Goal: Task Accomplishment & Management: Manage account settings

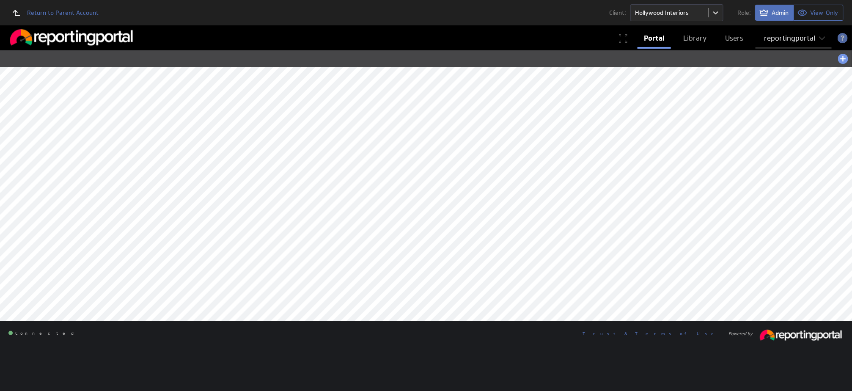
click at [789, 38] on div "reportingportal" at bounding box center [789, 38] width 51 height 7
click at [776, 55] on div "Account" at bounding box center [794, 58] width 72 height 14
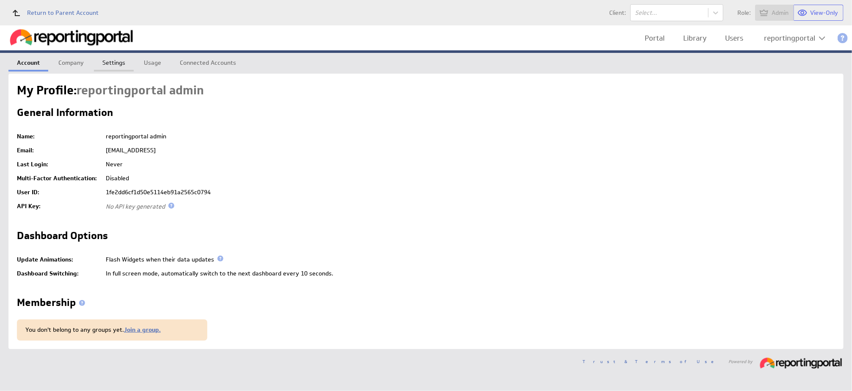
click at [114, 59] on link "Settings" at bounding box center [114, 61] width 40 height 17
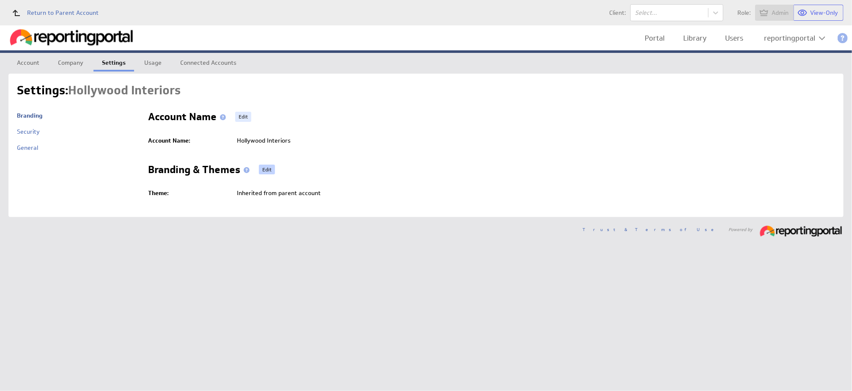
click at [267, 171] on link "Edit" at bounding box center [267, 170] width 16 height 10
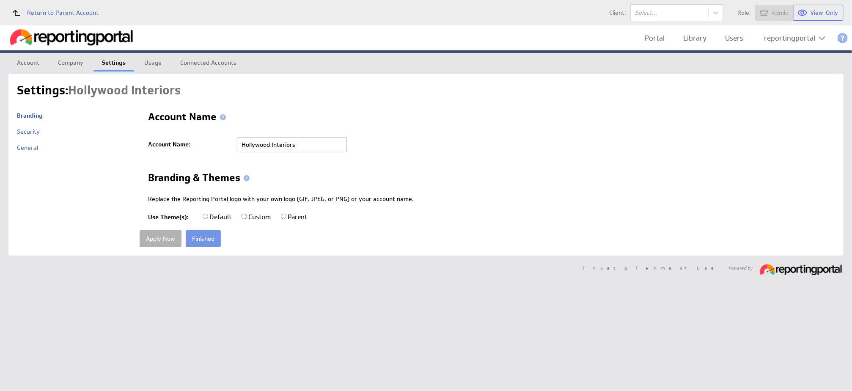
radio input "true"
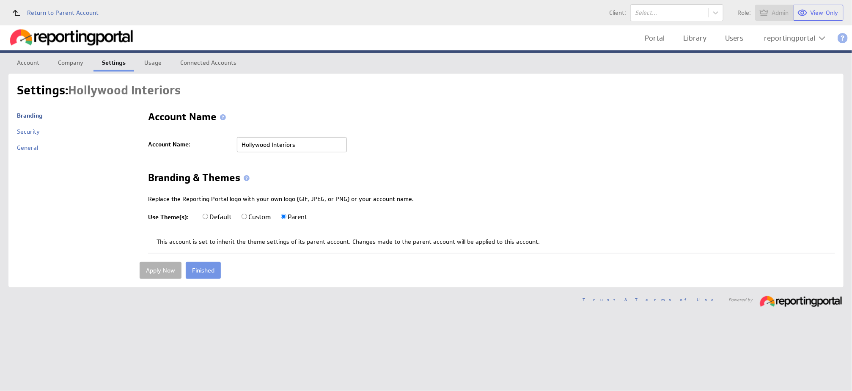
click at [245, 216] on input "Custom" at bounding box center [245, 217] width 6 height 6
radio input "true"
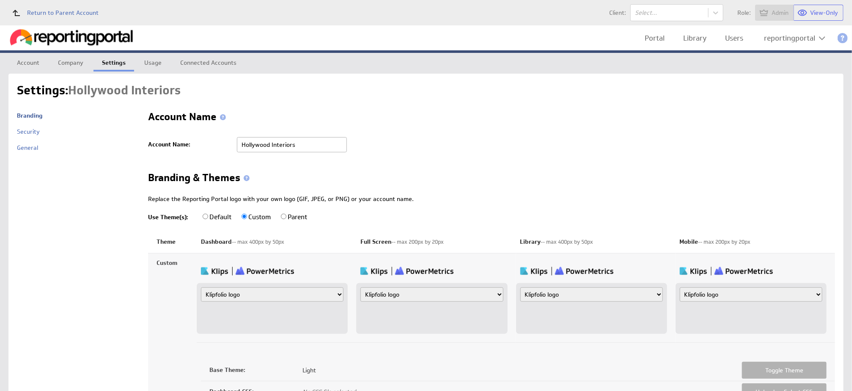
click at [245, 216] on input "Custom" at bounding box center [245, 217] width 6 height 6
click at [247, 296] on select "Klipfolio logo Uploaded image file Account name" at bounding box center [272, 294] width 143 height 14
select select "image"
click at [201, 287] on select "Klipfolio logo Uploaded image file Account name" at bounding box center [272, 294] width 143 height 14
click at [227, 316] on input "file" at bounding box center [241, 318] width 80 height 9
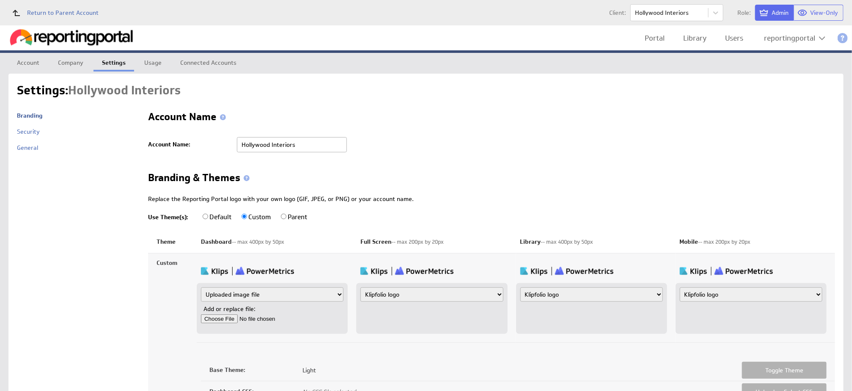
type input "C:\fakepath\Hollywood.png"
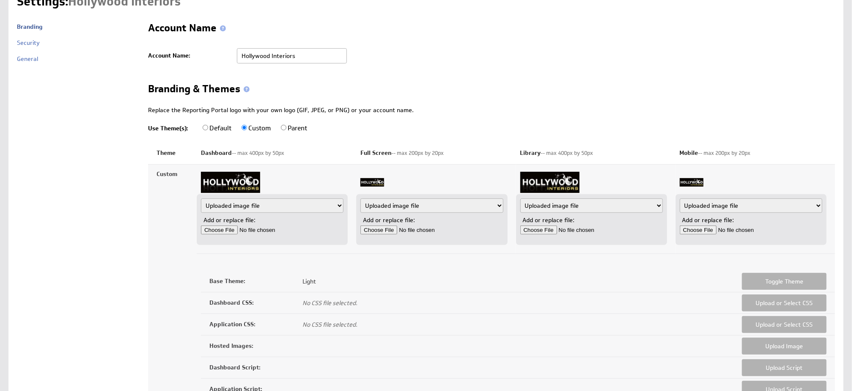
scroll to position [204, 0]
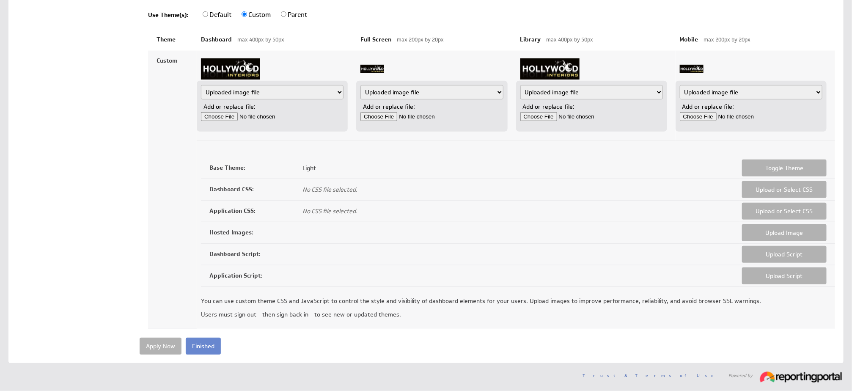
click at [214, 347] on input "Finished" at bounding box center [203, 346] width 35 height 17
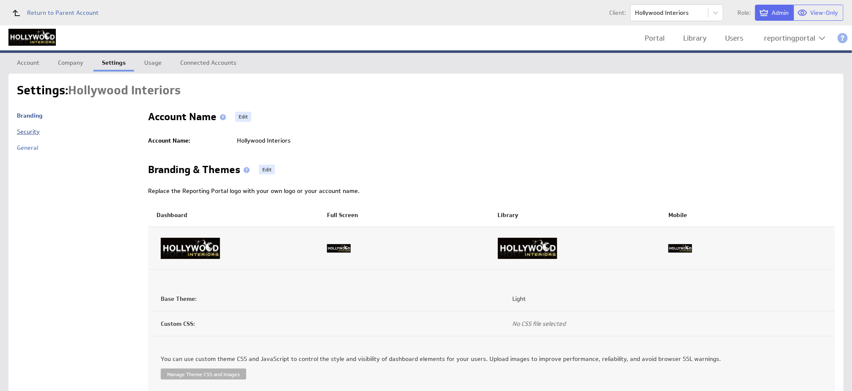
click at [24, 129] on link "Security" at bounding box center [28, 132] width 23 height 8
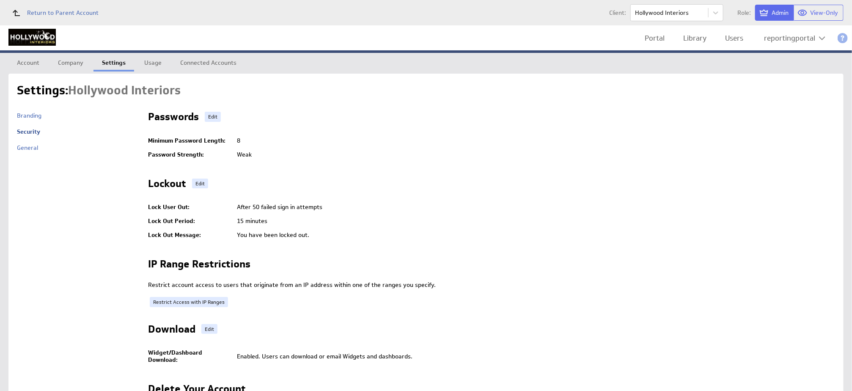
click at [211, 122] on div "Passwords Edit" at bounding box center [491, 119] width 687 height 14
click at [211, 119] on link "Edit" at bounding box center [213, 117] width 16 height 10
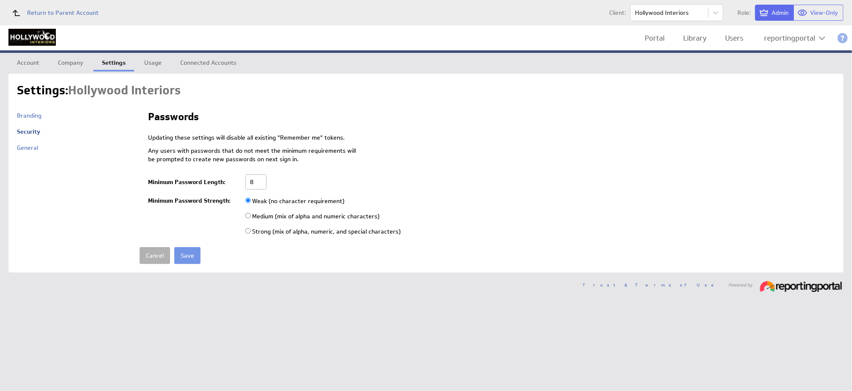
click at [259, 188] on input "8" at bounding box center [255, 181] width 21 height 15
type input "6"
click at [248, 215] on input "radio" at bounding box center [248, 216] width 6 height 6
radio input "true"
click at [184, 253] on input "Save" at bounding box center [187, 255] width 26 height 17
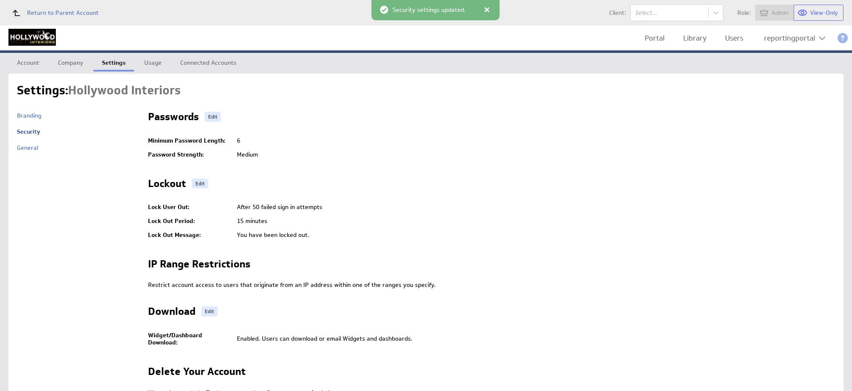
click at [738, 39] on link "Users" at bounding box center [734, 38] width 31 height 17
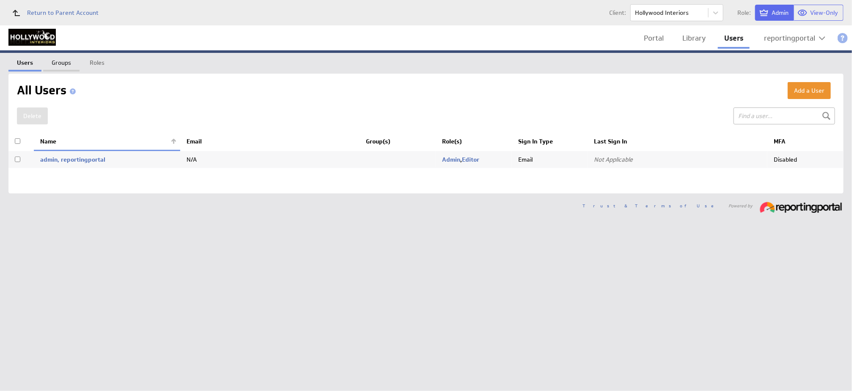
click at [58, 56] on link "Groups" at bounding box center [61, 61] width 36 height 17
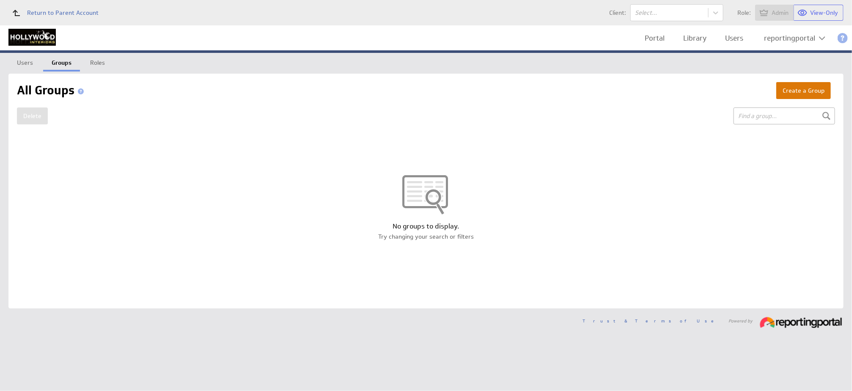
click at [786, 90] on button "Create a Group" at bounding box center [803, 90] width 55 height 17
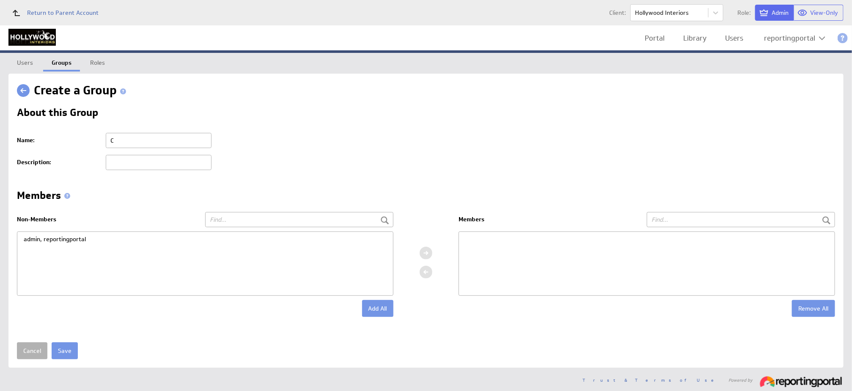
type input "Client"
click at [63, 242] on div "admin, reportingportal" at bounding box center [205, 239] width 376 height 14
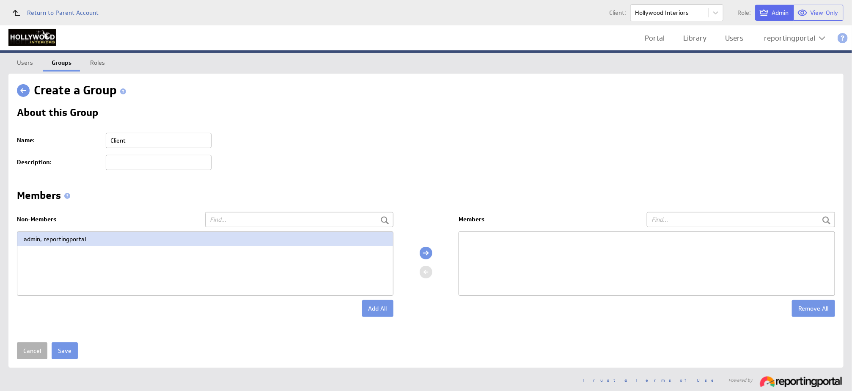
click at [429, 249] on div at bounding box center [426, 253] width 13 height 13
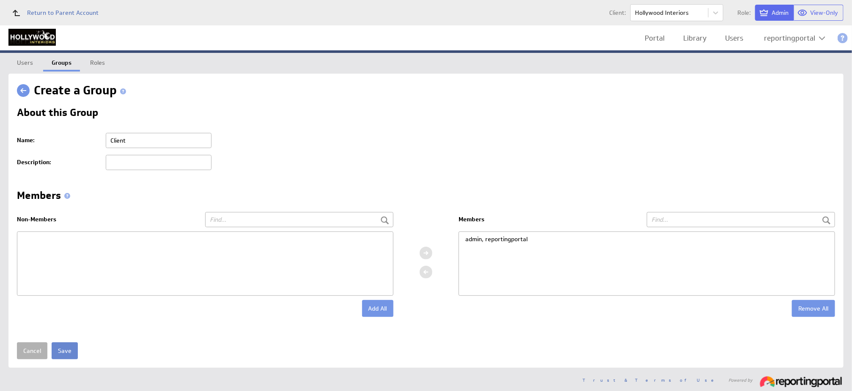
click at [61, 352] on input "Save" at bounding box center [65, 350] width 26 height 17
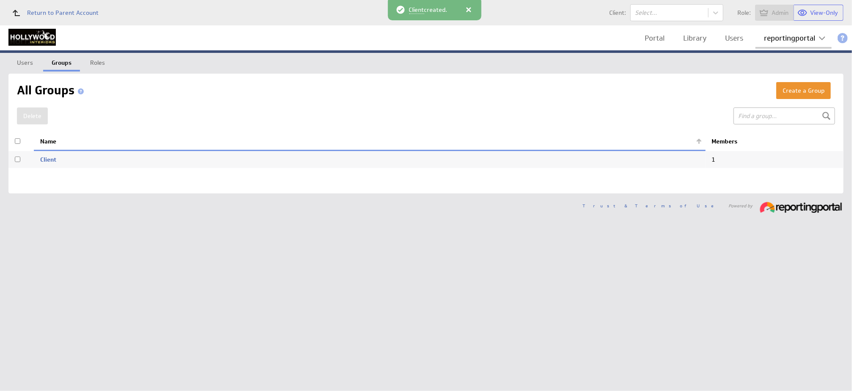
click at [789, 38] on div "reportingportal" at bounding box center [789, 38] width 51 height 7
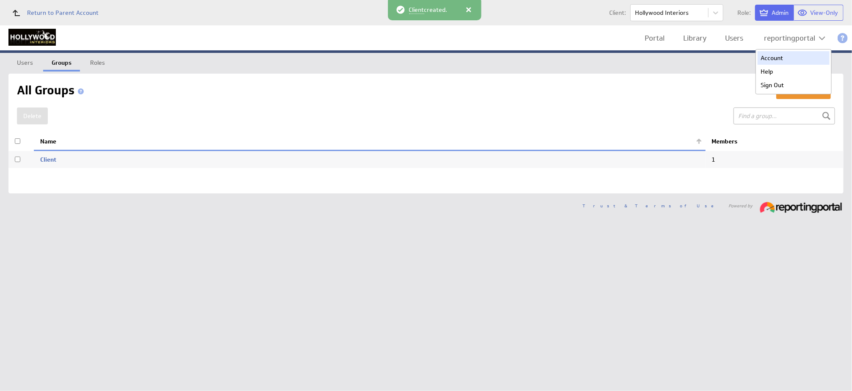
click at [779, 53] on div "Account" at bounding box center [794, 58] width 72 height 14
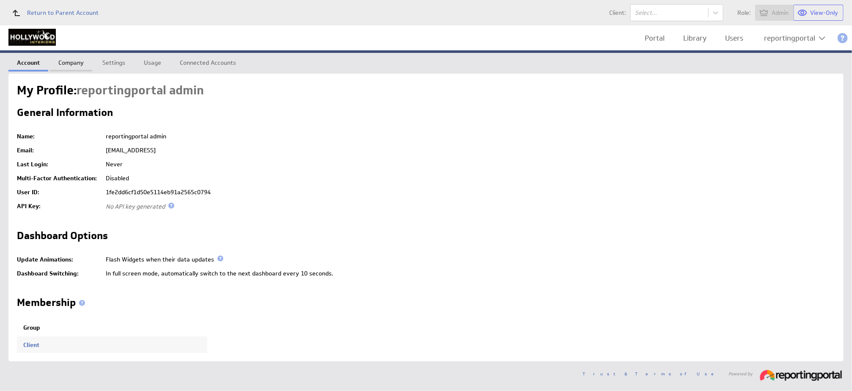
click at [64, 59] on link "Company" at bounding box center [71, 61] width 42 height 17
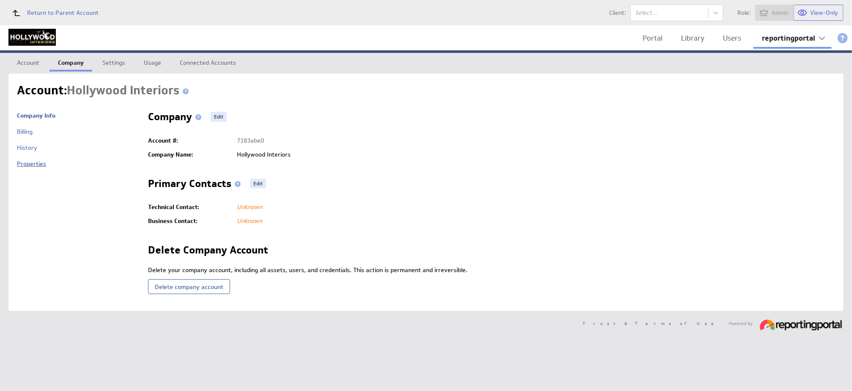
click at [21, 165] on link "Properties" at bounding box center [31, 164] width 29 height 8
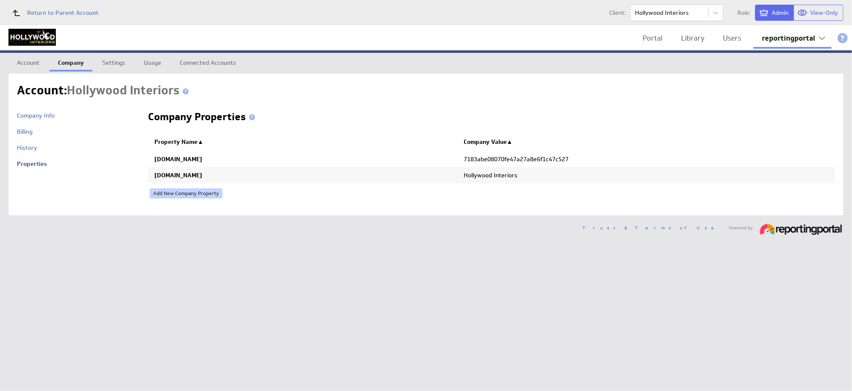
click at [165, 190] on link "Add New Company Property" at bounding box center [186, 193] width 73 height 10
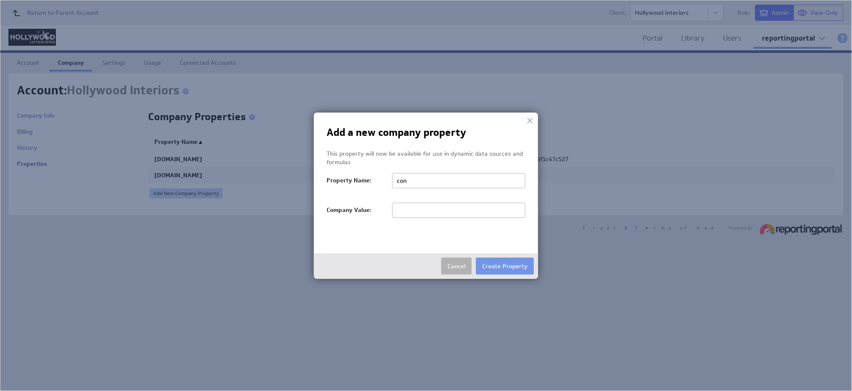
type input "conversions"
type input "null,null,null,null,null,null,null,null,null,null"
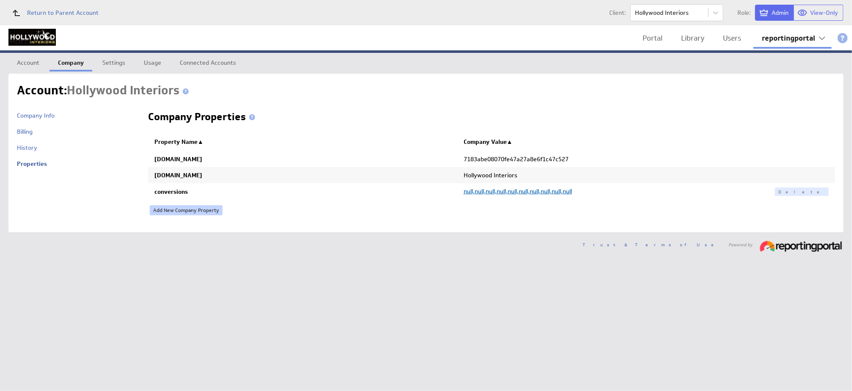
click at [171, 210] on link "Add New Company Property" at bounding box center [186, 210] width 73 height 10
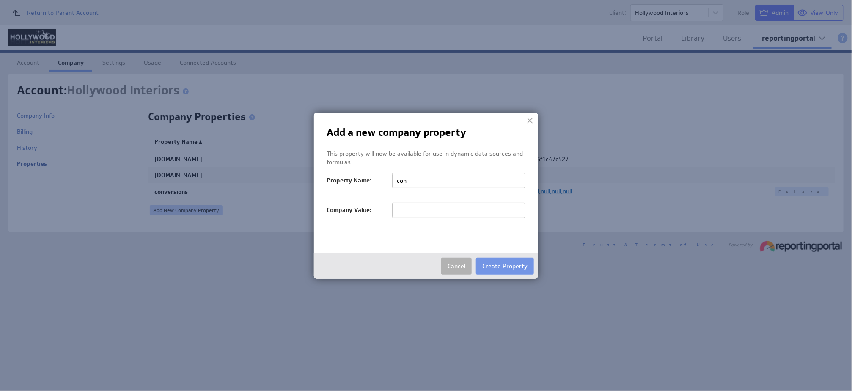
type input "conversions_ga4"
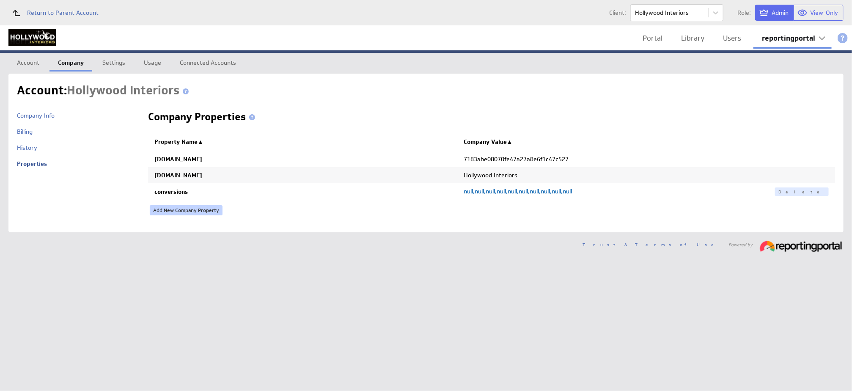
click at [188, 211] on link "Add New Company Property" at bounding box center [186, 210] width 73 height 10
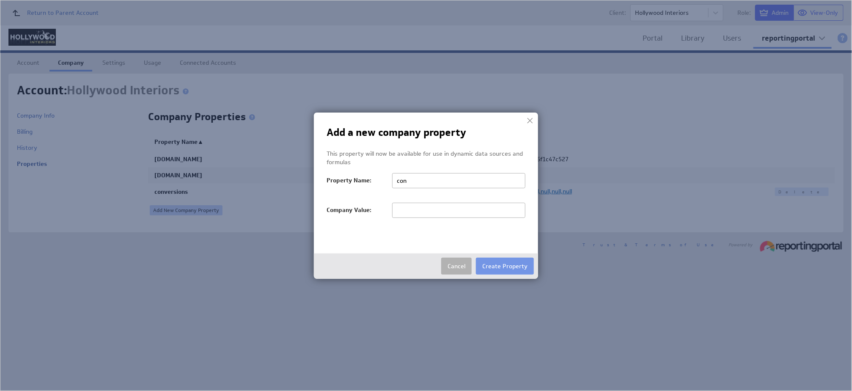
type input "conversions_ga4"
type input "null,null,null,null,null,null,null,null,null,null"
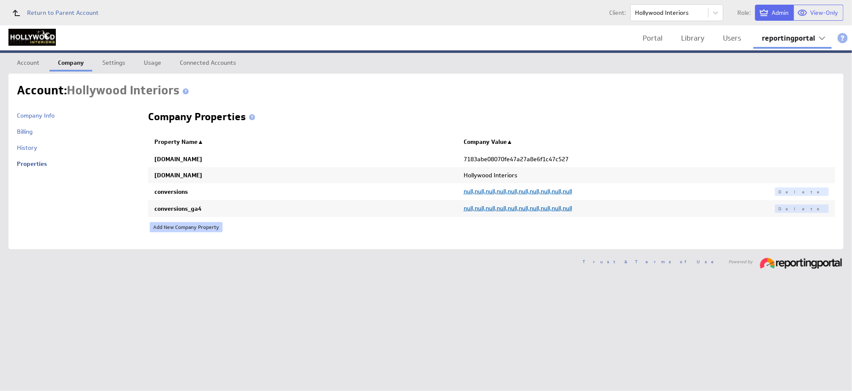
click at [172, 228] on link "Add New Company Property" at bounding box center [186, 227] width 73 height 10
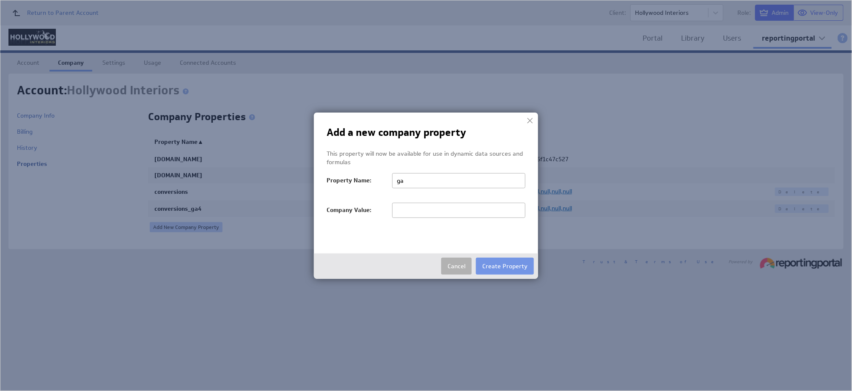
type input "gaid"
paste input "506427029"
type input "506427029"
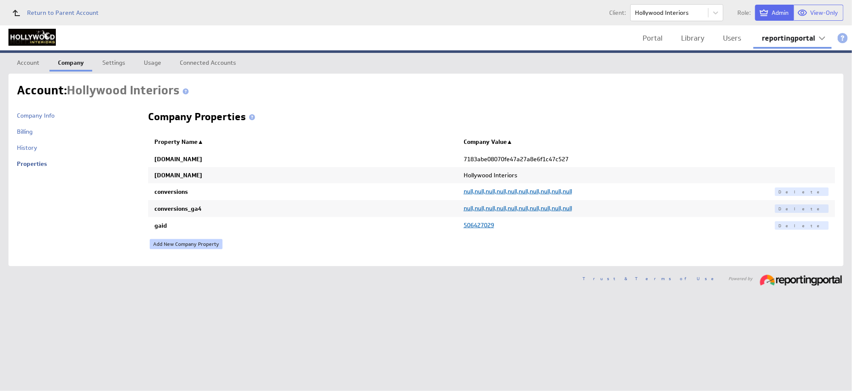
click at [169, 242] on link "Add New Company Property" at bounding box center [186, 244] width 73 height 10
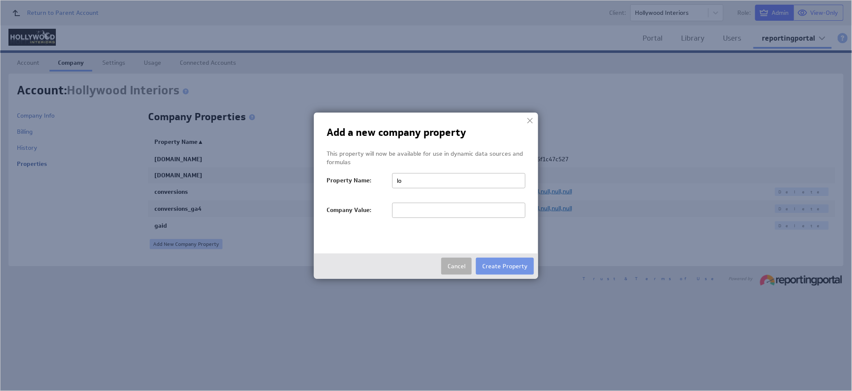
type input "login_customer_id"
type input "9449135909"
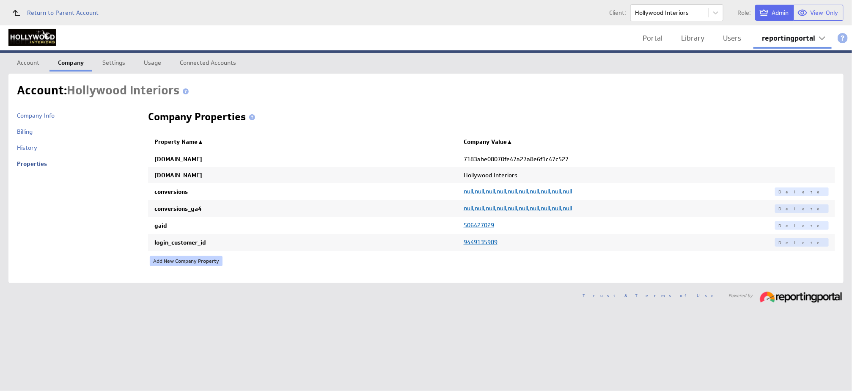
click at [175, 258] on link "Add New Company Property" at bounding box center [186, 261] width 73 height 10
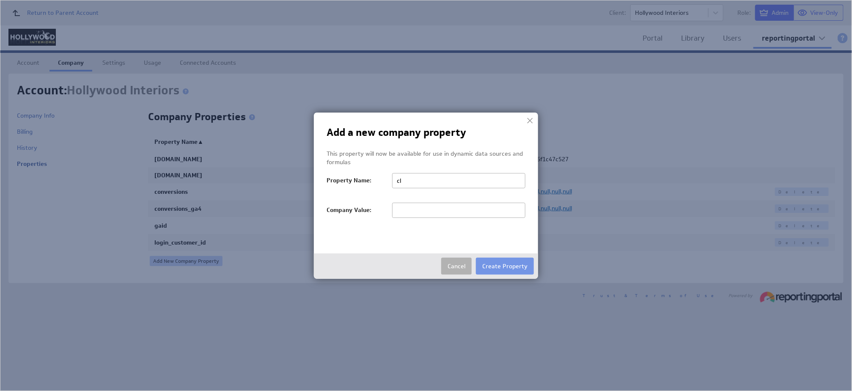
type input "client_id"
type input "6730977668"
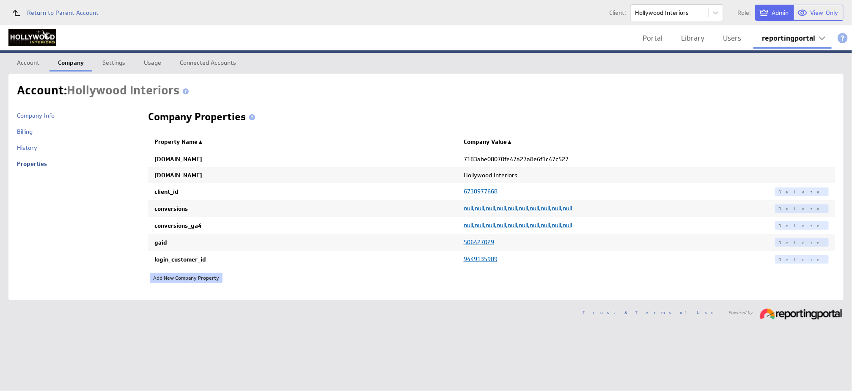
click at [183, 277] on link "Add New Company Property" at bounding box center [186, 278] width 73 height 10
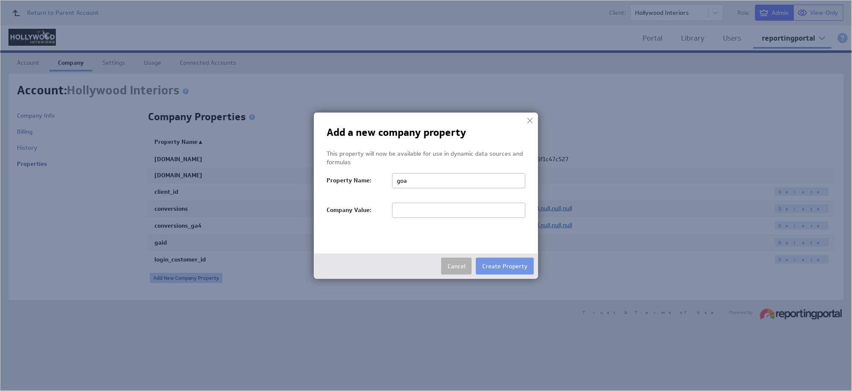
type input "goals_exclude"
type input "Clicks to call,Phone Call (Phone call),Phone Call (Phone Calls),Local actions -…"
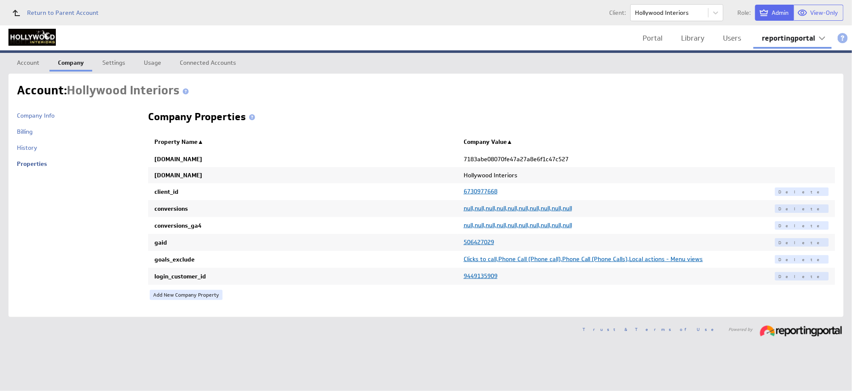
click at [511, 255] on span "Clicks to call,Phone Call (Phone call),Phone Call (Phone Calls),Local actions -…" at bounding box center [583, 259] width 239 height 8
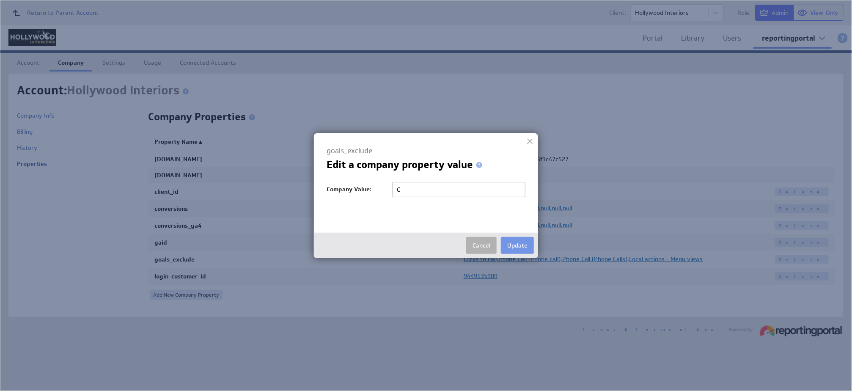
type input "Clicks to call,Phone Call (Phone call),Phone Call (Phone Calls),Local actions -…"
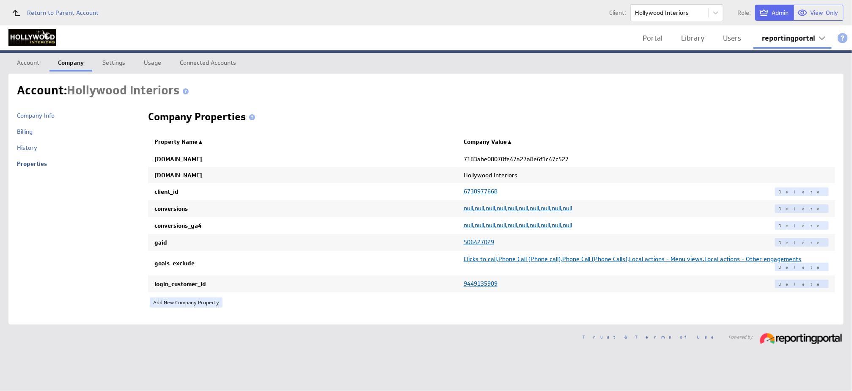
click at [511, 255] on span "Clicks to call,Phone Call (Phone call),Phone Call (Phone Calls),Local actions -…" at bounding box center [633, 259] width 338 height 8
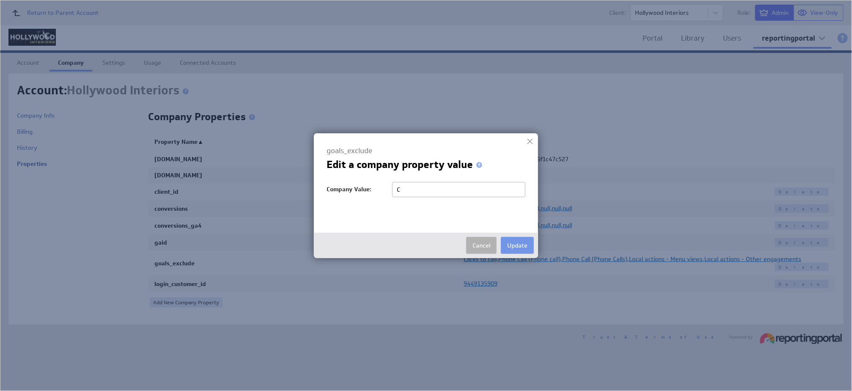
type input "Clicks to call,Phone Call (Phone call),Phone Call (Phone Calls),Redcliffe MG - …"
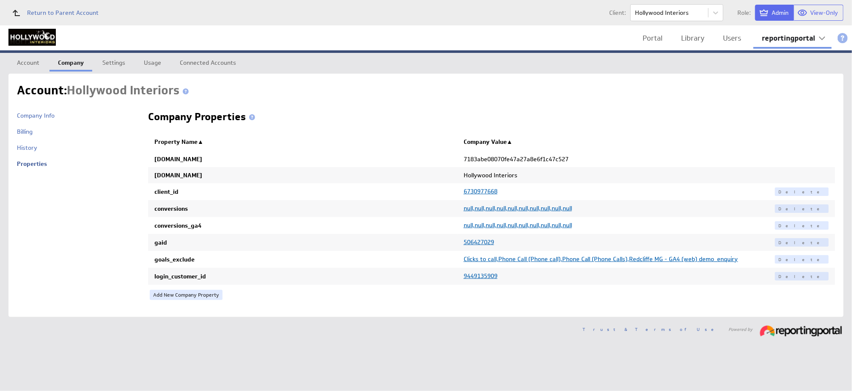
click at [511, 255] on span "Clicks to call,Phone Call (Phone call),Phone Call (Phone Calls),Redcliffe MG - …" at bounding box center [601, 259] width 275 height 8
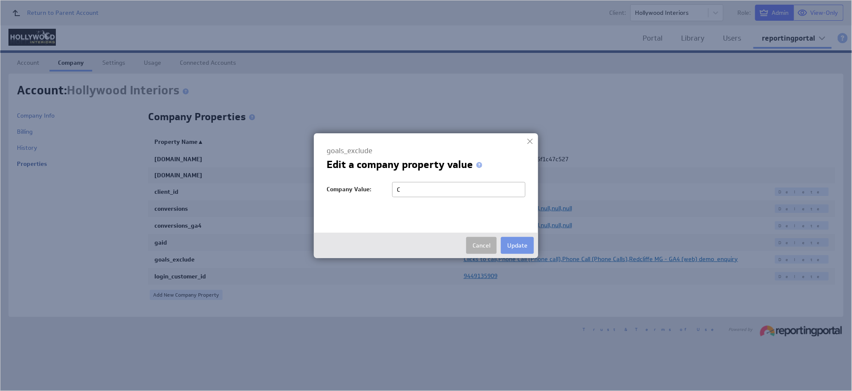
type input "Clicks to call,Phone Call (Phone call),Phone Call (Phone Calls),Redcliffe MG - …"
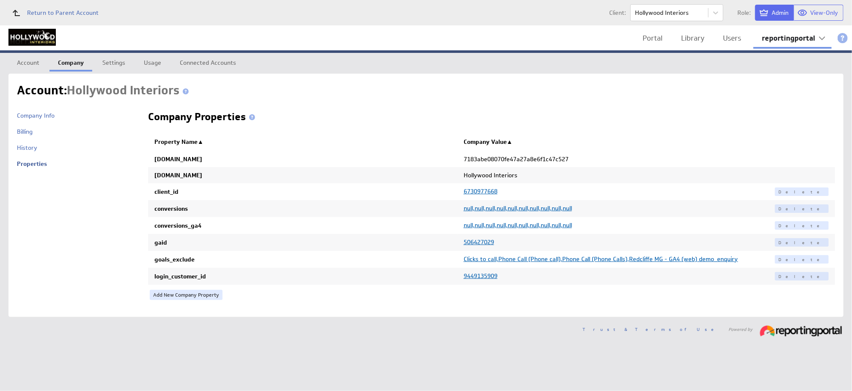
click at [511, 255] on span "Clicks to call,Phone Call (Phone call),Phone Call (Phone Calls),Redcliffe MG - …" at bounding box center [601, 259] width 275 height 8
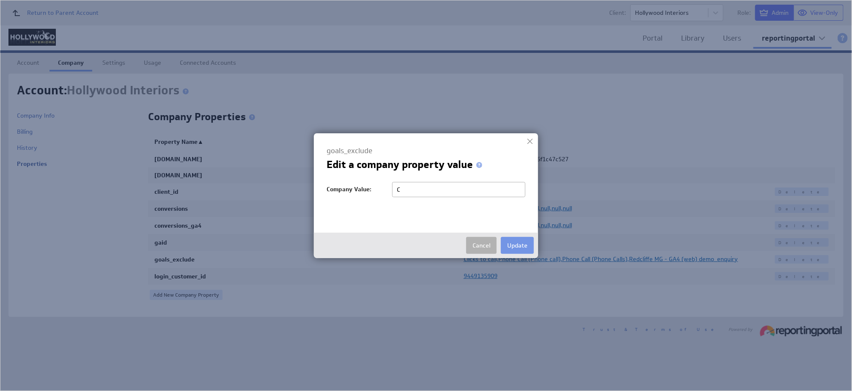
type input "Clicks to call,Phone Call (Phone call),Phone Call (Phone Calls),Local actions -…"
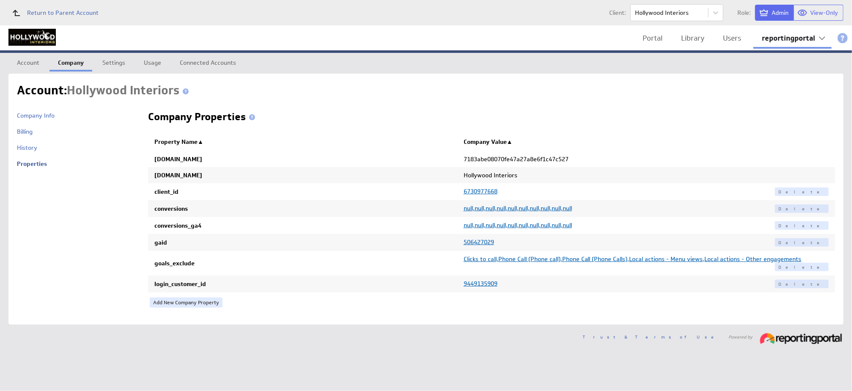
click at [511, 255] on span "Clicks to call,Phone Call (Phone call),Phone Call (Phone Calls),Local actions -…" at bounding box center [633, 259] width 338 height 8
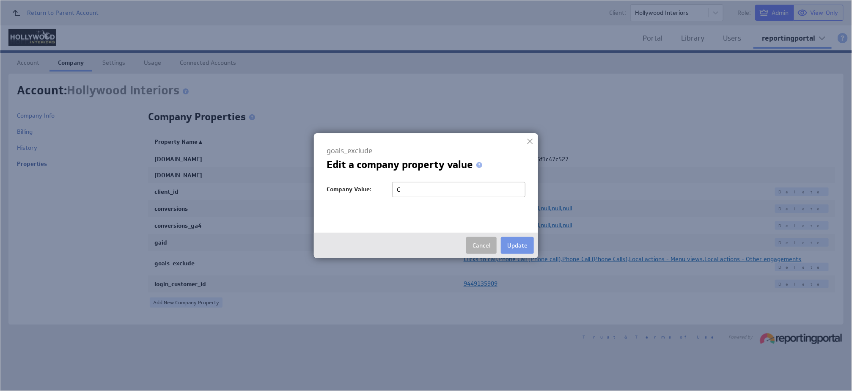
type input "Clicks to call,Phone Call (Phone call),Local actions - Other engagements"
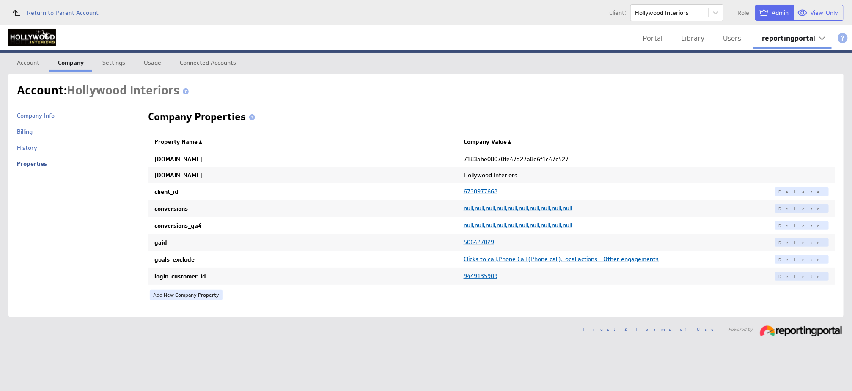
click at [511, 255] on span "Clicks to call,Phone Call (Phone call),Local actions - Other engagements" at bounding box center [561, 259] width 195 height 8
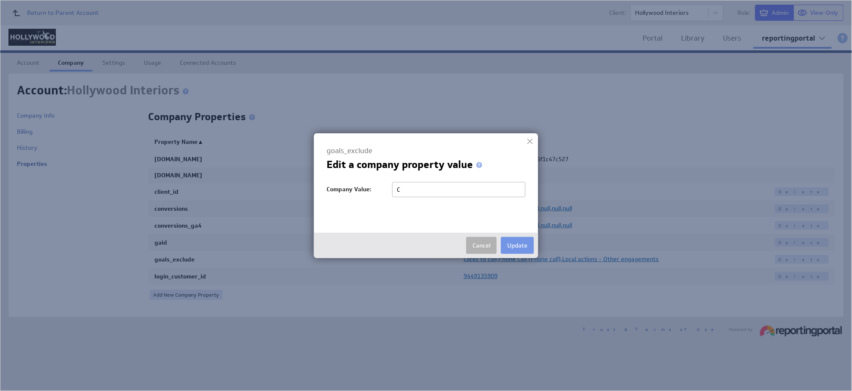
type input "Clicks to call,Phone Call (Phone call),Phone Call (Phone Calls),Local actions -…"
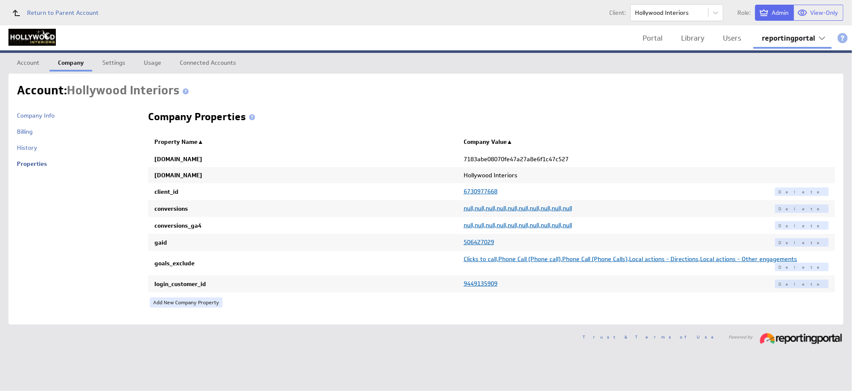
click at [511, 255] on span "Clicks to call,Phone Call (Phone call),Phone Call (Phone Calls),Local actions -…" at bounding box center [631, 259] width 334 height 8
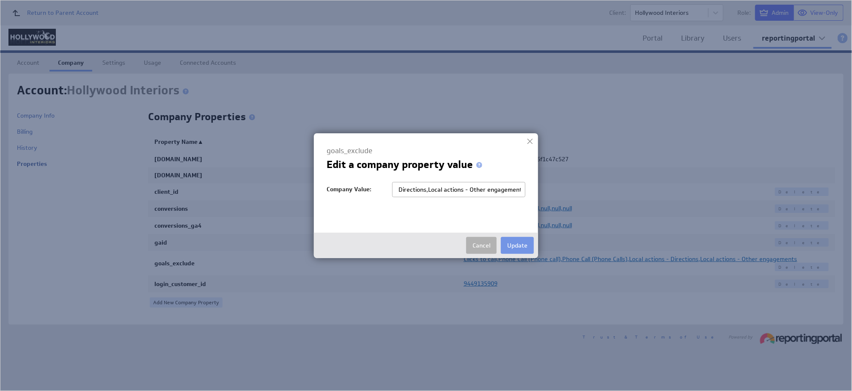
scroll to position [0, 207]
type input "Clicks to call,Phone Call (Phone call),Phone Call (Phone Calls),Local actions -…"
click at [488, 248] on button "Cancel" at bounding box center [481, 245] width 30 height 17
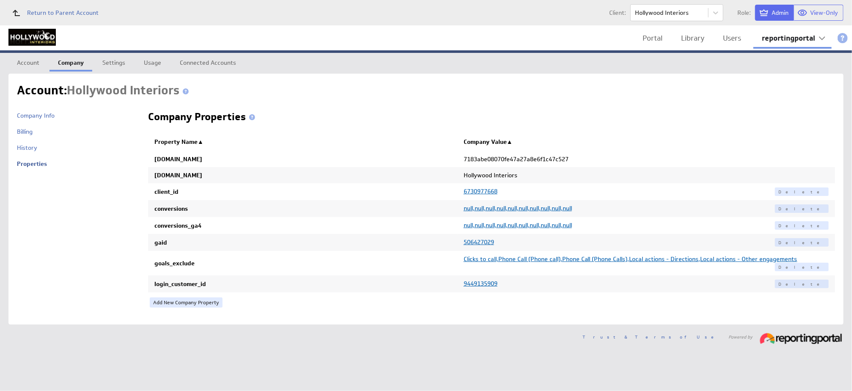
click at [498, 256] on span "Clicks to call,Phone Call (Phone call),Phone Call (Phone Calls),Local actions -…" at bounding box center [631, 259] width 334 height 8
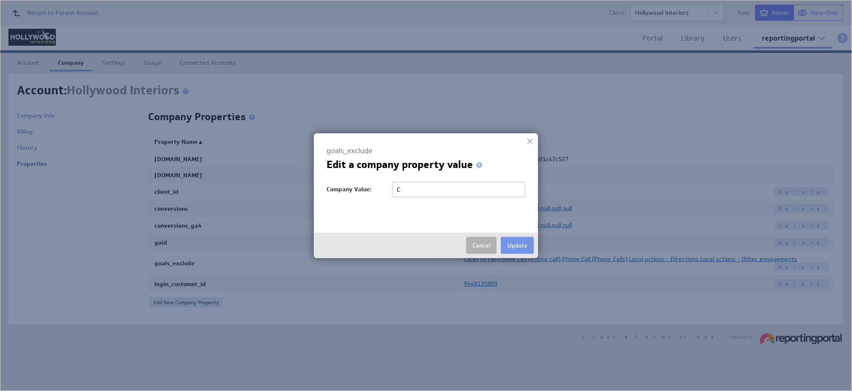
type input "Clicks to call,Phone Call (Phone call),Phone Call (Phone Calls),Local actions -…"
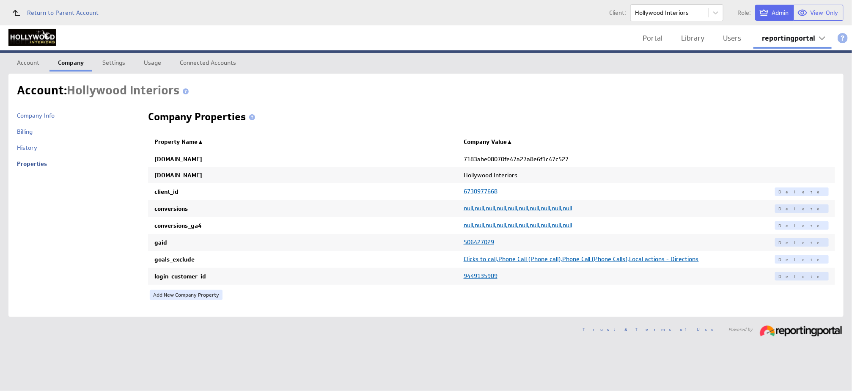
click at [498, 256] on span "Clicks to call,Phone Call (Phone call),Phone Call (Phone Calls),Local actions -…" at bounding box center [581, 259] width 235 height 8
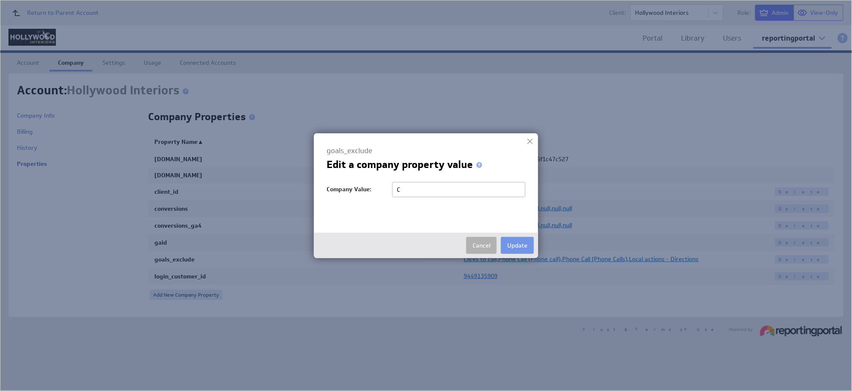
type input "Clicks to call,Phone Call (Phone call),Phone Call (Phone Calls),Redcliffe MG - …"
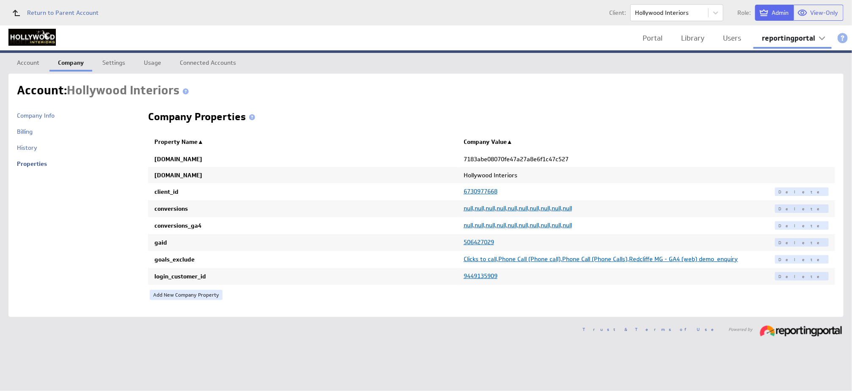
click at [498, 256] on span "Clicks to call,Phone Call (Phone call),Phone Call (Phone Calls),Redcliffe MG - …" at bounding box center [601, 259] width 275 height 8
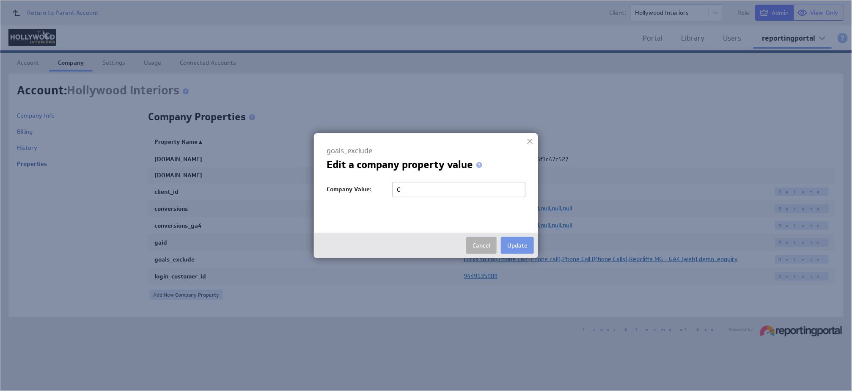
type input "Clicks to call,Phone Call (Phone call),Phone Call (Phone Calls),Redcliffe MG - …"
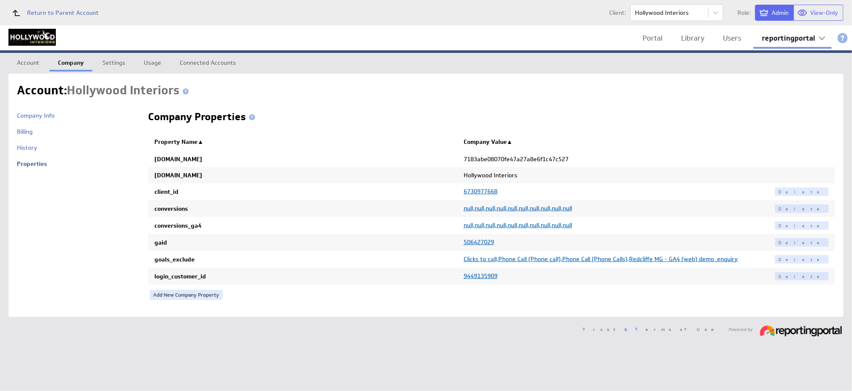
click at [498, 256] on span "Clicks to call,Phone Call (Phone call),Phone Call (Phone Calls),Redcliffe MG - …" at bounding box center [601, 259] width 275 height 8
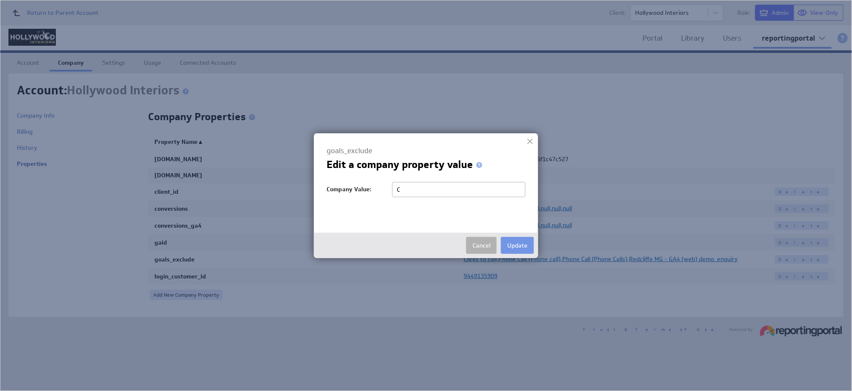
type input "Clicks to call,Phone Call (Phone call),Phone Call (Phone Calls),Local actions -…"
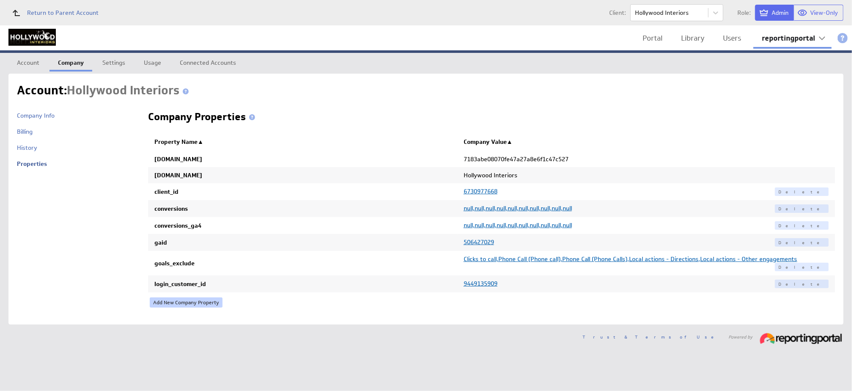
click at [179, 297] on link "Add New Company Property" at bounding box center [186, 302] width 73 height 10
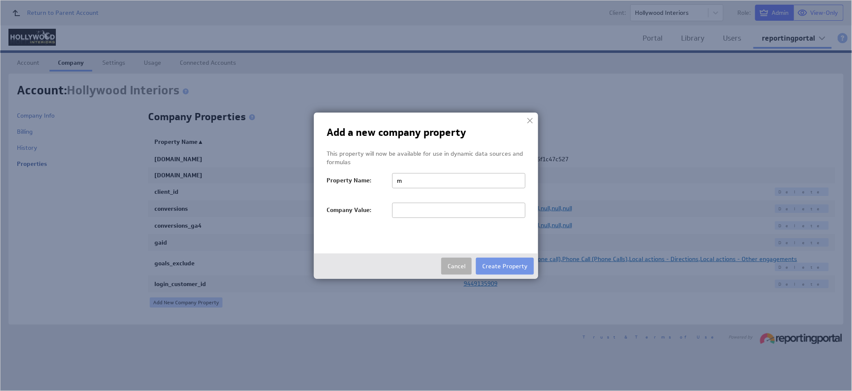
type input "margin"
type input "1"
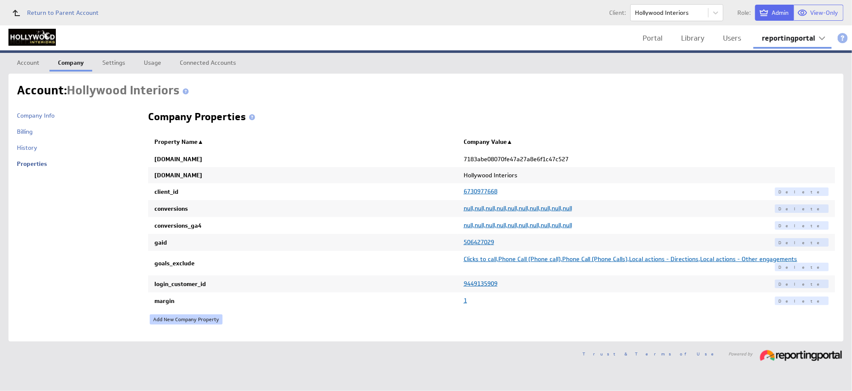
click at [178, 314] on link "Add New Company Property" at bounding box center [186, 319] width 73 height 10
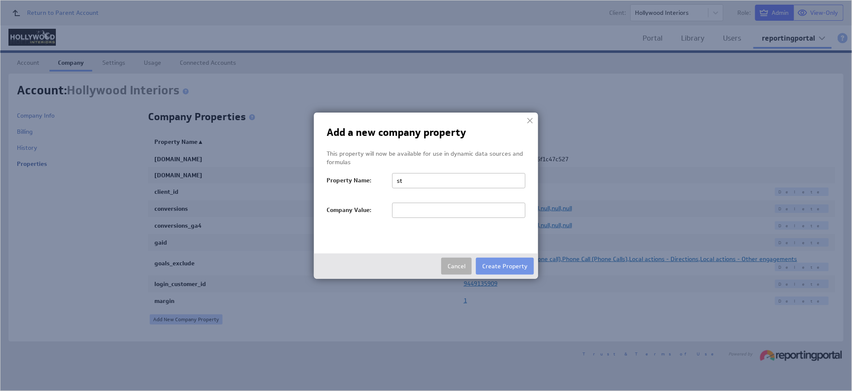
type input "startDate"
type input "20251001"
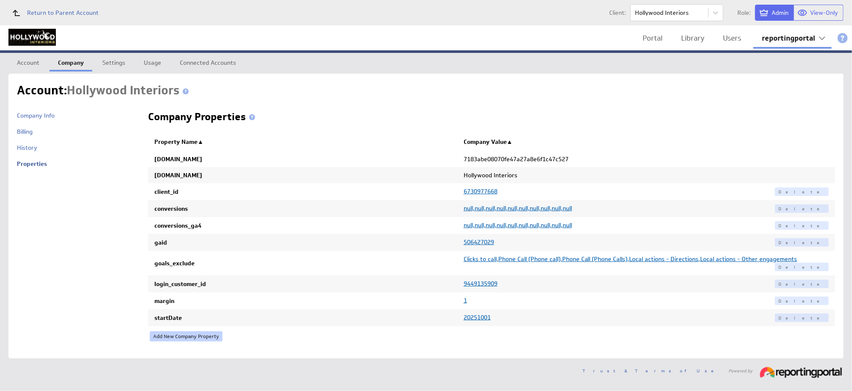
click at [178, 331] on link "Add New Company Property" at bounding box center [186, 336] width 73 height 10
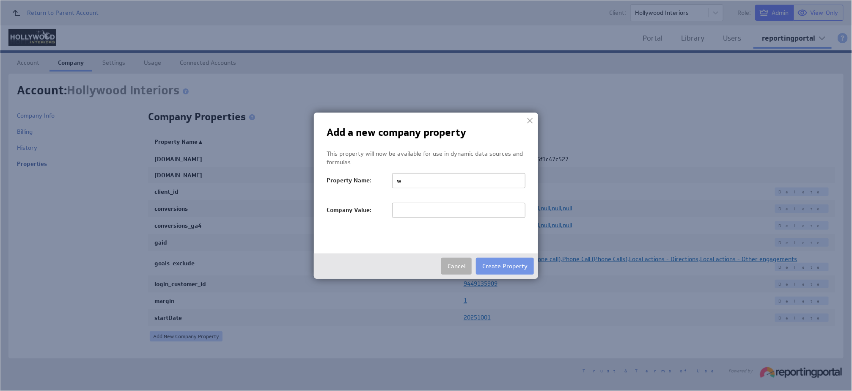
type input "wildjar_id"
paste input "c209012e-444d-4ef8-a3bd-fee77503c273"
type input "c209012e-444d-4ef8-a3bd-fee77503c273"
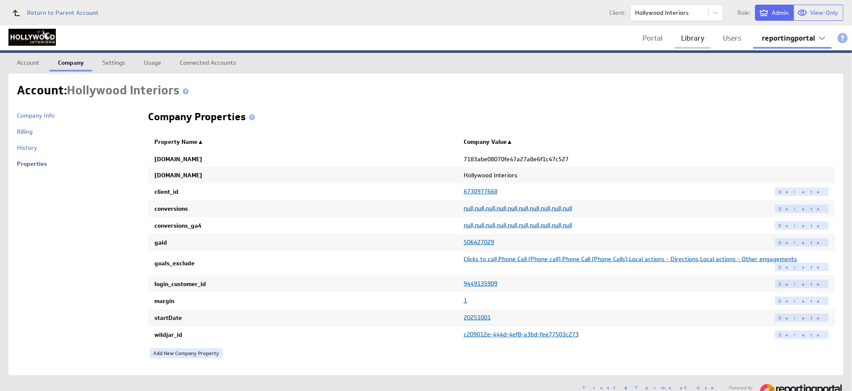
click at [684, 39] on link "Library" at bounding box center [693, 38] width 36 height 17
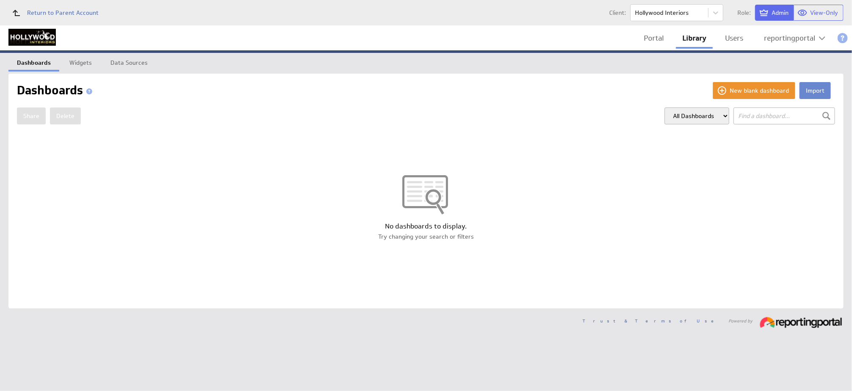
click at [817, 93] on button "Import" at bounding box center [815, 90] width 31 height 17
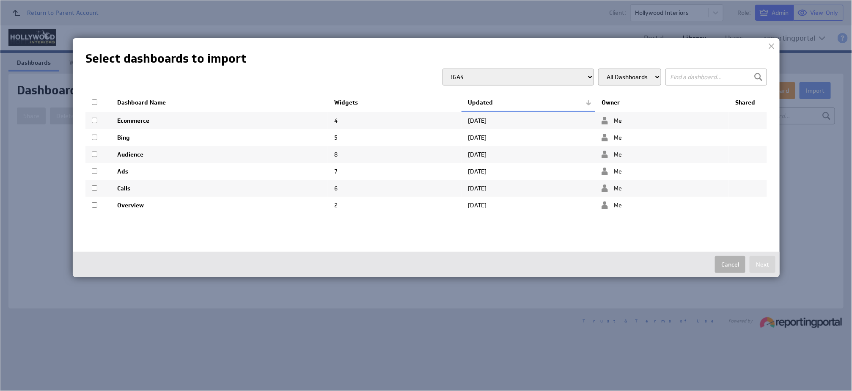
click at [94, 117] on td at bounding box center [97, 121] width 25 height 18
checkbox input "true"
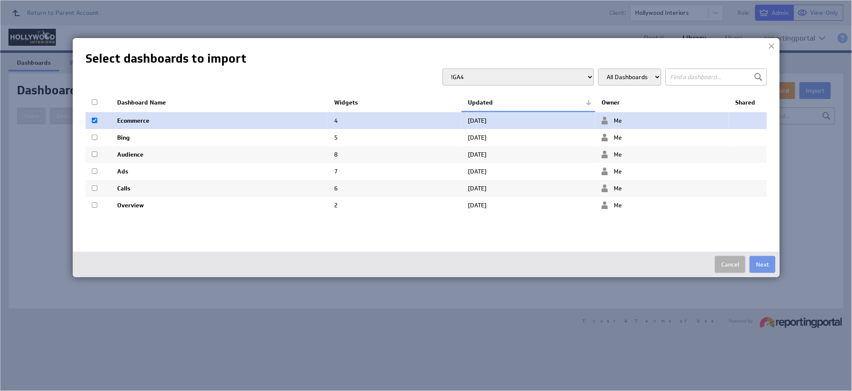
click at [93, 156] on input "checkbox" at bounding box center [95, 154] width 6 height 6
checkbox input "true"
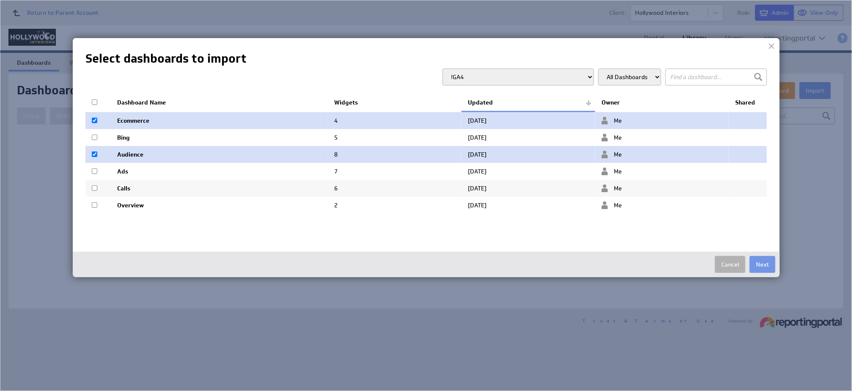
click at [93, 174] on input "checkbox" at bounding box center [95, 171] width 6 height 6
checkbox input "true"
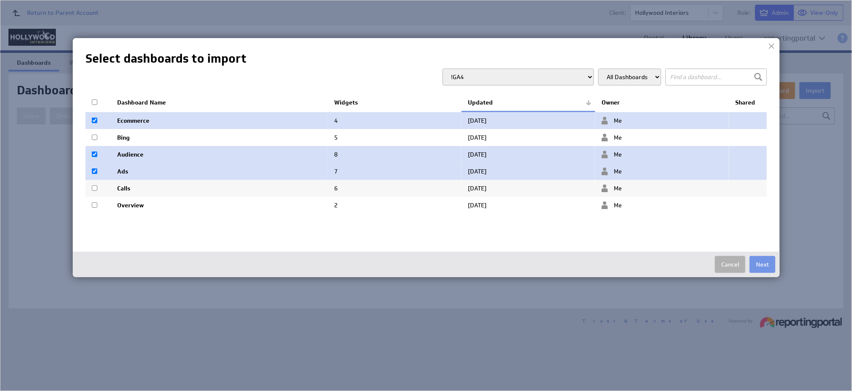
click at [93, 184] on td at bounding box center [97, 188] width 25 height 17
checkbox input "true"
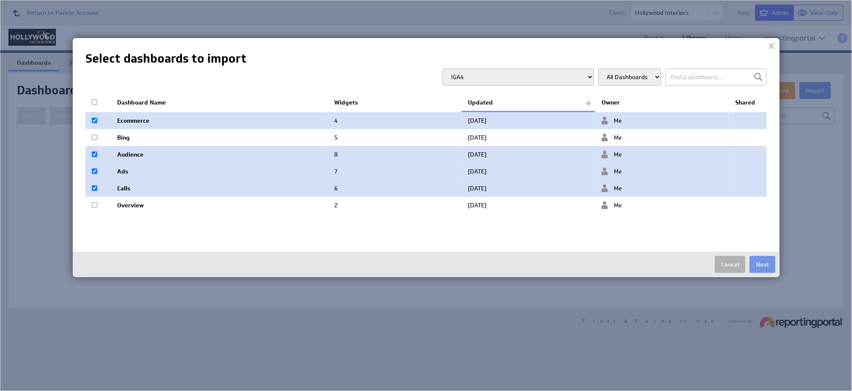
click at [93, 207] on input "checkbox" at bounding box center [95, 205] width 6 height 6
checkbox input "true"
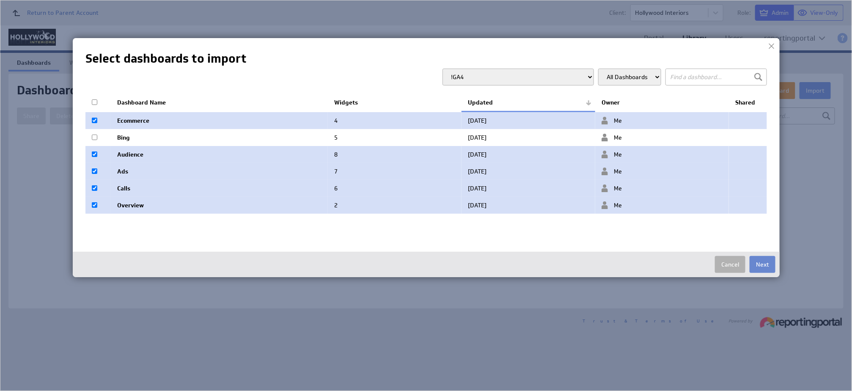
click at [762, 263] on button "Next" at bounding box center [763, 264] width 26 height 17
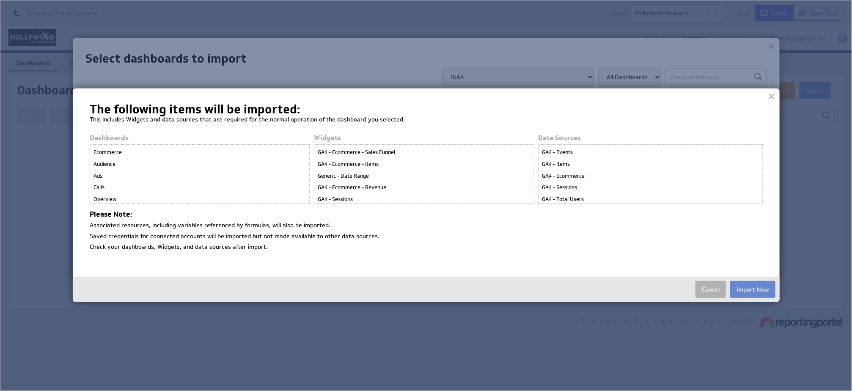
click at [759, 287] on button "Import Now" at bounding box center [752, 289] width 45 height 17
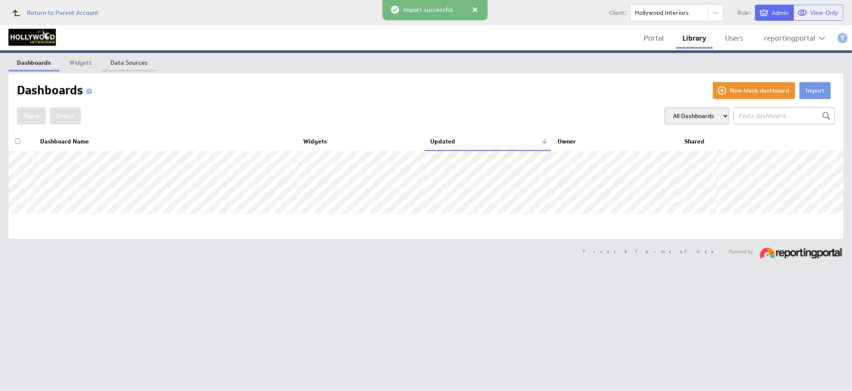
click at [132, 62] on link "Data Sources" at bounding box center [129, 61] width 54 height 17
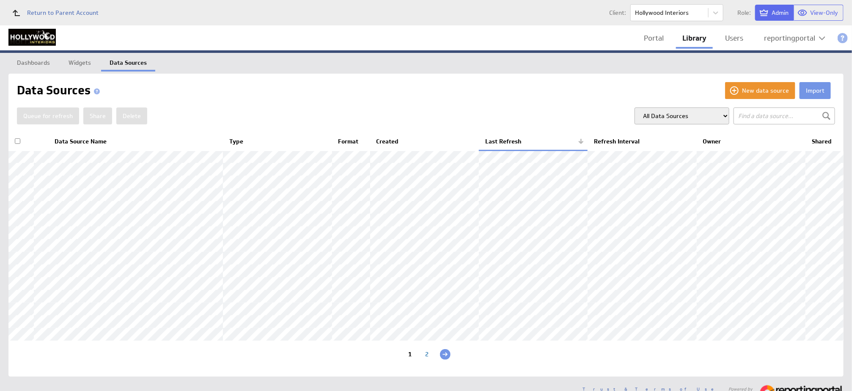
click at [65, 138] on th "Data Source Name" at bounding box center [135, 142] width 175 height 18
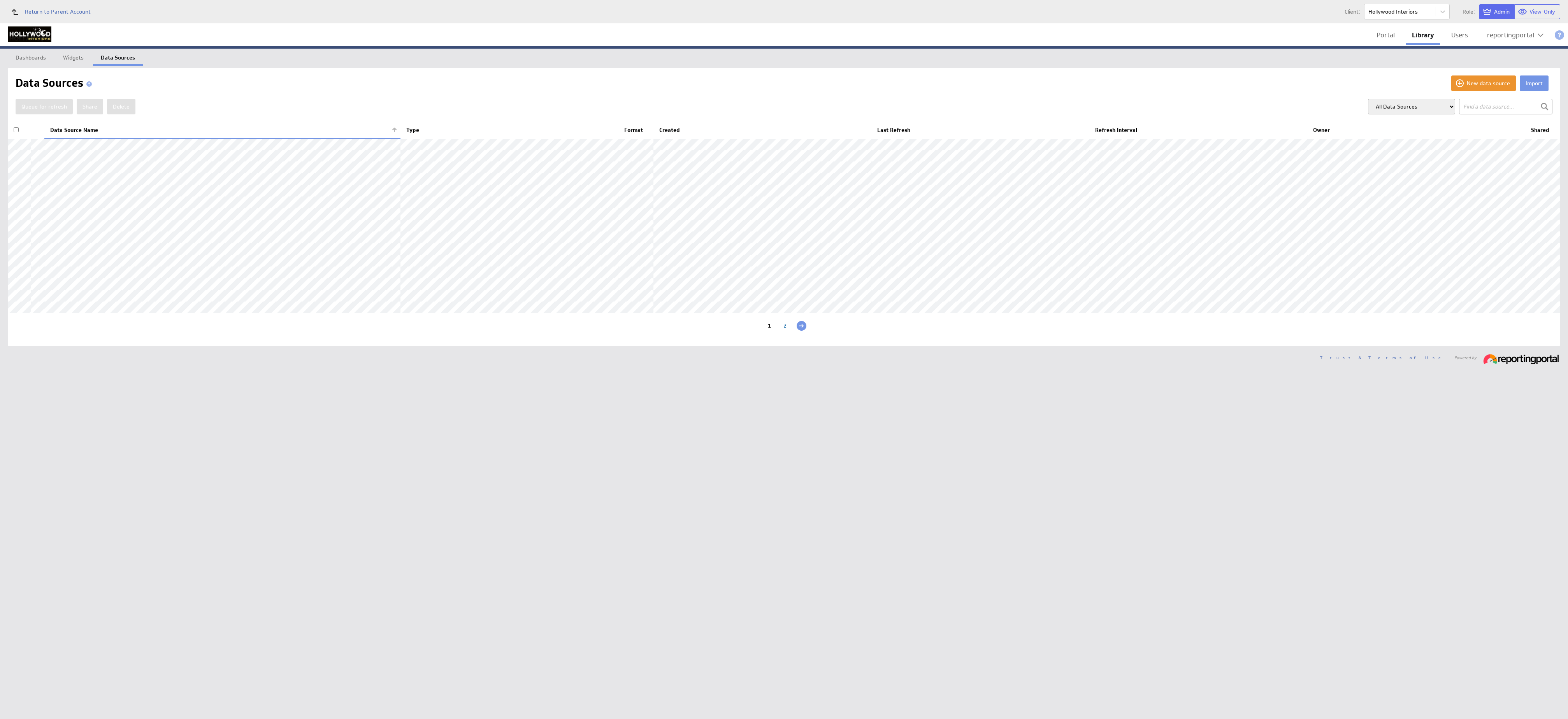
click at [784, 330] on div "2" at bounding box center [784, 326] width 16 height 7
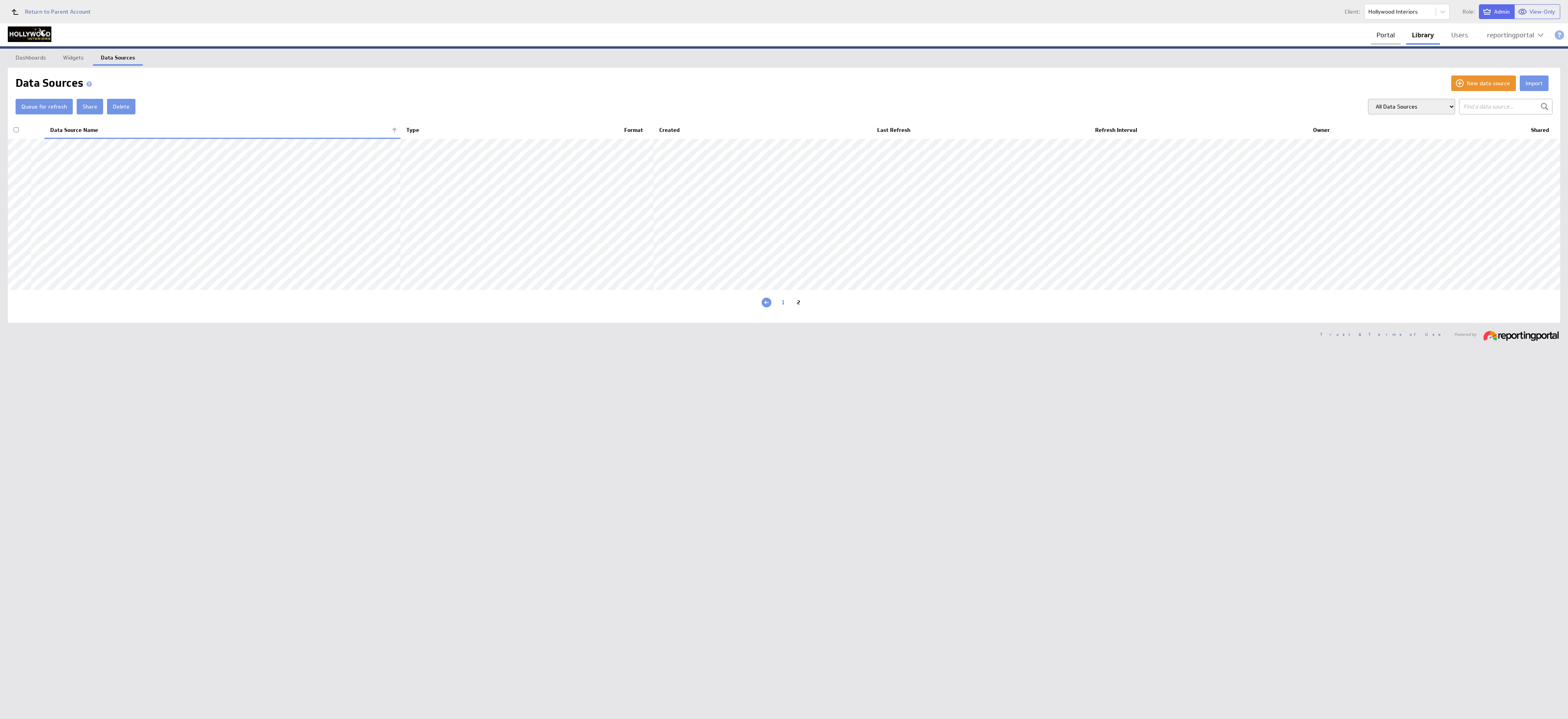
click at [784, 36] on link "Portal" at bounding box center [1385, 35] width 30 height 16
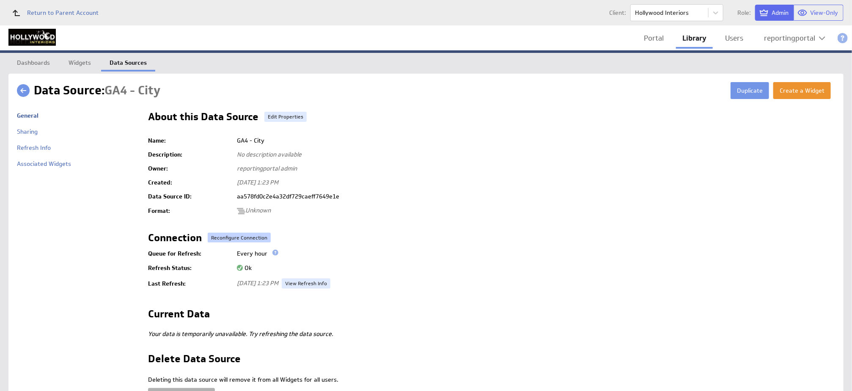
click at [244, 237] on button "Reconfigure Connection" at bounding box center [239, 238] width 63 height 10
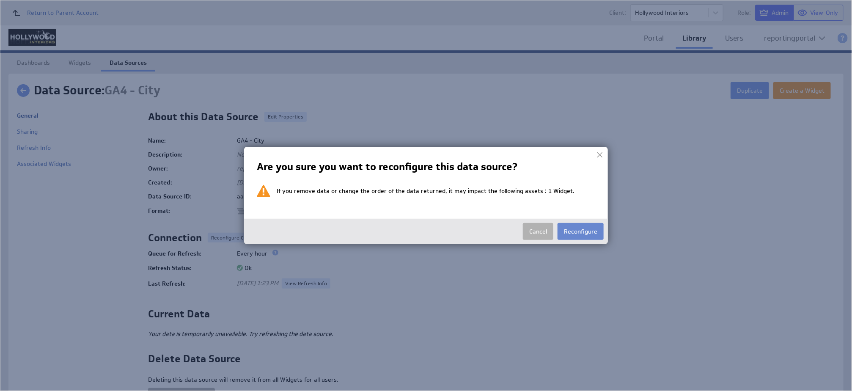
click at [579, 234] on button "Reconfigure" at bounding box center [581, 231] width 46 height 17
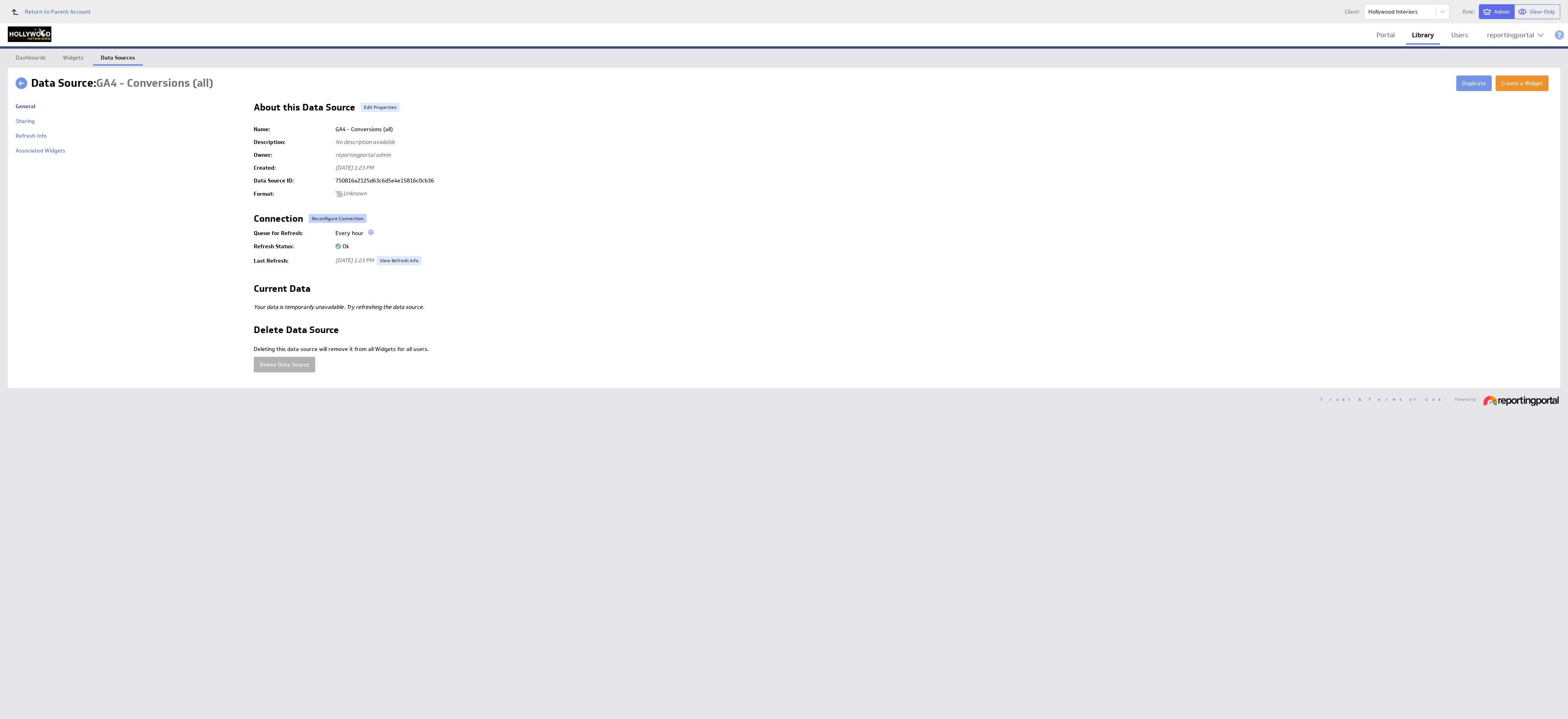
click at [326, 221] on button "Reconfigure Connection" at bounding box center [338, 219] width 58 height 9
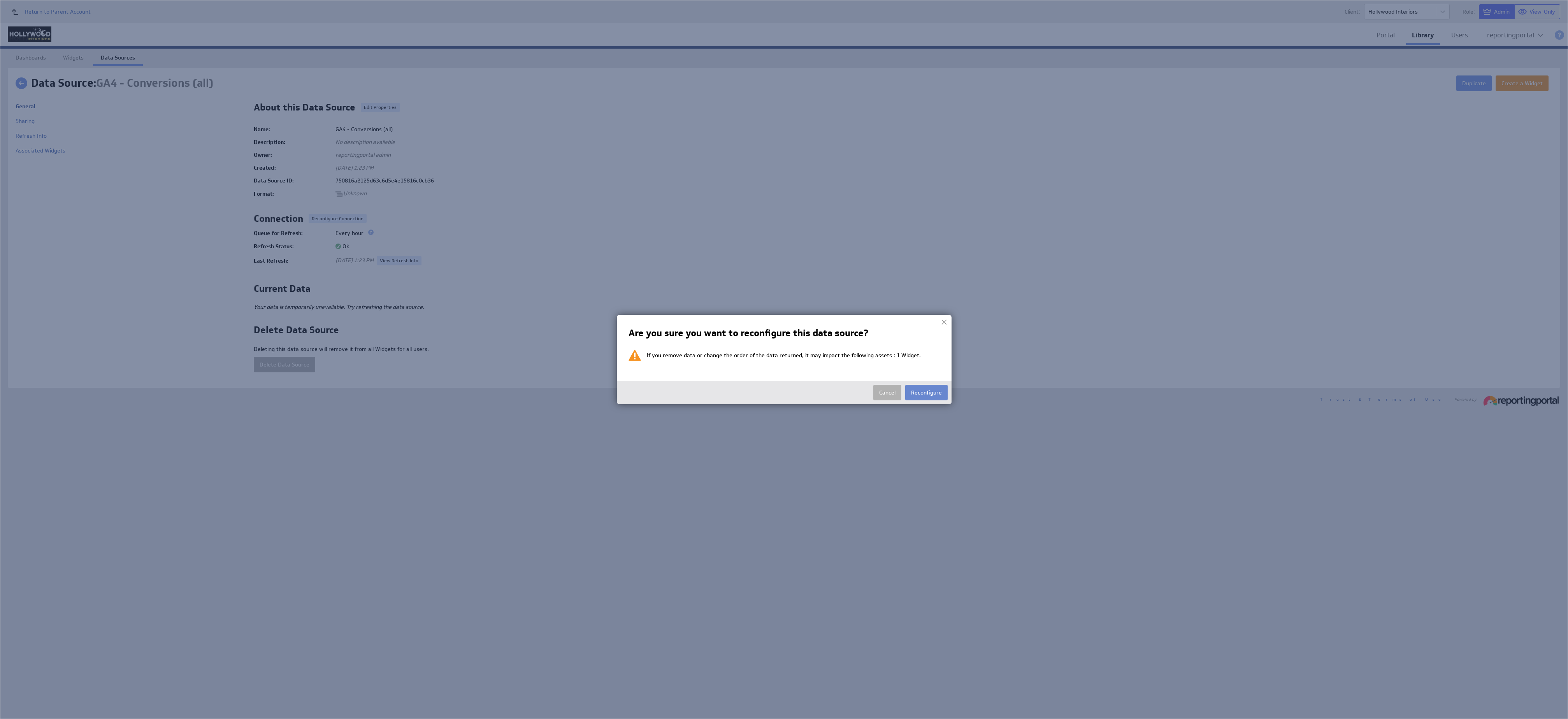
click at [784, 360] on button "Reconfigure" at bounding box center [926, 392] width 42 height 16
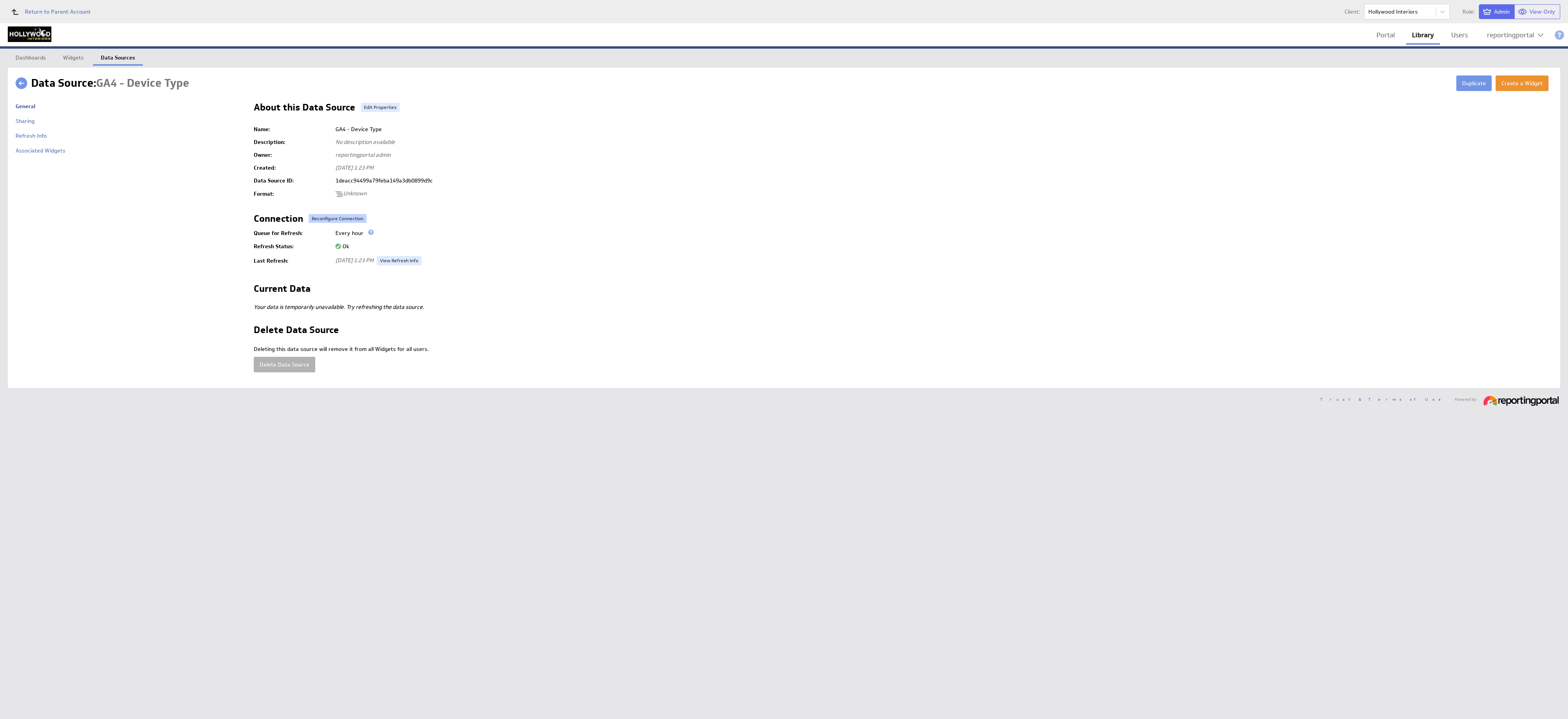
click at [325, 217] on button "Reconfigure Connection" at bounding box center [338, 219] width 58 height 9
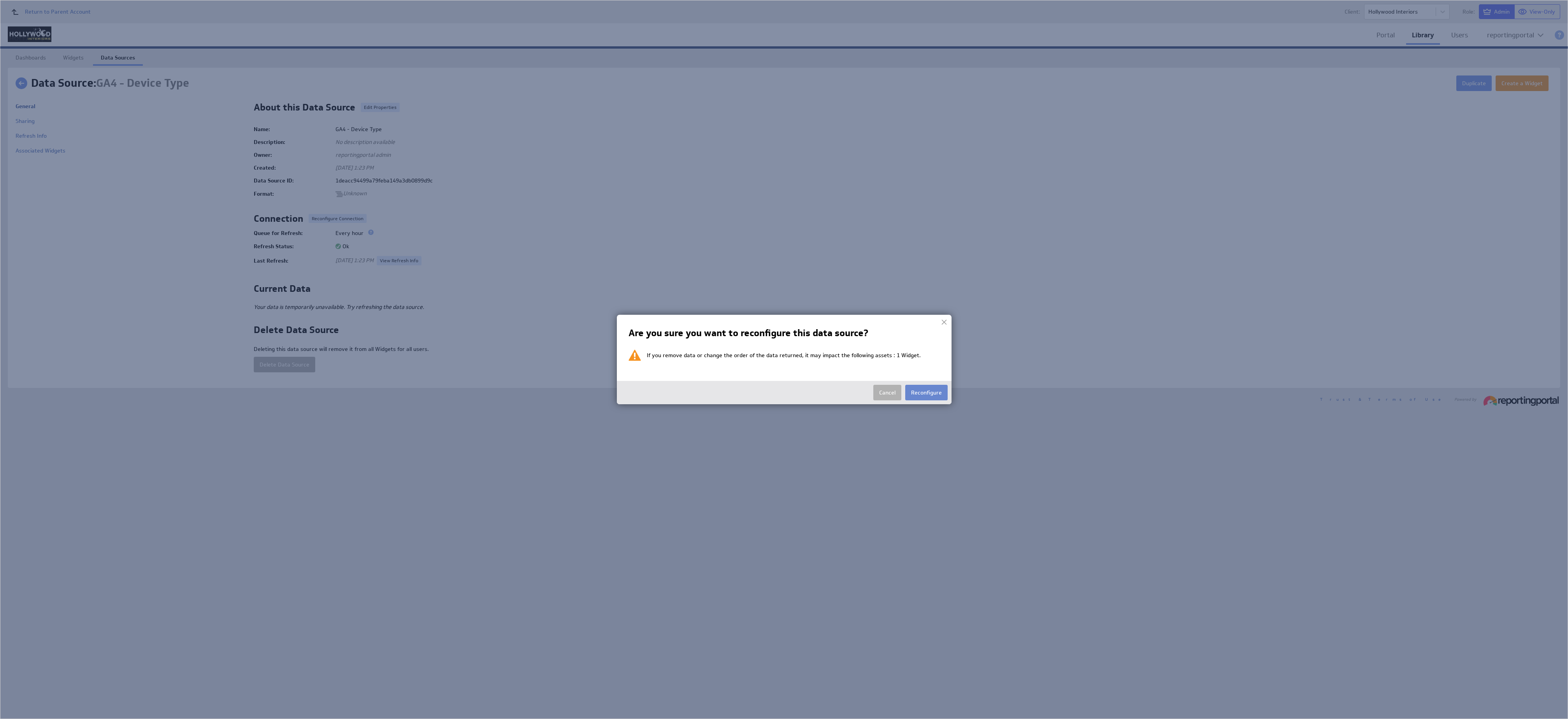
click at [784, 360] on button "Reconfigure" at bounding box center [926, 392] width 42 height 16
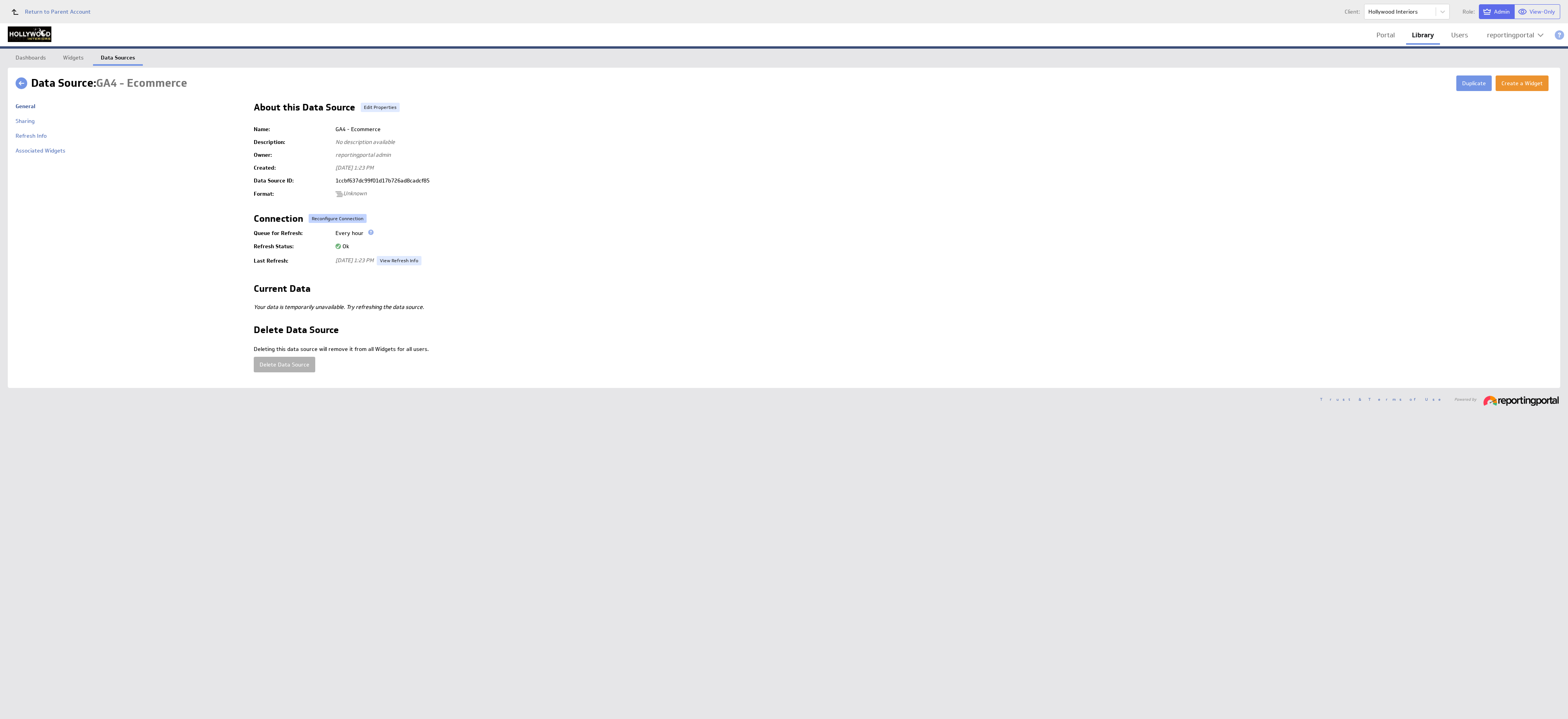
click at [329, 218] on button "Reconfigure Connection" at bounding box center [338, 219] width 58 height 9
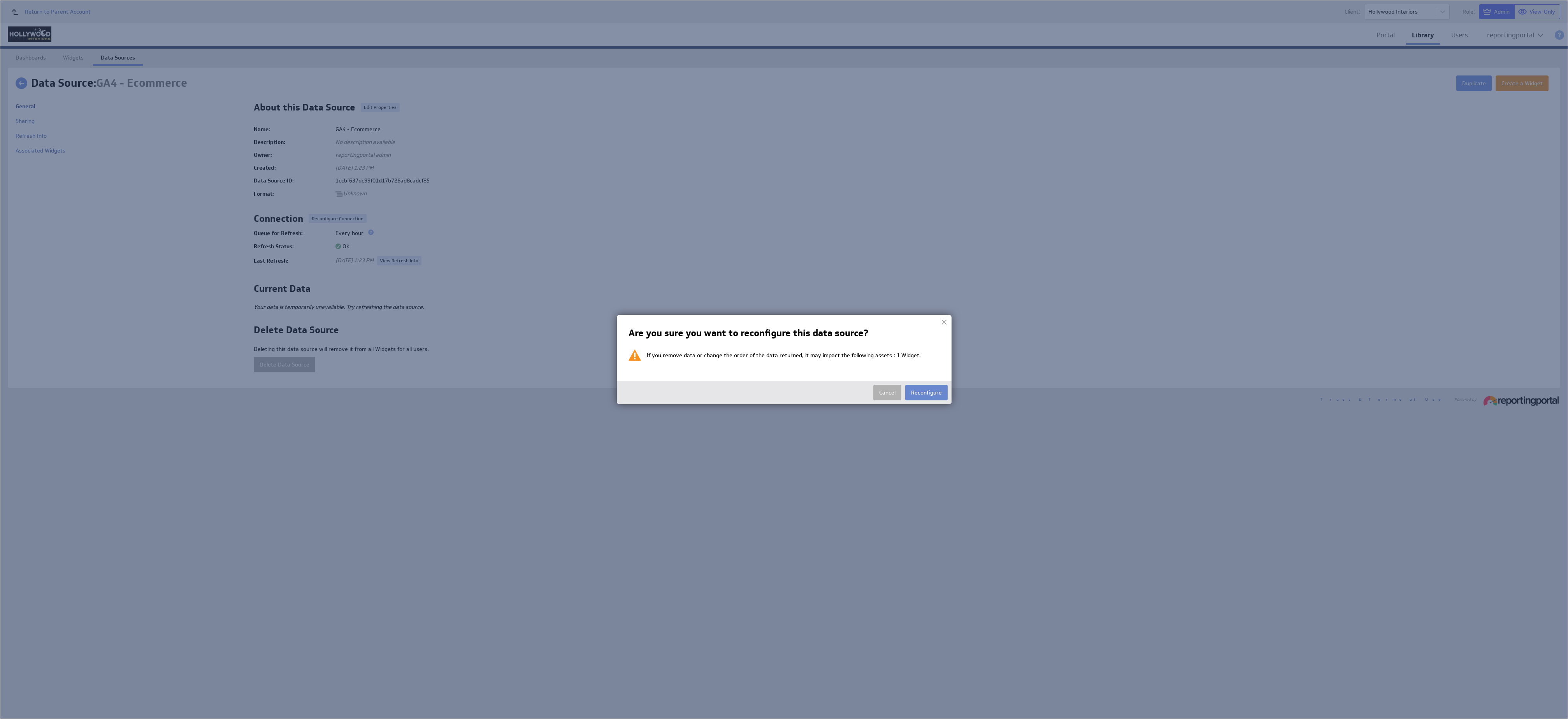
click at [784, 360] on button "Reconfigure" at bounding box center [926, 392] width 42 height 16
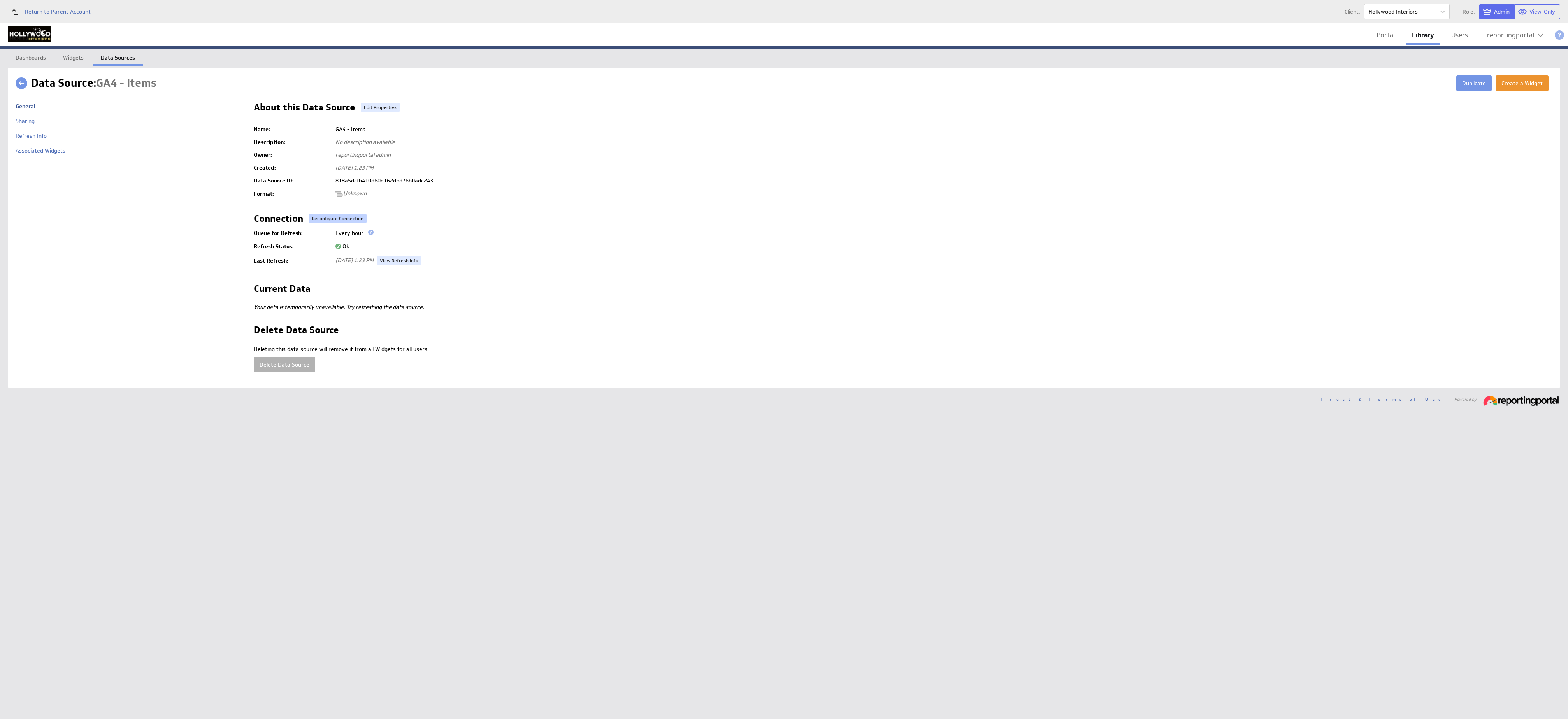
click at [338, 214] on button "Reconfigure Connection" at bounding box center [338, 219] width 58 height 9
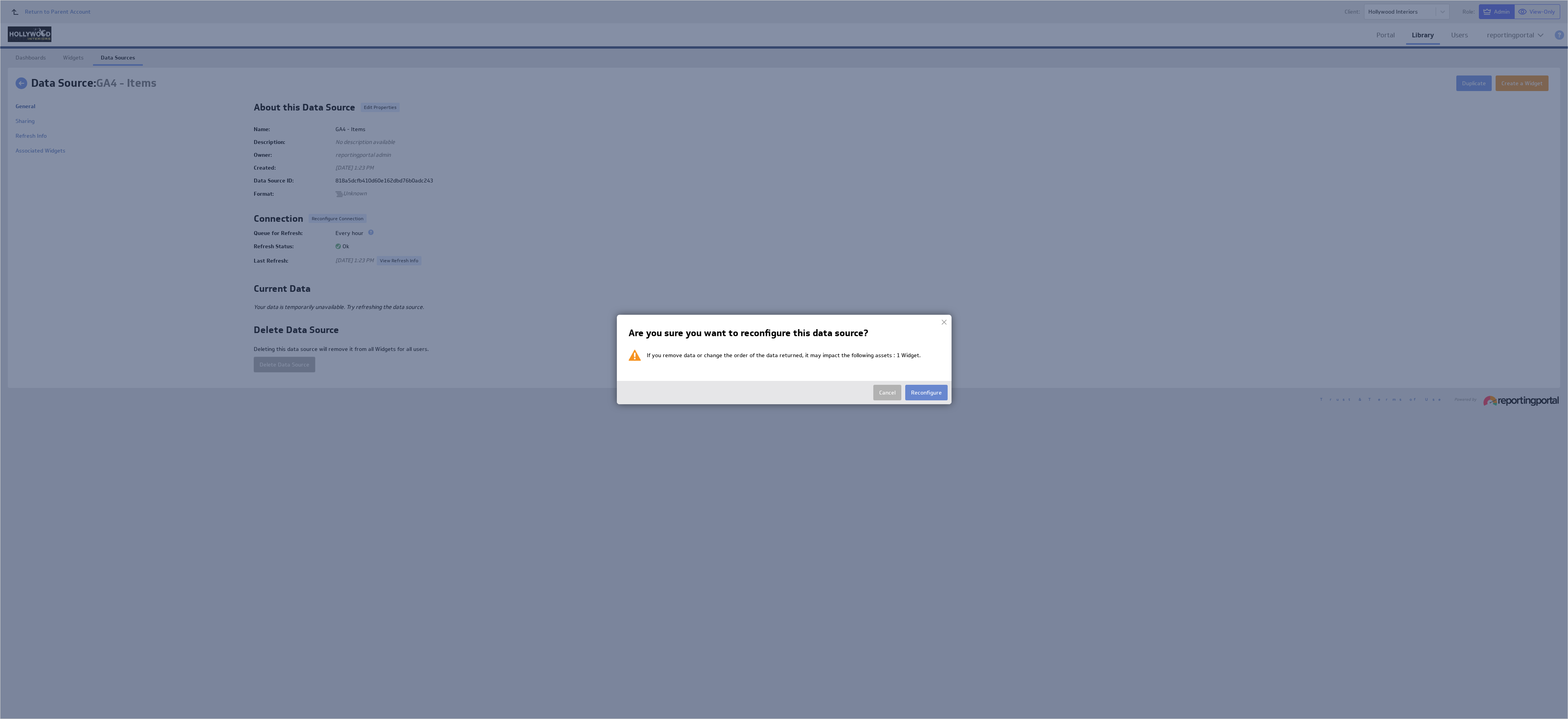
click at [784, 360] on button "Reconfigure" at bounding box center [926, 392] width 42 height 16
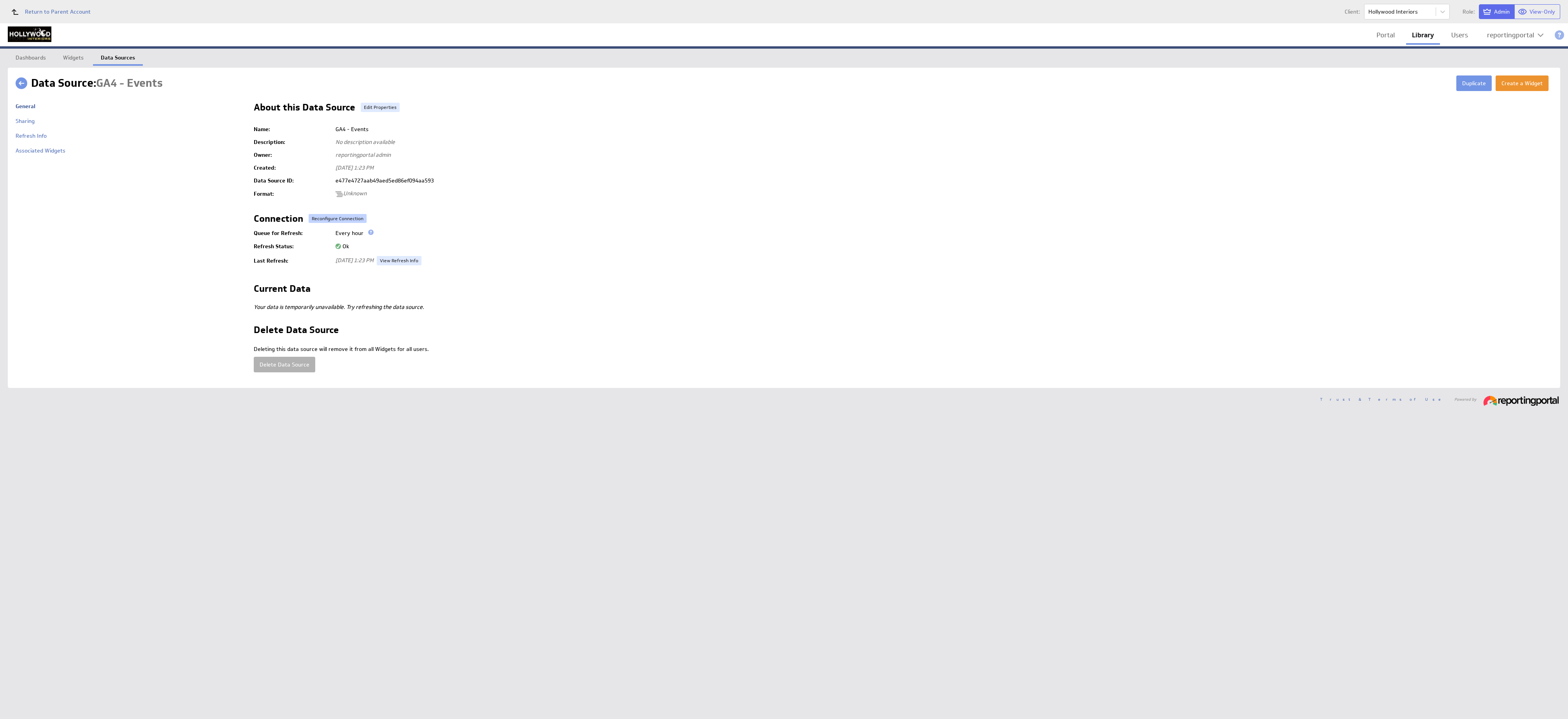
click at [334, 217] on button "Reconfigure Connection" at bounding box center [338, 219] width 58 height 9
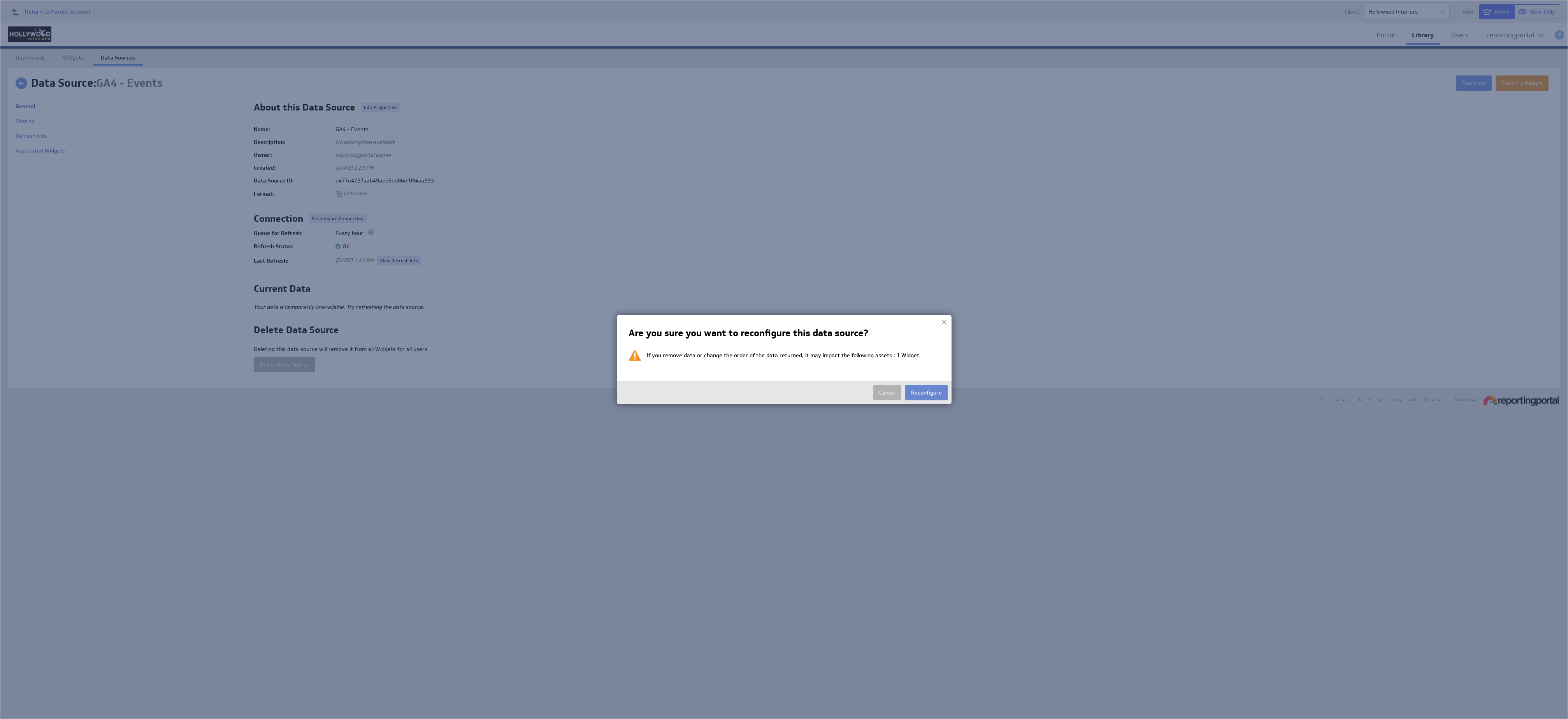
click at [784, 360] on button "Reconfigure" at bounding box center [926, 392] width 42 height 16
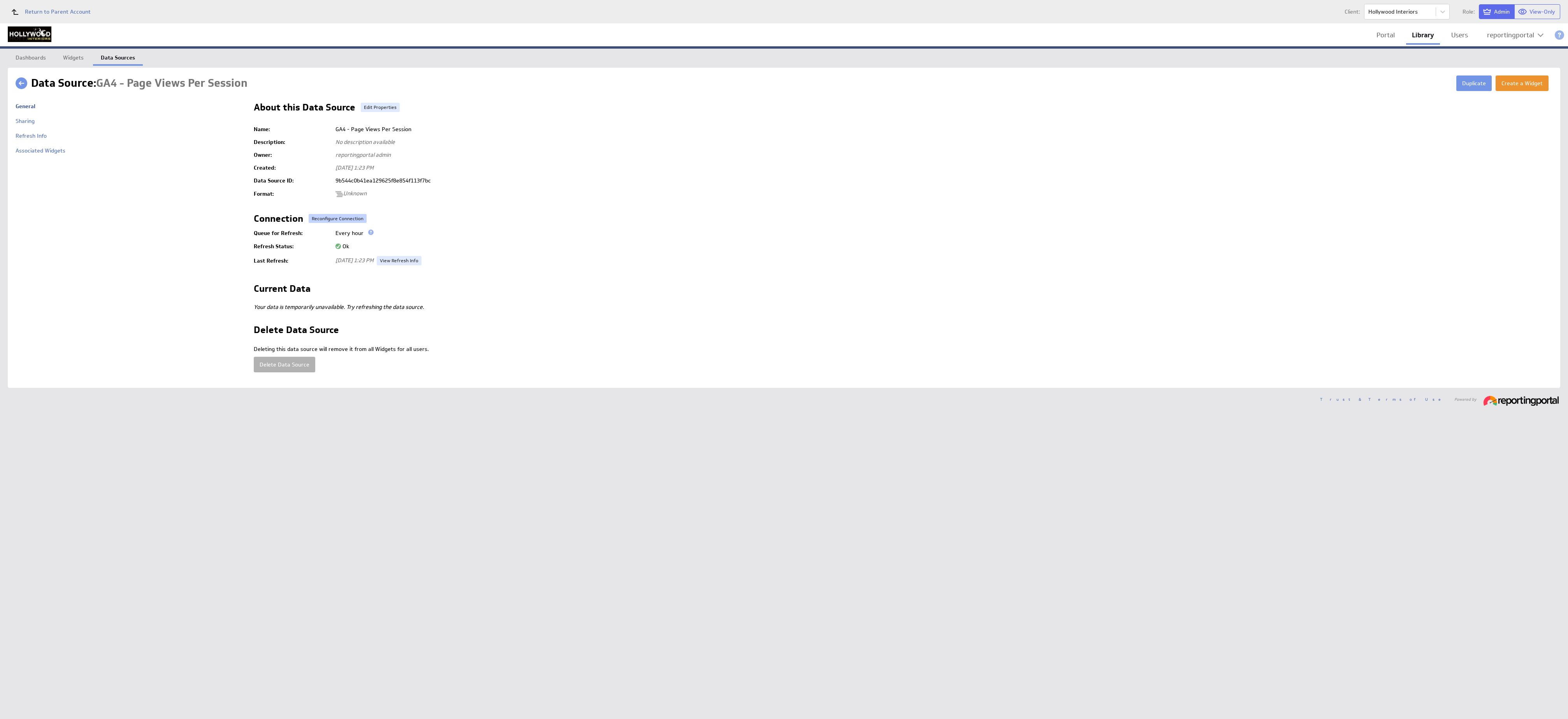
click at [329, 221] on button "Reconfigure Connection" at bounding box center [338, 219] width 58 height 9
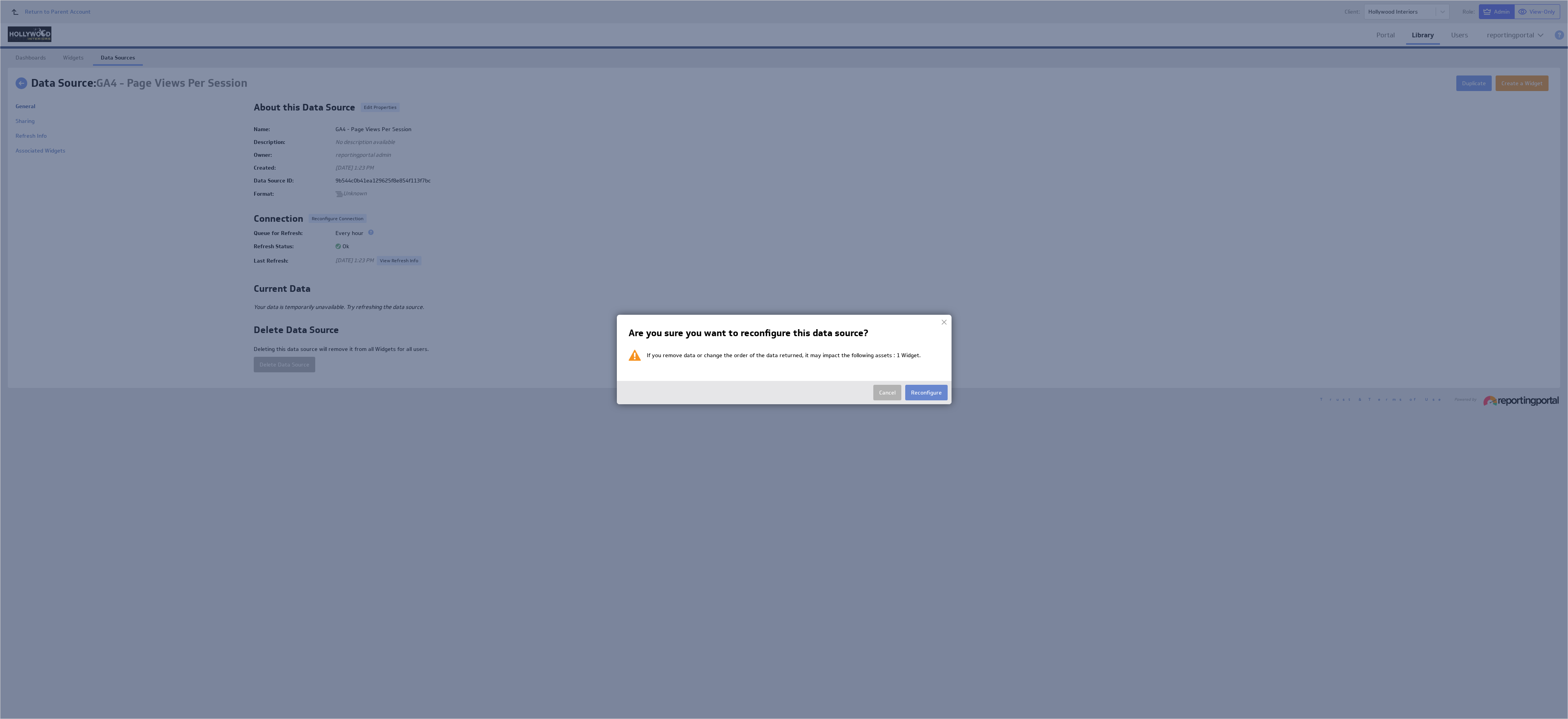
click at [784, 360] on button "Reconfigure" at bounding box center [926, 392] width 42 height 16
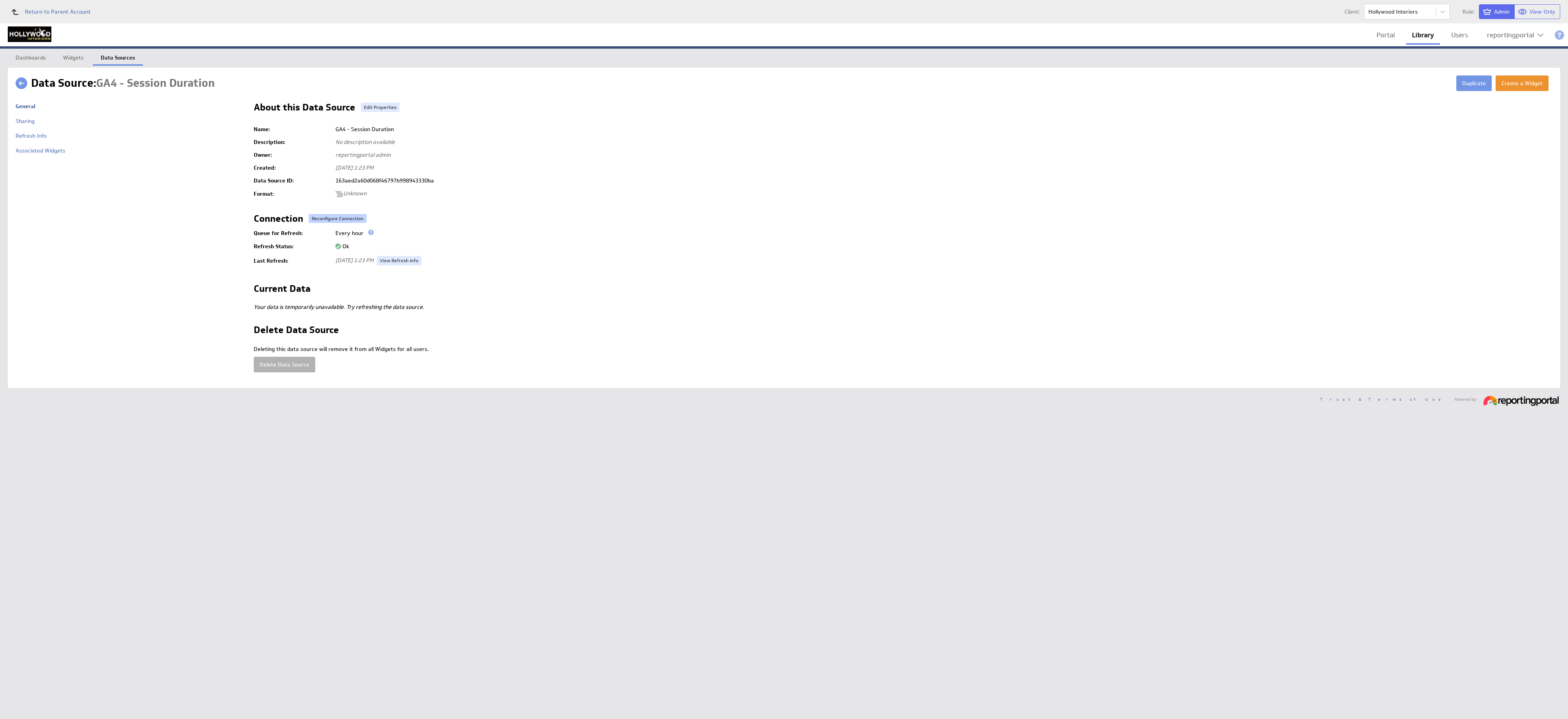
click at [335, 214] on button "Reconfigure Connection" at bounding box center [338, 219] width 58 height 9
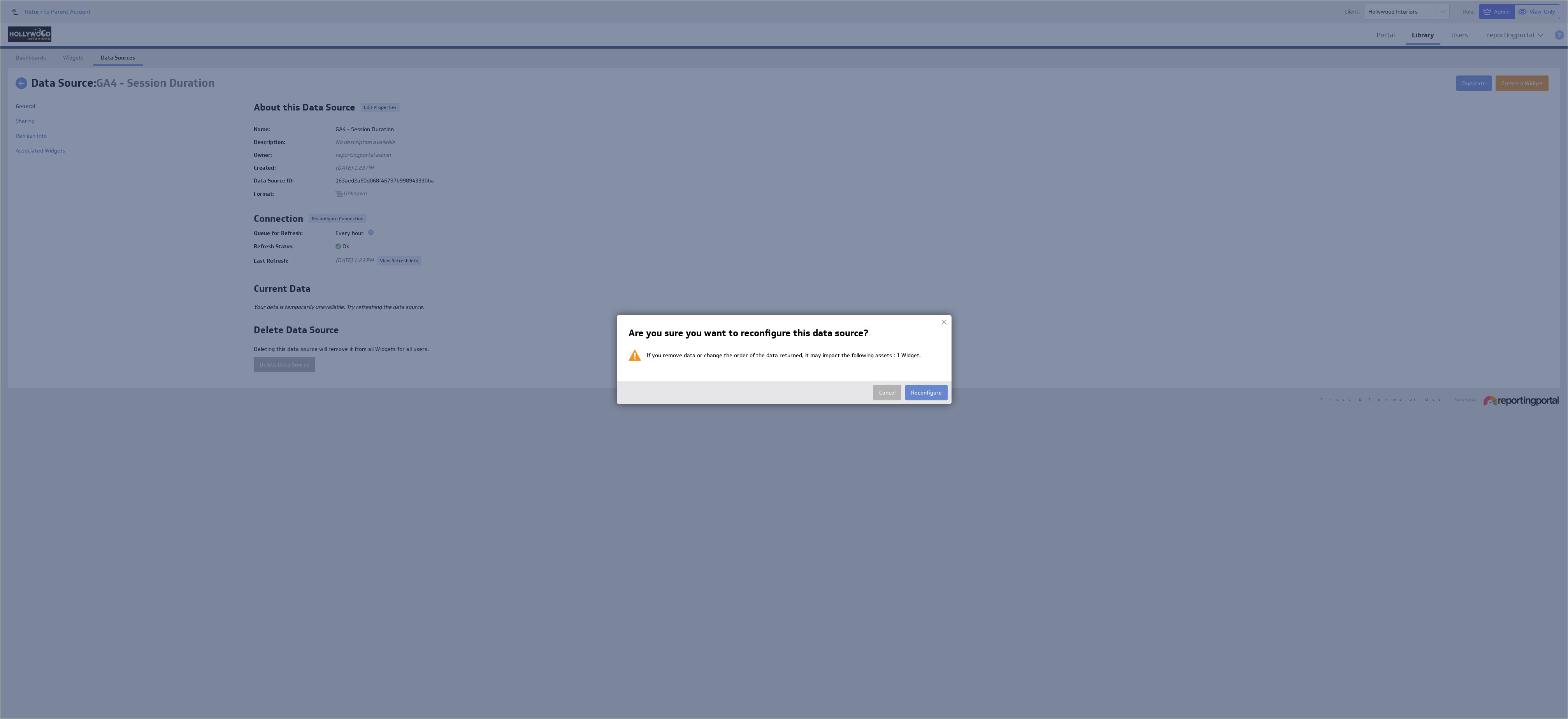
click at [784, 360] on button "Reconfigure" at bounding box center [926, 392] width 42 height 16
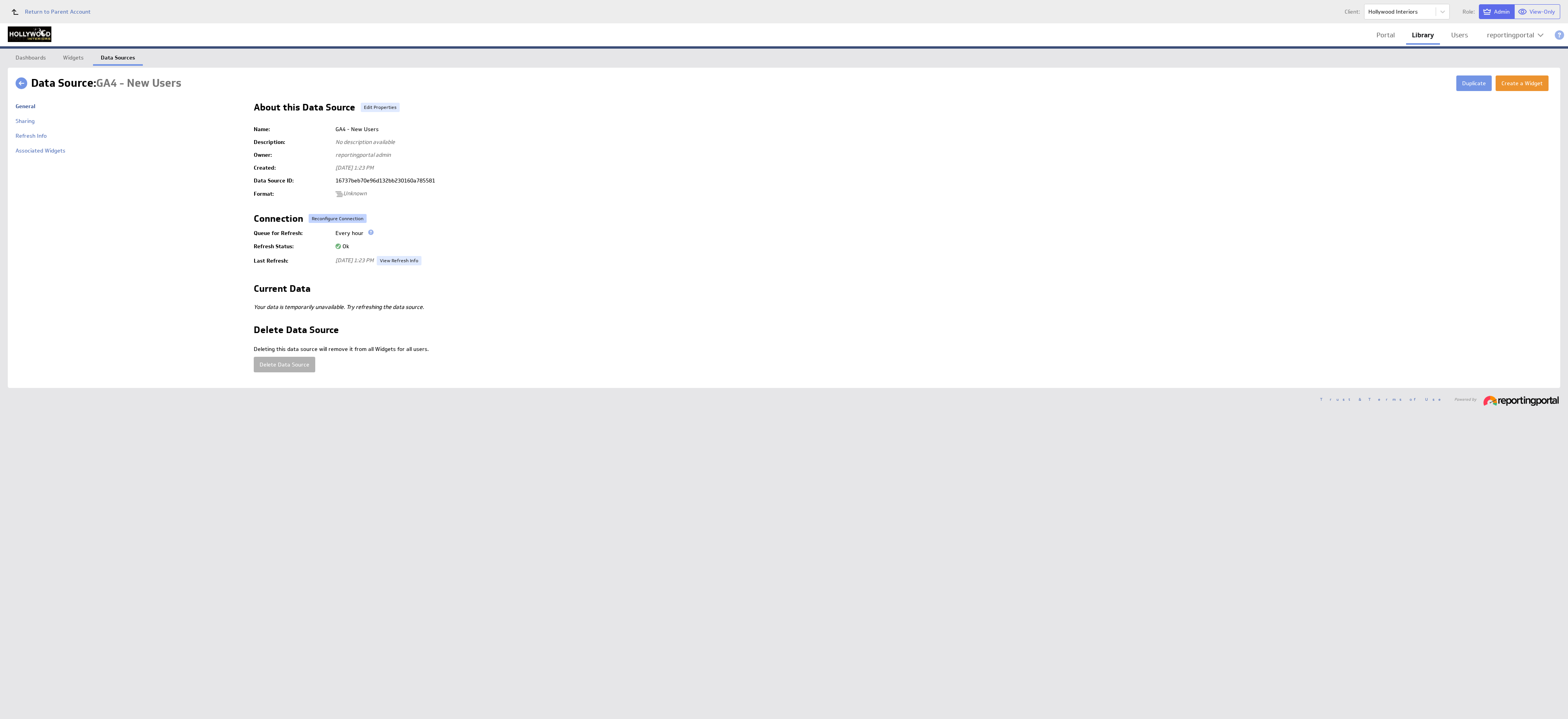
click at [328, 217] on button "Reconfigure Connection" at bounding box center [338, 219] width 58 height 9
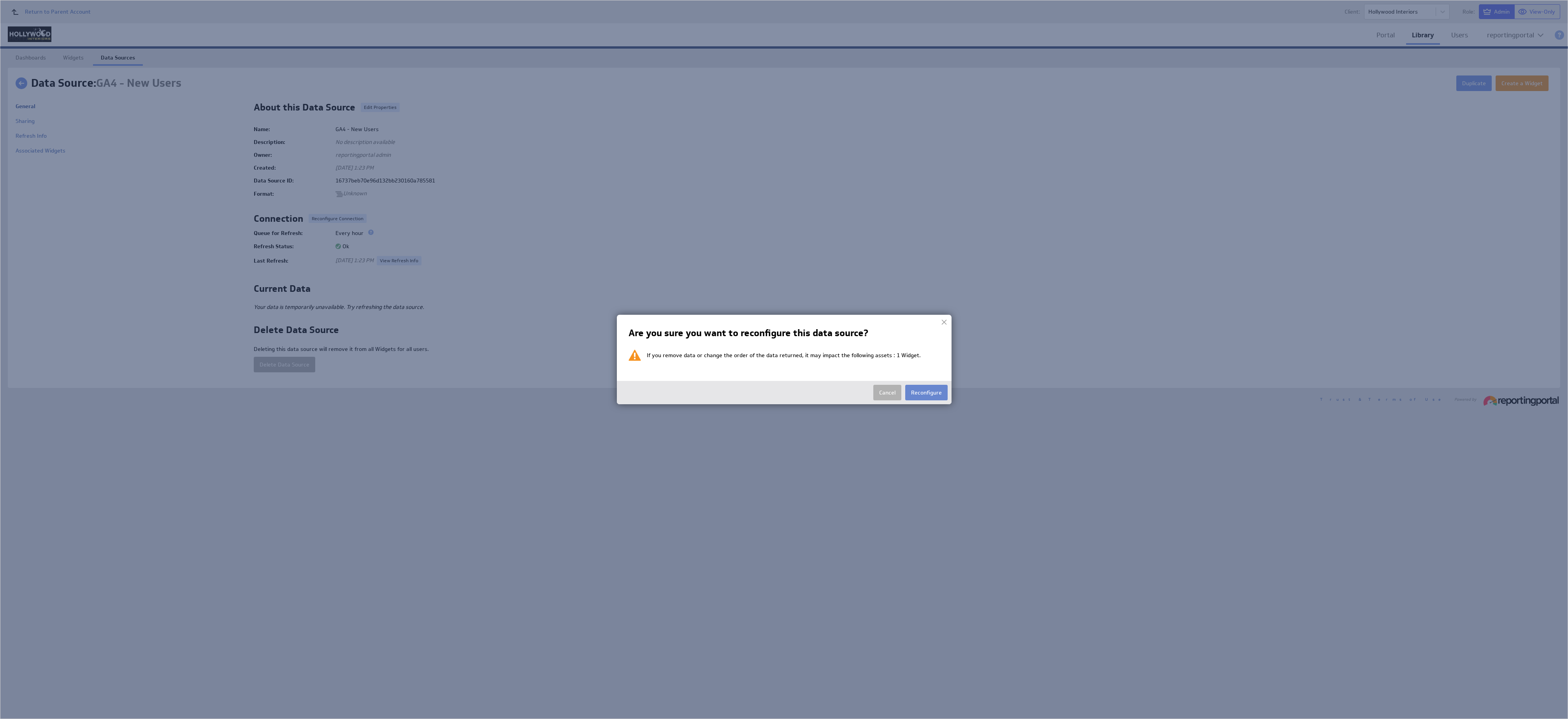
click at [784, 360] on button "Reconfigure" at bounding box center [926, 392] width 42 height 16
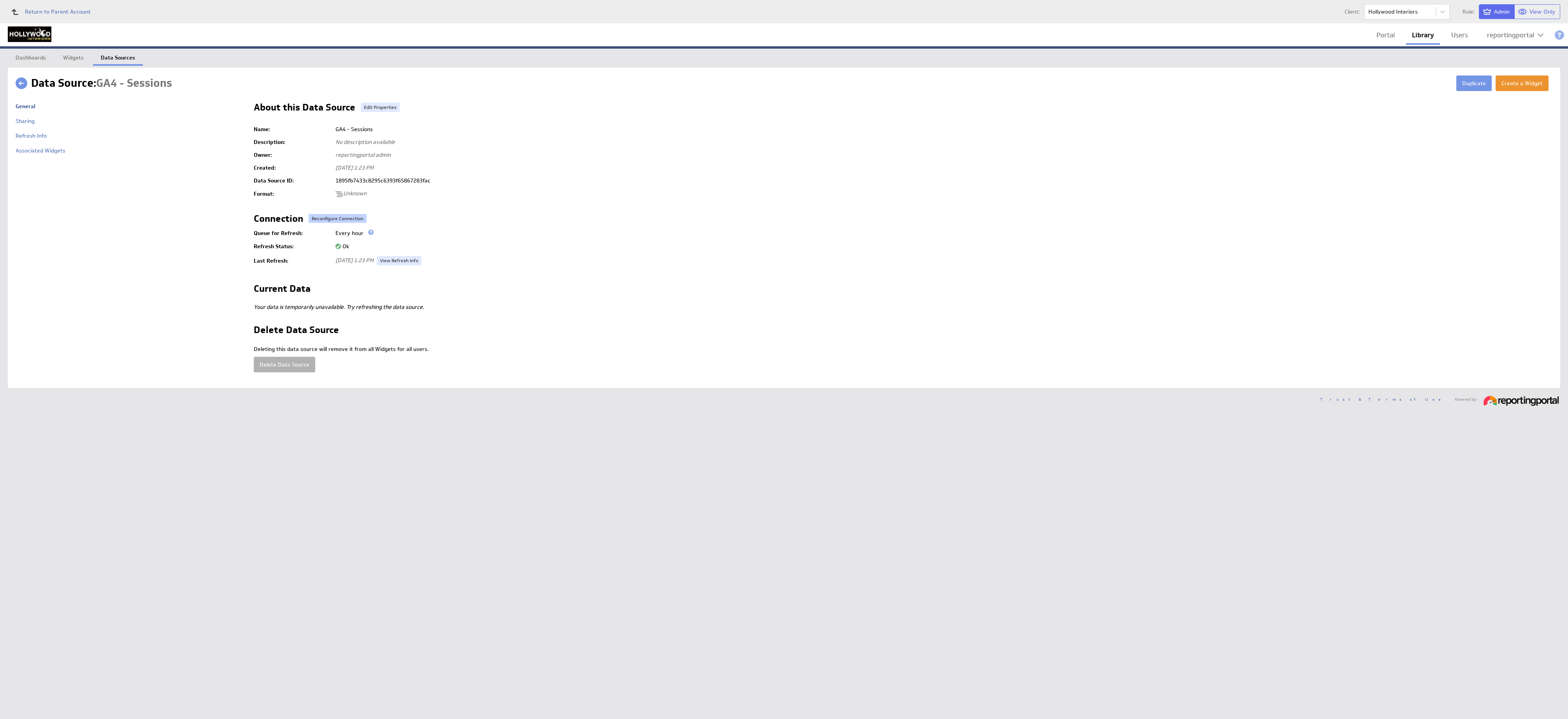
click at [334, 218] on button "Reconfigure Connection" at bounding box center [338, 219] width 58 height 9
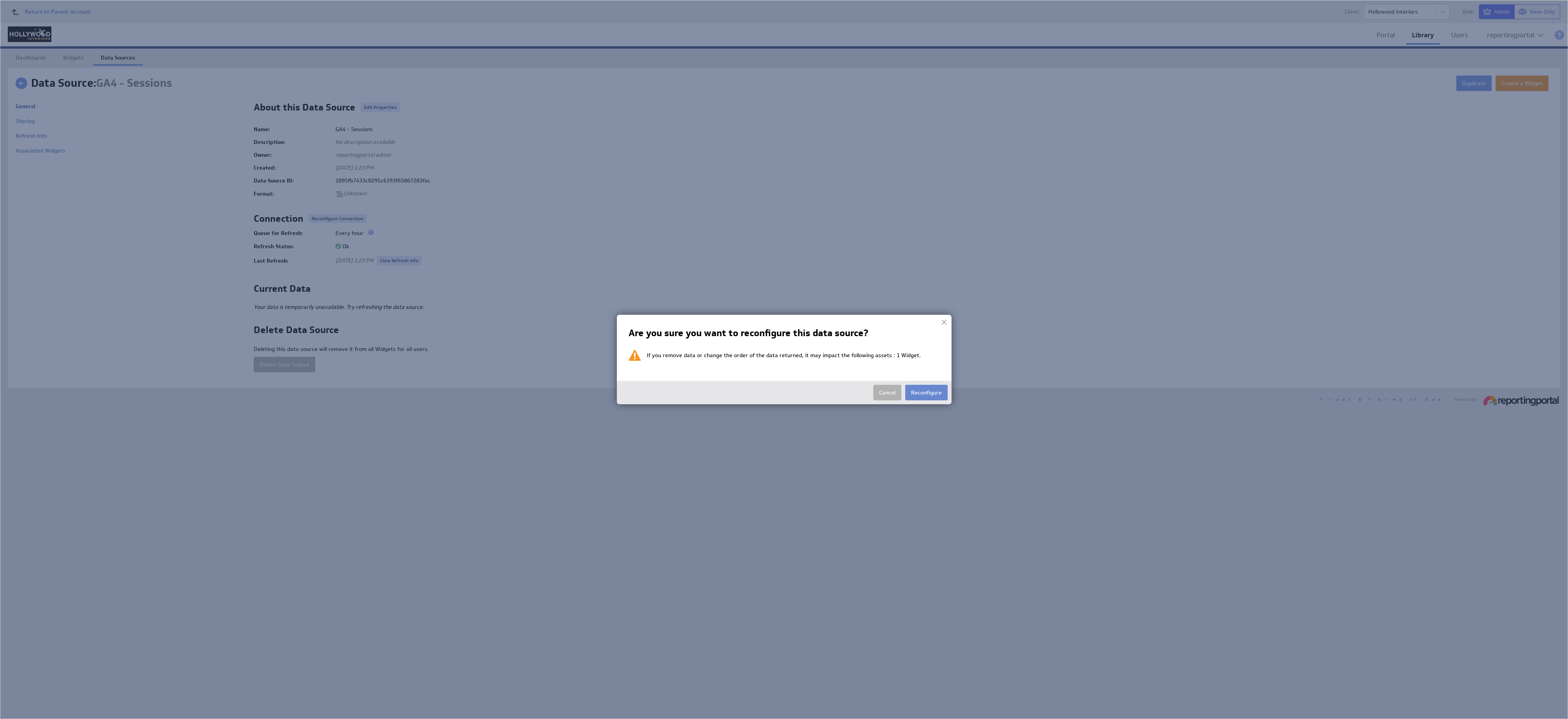
click at [784, 360] on button "Reconfigure" at bounding box center [926, 392] width 42 height 16
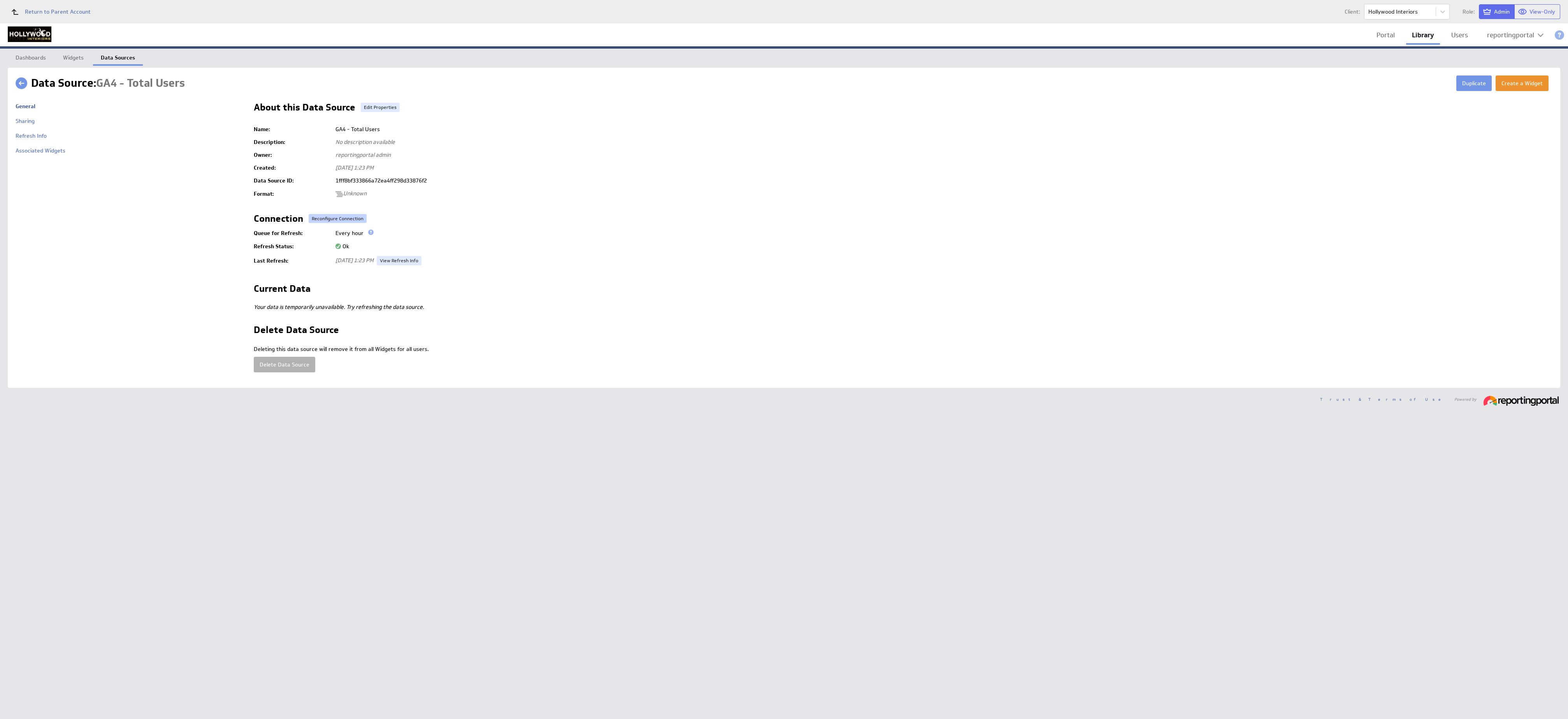
click at [328, 216] on button "Reconfigure Connection" at bounding box center [338, 219] width 58 height 9
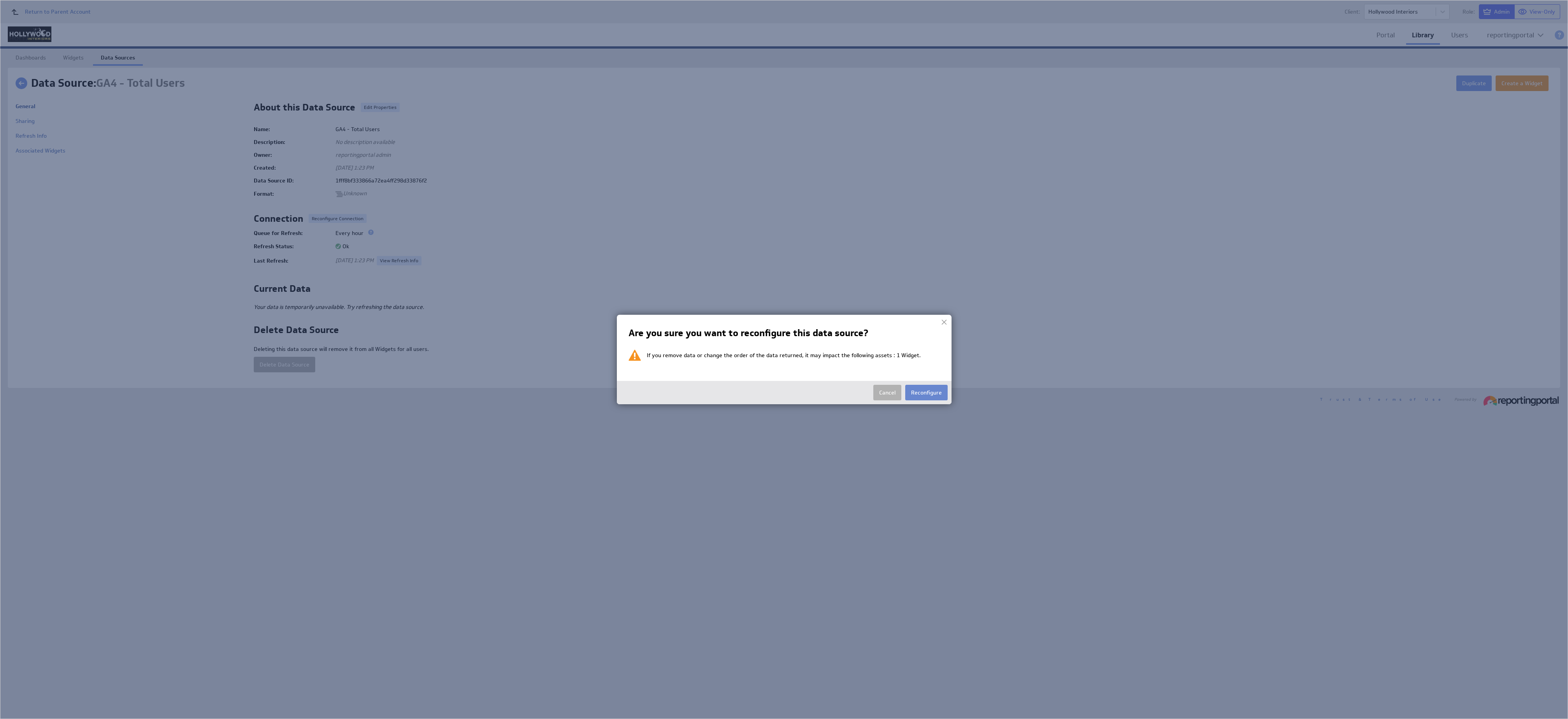
click at [784, 360] on button "Reconfigure" at bounding box center [926, 392] width 42 height 16
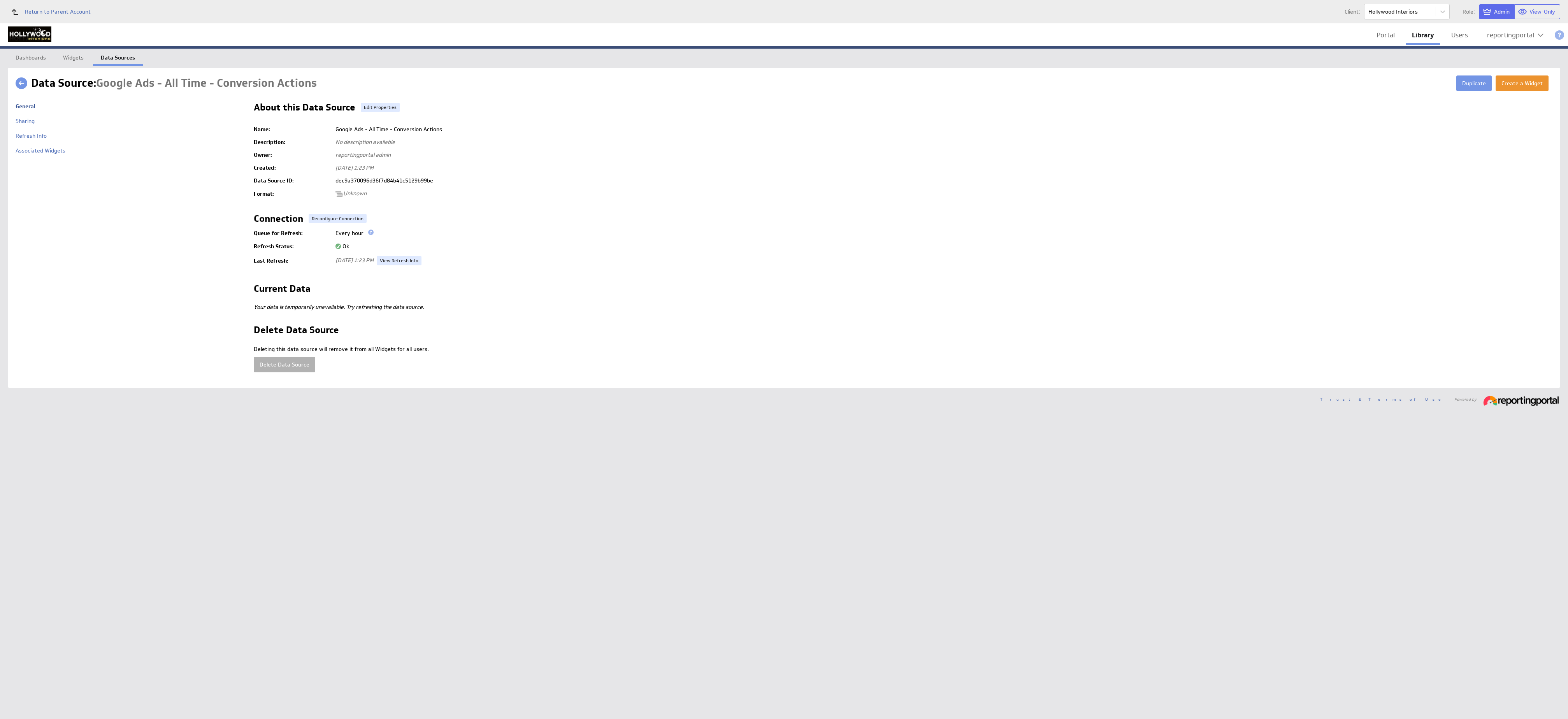
click at [332, 211] on td at bounding box center [903, 208] width 1299 height 13
click at [333, 218] on button "Reconfigure Connection" at bounding box center [338, 219] width 58 height 9
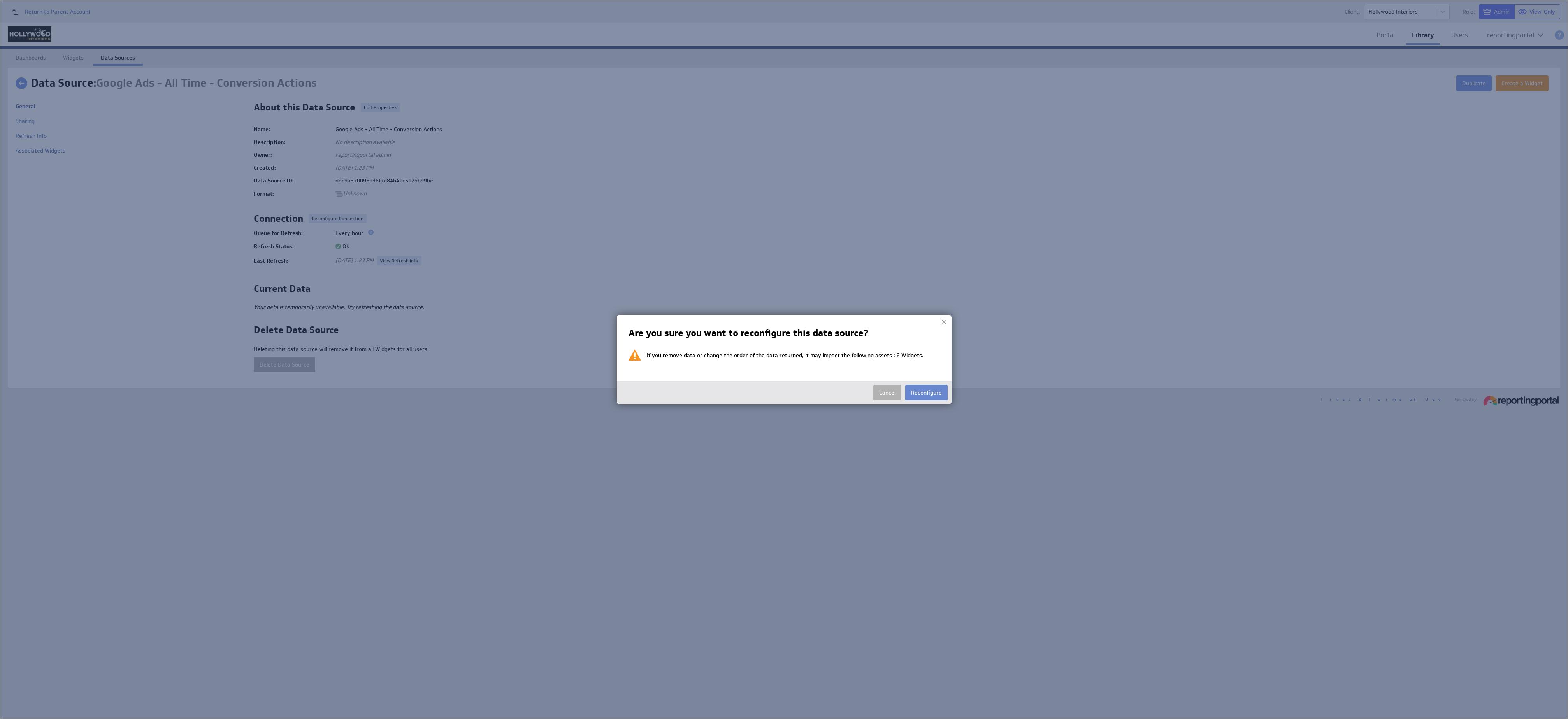
click at [784, 360] on button "Reconfigure" at bounding box center [926, 392] width 42 height 16
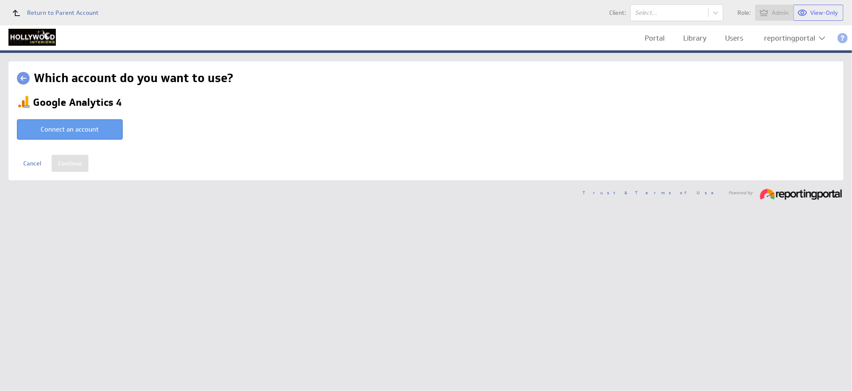
click at [66, 130] on button "Connect an account" at bounding box center [70, 129] width 106 height 20
type input "reportingportal @ Google created [DATE] 2:24 AM GMT"
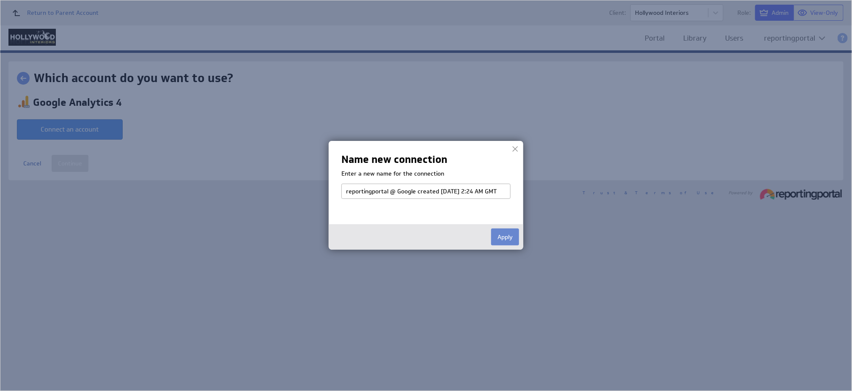
click at [495, 239] on button "Apply" at bounding box center [505, 236] width 28 height 17
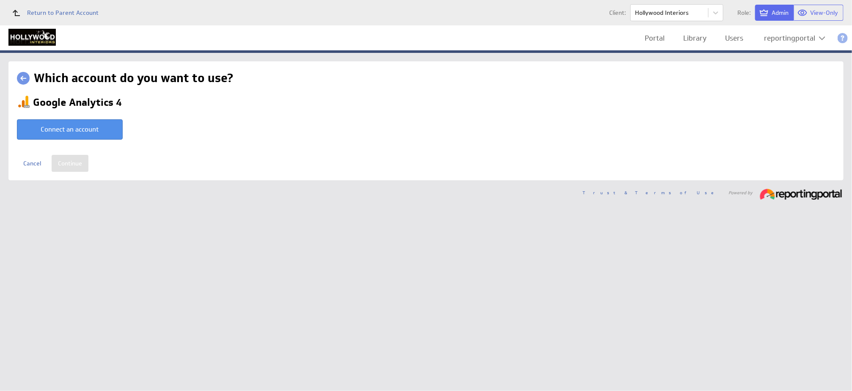
select select "750a030da1e1eb8e193f7d1b036d32f8"
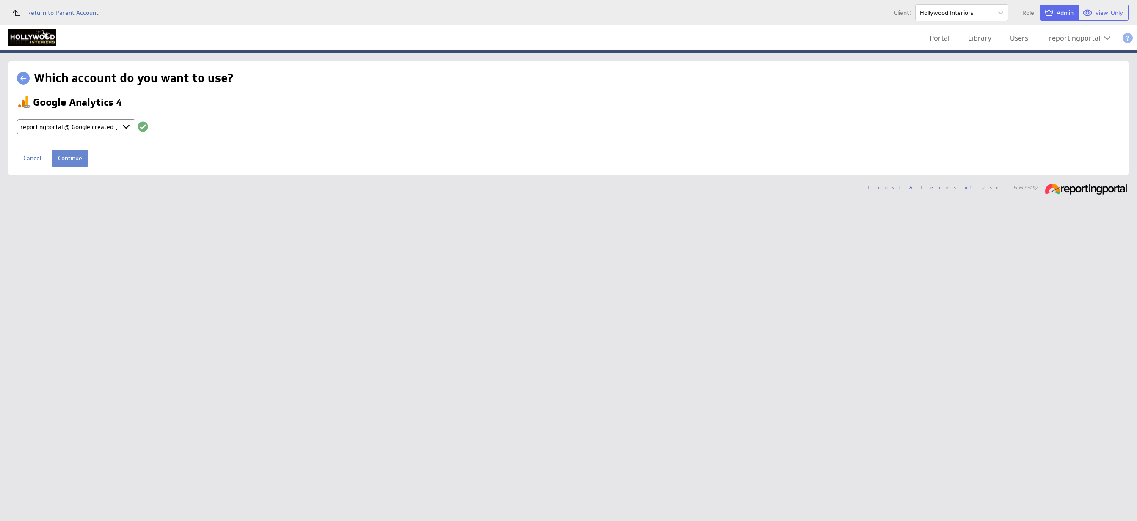
drag, startPoint x: 834, startPoint y: 3, endPoint x: 74, endPoint y: 158, distance: 775.2
click at [74, 158] on input "Continue" at bounding box center [70, 158] width 37 height 17
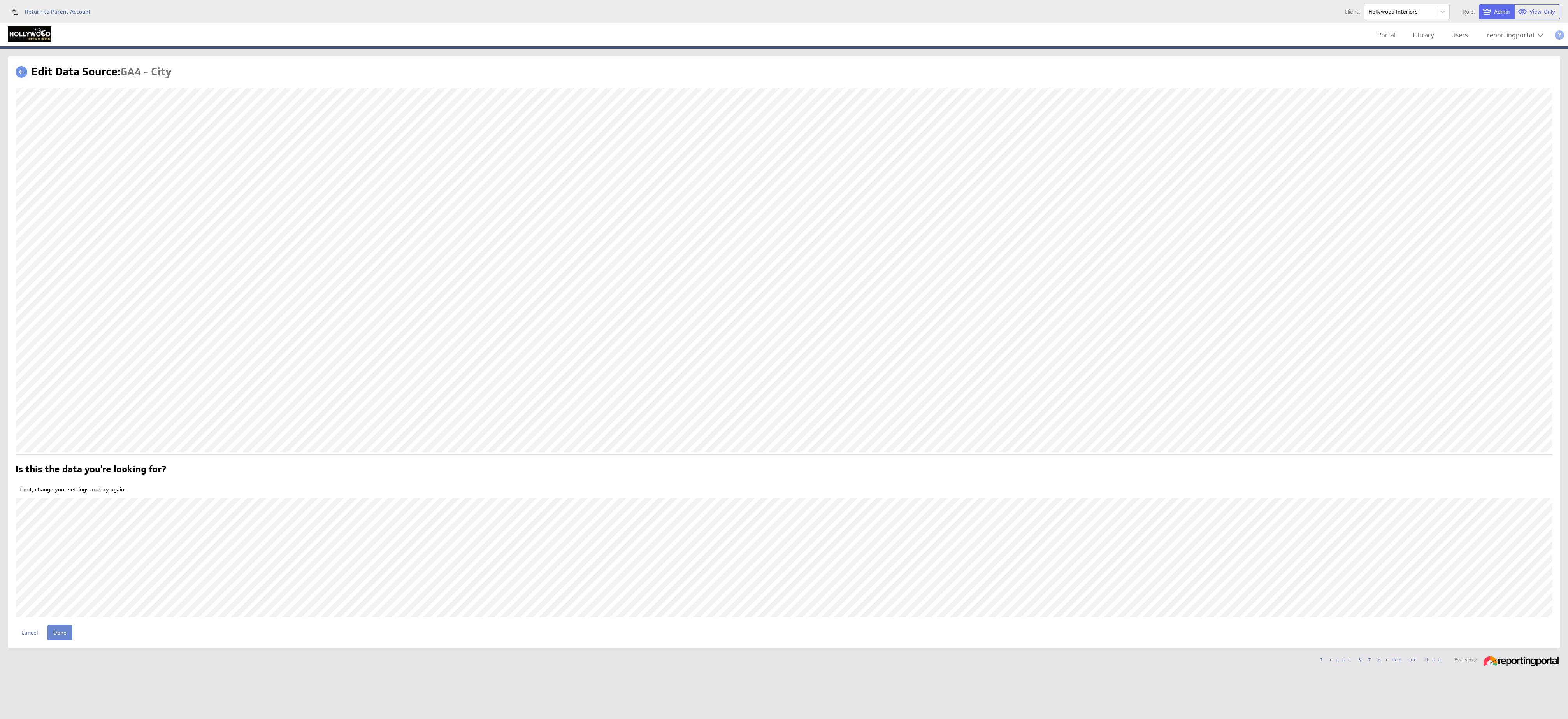
drag, startPoint x: 287, startPoint y: 360, endPoint x: 49, endPoint y: 633, distance: 362.2
click at [49, 479] on input "Done" at bounding box center [60, 633] width 25 height 16
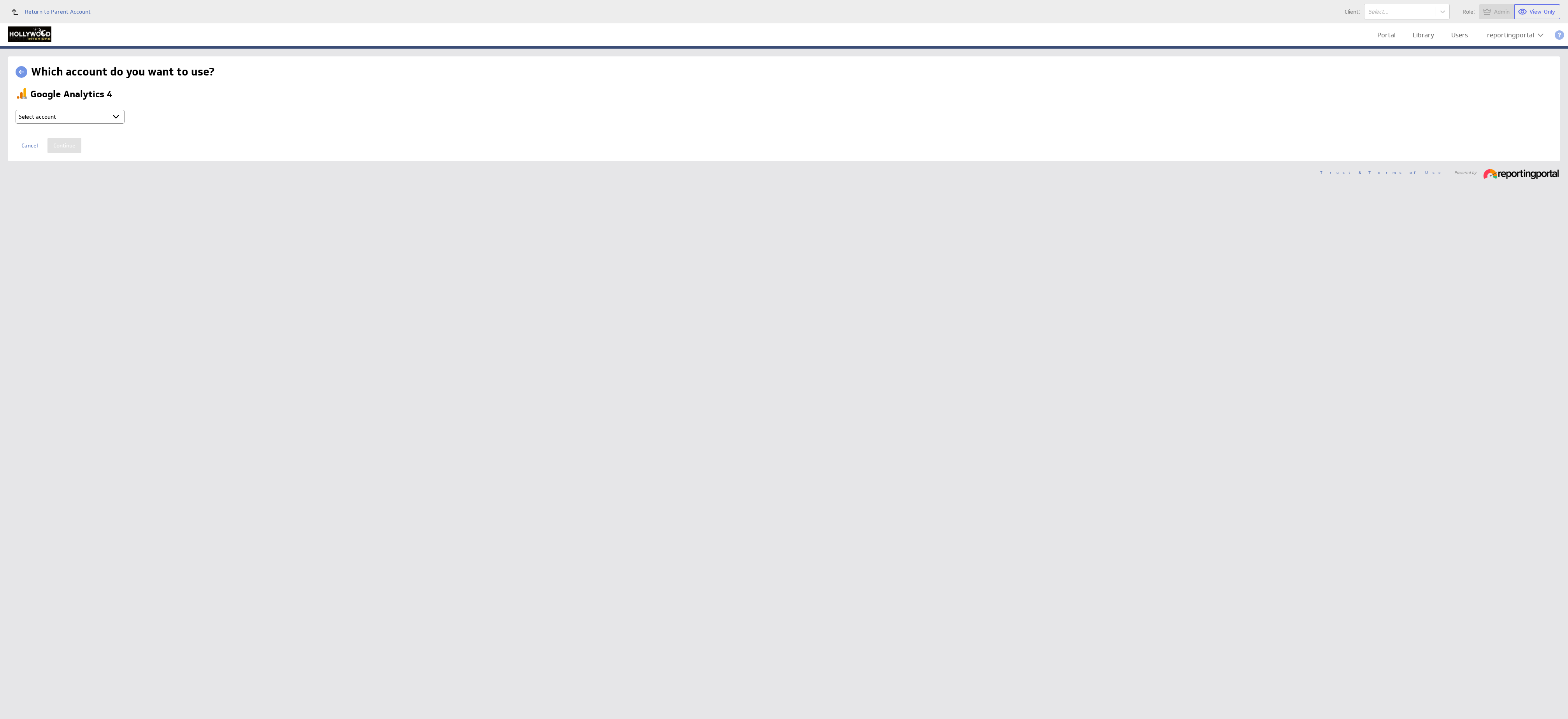
click at [76, 119] on select "Select account reportingportal @ Google created Oct 07, 2025 at 2:24 AM GMT + C…" at bounding box center [70, 116] width 109 height 14
select select "750a030da1e1eb8e193f7d1b036d32f8"
click at [63, 151] on input "Continue" at bounding box center [64, 145] width 34 height 16
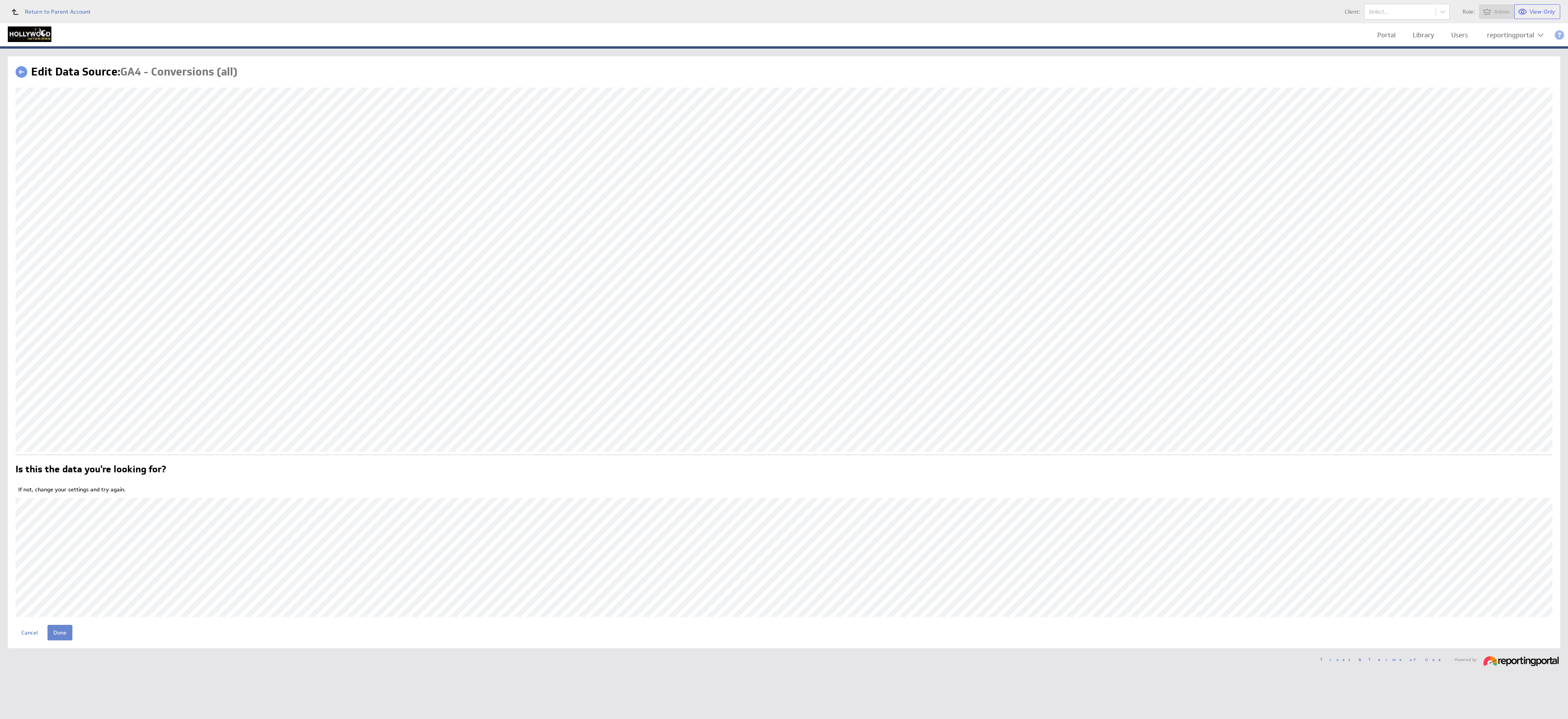
click at [62, 633] on input "Done" at bounding box center [60, 633] width 25 height 16
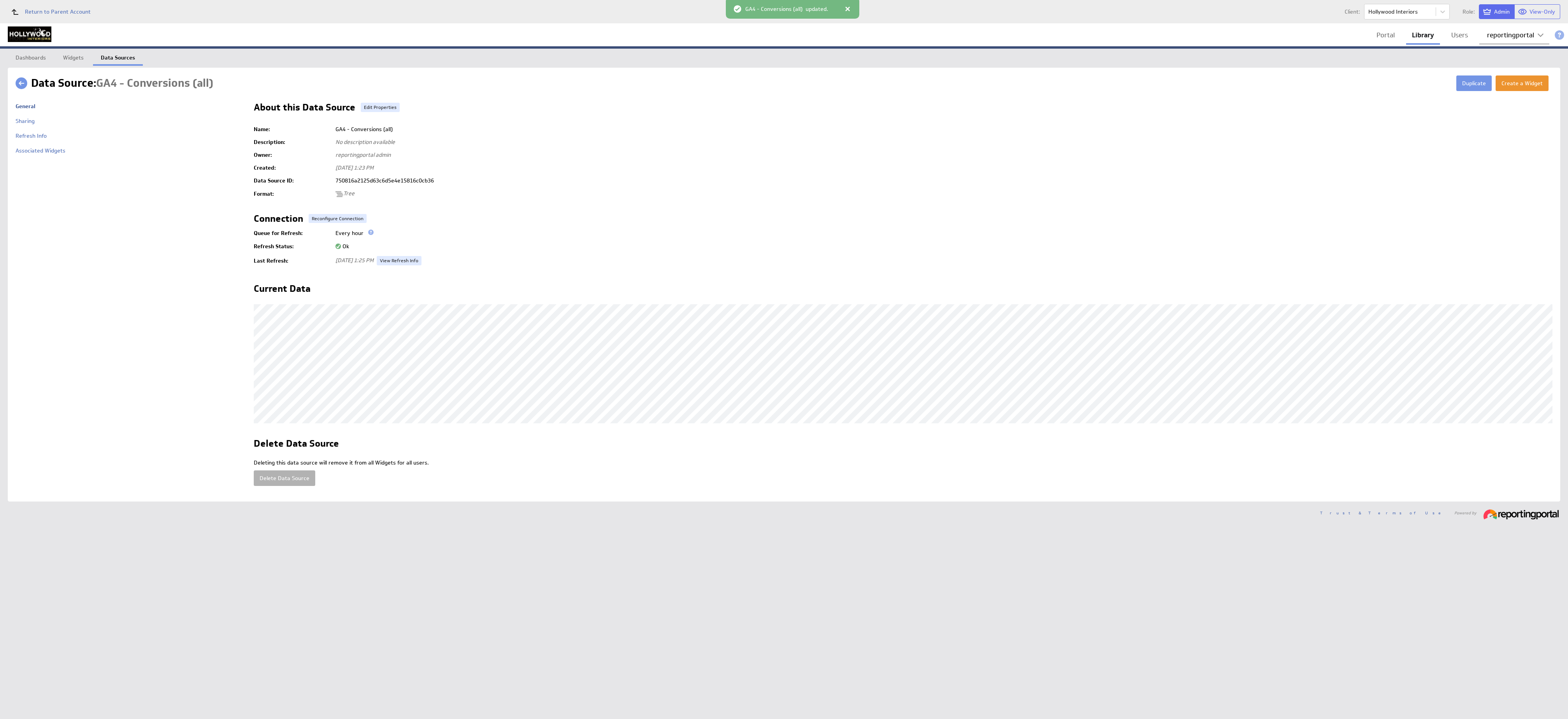
click at [1518, 33] on div "reportingportal" at bounding box center [1510, 35] width 47 height 6
click at [1501, 51] on div "Account" at bounding box center [1513, 53] width 66 height 13
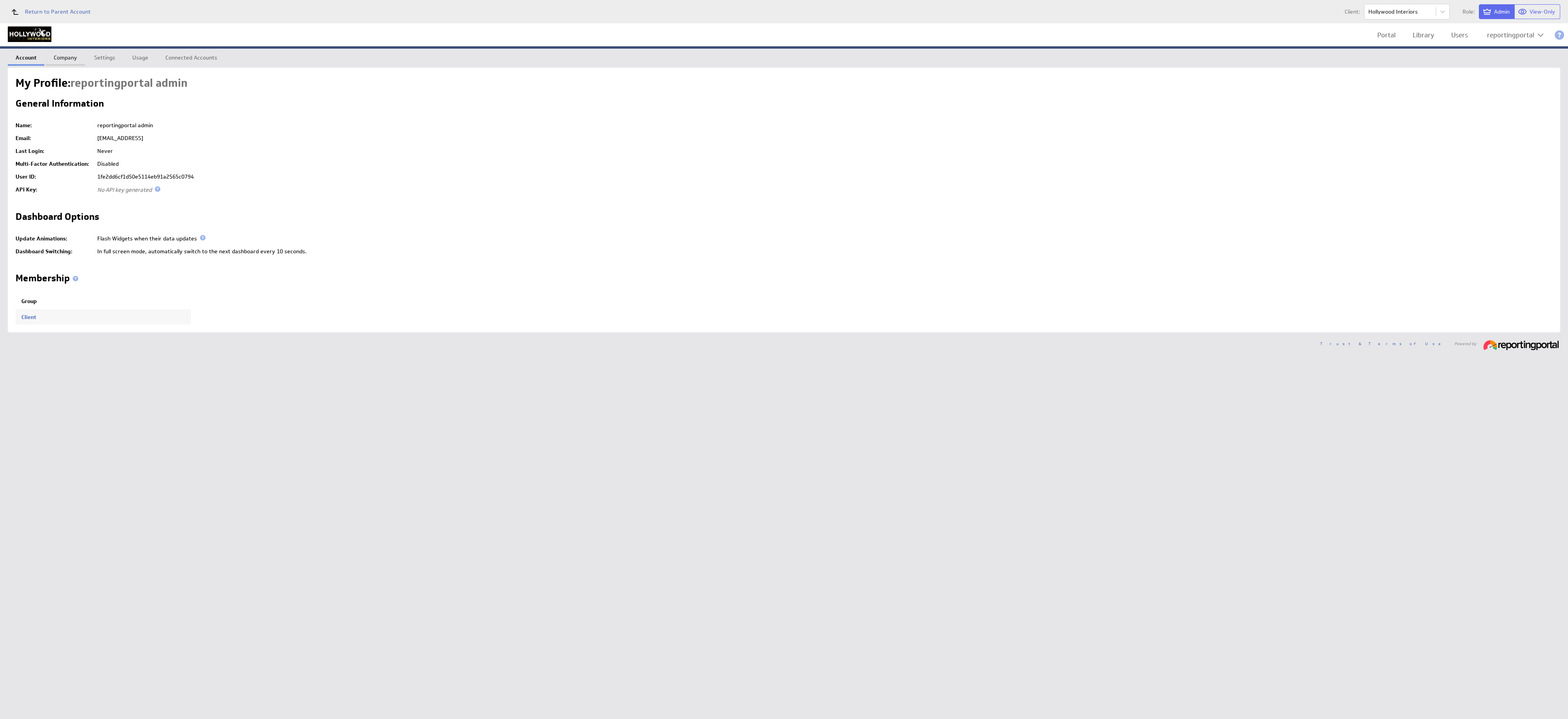
click at [69, 55] on link "Company" at bounding box center [65, 56] width 39 height 16
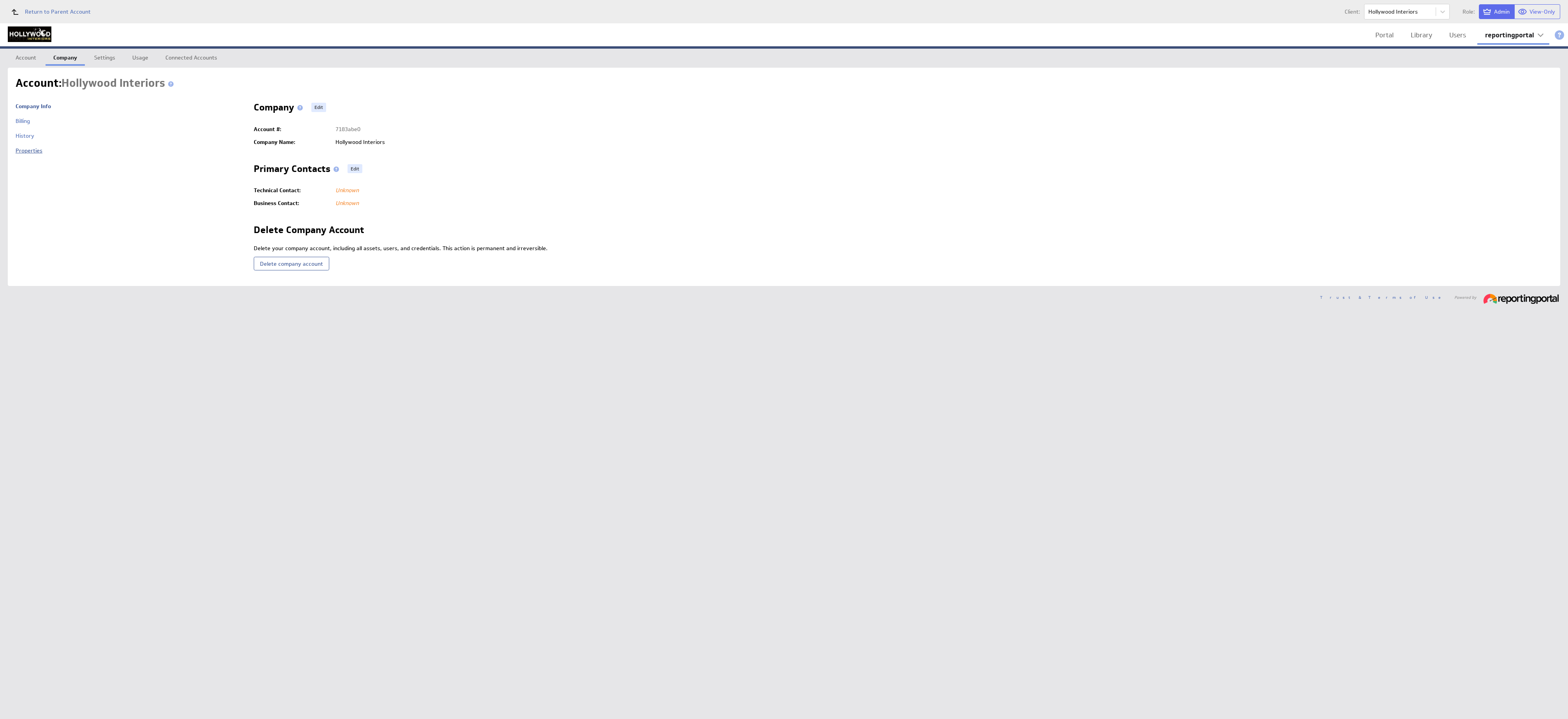
click at [25, 152] on link "Properties" at bounding box center [29, 151] width 27 height 7
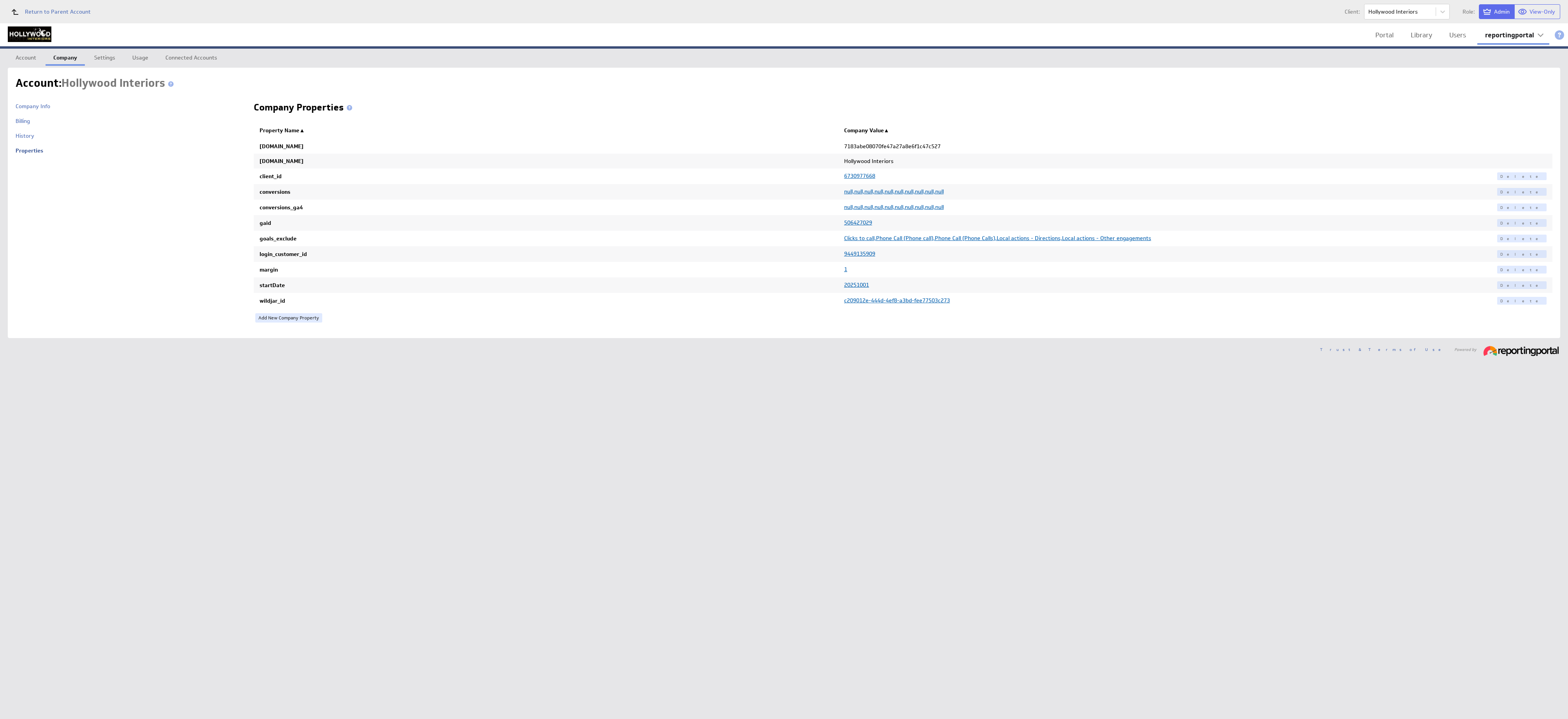
click at [859, 256] on span "9449135909" at bounding box center [860, 254] width 31 height 7
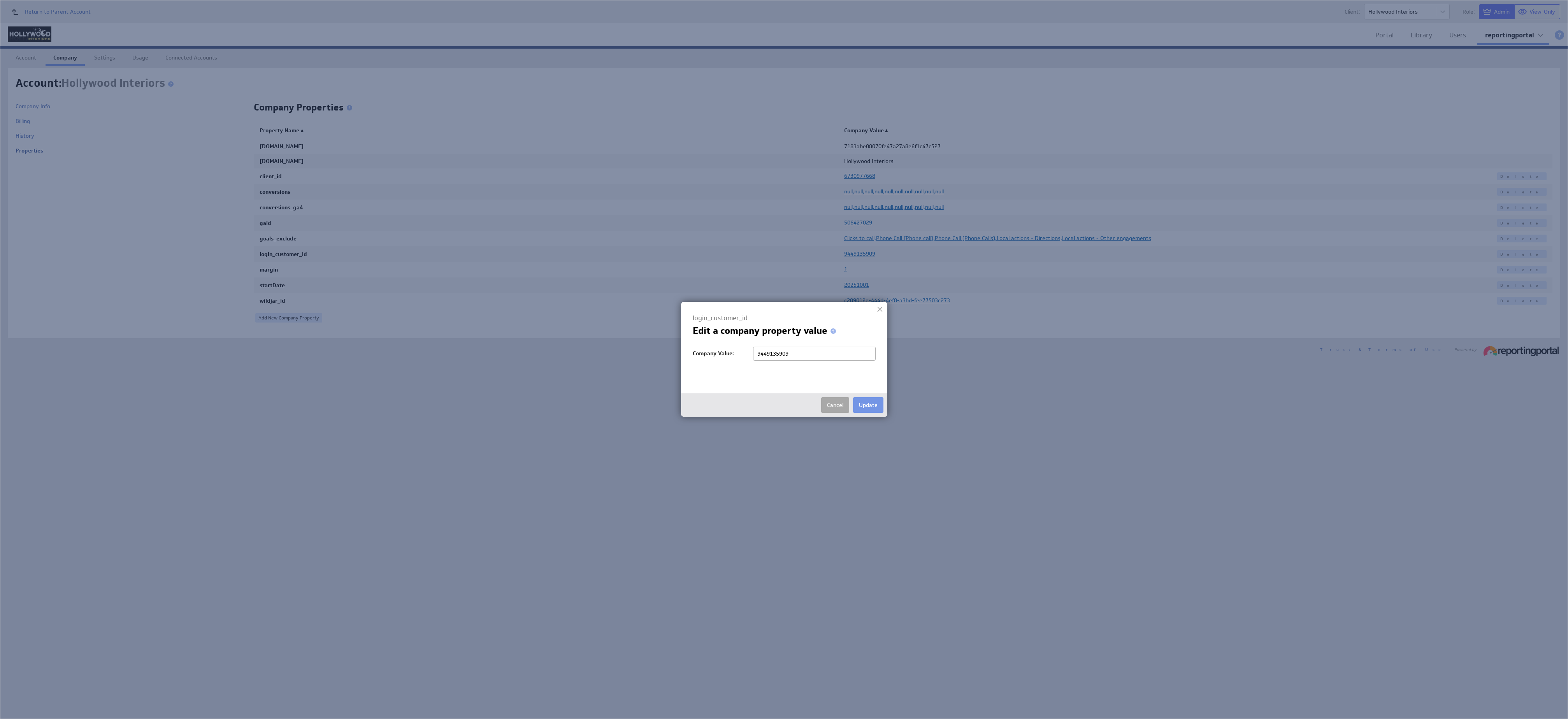
click at [824, 406] on button "Cancel" at bounding box center [835, 405] width 28 height 16
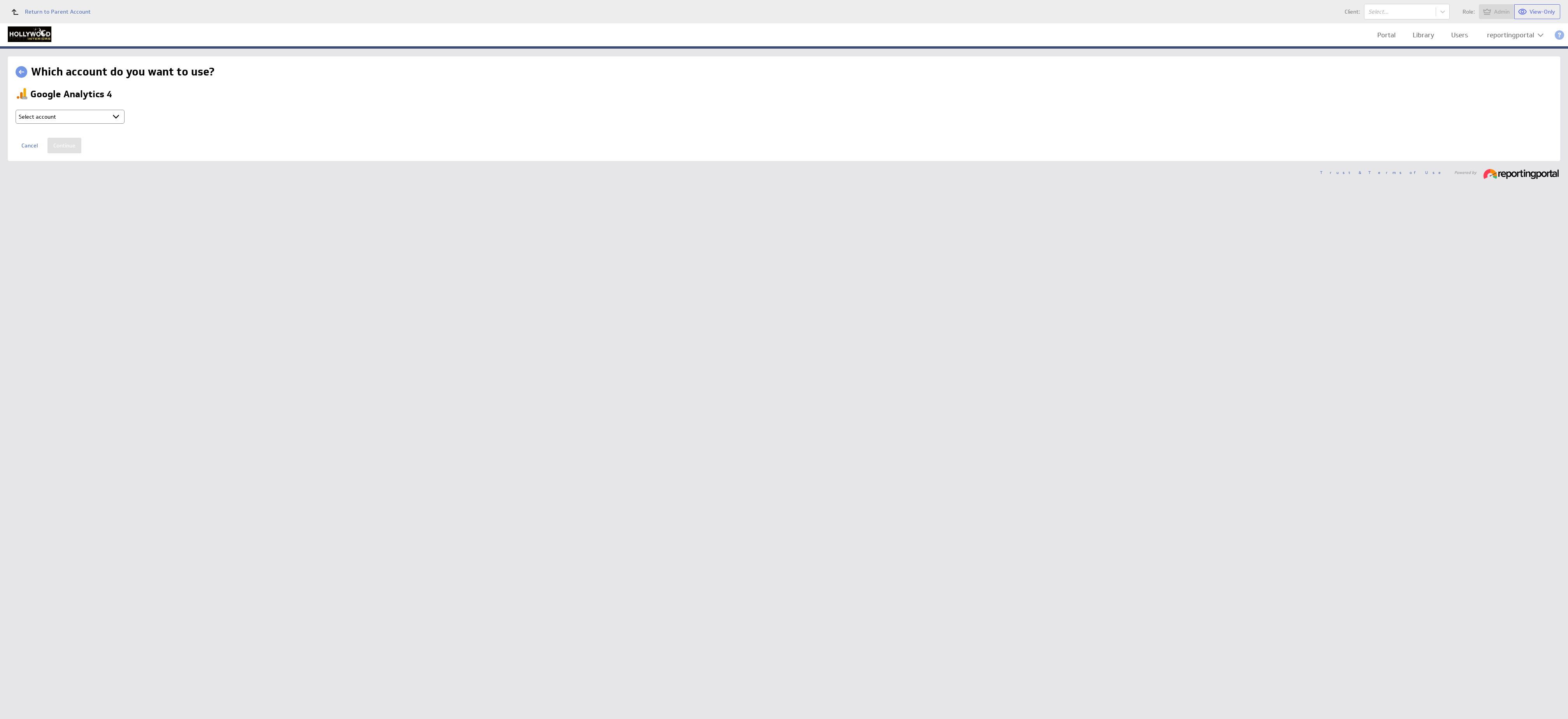
click at [49, 120] on select "Select account reportingportal @ Google created Oct 07, 2025 at 2:24 AM GMT + C…" at bounding box center [70, 116] width 109 height 14
select select "750a030da1e1eb8e193f7d1b036d32f8"
click at [69, 146] on input "Continue" at bounding box center [64, 145] width 34 height 16
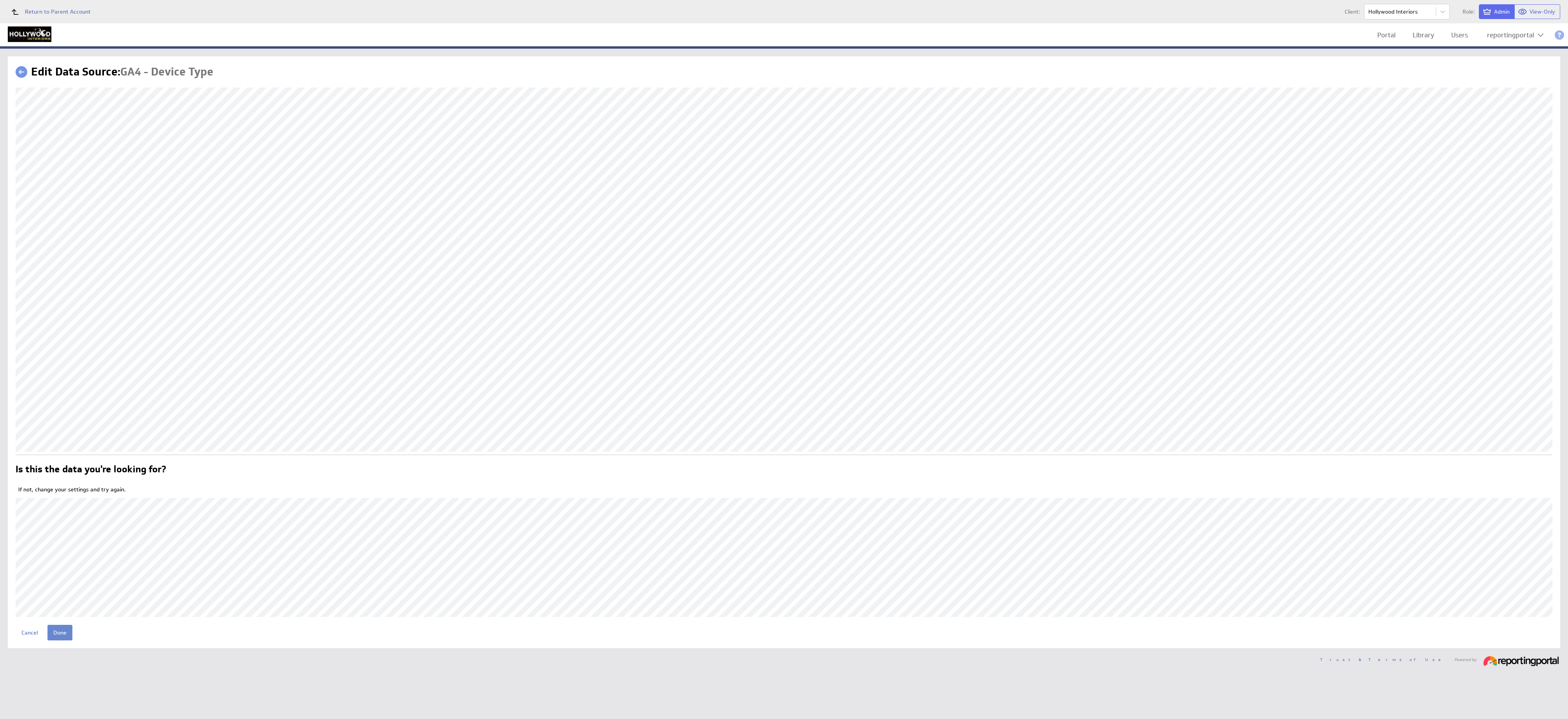
click at [62, 632] on input "Done" at bounding box center [60, 633] width 25 height 16
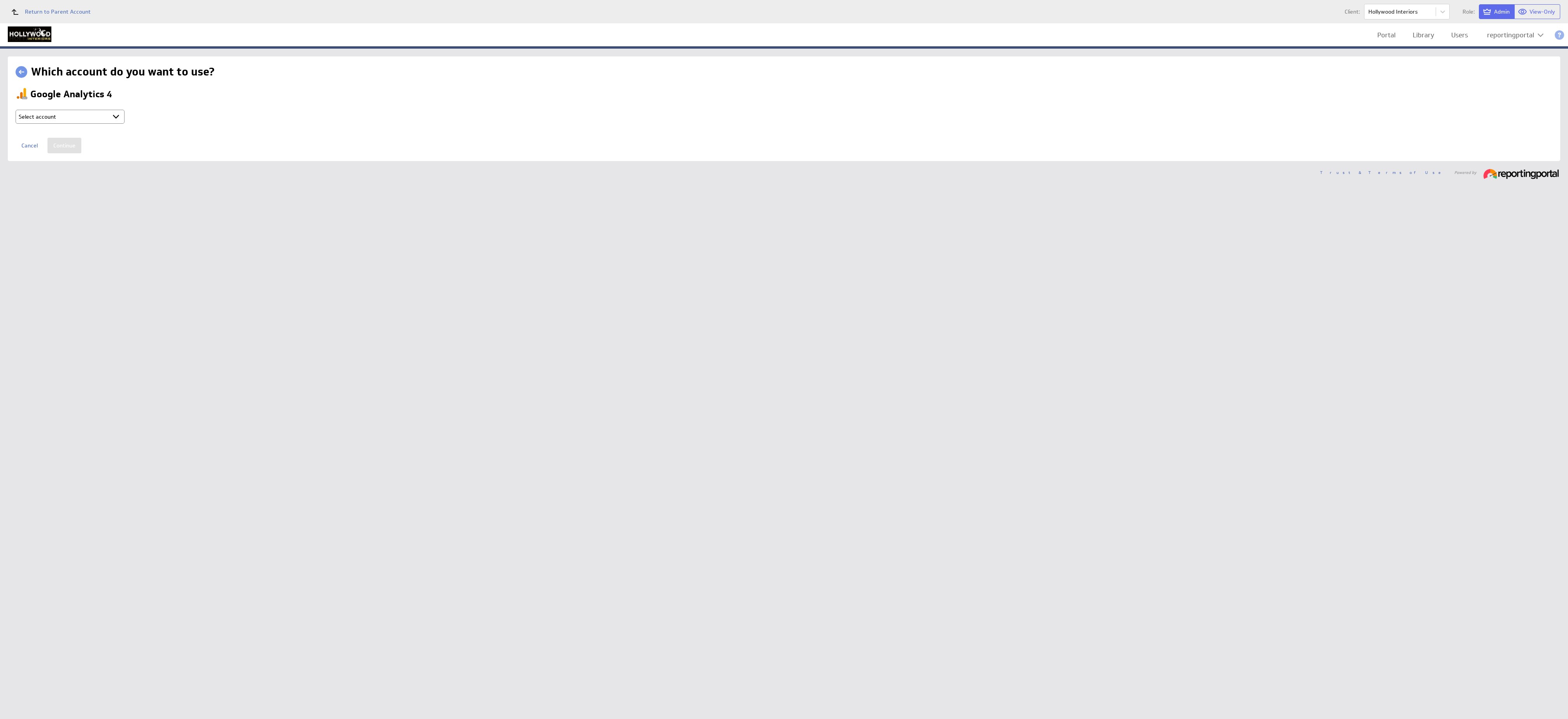
click at [101, 118] on select "Select account reportingportal @ Google created Oct 07, 2025 at 2:24 AM GMT + C…" at bounding box center [70, 116] width 109 height 14
select select "750a030da1e1eb8e193f7d1b036d32f8"
click at [58, 148] on input "Continue" at bounding box center [64, 145] width 34 height 16
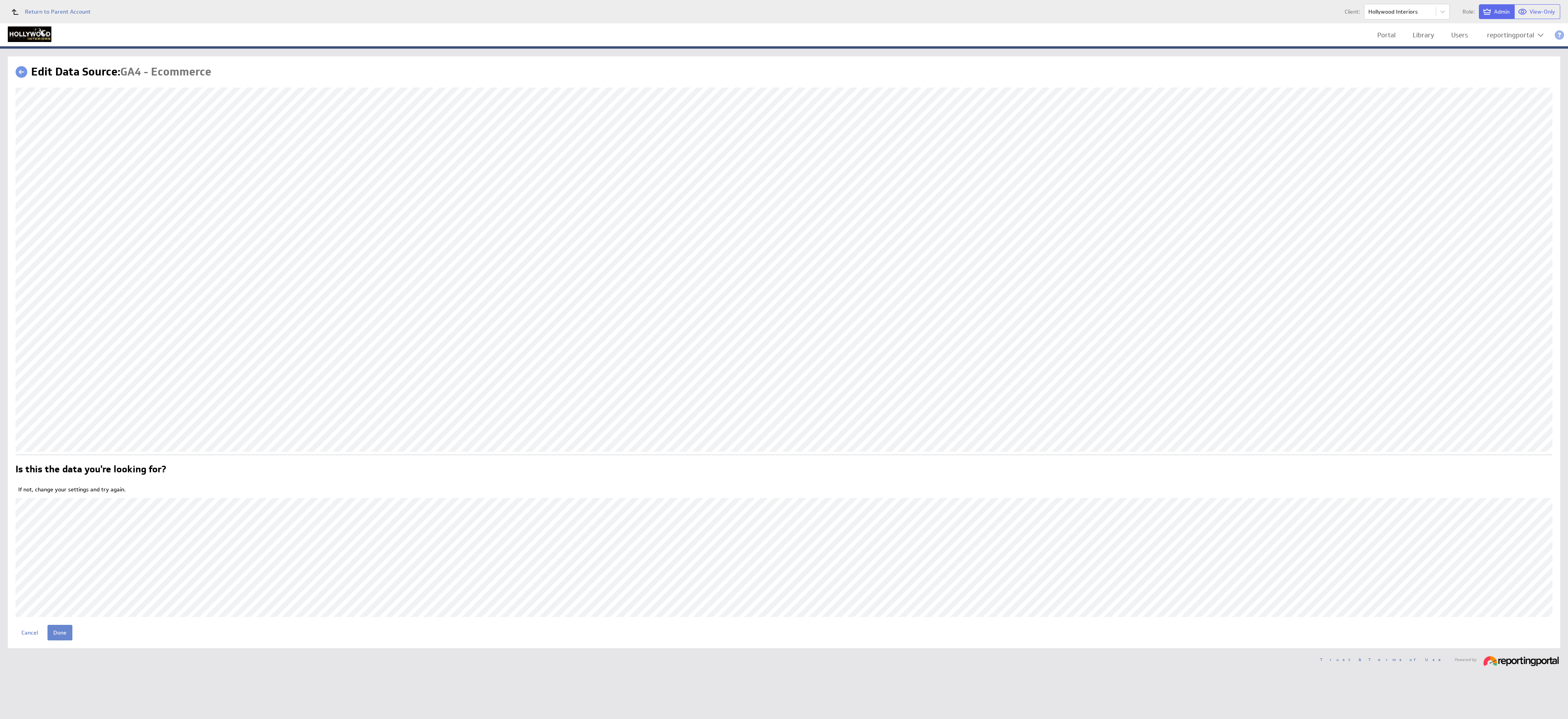
click at [61, 633] on input "Done" at bounding box center [60, 633] width 25 height 16
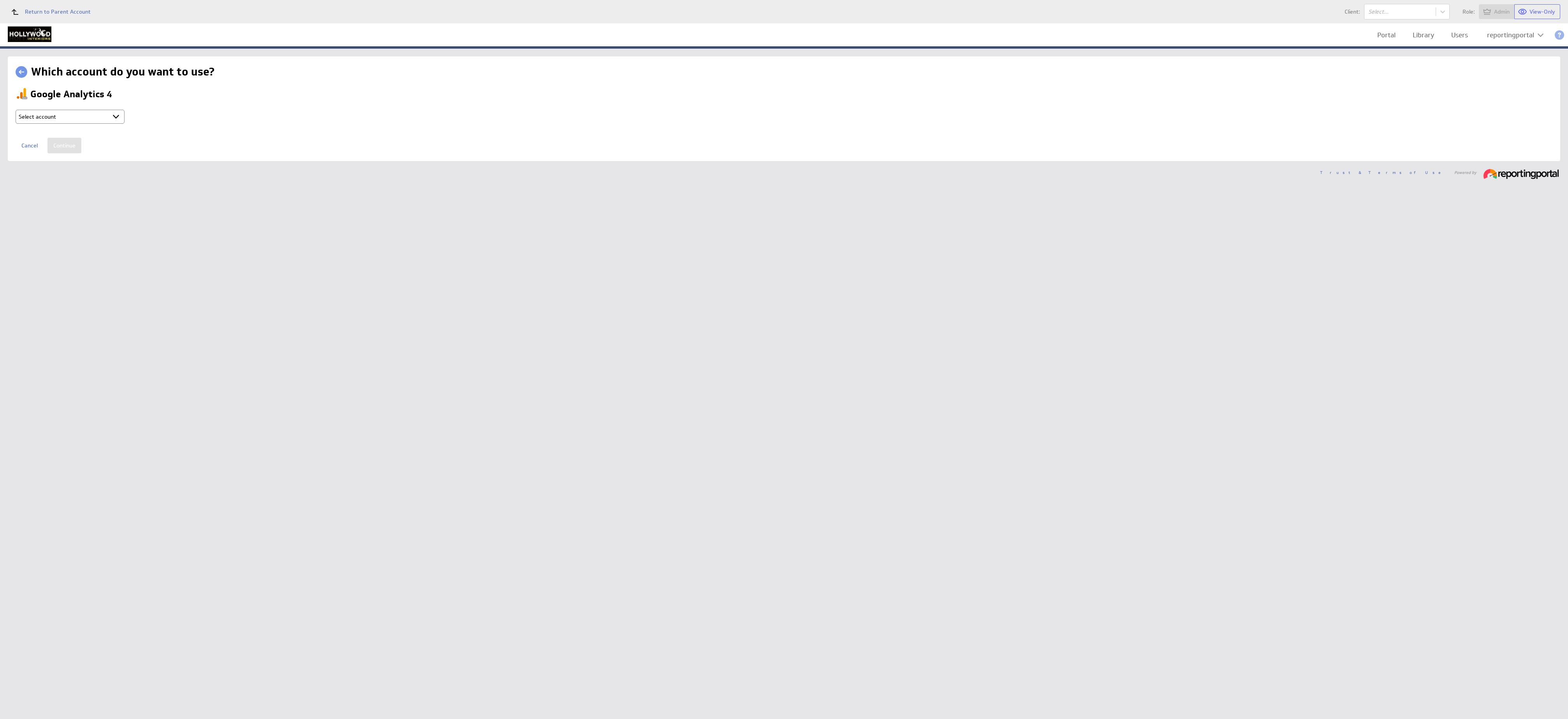
click at [96, 120] on select "Select account reportingportal @ Google created [DATE] 2:24 AM GMT + Connect ne…" at bounding box center [70, 116] width 109 height 14
select select "750a030da1e1eb8e193f7d1b036d32f8"
click at [70, 146] on input "Continue" at bounding box center [64, 145] width 34 height 16
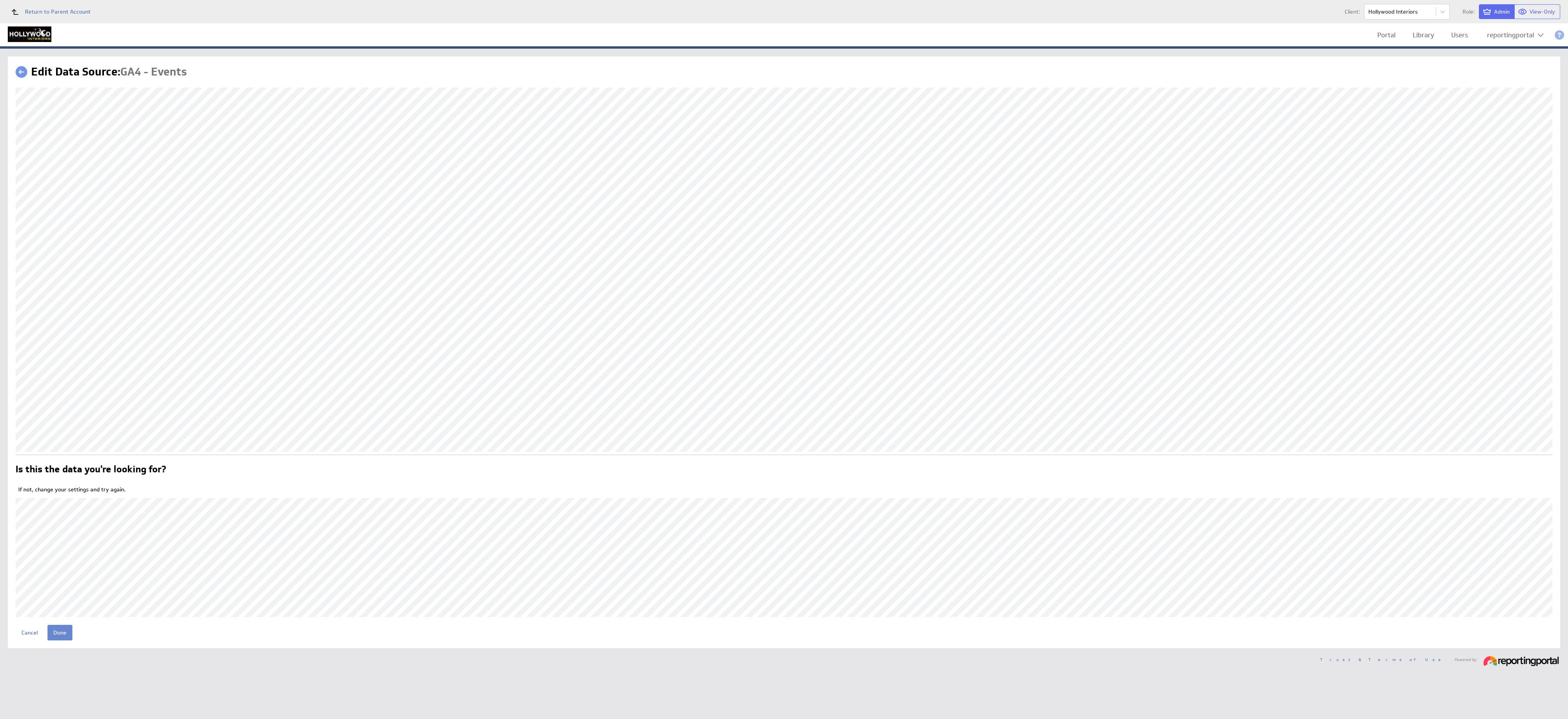
click at [57, 630] on input "Done" at bounding box center [60, 633] width 25 height 16
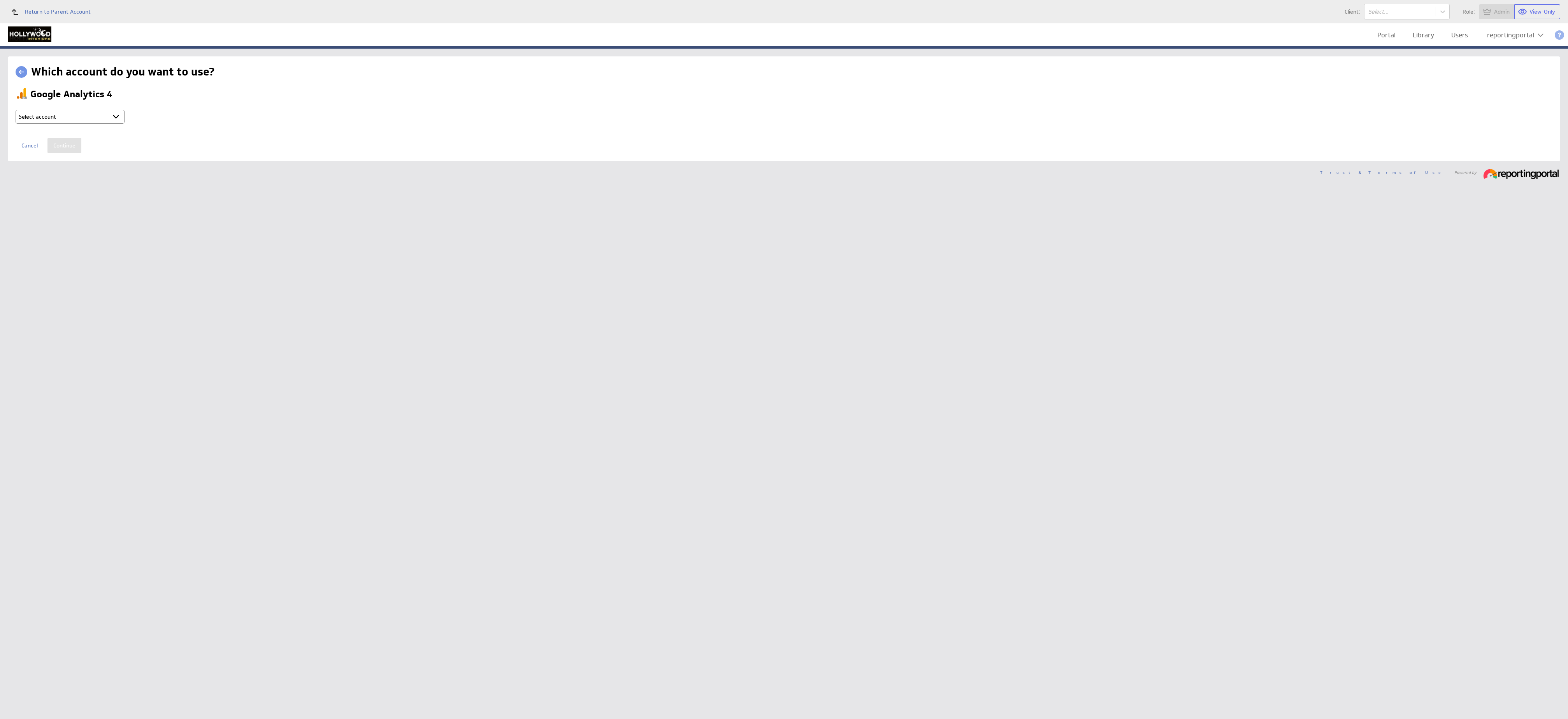
click at [71, 114] on select "Select account reportingportal @ Google created [DATE] 2:24 AM GMT + Connect ne…" at bounding box center [70, 116] width 109 height 14
select select "750a030da1e1eb8e193f7d1b036d32f8"
click at [71, 153] on input "Continue" at bounding box center [64, 145] width 34 height 16
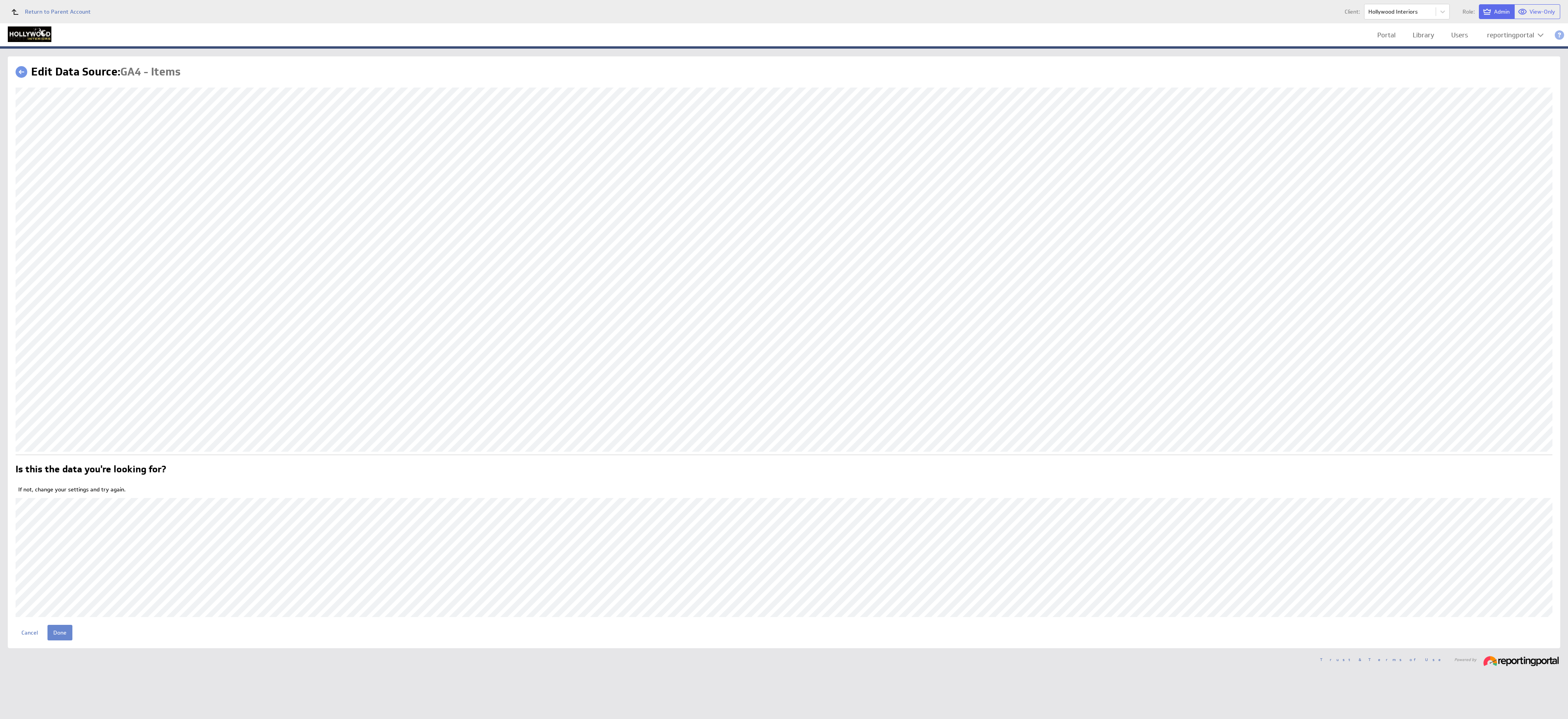
click at [60, 632] on input "Done" at bounding box center [60, 633] width 25 height 16
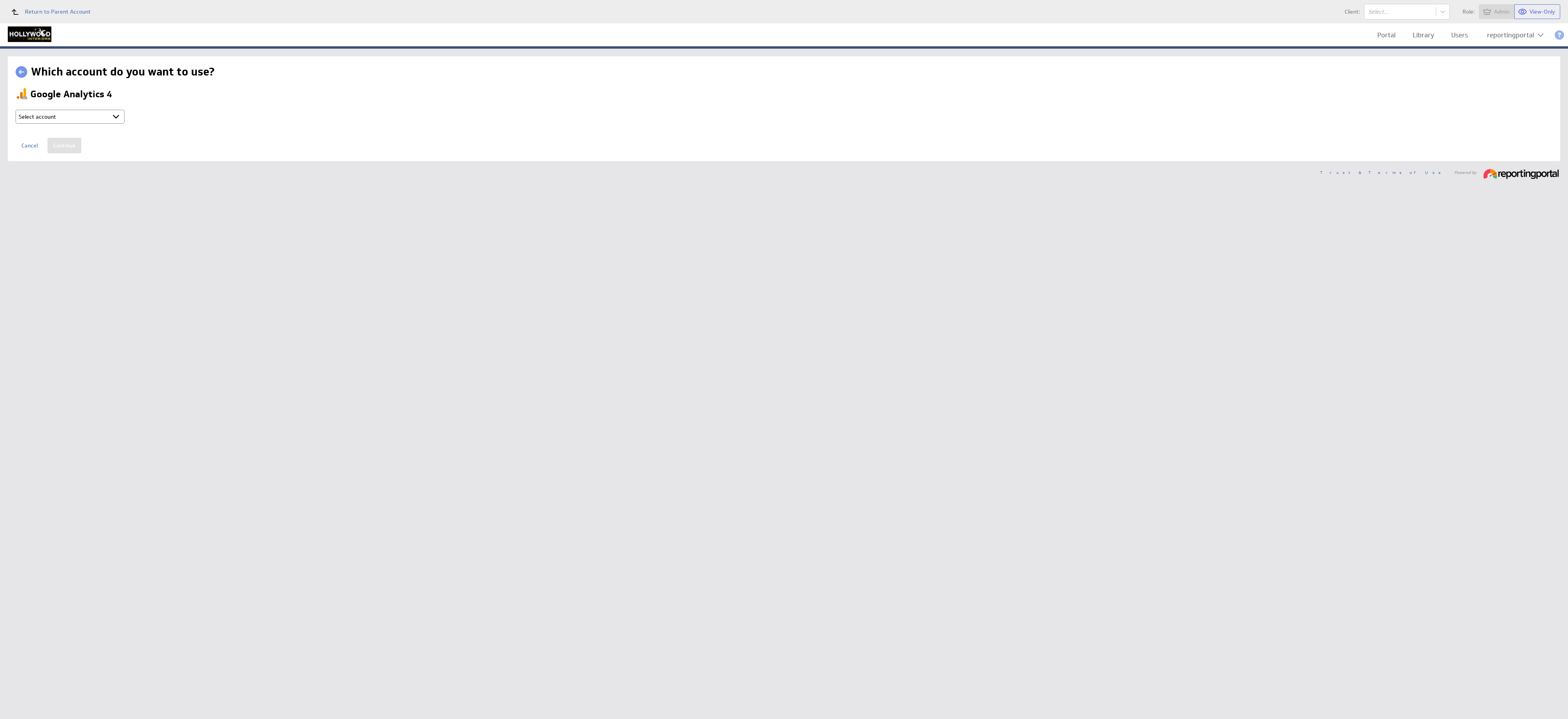
click at [95, 116] on select "Select account reportingportal @ Google created [DATE] 2:24 AM GMT + Connect ne…" at bounding box center [70, 116] width 109 height 14
select select "750a030da1e1eb8e193f7d1b036d32f8"
click at [68, 143] on input "Continue" at bounding box center [64, 145] width 34 height 16
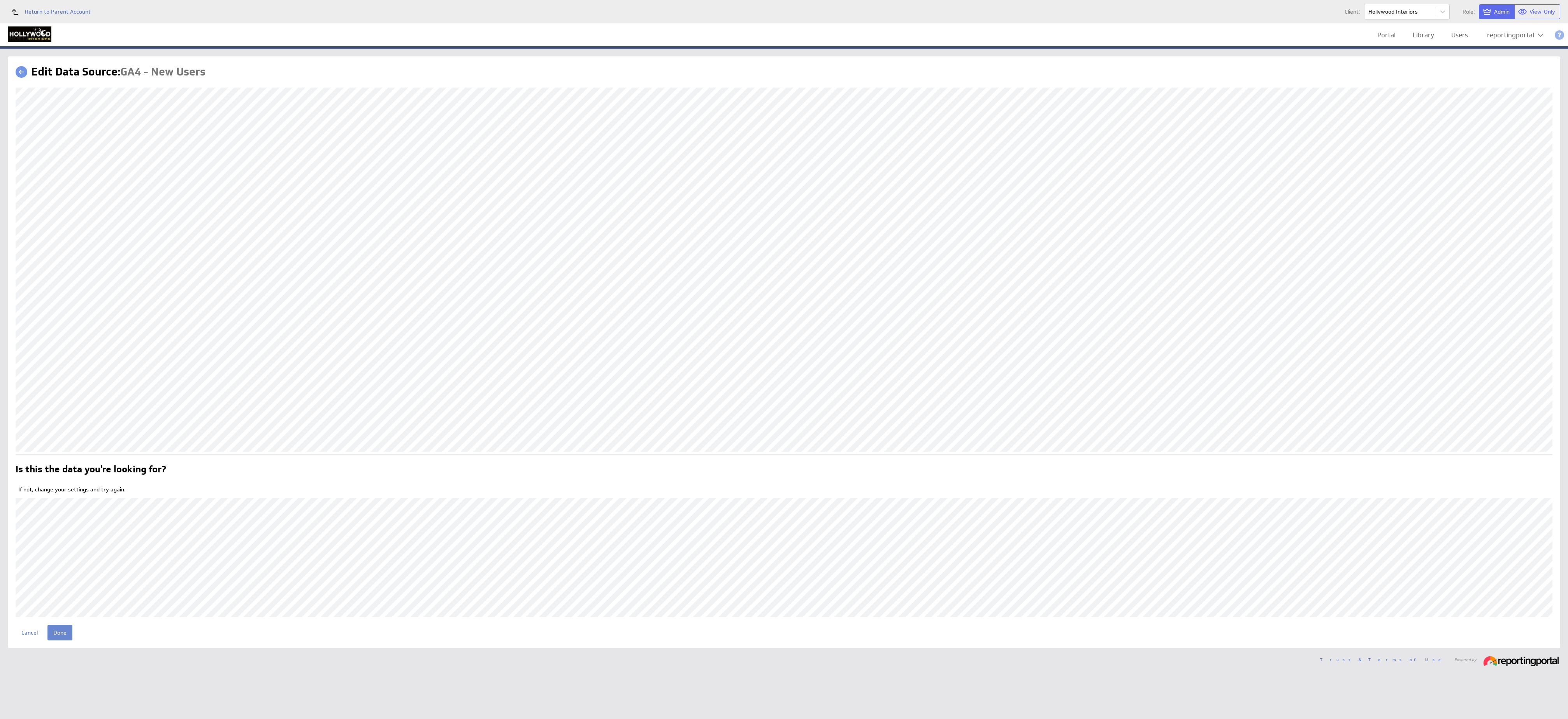
click at [69, 637] on input "Done" at bounding box center [60, 633] width 25 height 16
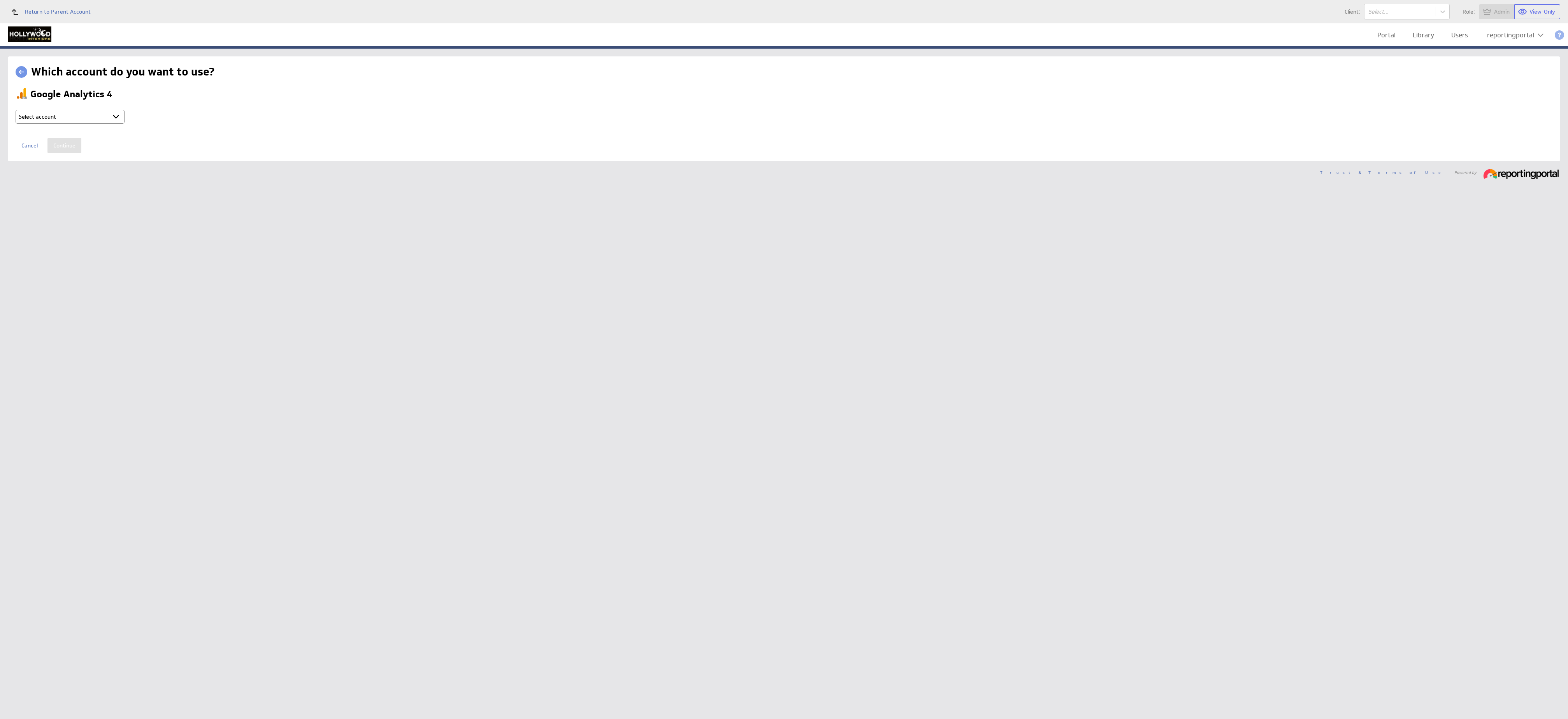
click at [95, 117] on select "Select account reportingportal @ Google created [DATE] 2:24 AM GMT + Connect ne…" at bounding box center [70, 116] width 109 height 14
select select "750a030da1e1eb8e193f7d1b036d32f8"
click at [63, 144] on input "Continue" at bounding box center [64, 145] width 34 height 16
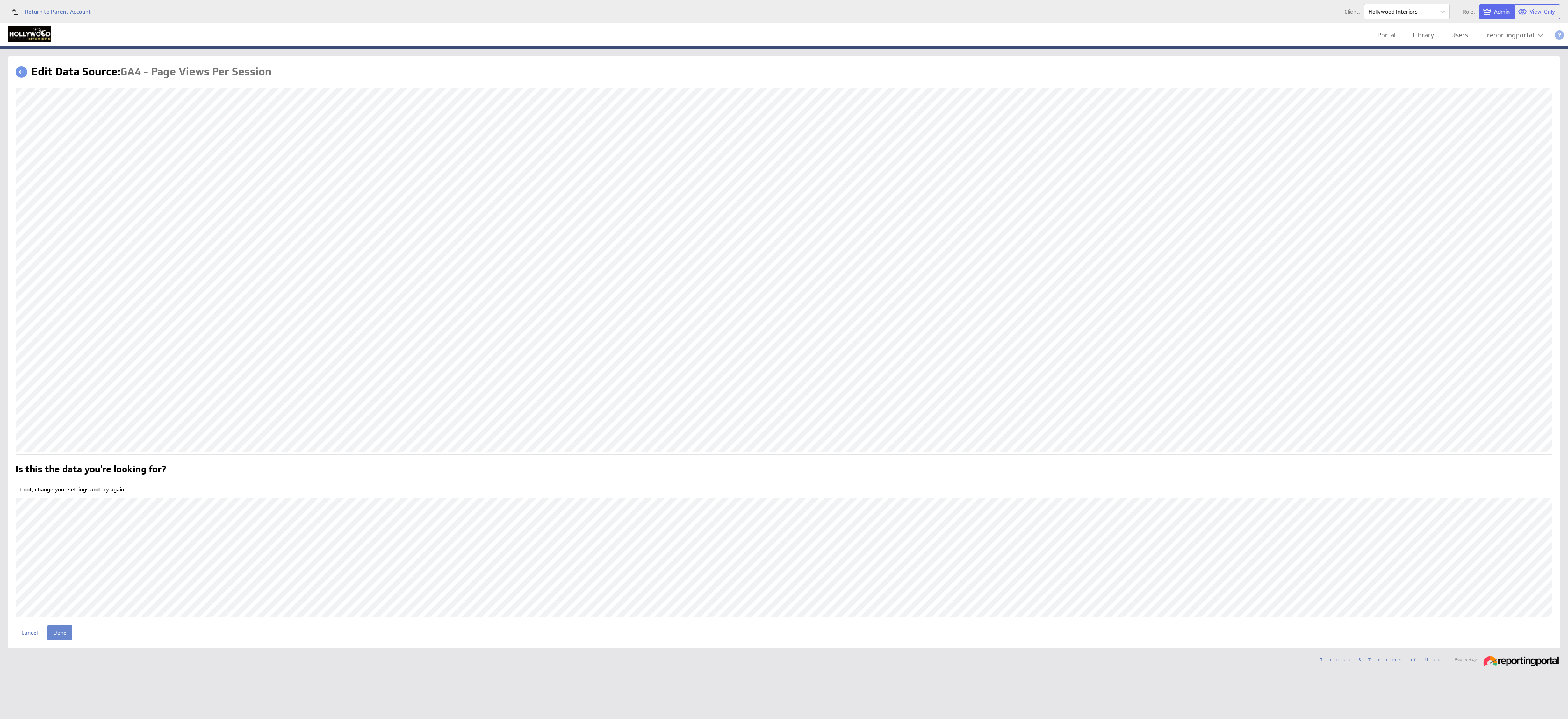
click at [61, 628] on input "Done" at bounding box center [60, 633] width 25 height 16
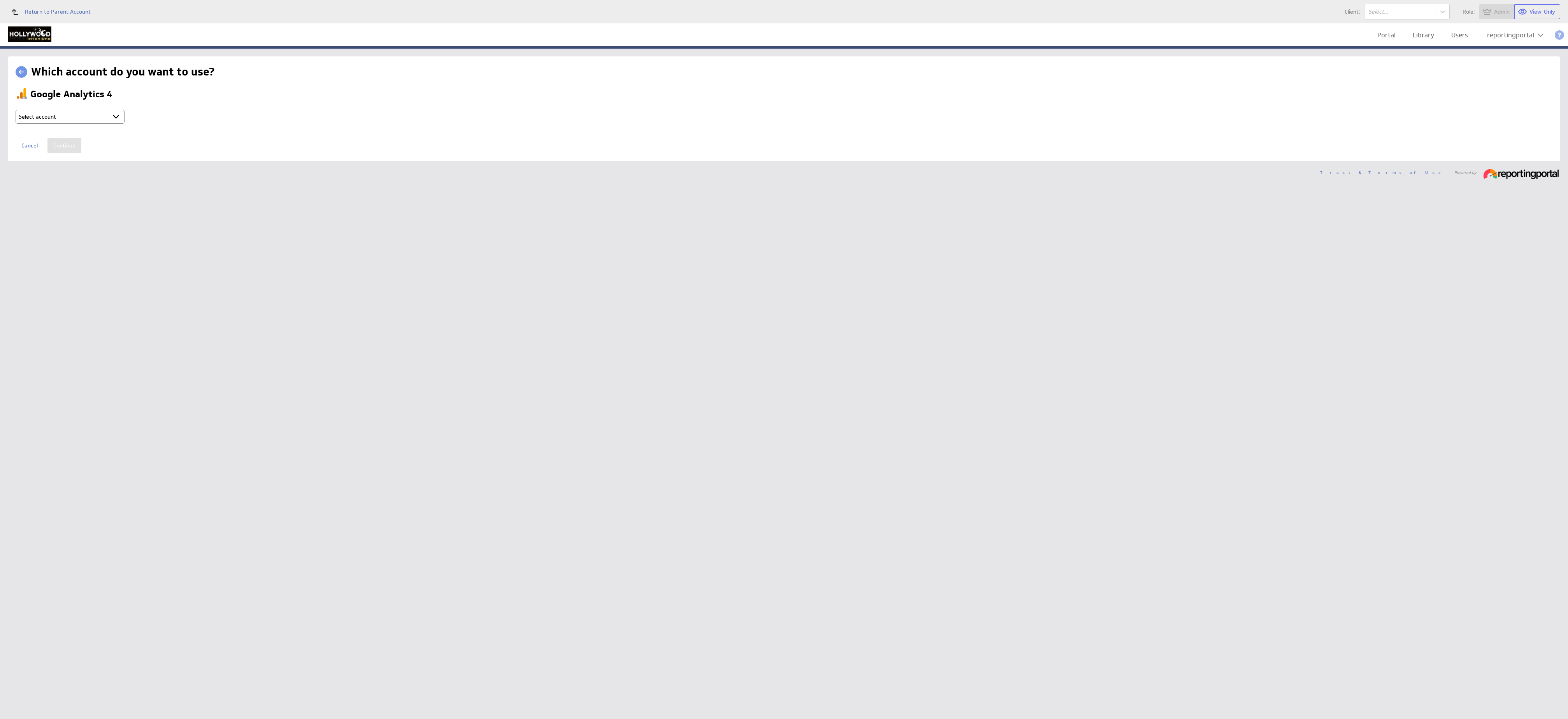
click at [90, 121] on select "Select account reportingportal @ Google created Oct 07, 2025 at 2:24 AM GMT + C…" at bounding box center [70, 116] width 109 height 14
select select "750a030da1e1eb8e193f7d1b036d32f8"
click at [73, 148] on input "Continue" at bounding box center [64, 145] width 34 height 16
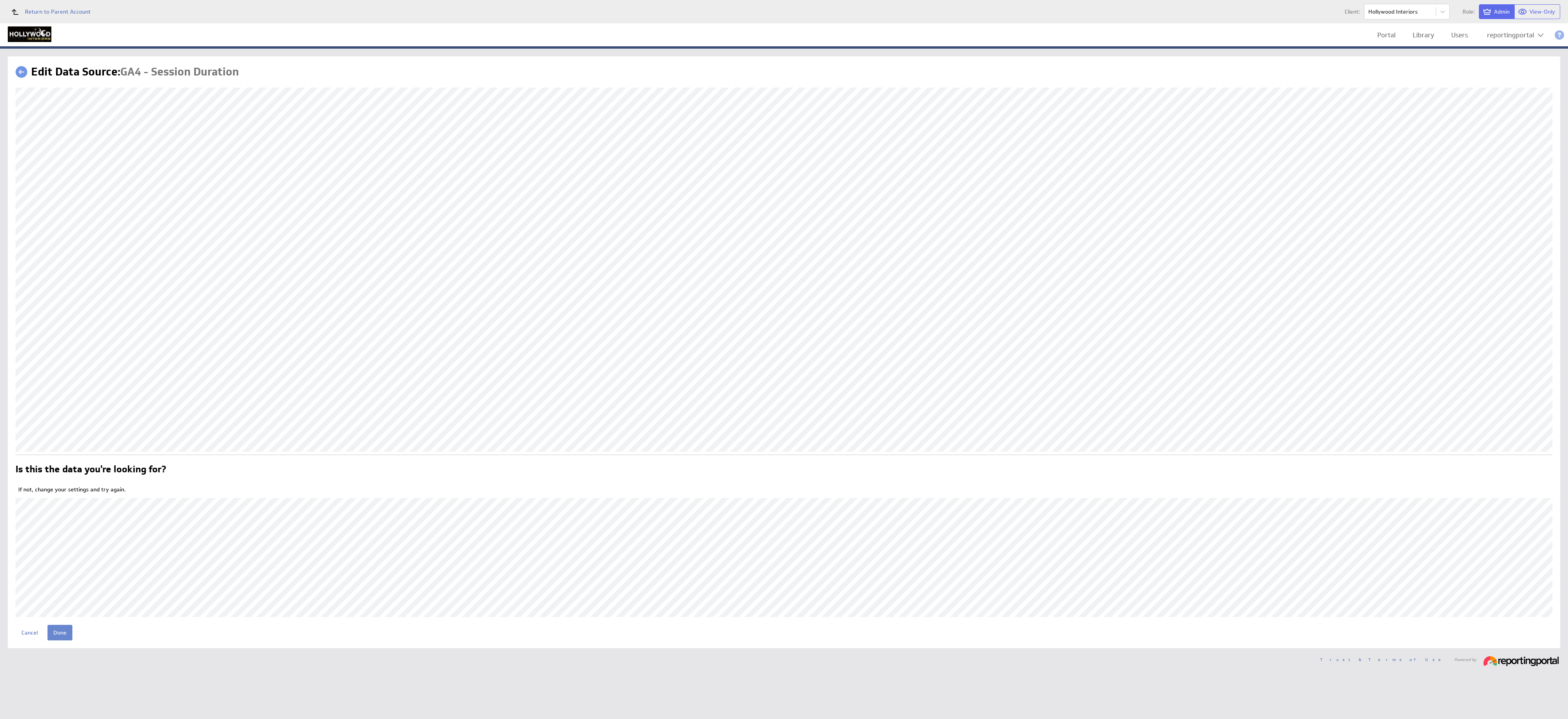
click at [63, 633] on input "Done" at bounding box center [60, 633] width 25 height 16
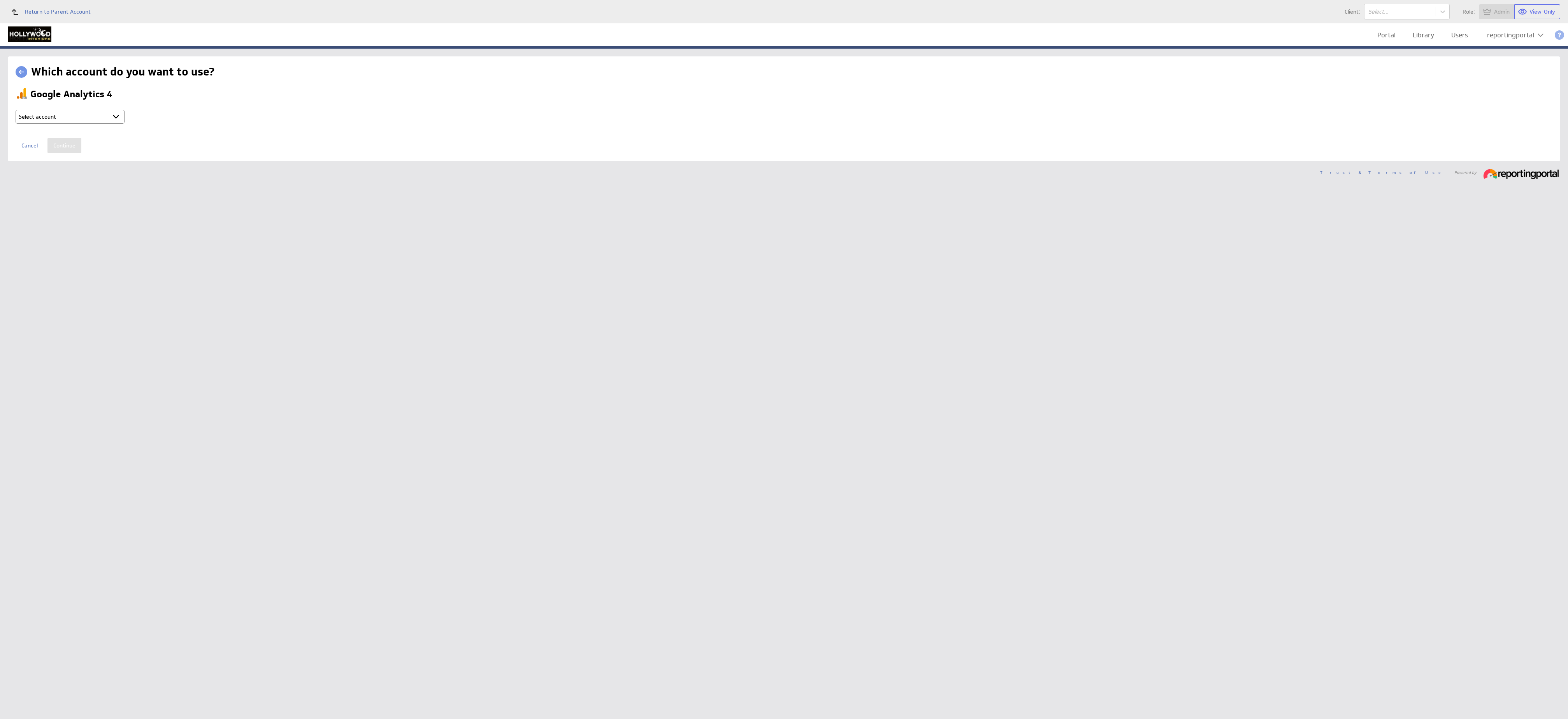
click at [83, 114] on select "Select account reportingportal @ Google created Oct 07, 2025 at 2:24 AM GMT + C…" at bounding box center [70, 116] width 109 height 14
select select "750a030da1e1eb8e193f7d1b036d32f8"
click at [65, 146] on input "Continue" at bounding box center [64, 145] width 34 height 16
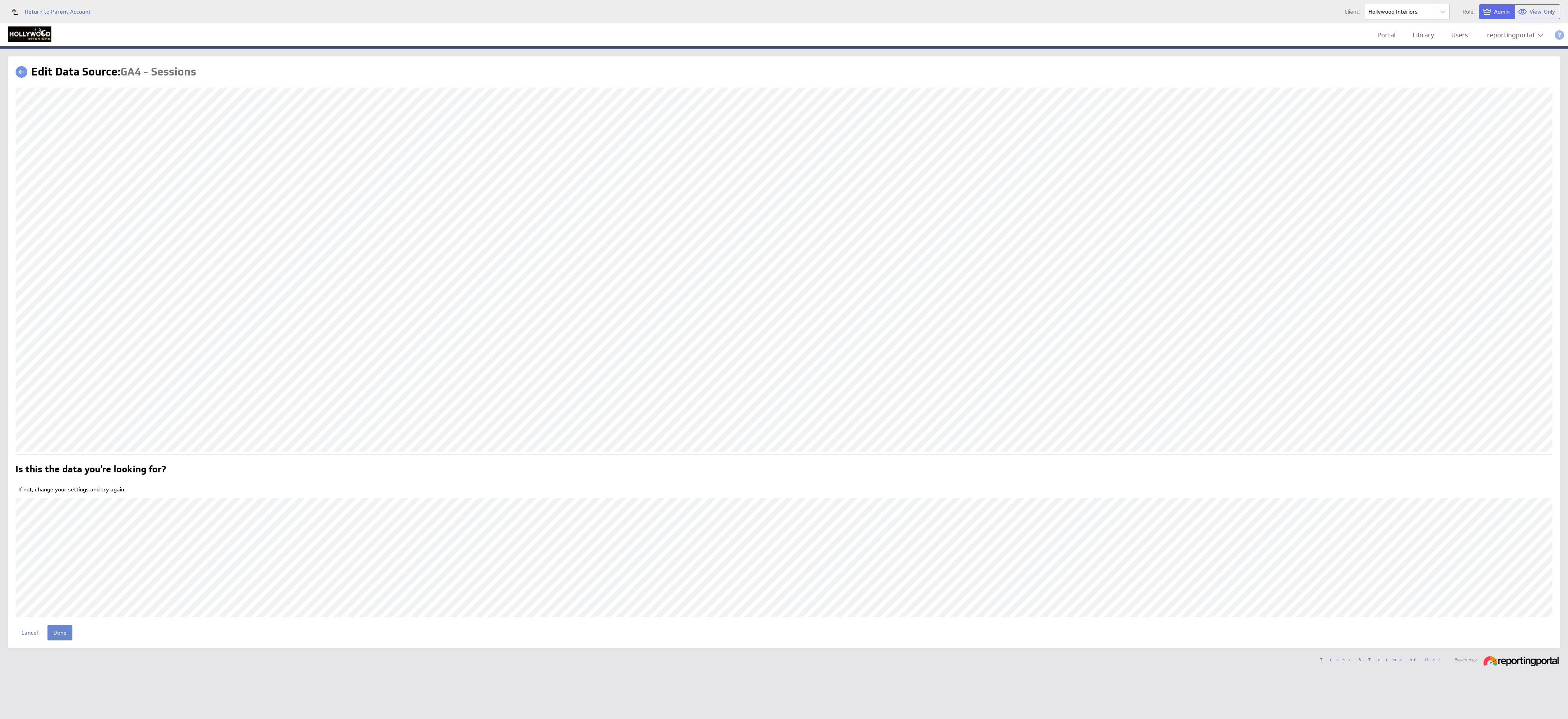
click at [60, 632] on input "Done" at bounding box center [60, 633] width 25 height 16
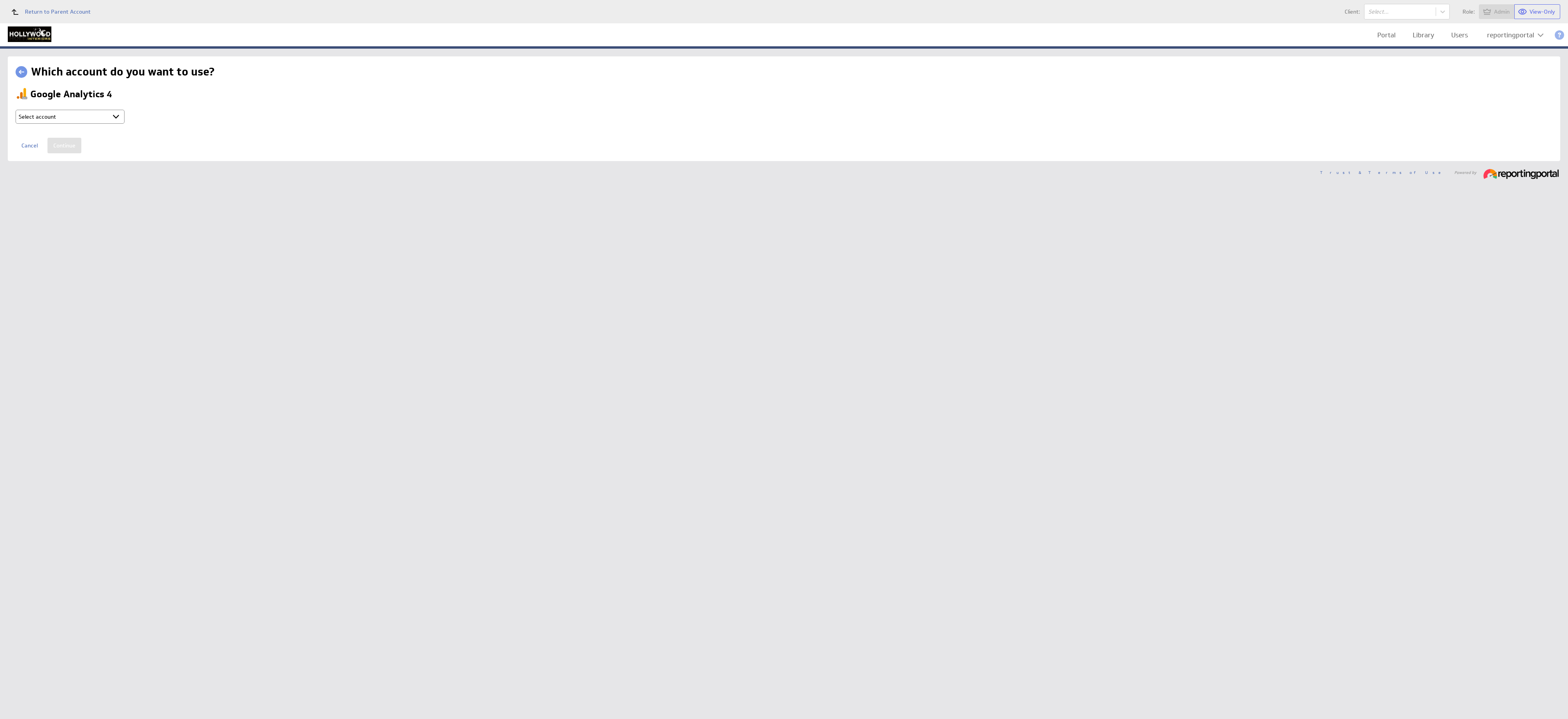
click at [94, 118] on select "Select account reportingportal @ Google created [DATE] 2:24 AM GMT + Connect ne…" at bounding box center [70, 116] width 109 height 14
select select "750a030da1e1eb8e193f7d1b036d32f8"
click at [61, 142] on input "Continue" at bounding box center [64, 145] width 34 height 16
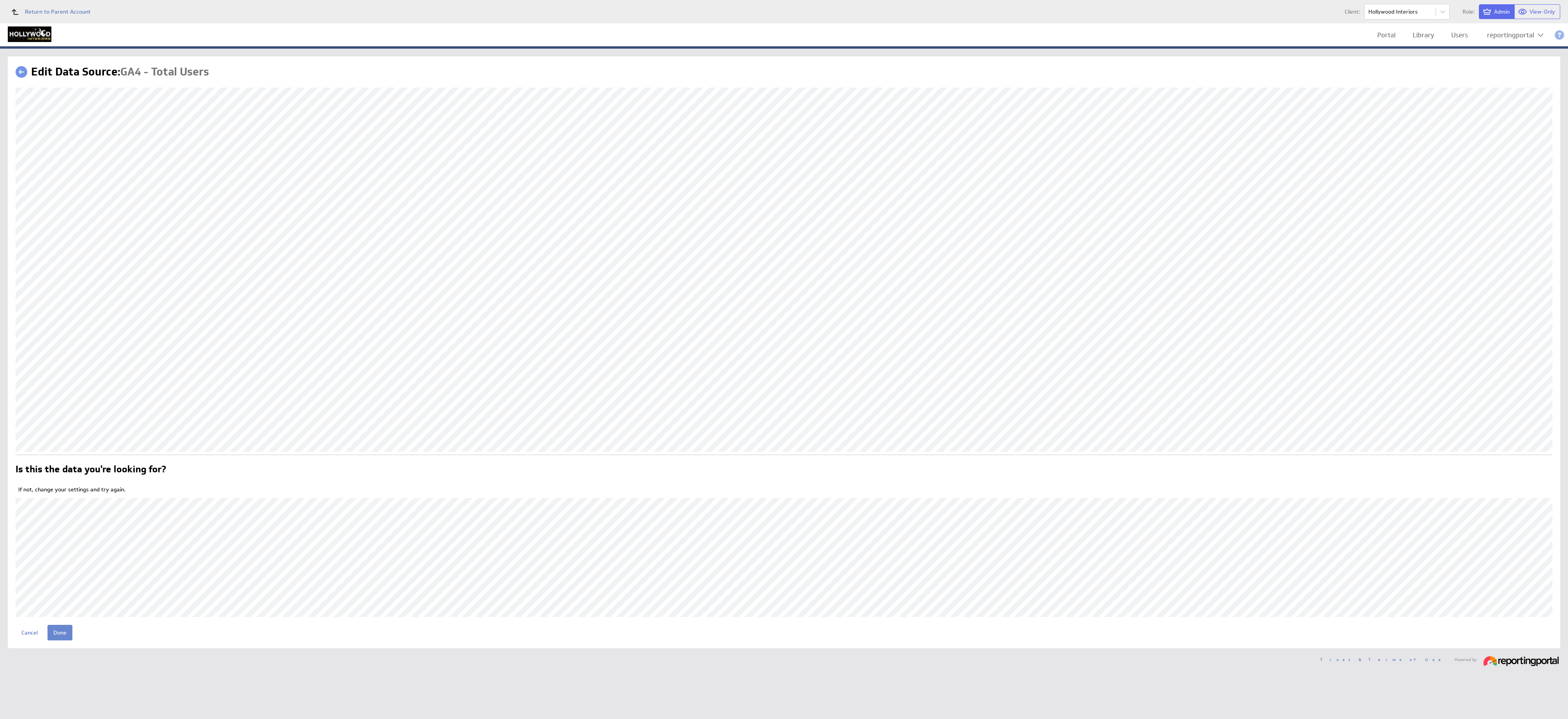
click at [57, 629] on input "Done" at bounding box center [60, 633] width 25 height 16
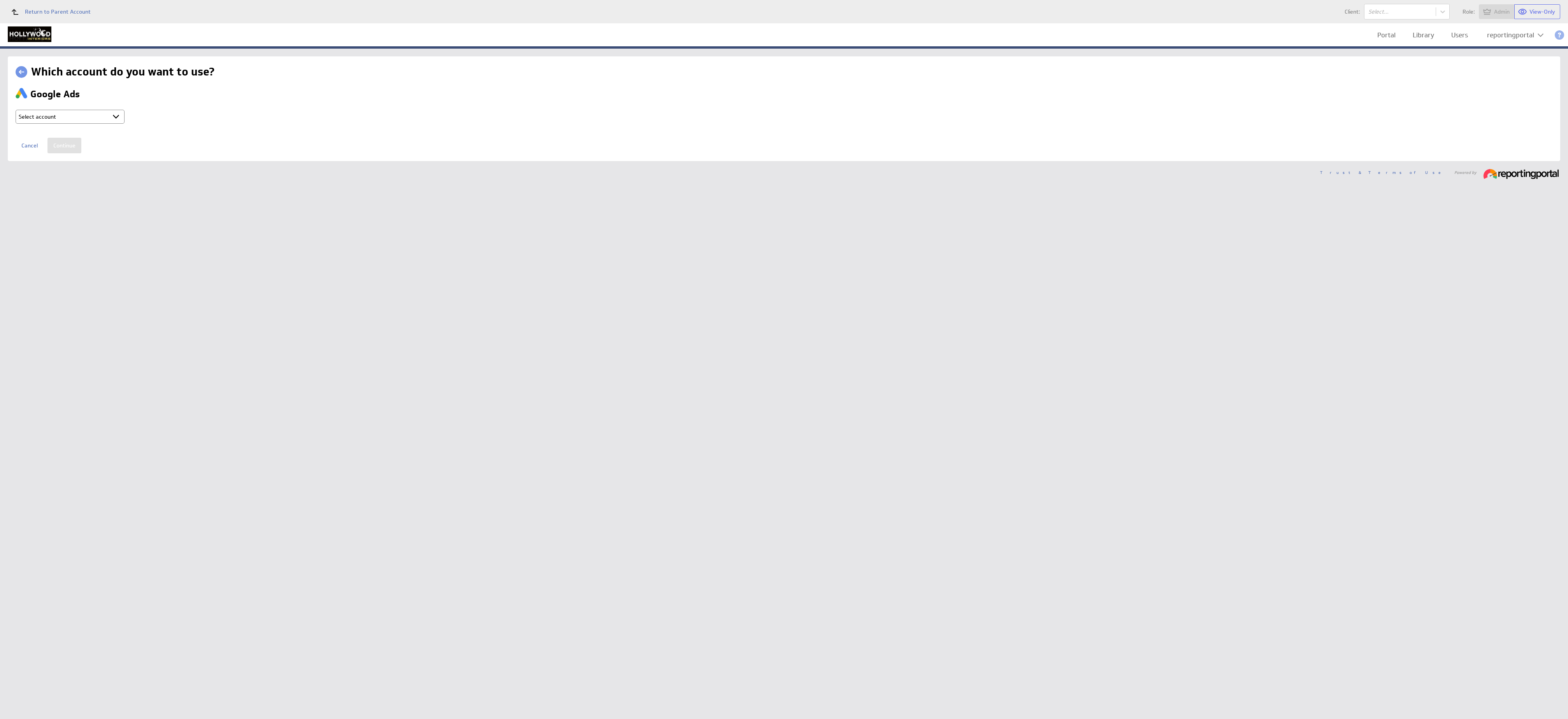
click at [100, 121] on select "Select account reportingportal @ Google created Oct 07, 2025 at 2:24 AM GMT + C…" at bounding box center [70, 116] width 109 height 14
select select "750a030da1e1eb8e193f7d1b036d32f8"
click at [16, 109] on select "Select account reportingportal @ Google created Oct 07, 2025 at 2:24 AM GMT + C…" at bounding box center [70, 116] width 109 height 14
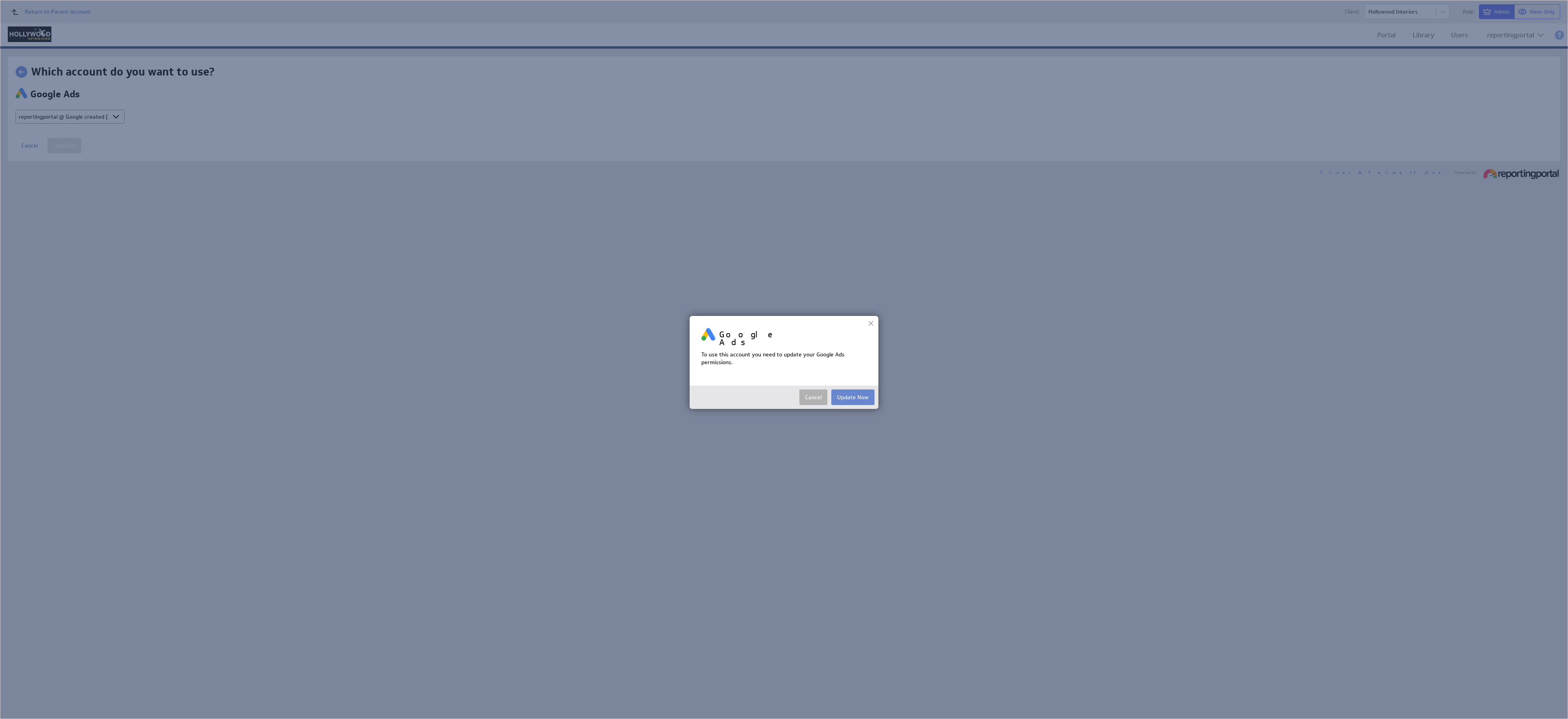
click at [861, 390] on button "Update Now" at bounding box center [853, 397] width 43 height 16
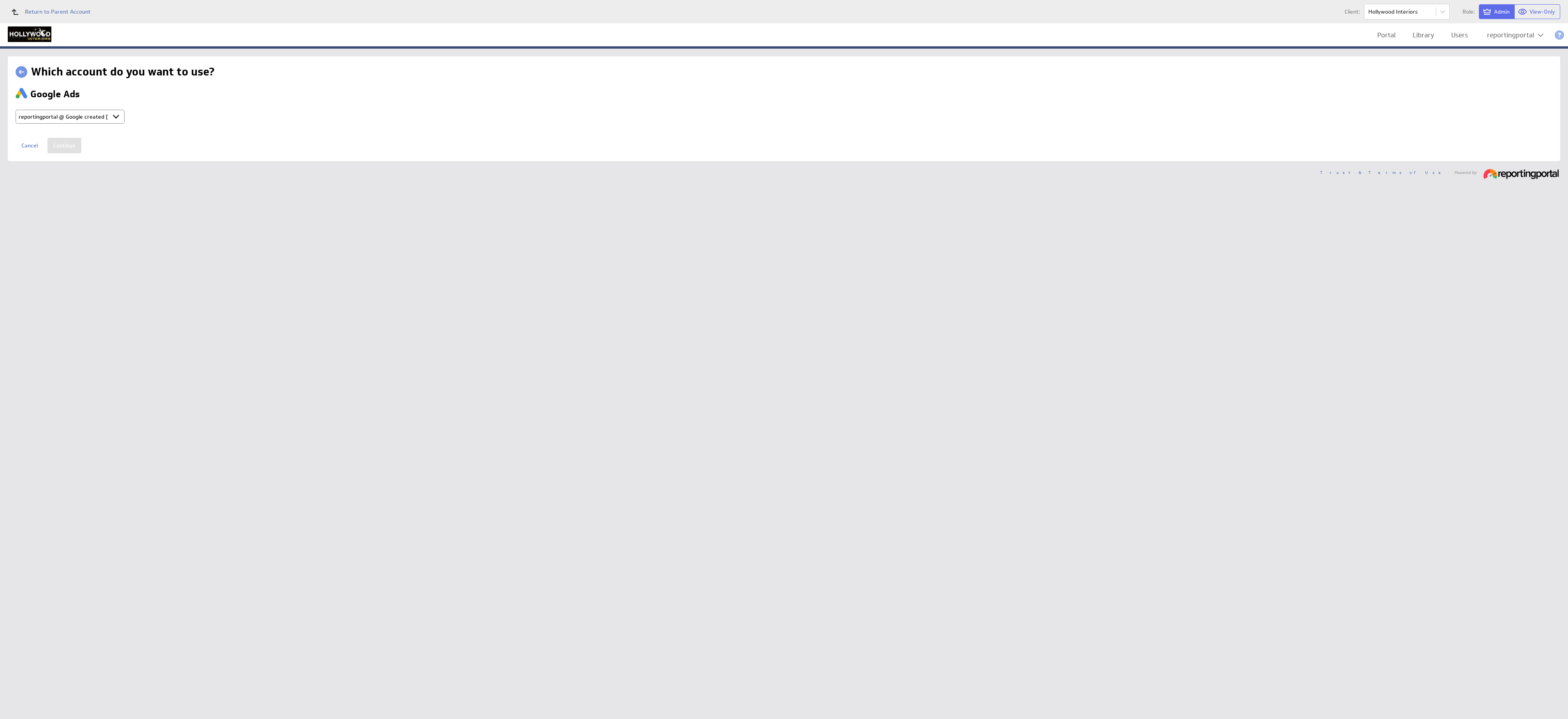
type input "reportingportal @ Google created Oct 07, 2025 at 2:24 AM GMT"
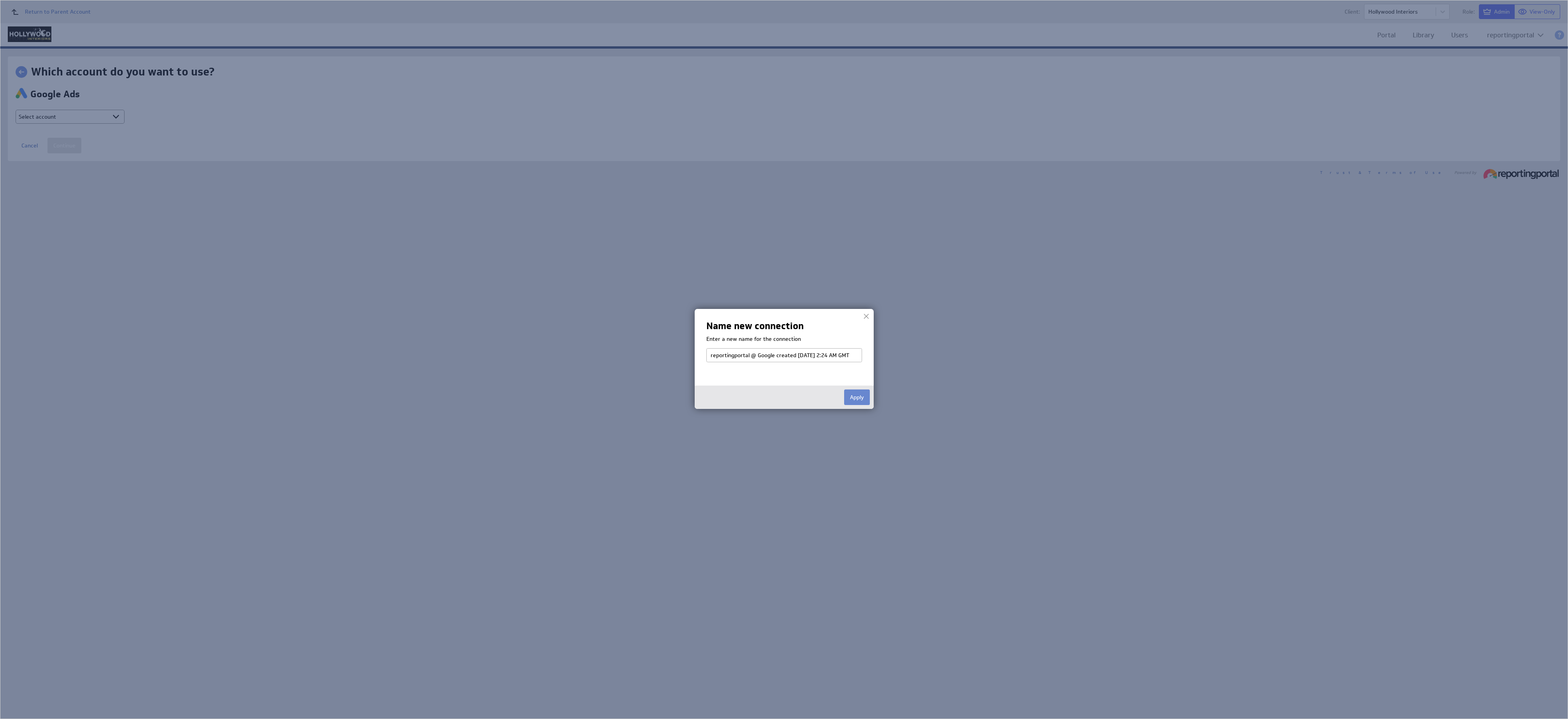
click at [858, 399] on button "Apply" at bounding box center [857, 397] width 26 height 16
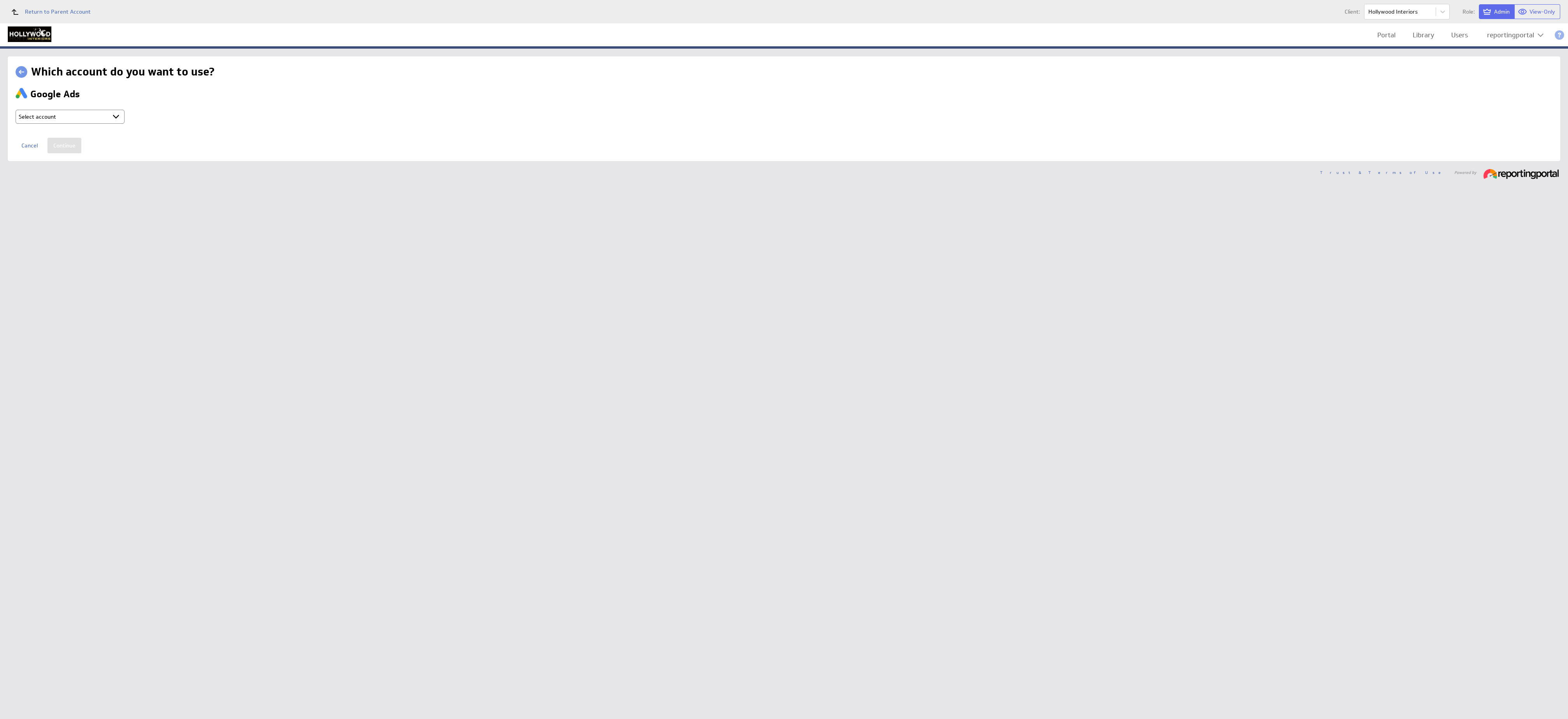
select select "750a030da1e1eb8e193f7d1b036d32f8"
click at [69, 146] on input "Continue" at bounding box center [64, 145] width 34 height 16
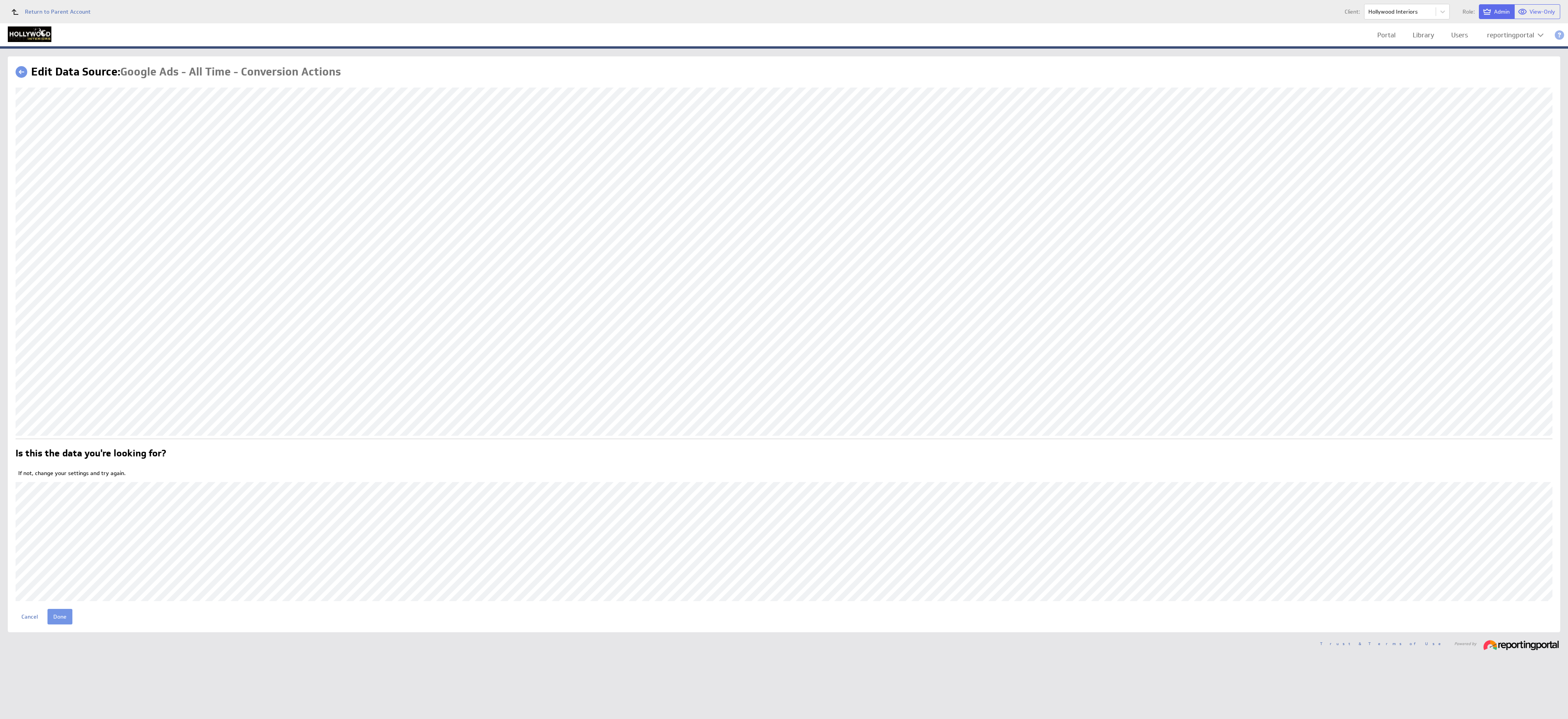
click at [63, 607] on form "Is this the data you're looking for? If not, change your settings and try again…" at bounding box center [784, 356] width 1537 height 537
click at [63, 619] on input "Done" at bounding box center [60, 616] width 25 height 16
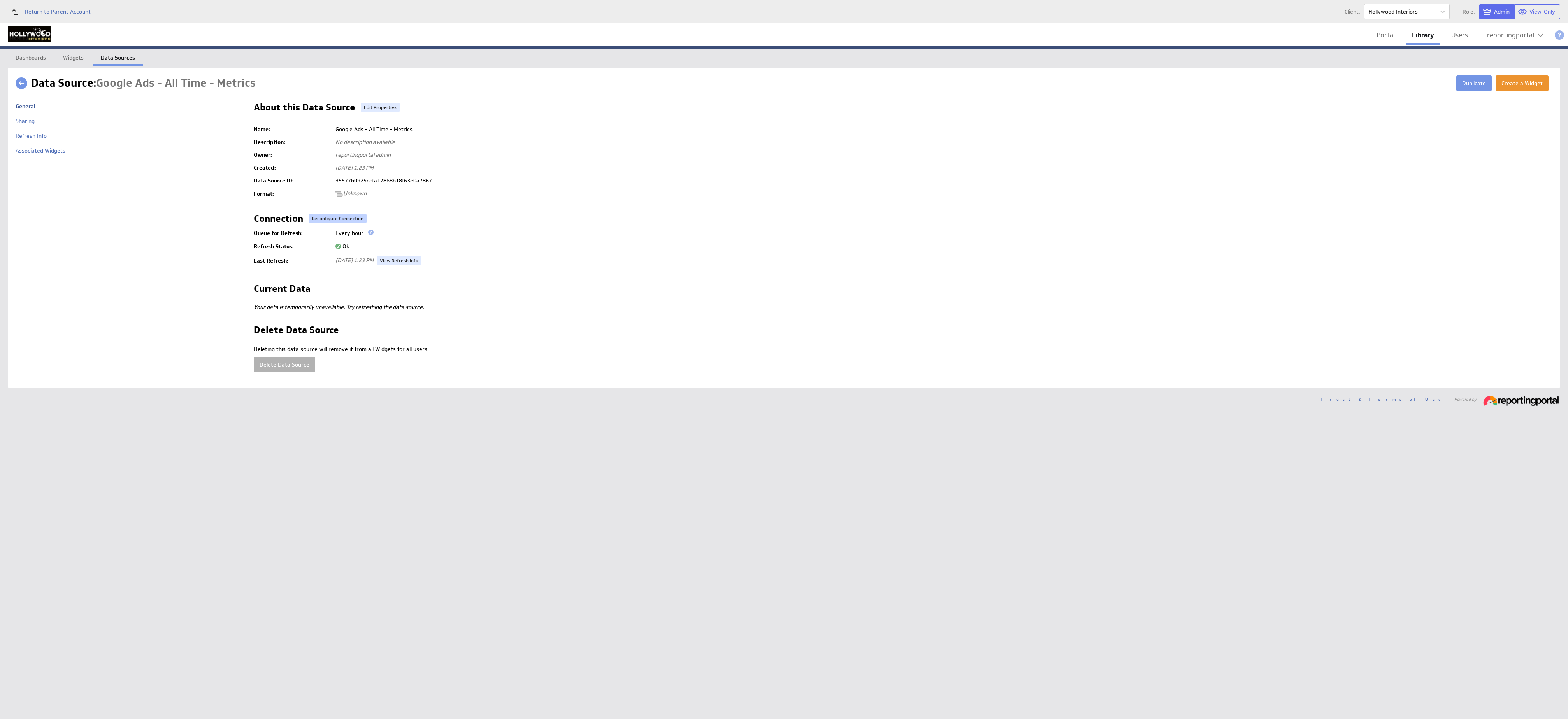
click at [334, 216] on button "Reconfigure Connection" at bounding box center [338, 219] width 58 height 9
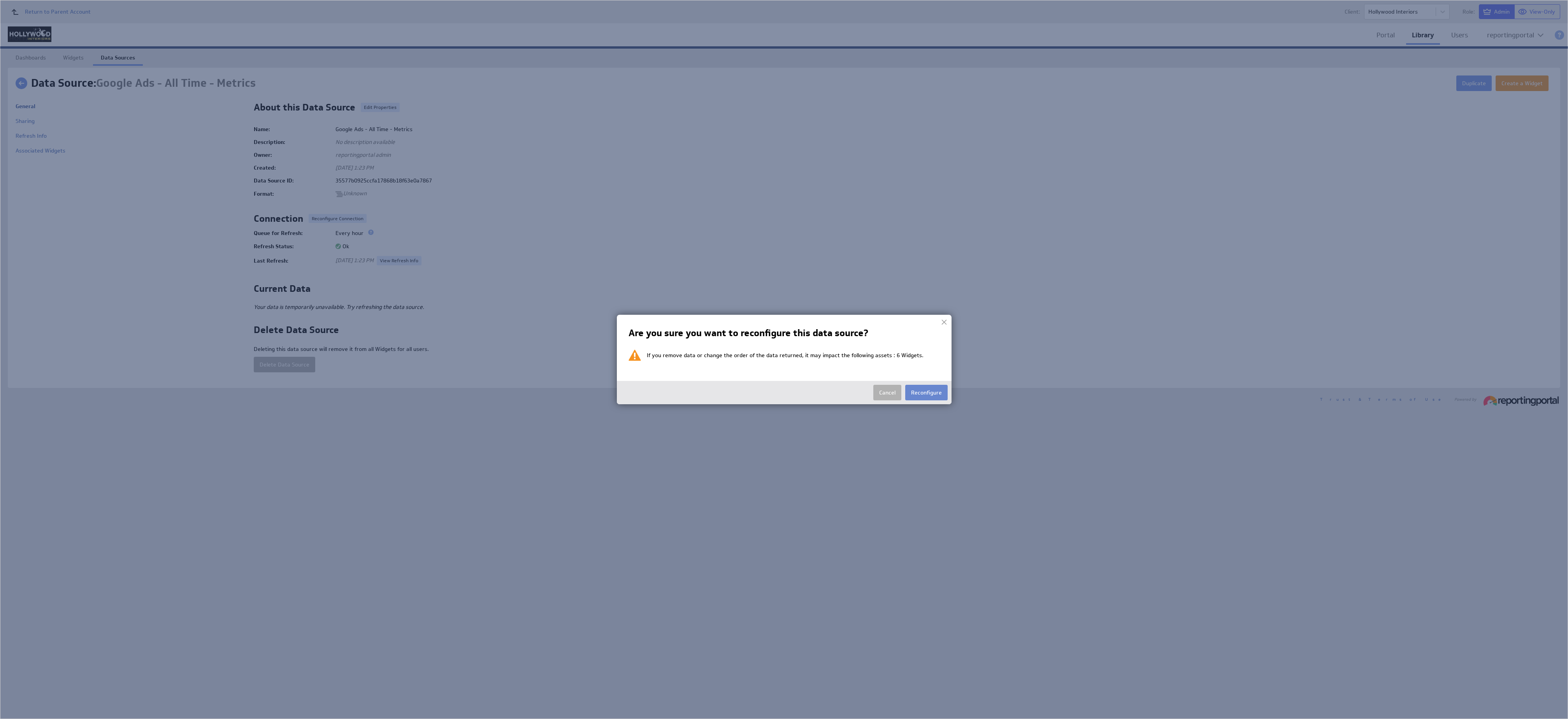
click at [924, 391] on button "Reconfigure" at bounding box center [926, 392] width 42 height 16
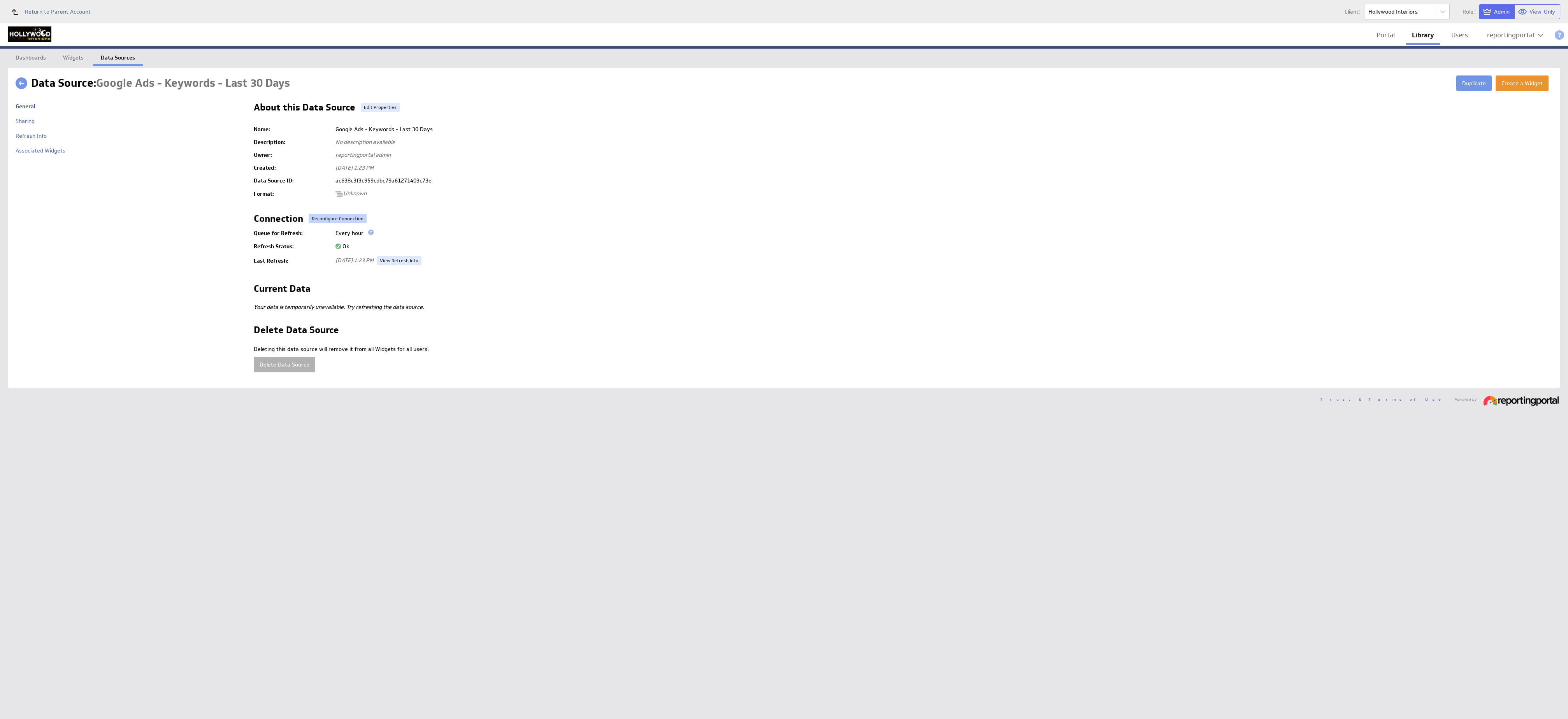
click at [334, 215] on button "Reconfigure Connection" at bounding box center [338, 219] width 58 height 9
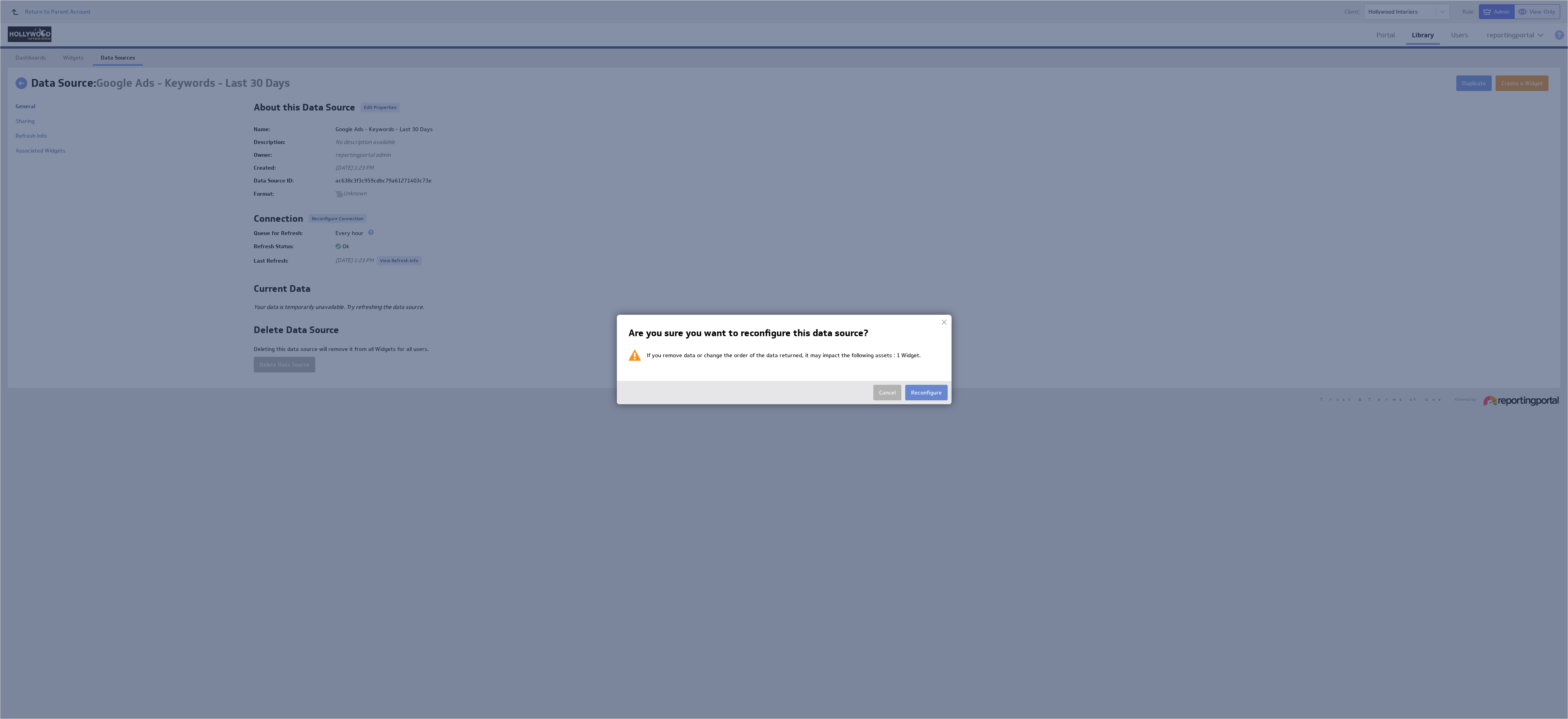
click at [933, 397] on button "Reconfigure" at bounding box center [926, 392] width 42 height 16
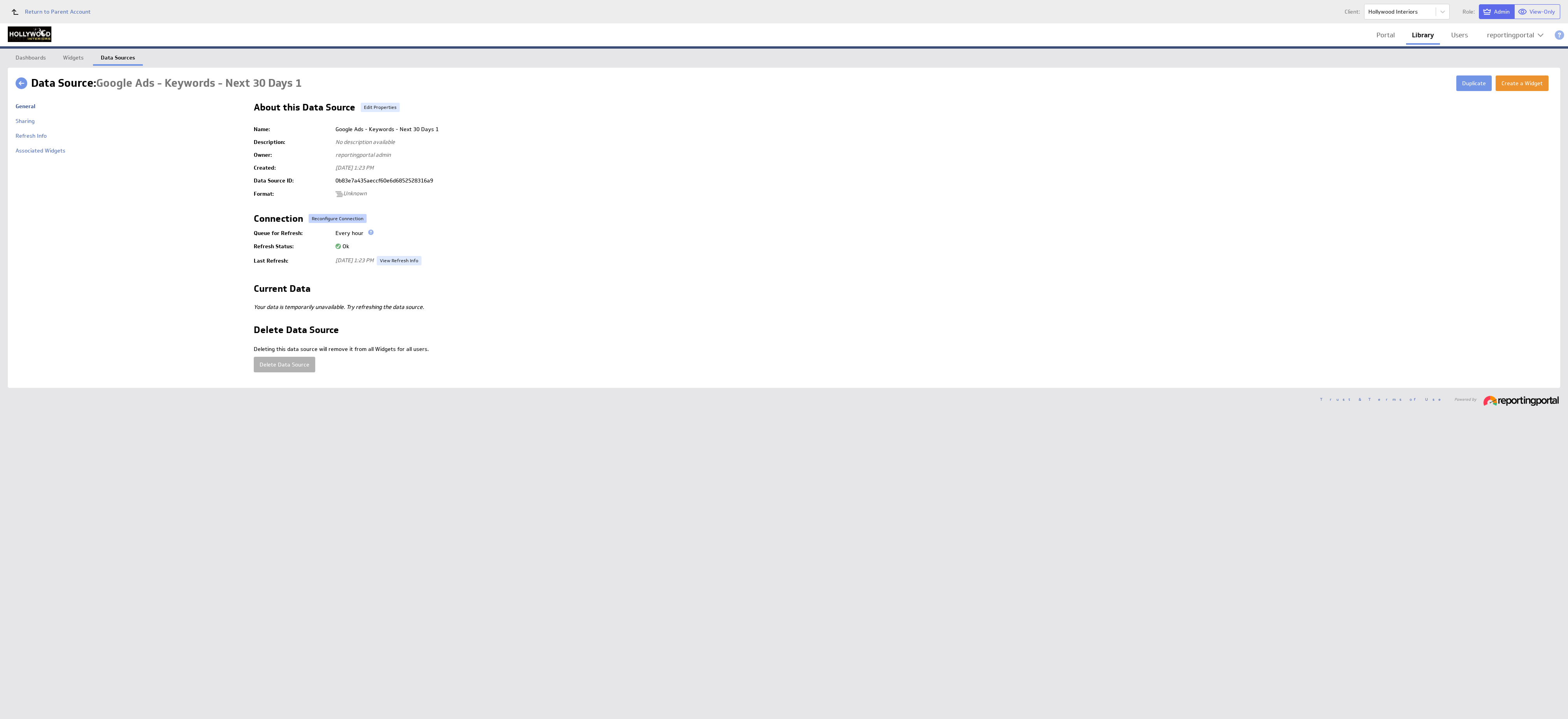
click at [335, 218] on button "Reconfigure Connection" at bounding box center [338, 219] width 58 height 9
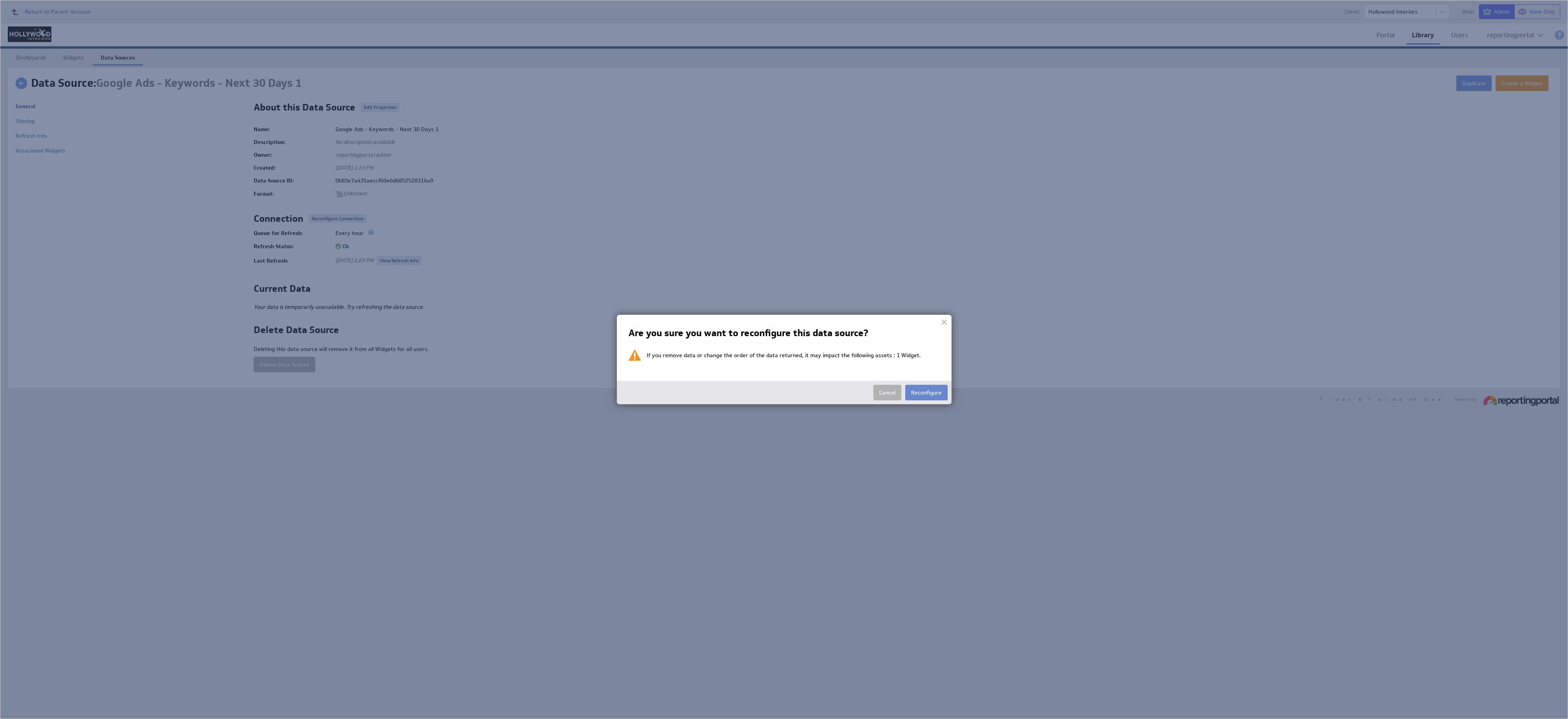
click at [923, 397] on button "Reconfigure" at bounding box center [926, 392] width 42 height 16
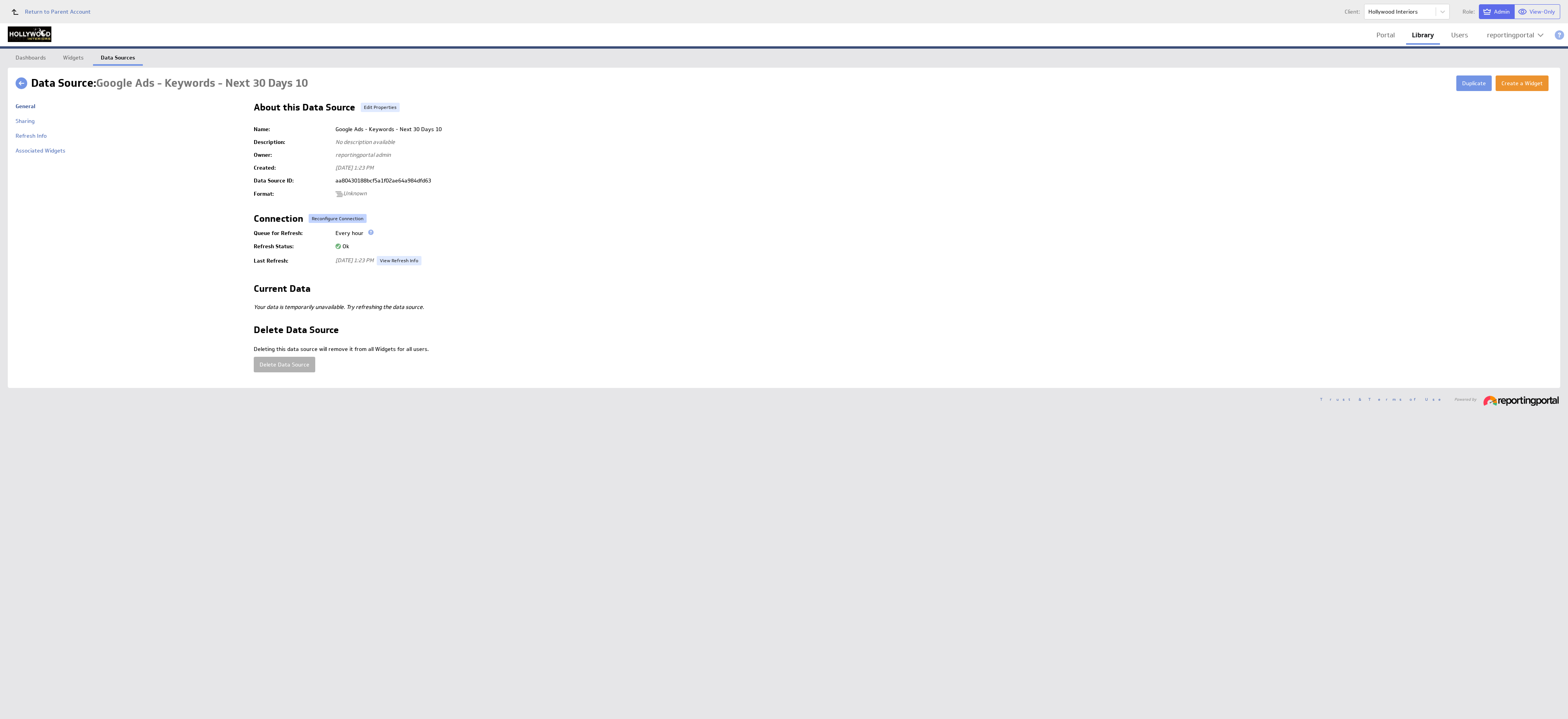
click at [334, 221] on button "Reconfigure Connection" at bounding box center [338, 219] width 58 height 9
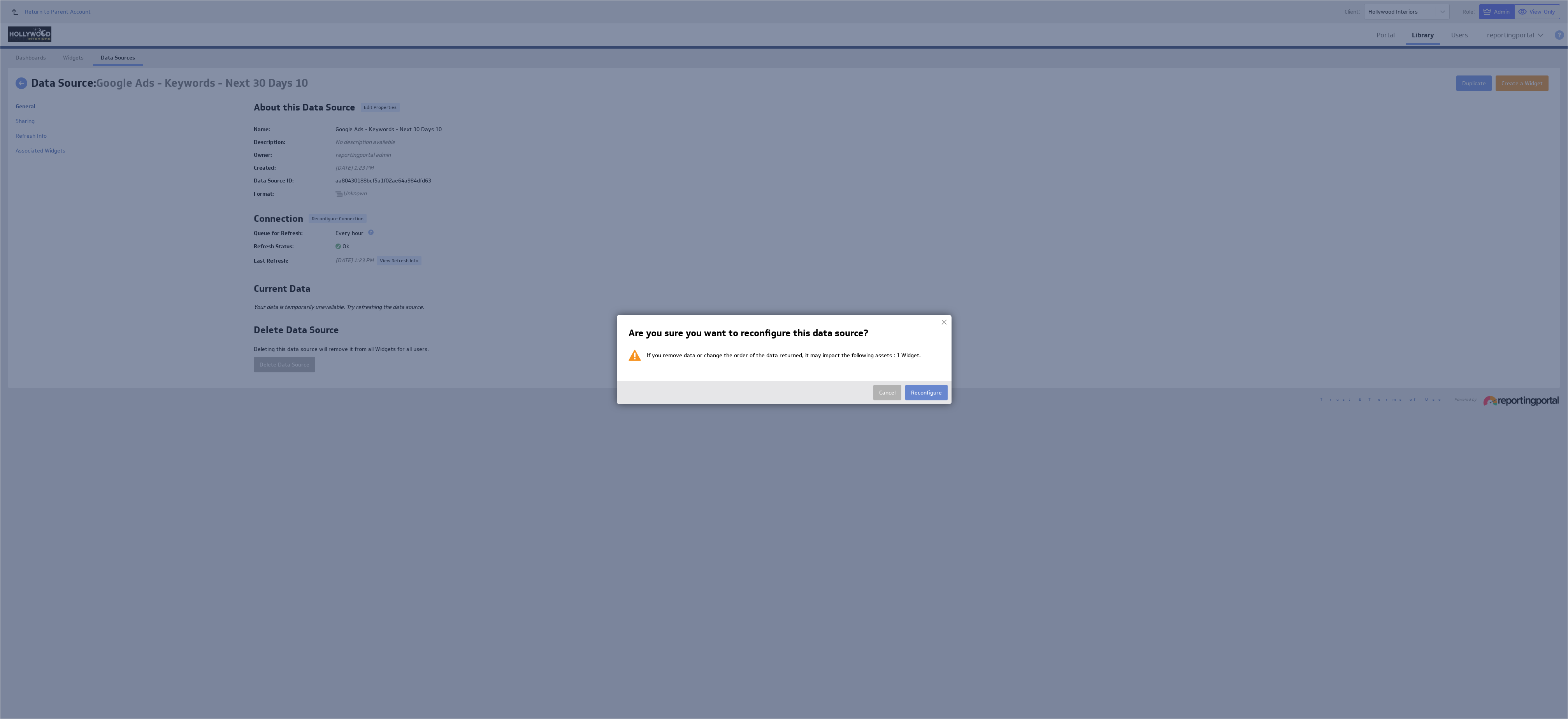
click at [928, 391] on button "Reconfigure" at bounding box center [926, 392] width 42 height 16
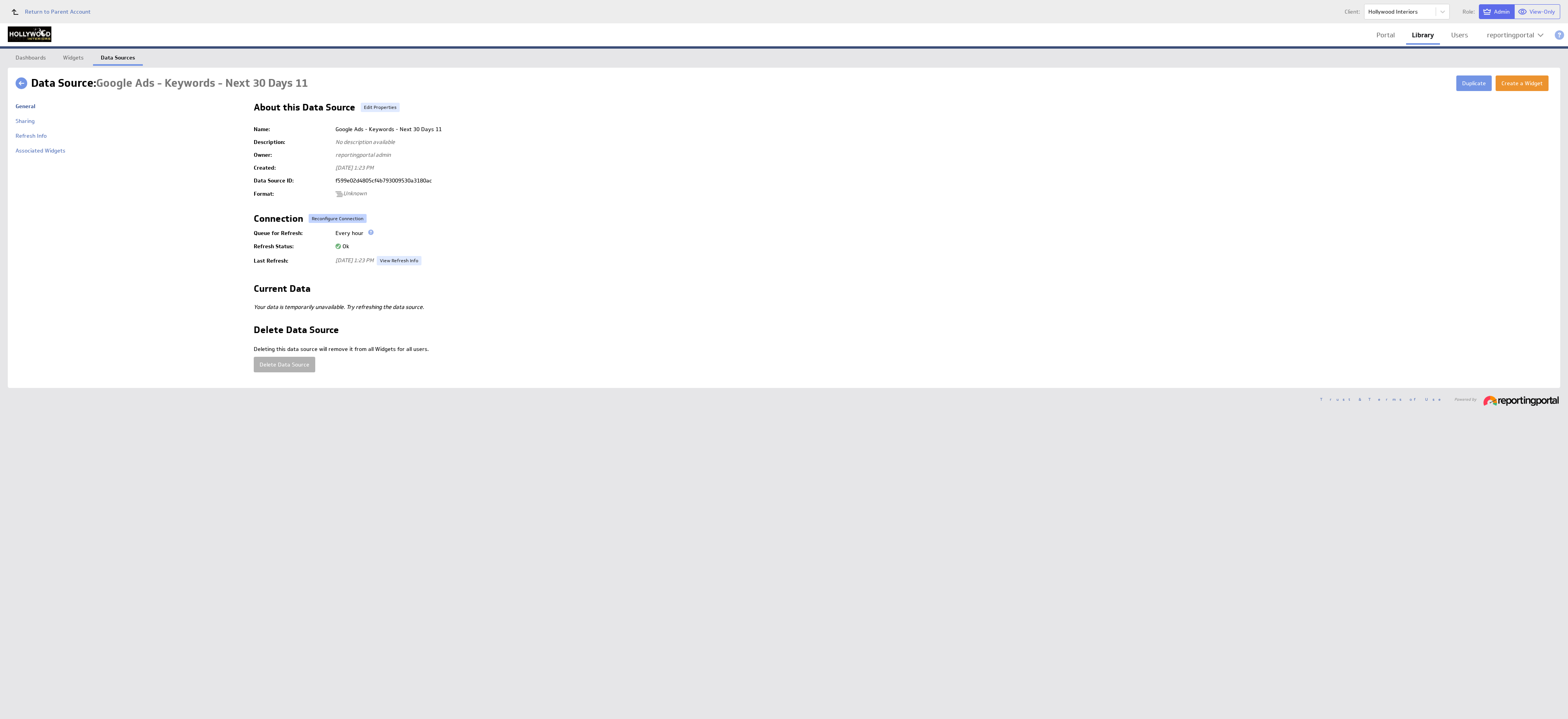
click at [321, 215] on button "Reconfigure Connection" at bounding box center [338, 219] width 58 height 9
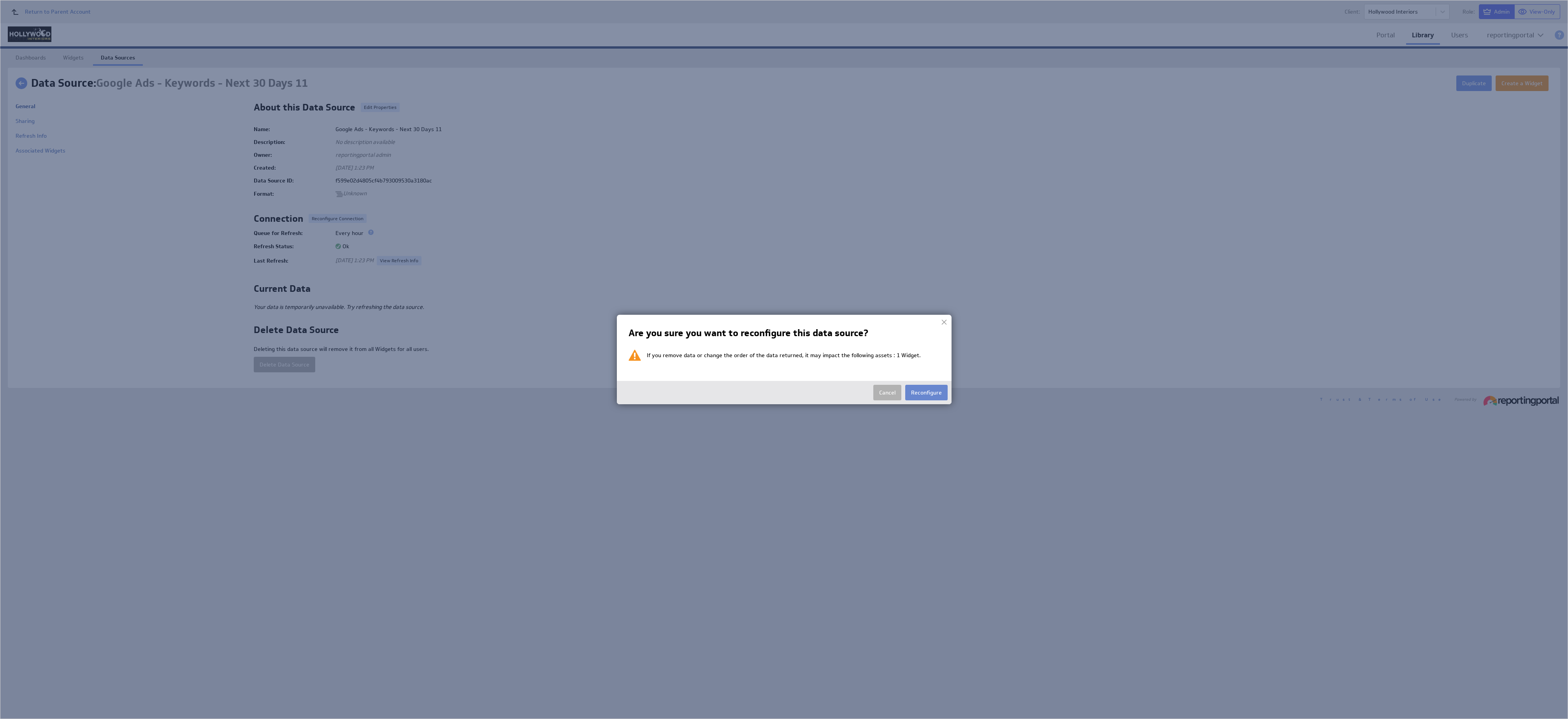
click at [935, 393] on button "Reconfigure" at bounding box center [926, 392] width 42 height 16
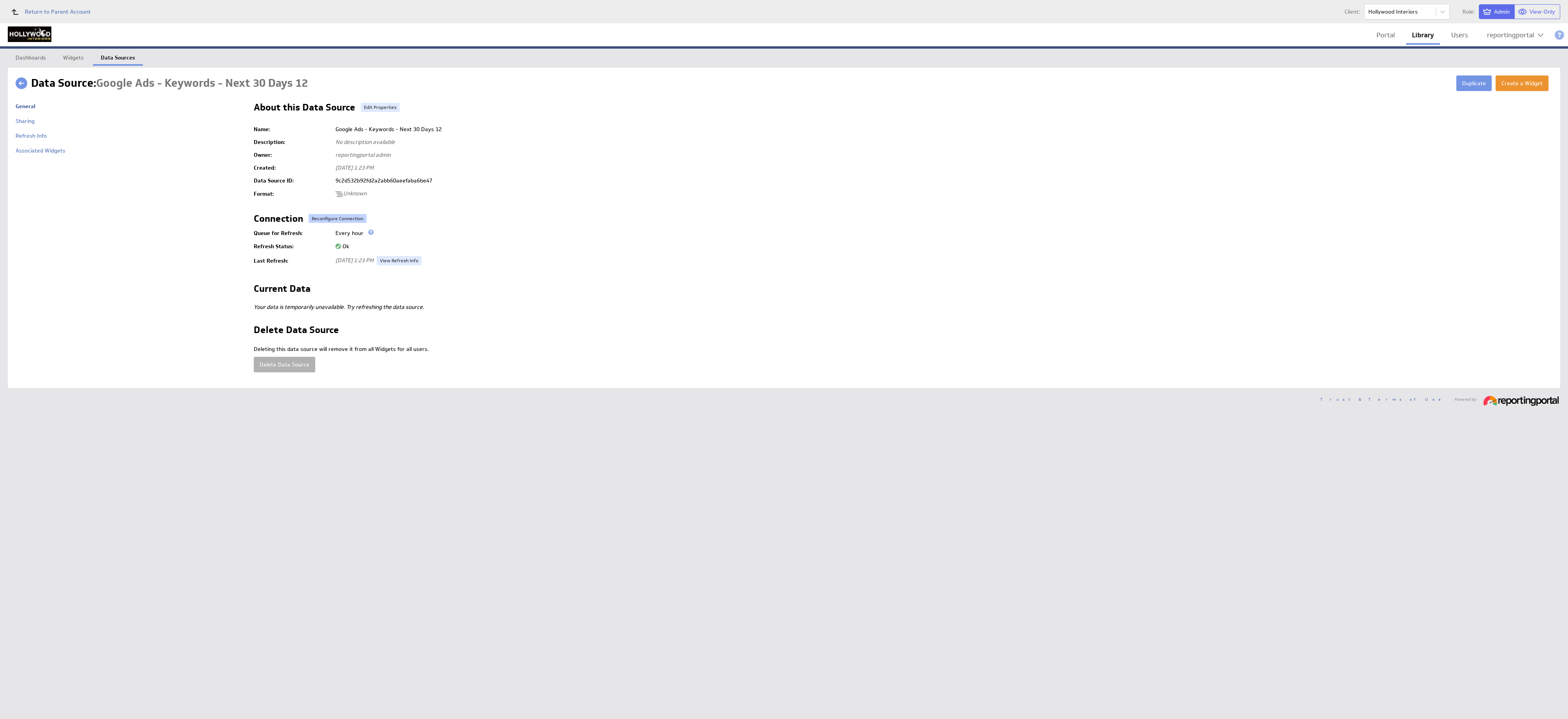
click at [320, 217] on button "Reconfigure Connection" at bounding box center [338, 219] width 58 height 9
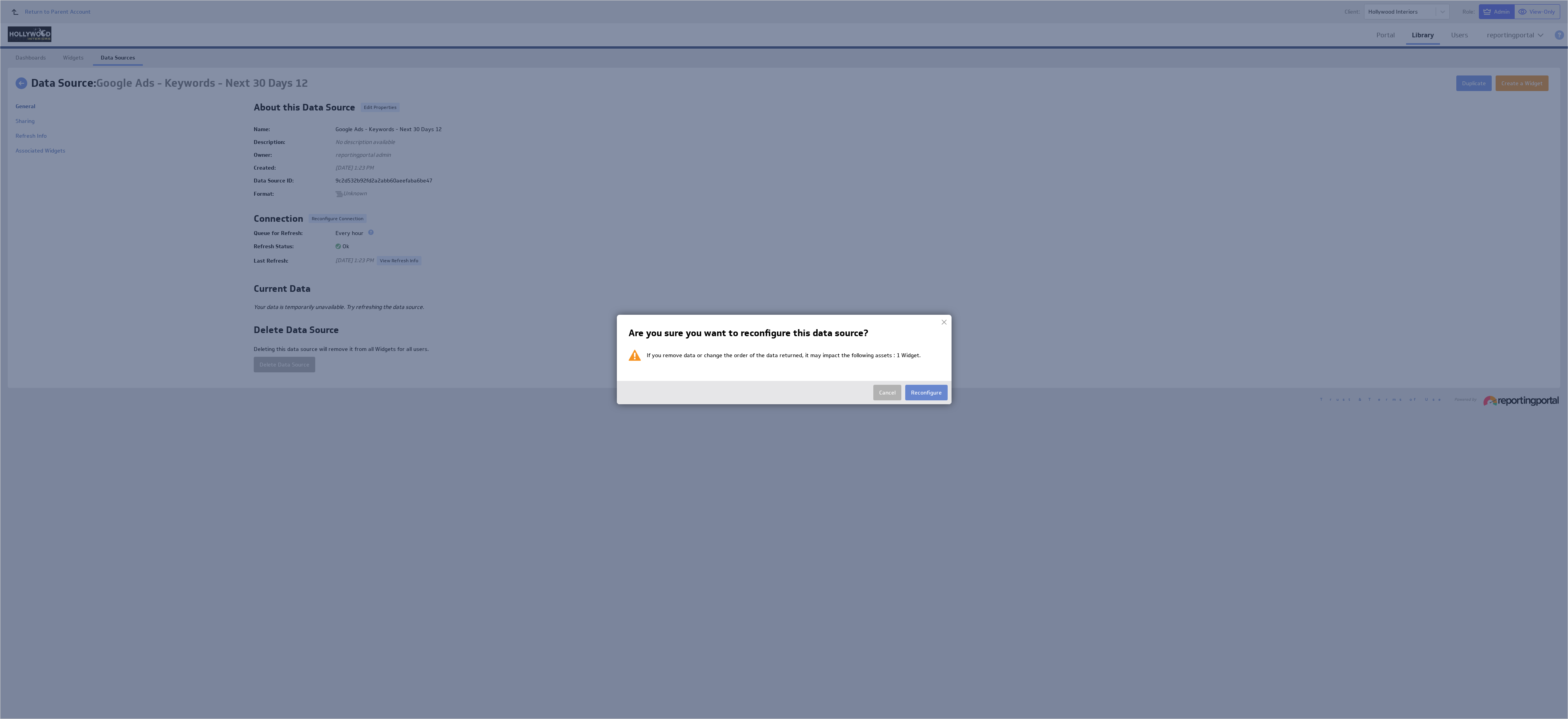
click at [933, 394] on button "Reconfigure" at bounding box center [926, 392] width 42 height 16
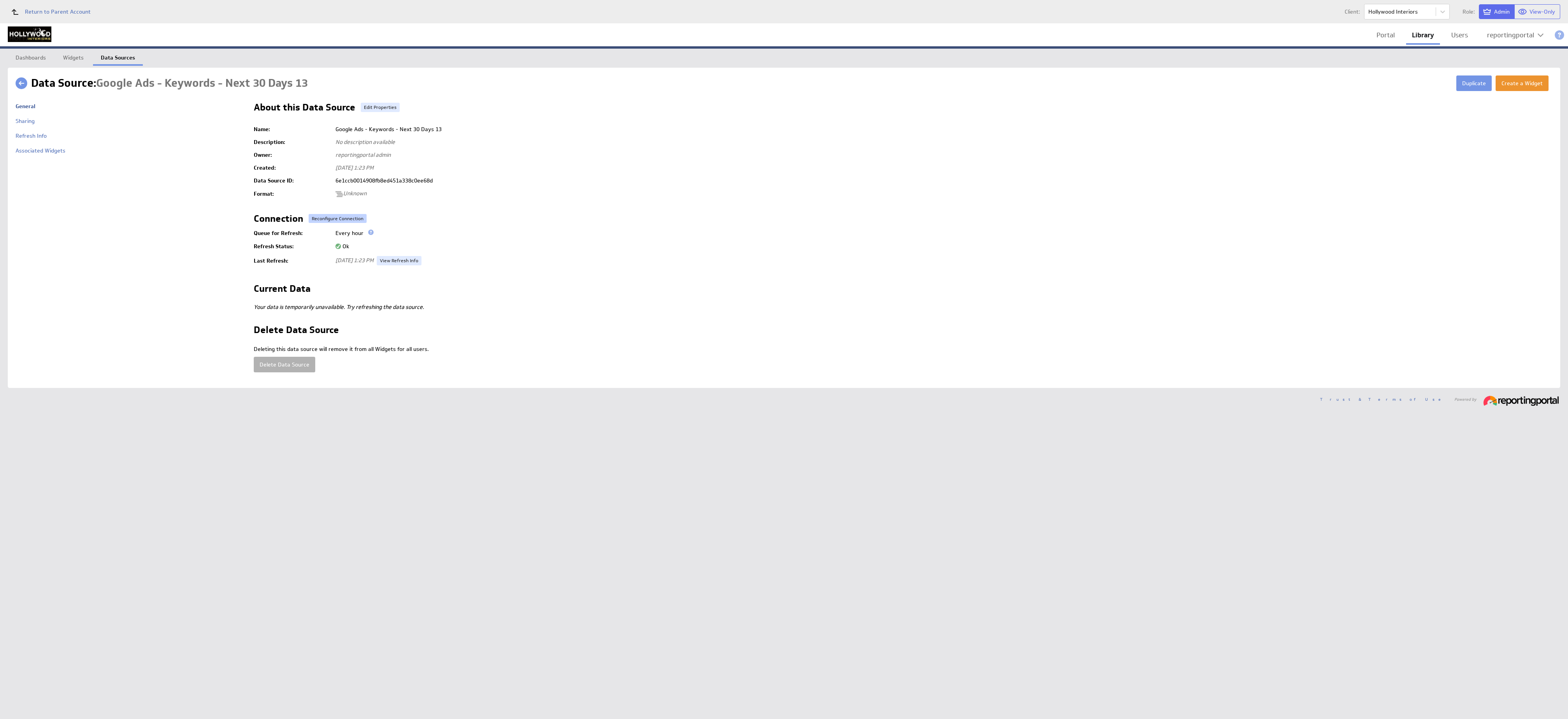
click button "Reconfigure Connection"
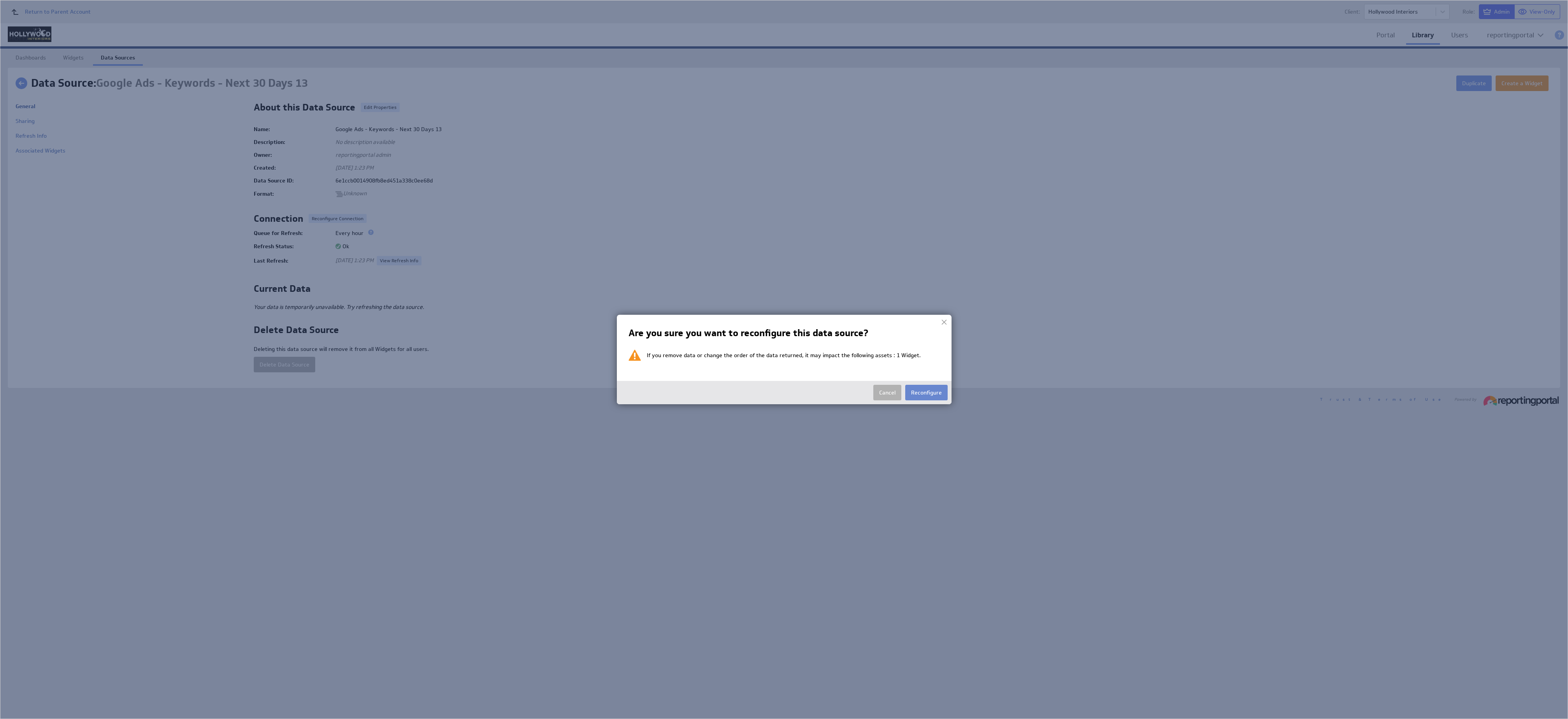
click button "Reconfigure"
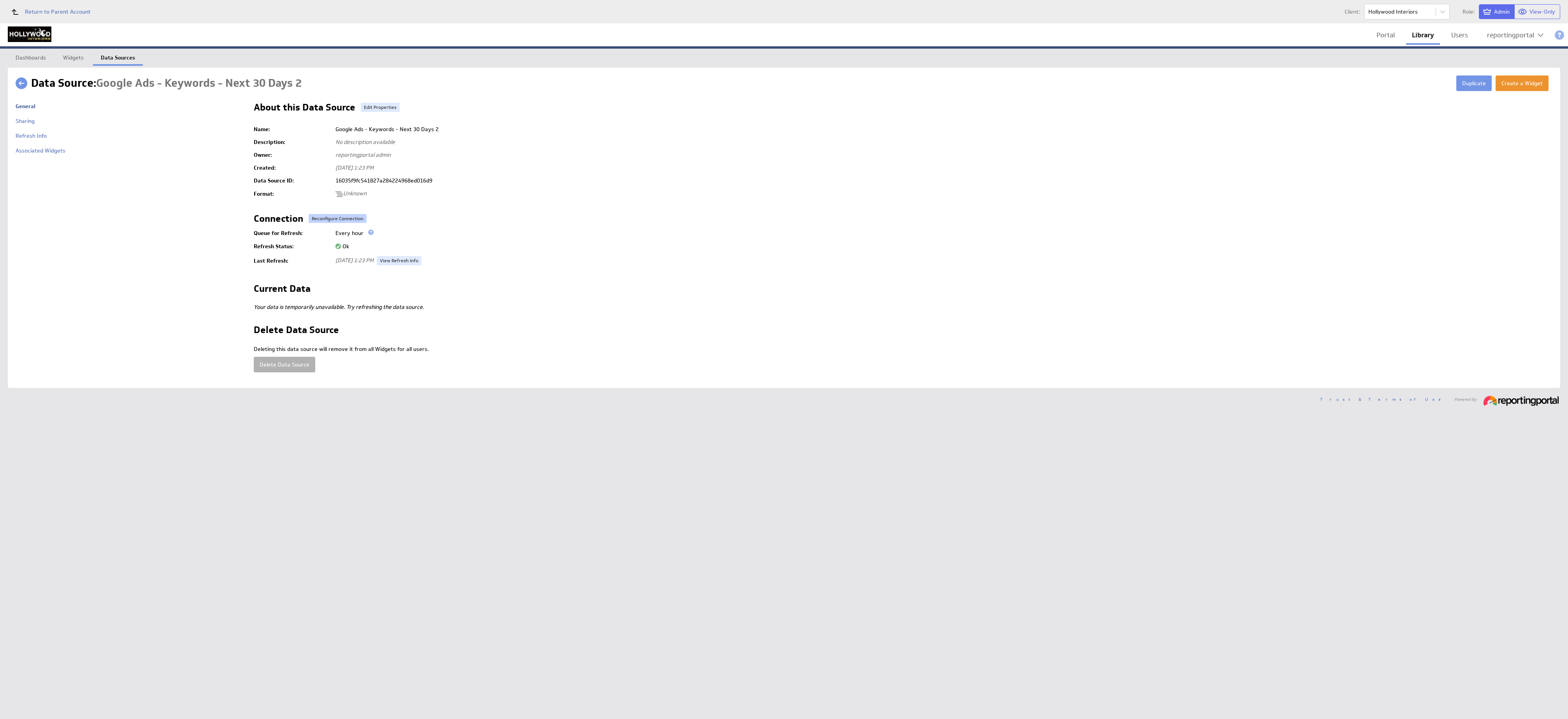
click at [321, 215] on button "Reconfigure Connection" at bounding box center [338, 219] width 58 height 9
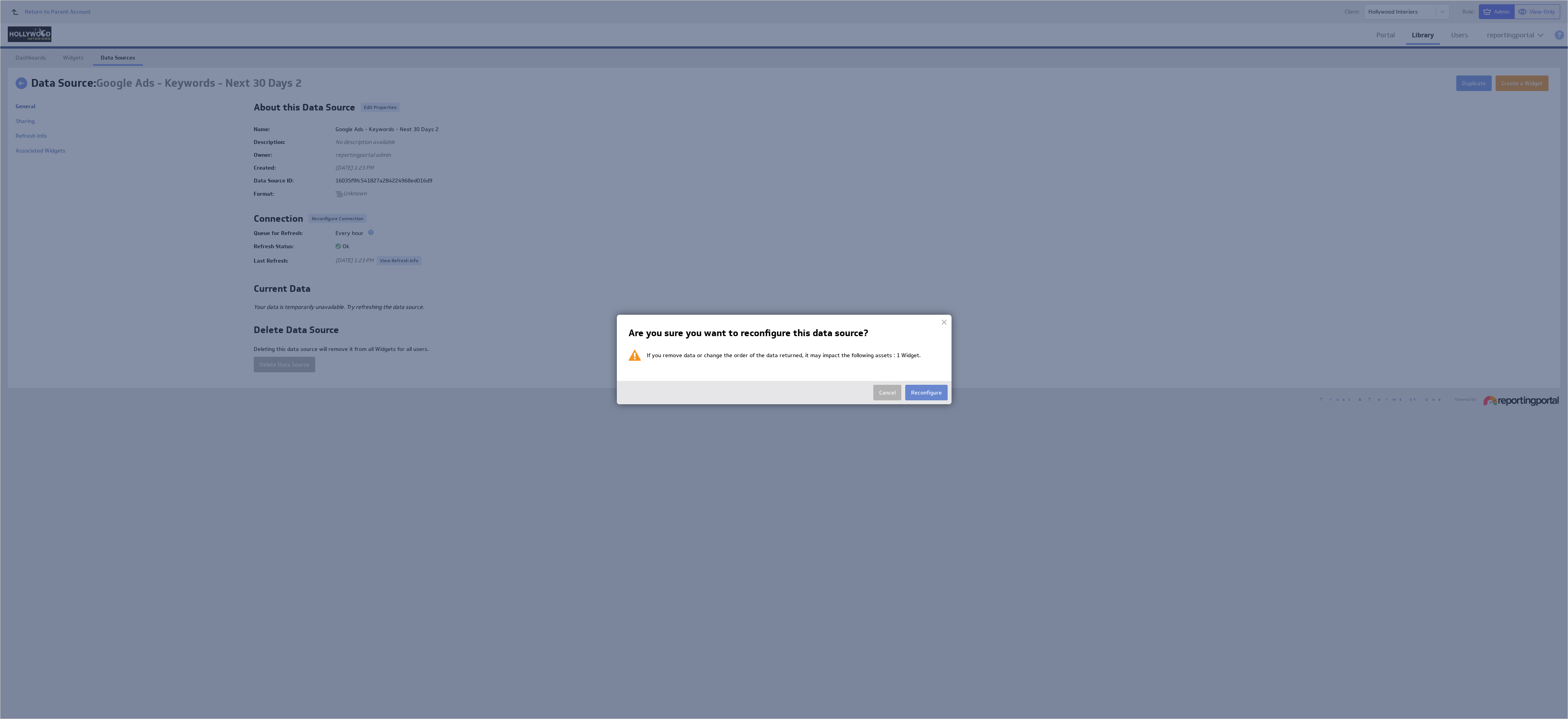
click at [933, 394] on button "Reconfigure" at bounding box center [926, 392] width 42 height 16
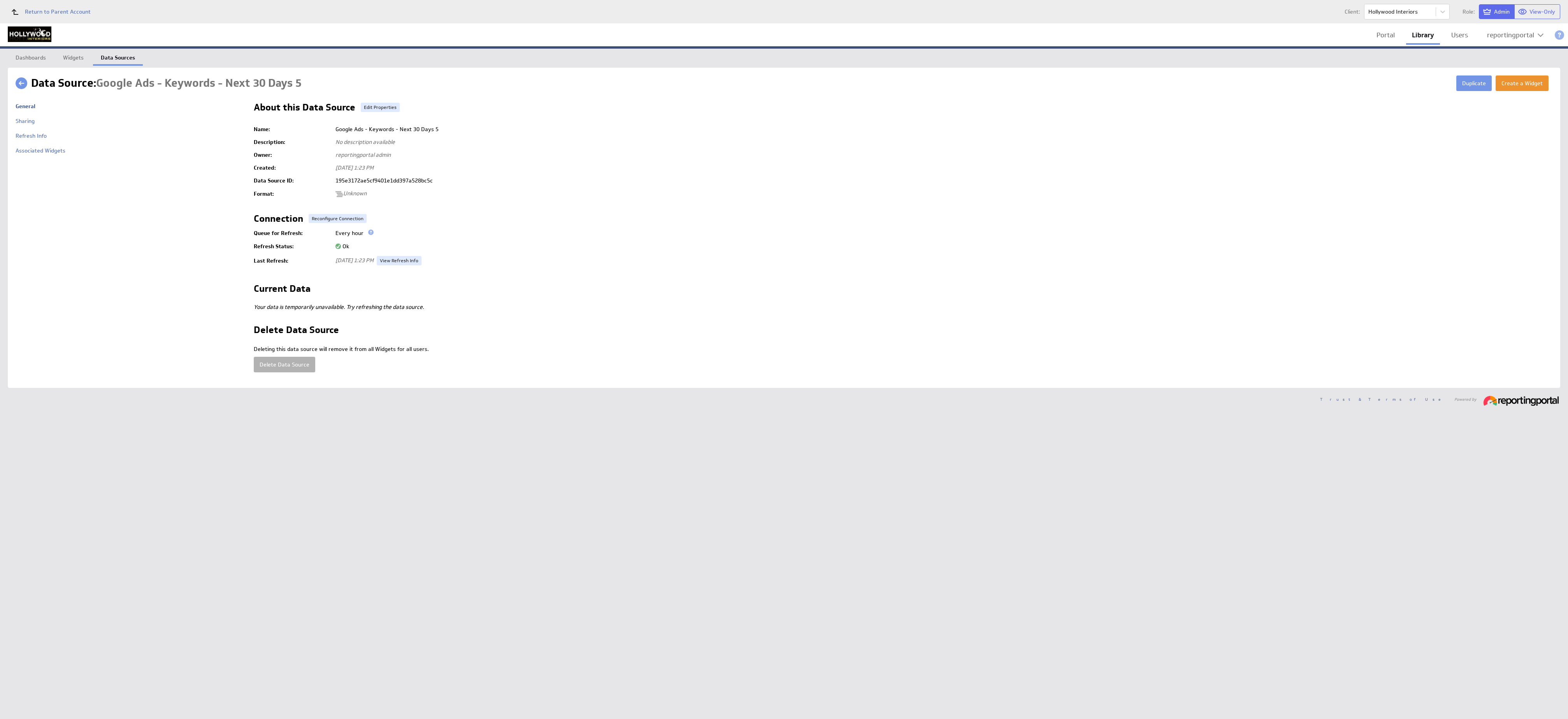
click at [333, 211] on td at bounding box center [903, 208] width 1299 height 13
click at [338, 218] on button "Reconfigure Connection" at bounding box center [338, 219] width 58 height 9
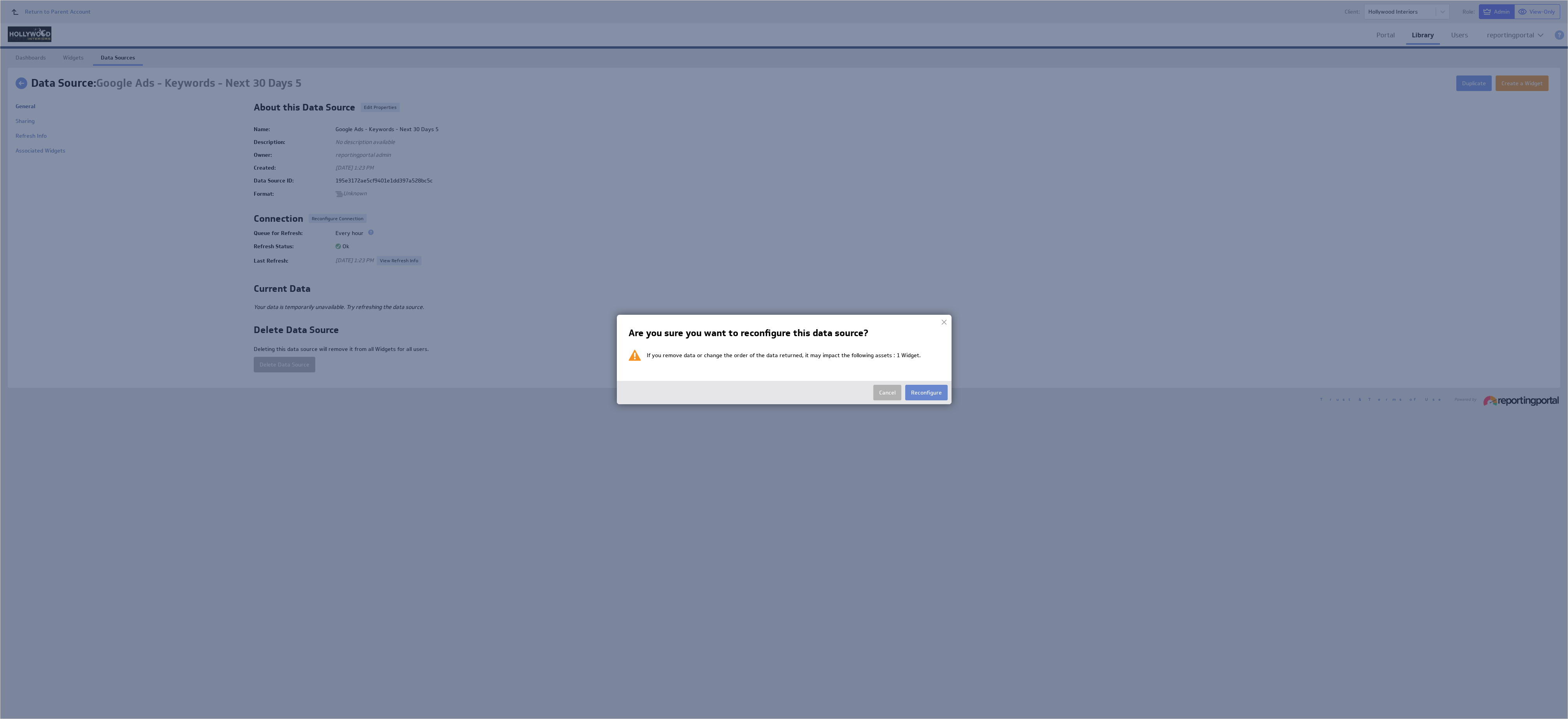
click at [927, 389] on button "Reconfigure" at bounding box center [926, 392] width 42 height 16
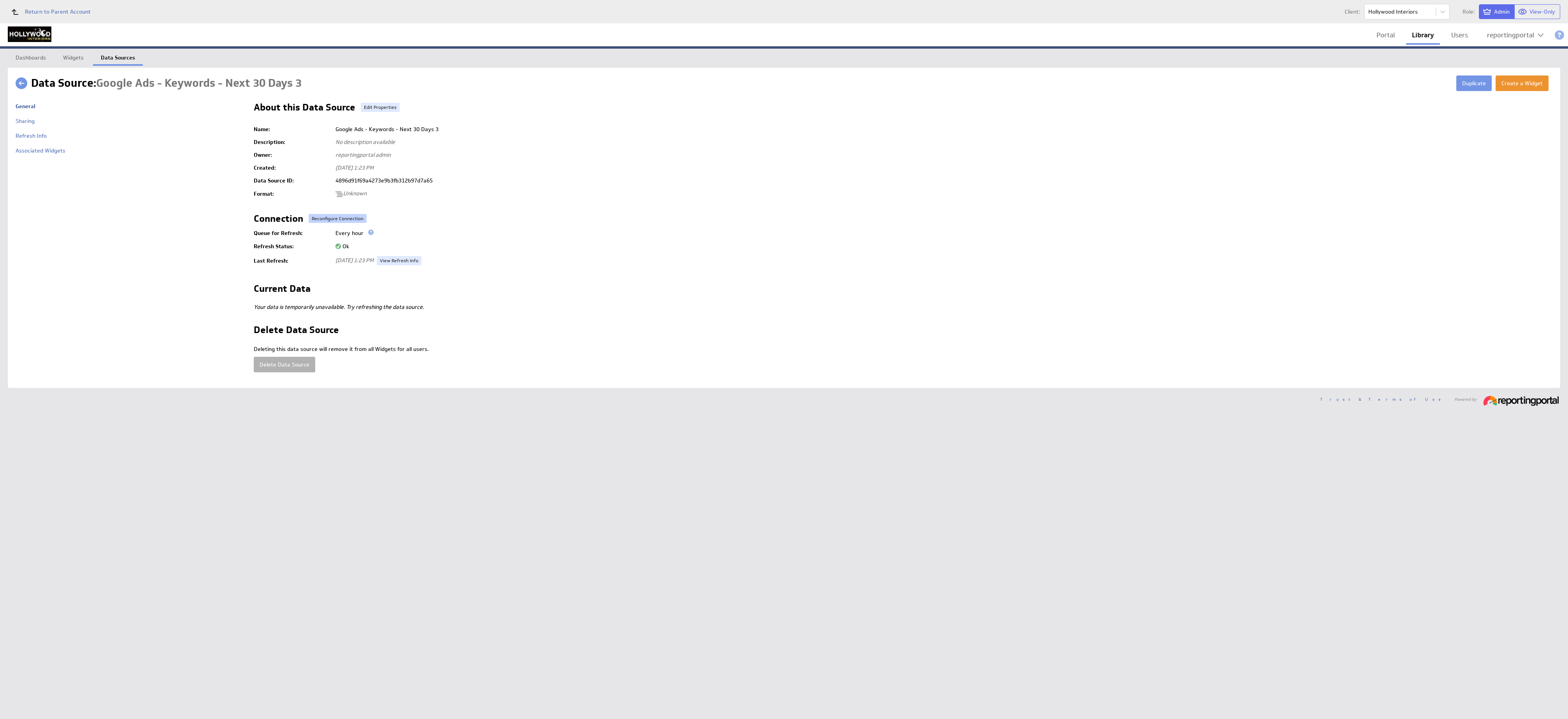
click at [329, 216] on button "Reconfigure Connection" at bounding box center [338, 219] width 58 height 9
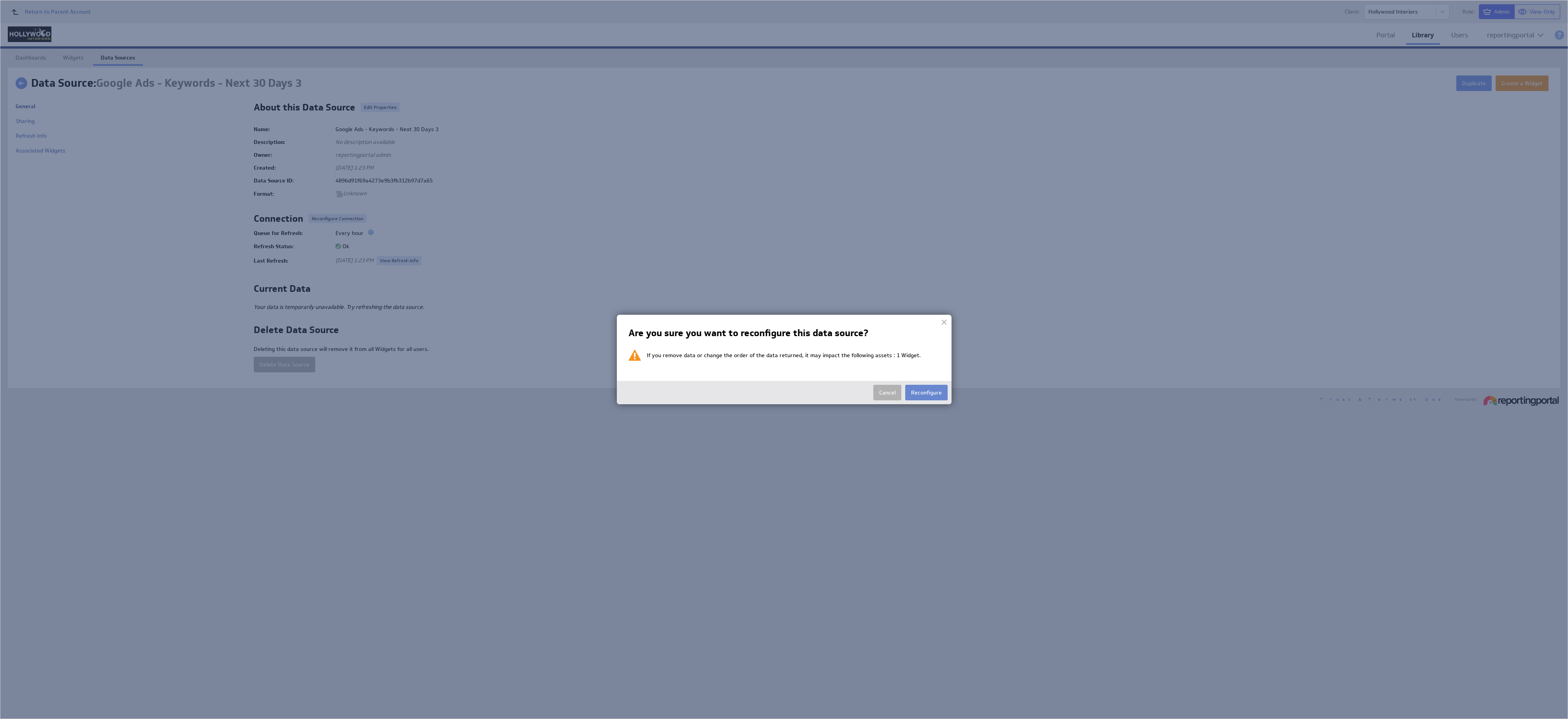
click at [932, 394] on button "Reconfigure" at bounding box center [926, 392] width 42 height 16
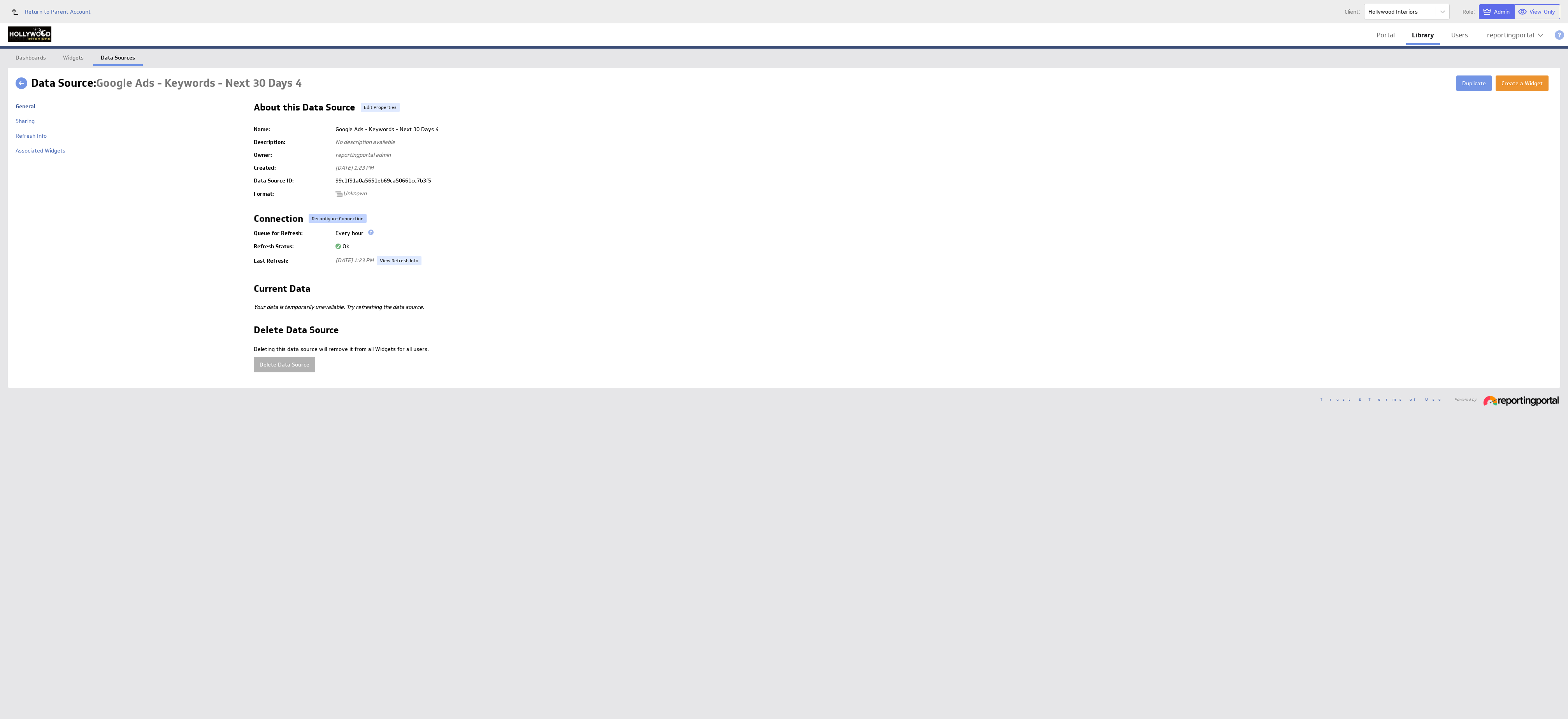
click at [324, 218] on button "Reconfigure Connection" at bounding box center [338, 219] width 58 height 9
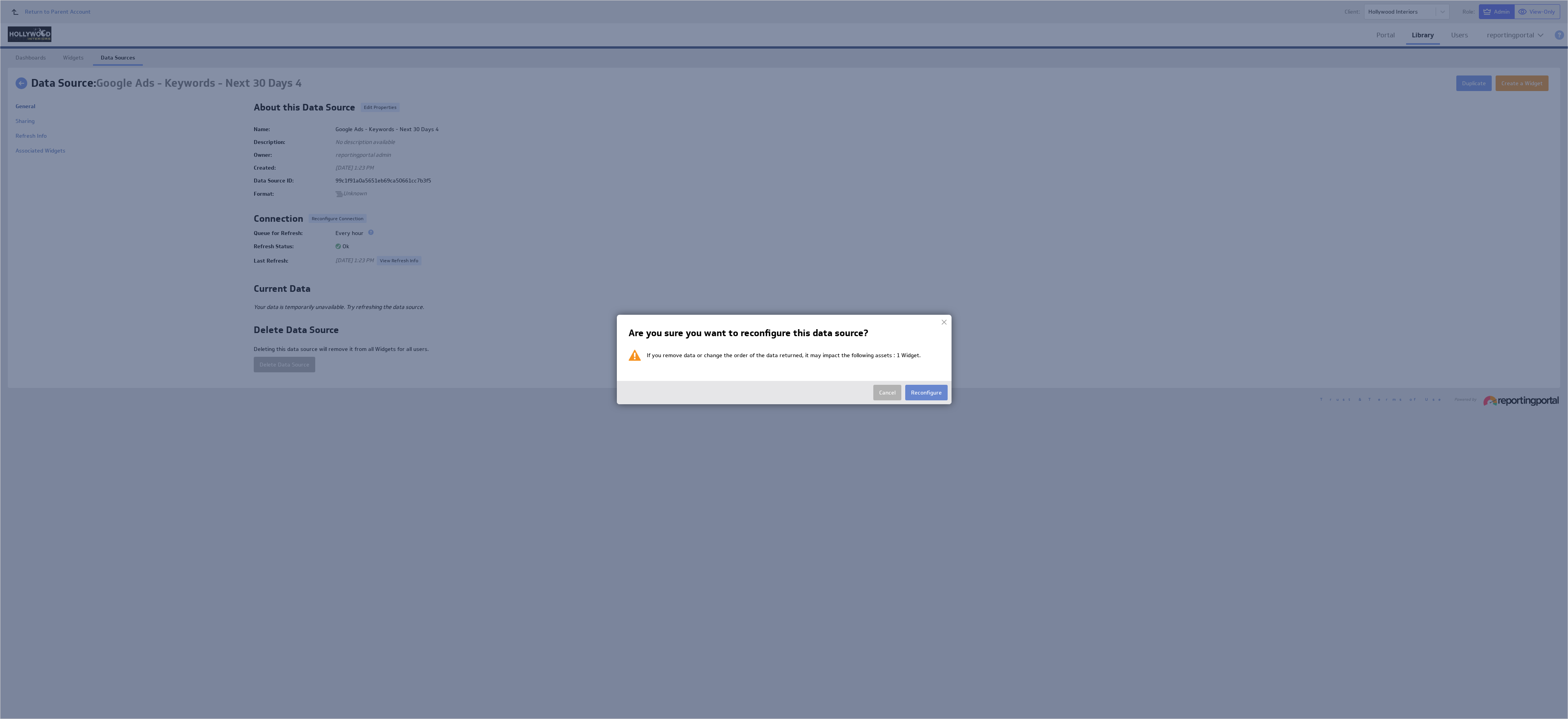
click at [924, 387] on button "Reconfigure" at bounding box center [926, 392] width 42 height 16
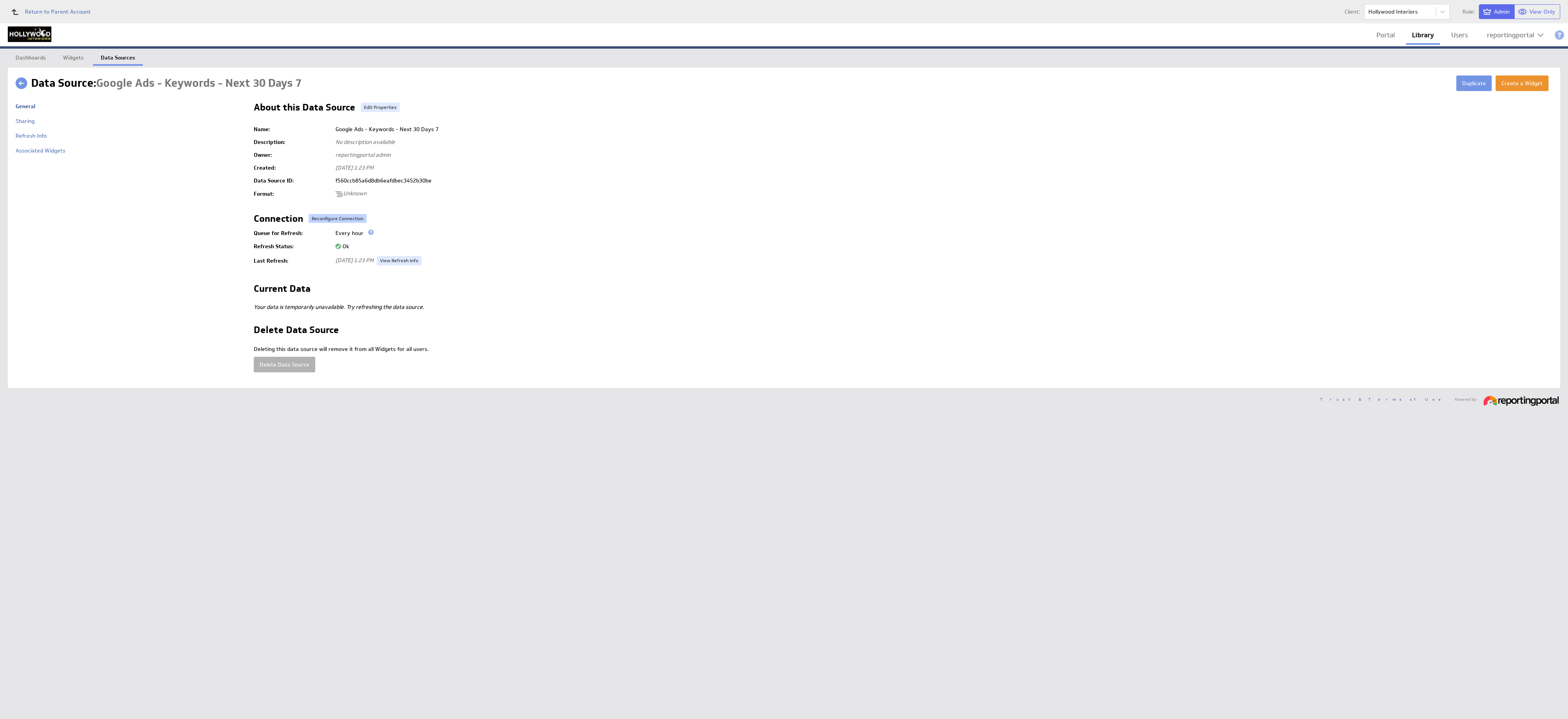
click at [334, 218] on button "Reconfigure Connection" at bounding box center [338, 219] width 58 height 9
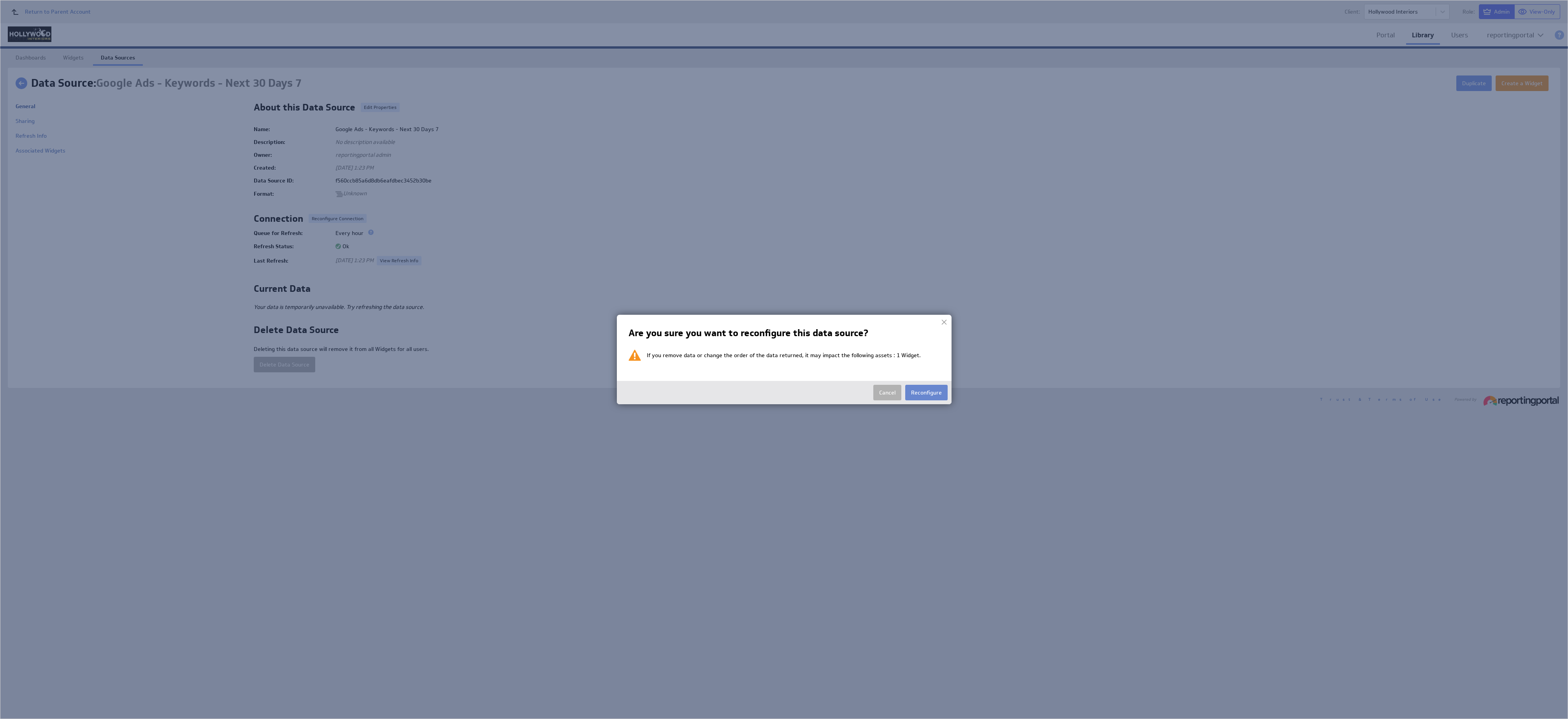
click at [926, 394] on button "Reconfigure" at bounding box center [926, 392] width 42 height 16
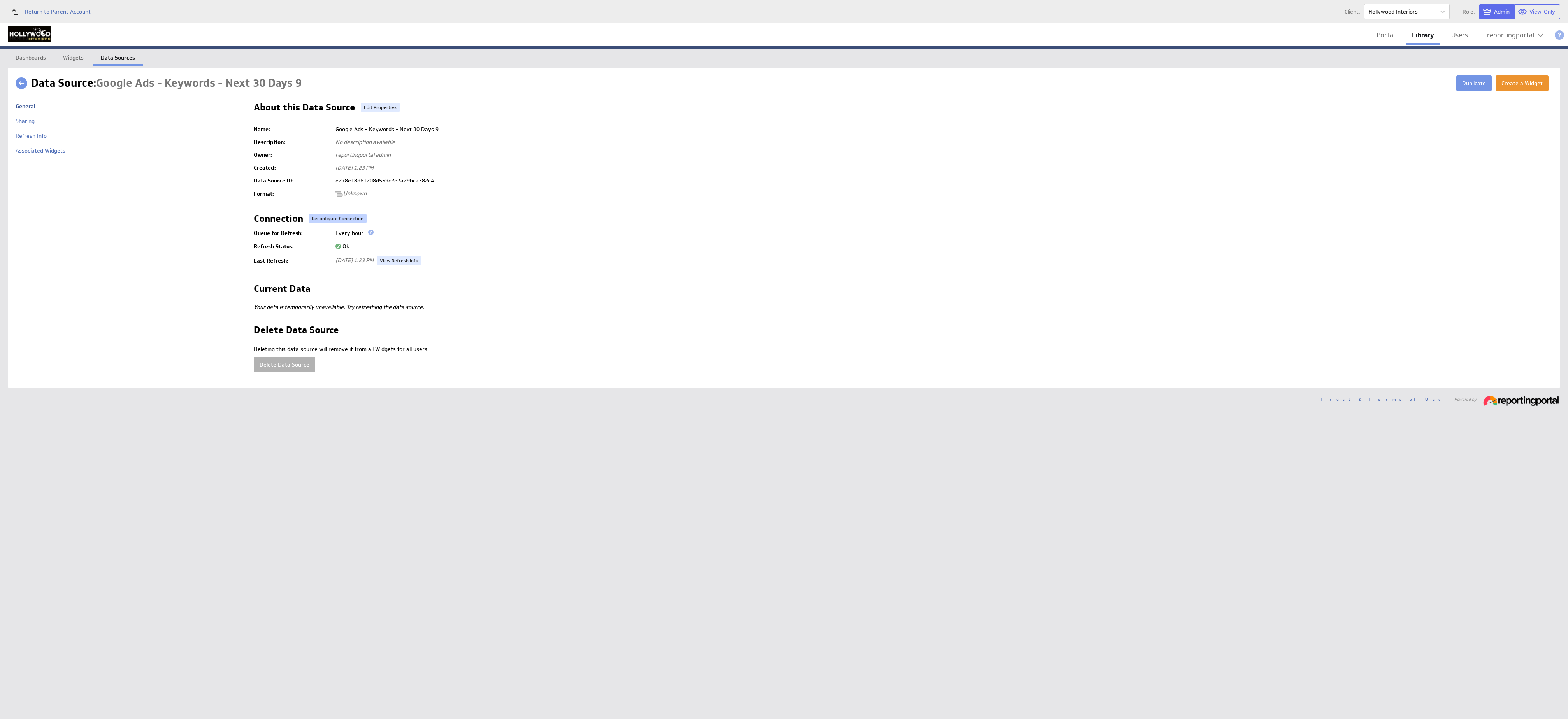
click at [330, 218] on button "Reconfigure Connection" at bounding box center [338, 219] width 58 height 9
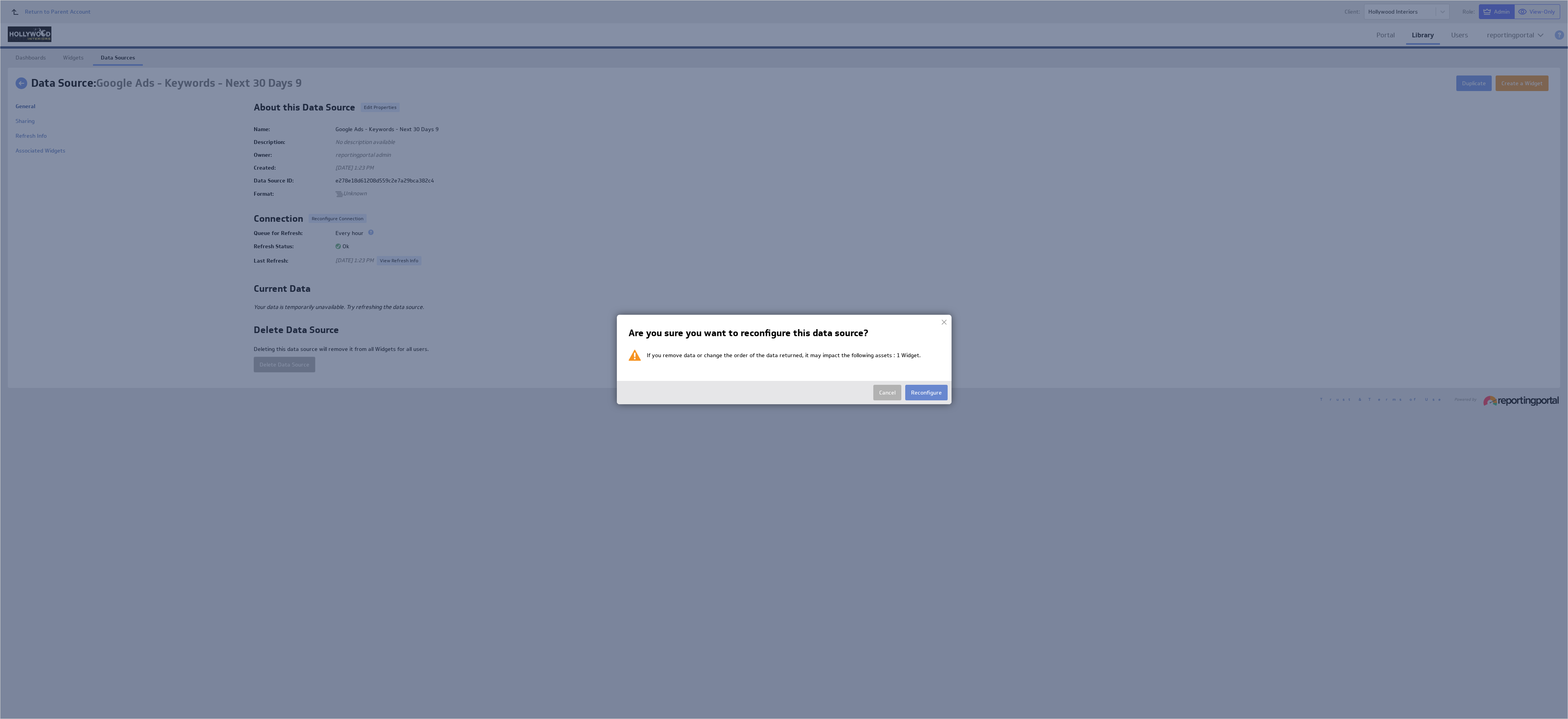
click at [927, 391] on button "Reconfigure" at bounding box center [926, 392] width 42 height 16
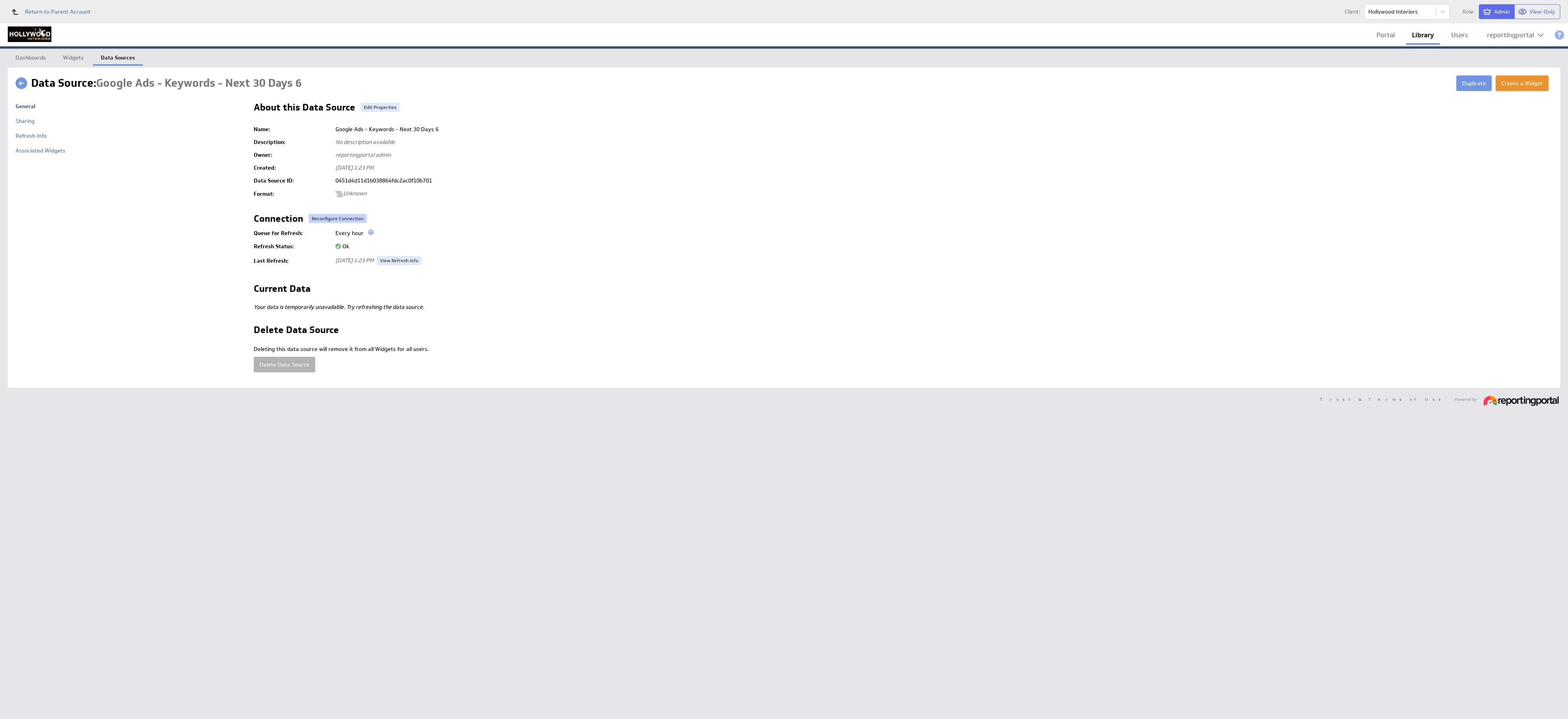
click at [320, 215] on button "Reconfigure Connection" at bounding box center [338, 219] width 58 height 9
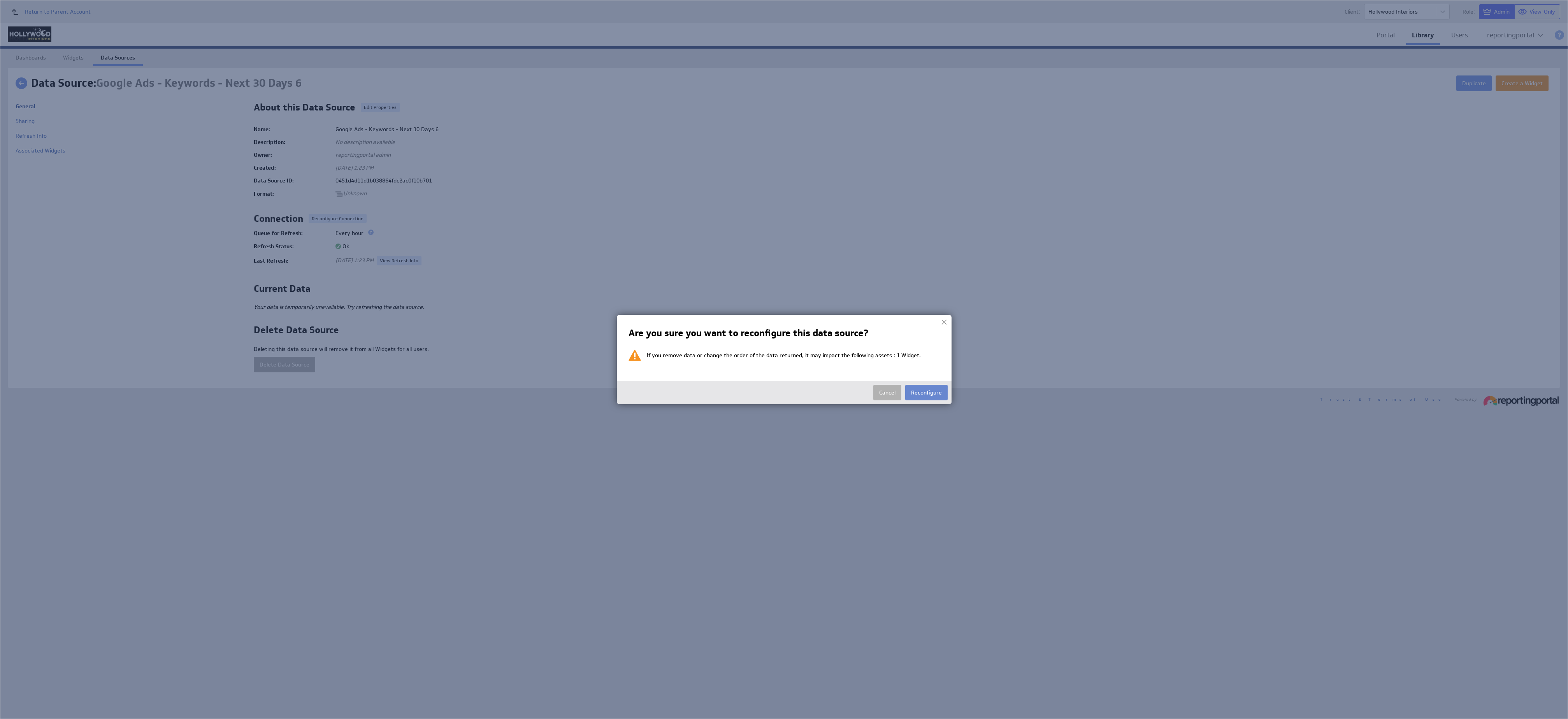
click at [937, 394] on button "Reconfigure" at bounding box center [926, 392] width 42 height 16
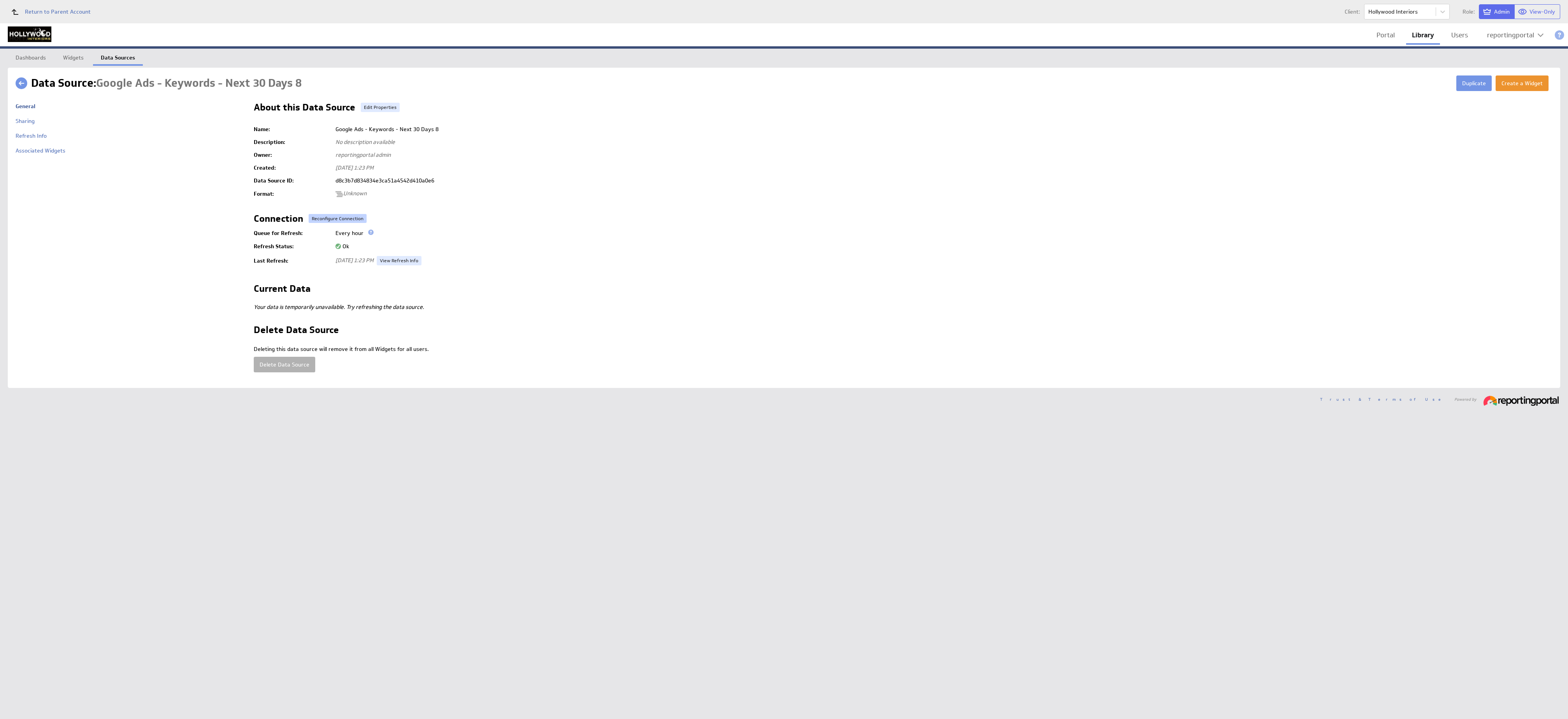
click at [335, 216] on button "Reconfigure Connection" at bounding box center [338, 219] width 58 height 9
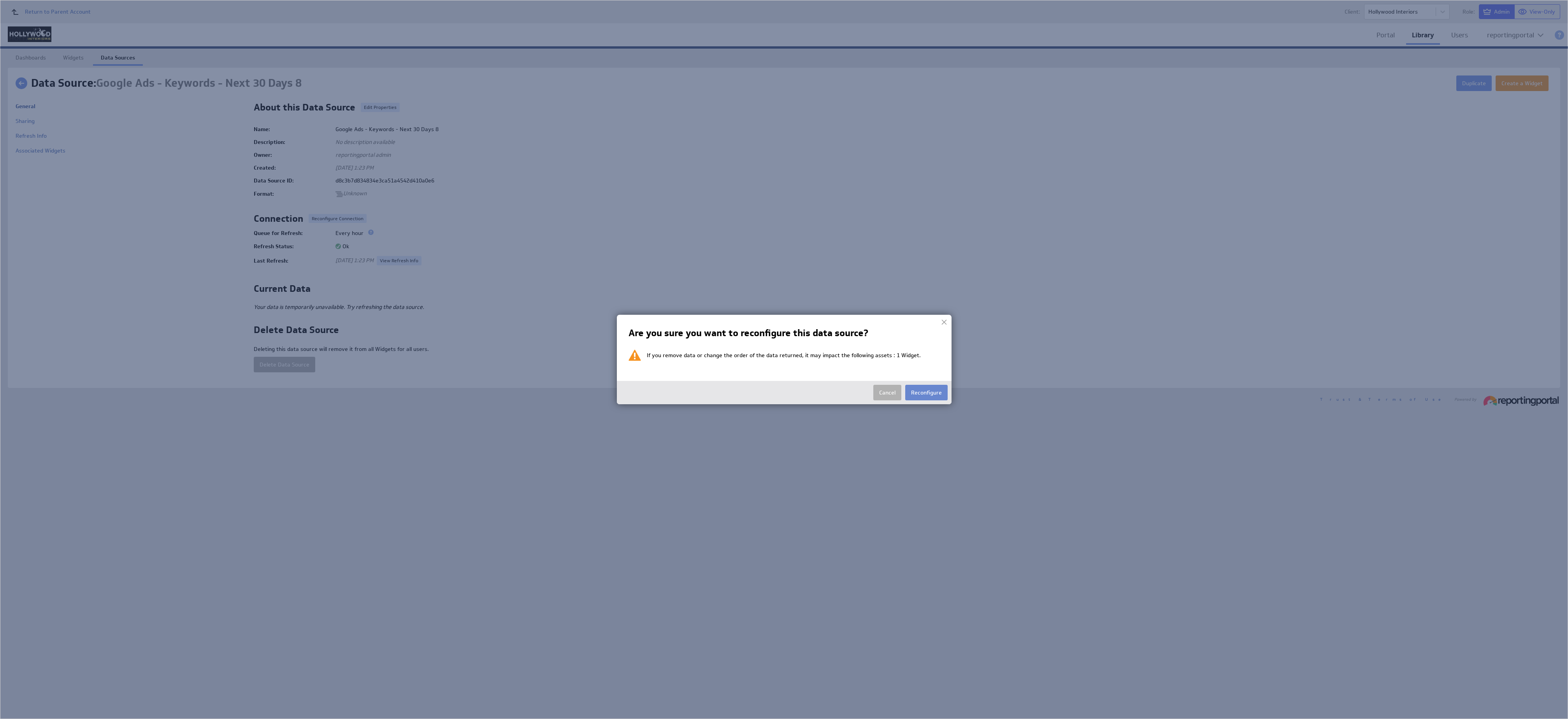
click at [923, 394] on button "Reconfigure" at bounding box center [926, 392] width 42 height 16
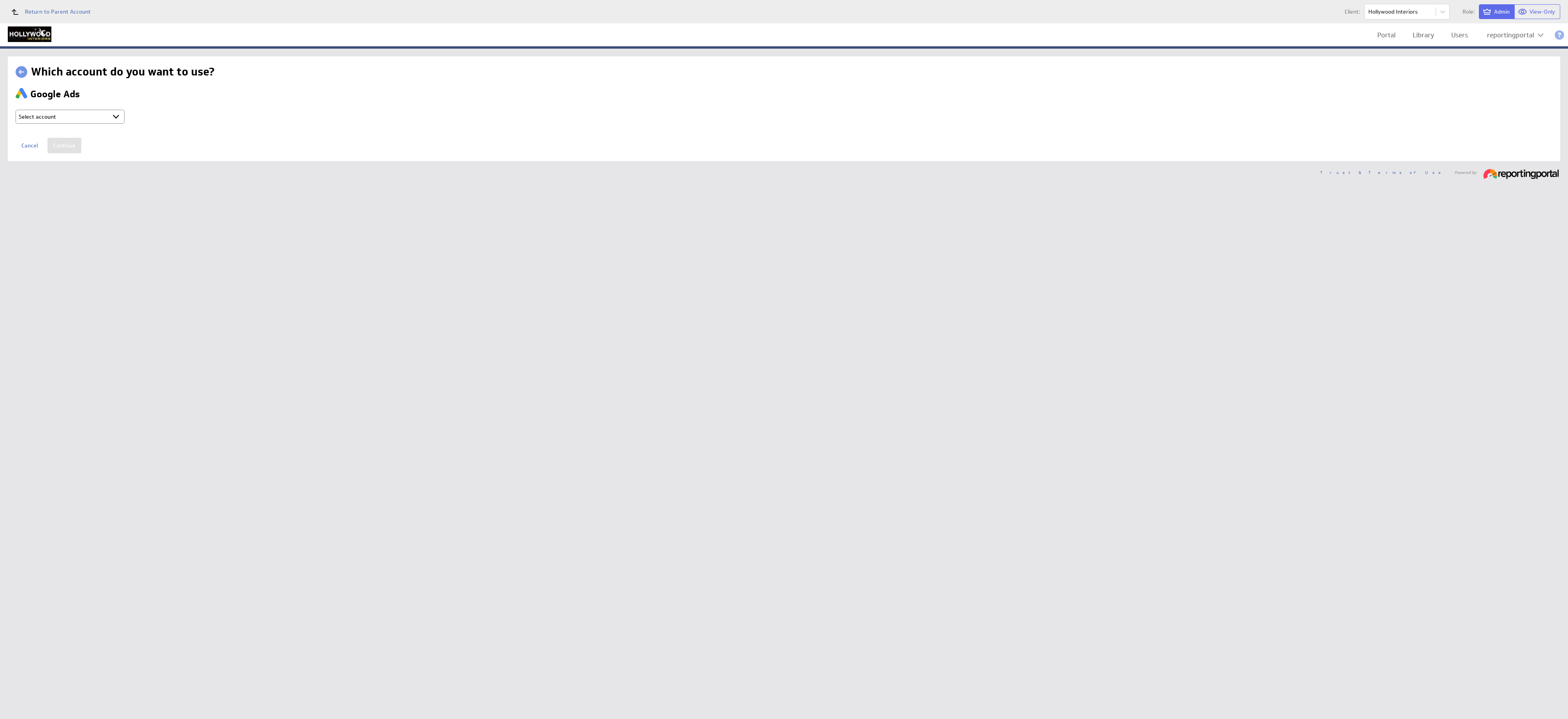
click at [105, 112] on select "Select account reportingportal @ Google created [DATE] 2:24 AM GMT + Connect ne…" at bounding box center [70, 116] width 109 height 14
select select "750a030da1e1eb8e193f7d1b036d32f8"
click at [65, 144] on input "Continue" at bounding box center [64, 145] width 34 height 16
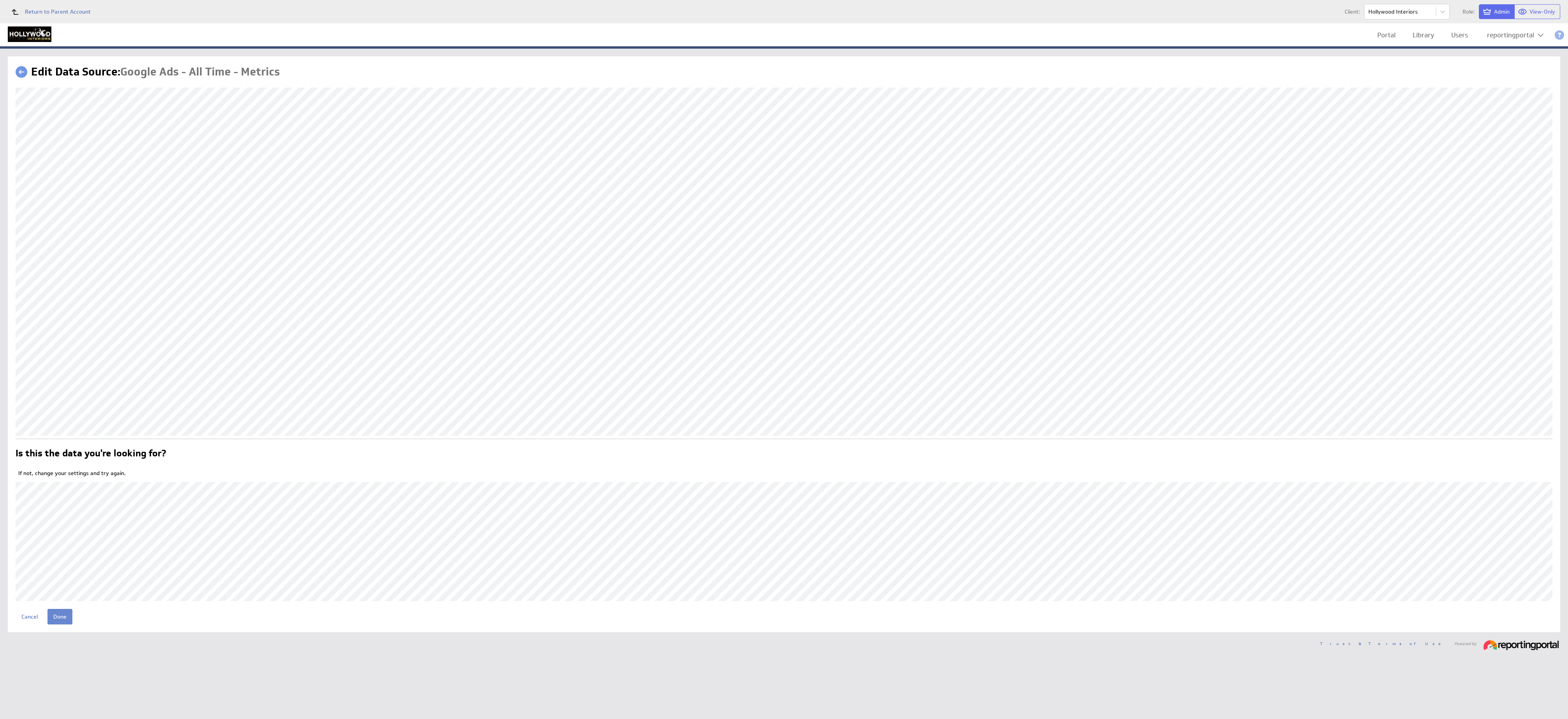
click at [65, 616] on input "Done" at bounding box center [60, 616] width 25 height 16
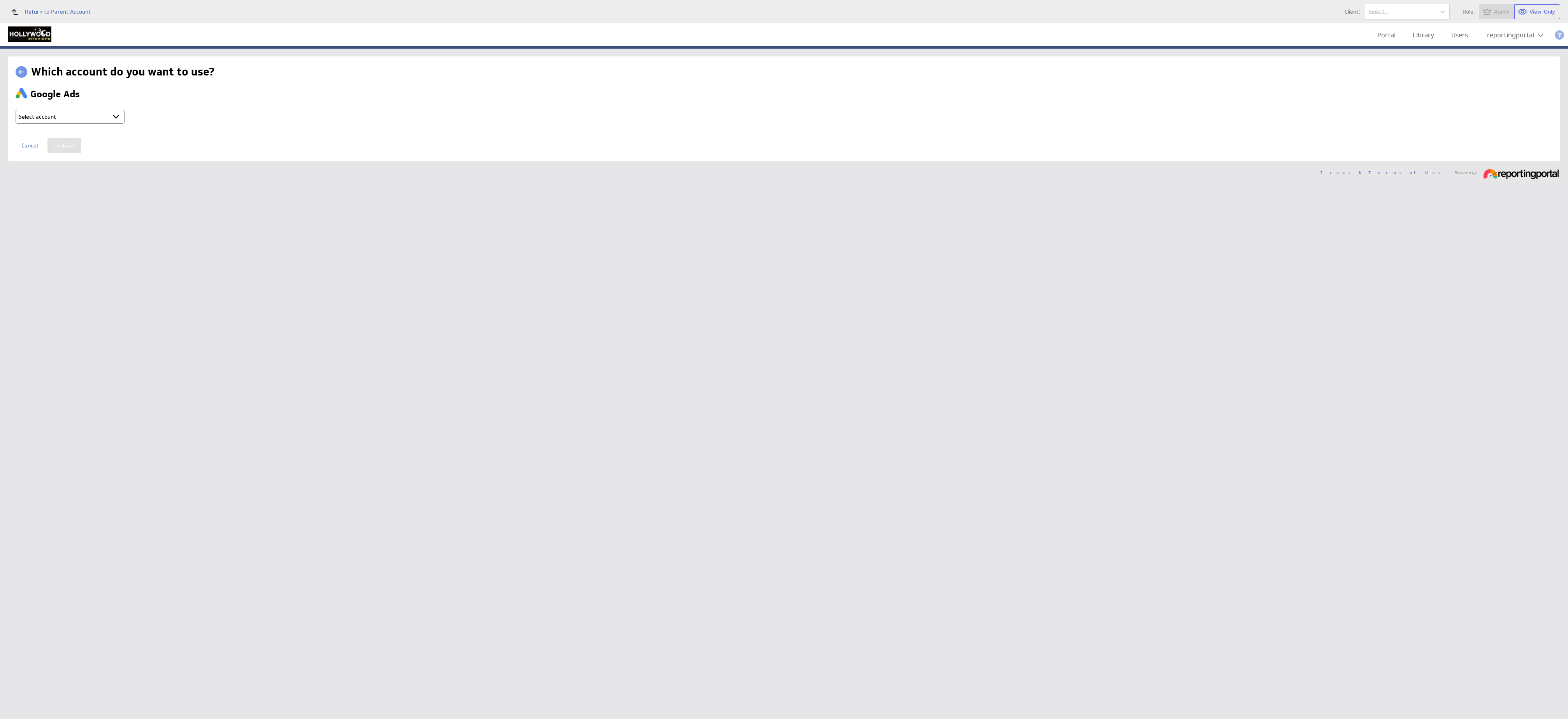
click at [86, 118] on select "Select account reportingportal @ Google created [DATE] 2:24 AM GMT + Connect ne…" at bounding box center [70, 116] width 109 height 14
select select "750a030da1e1eb8e193f7d1b036d32f8"
click at [63, 149] on input "Continue" at bounding box center [64, 145] width 34 height 16
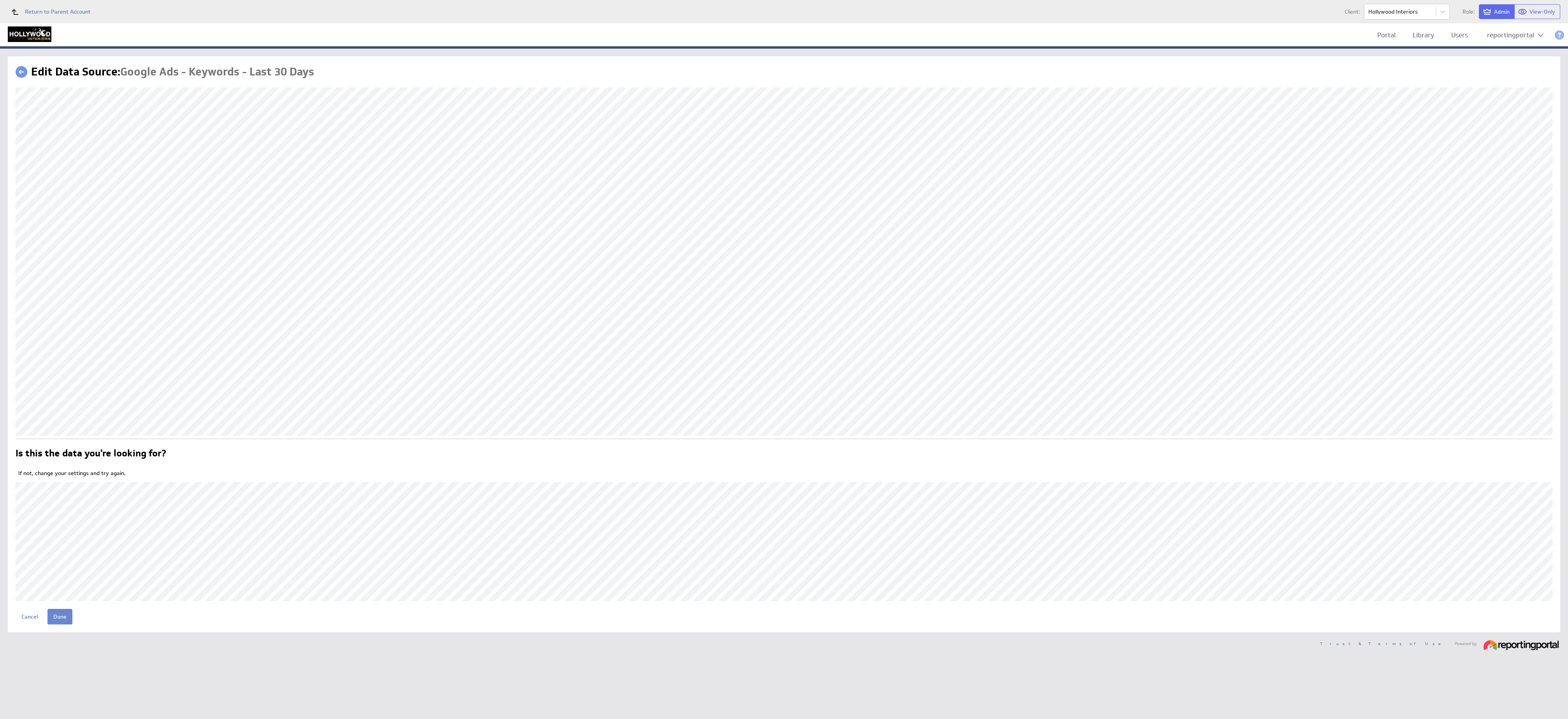
click at [62, 619] on input "Done" at bounding box center [60, 616] width 25 height 16
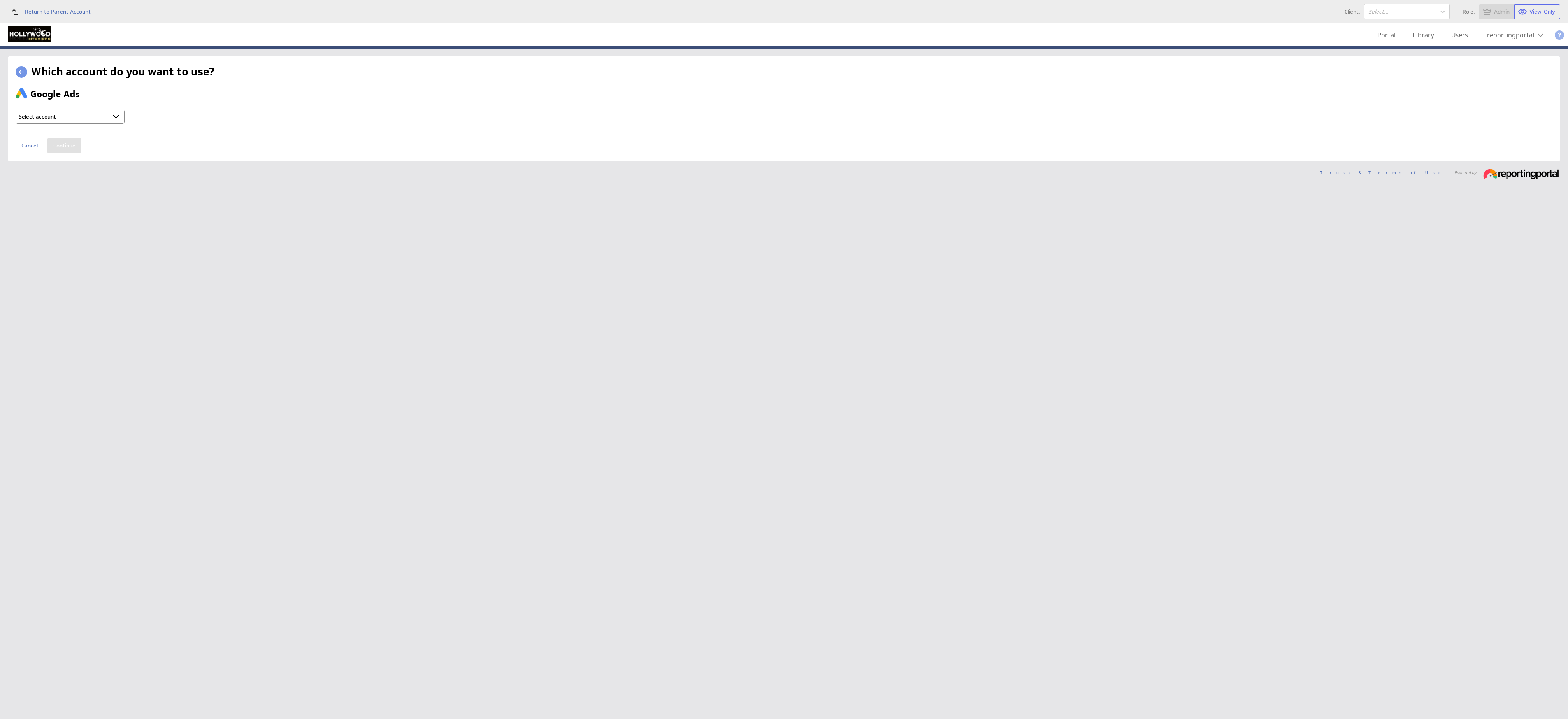
click at [63, 112] on select "Select account reportingportal @ Google created [DATE] 2:24 AM GMT + Connect ne…" at bounding box center [70, 116] width 109 height 14
select select "750a030da1e1eb8e193f7d1b036d32f8"
click at [64, 146] on input "Continue" at bounding box center [64, 145] width 34 height 16
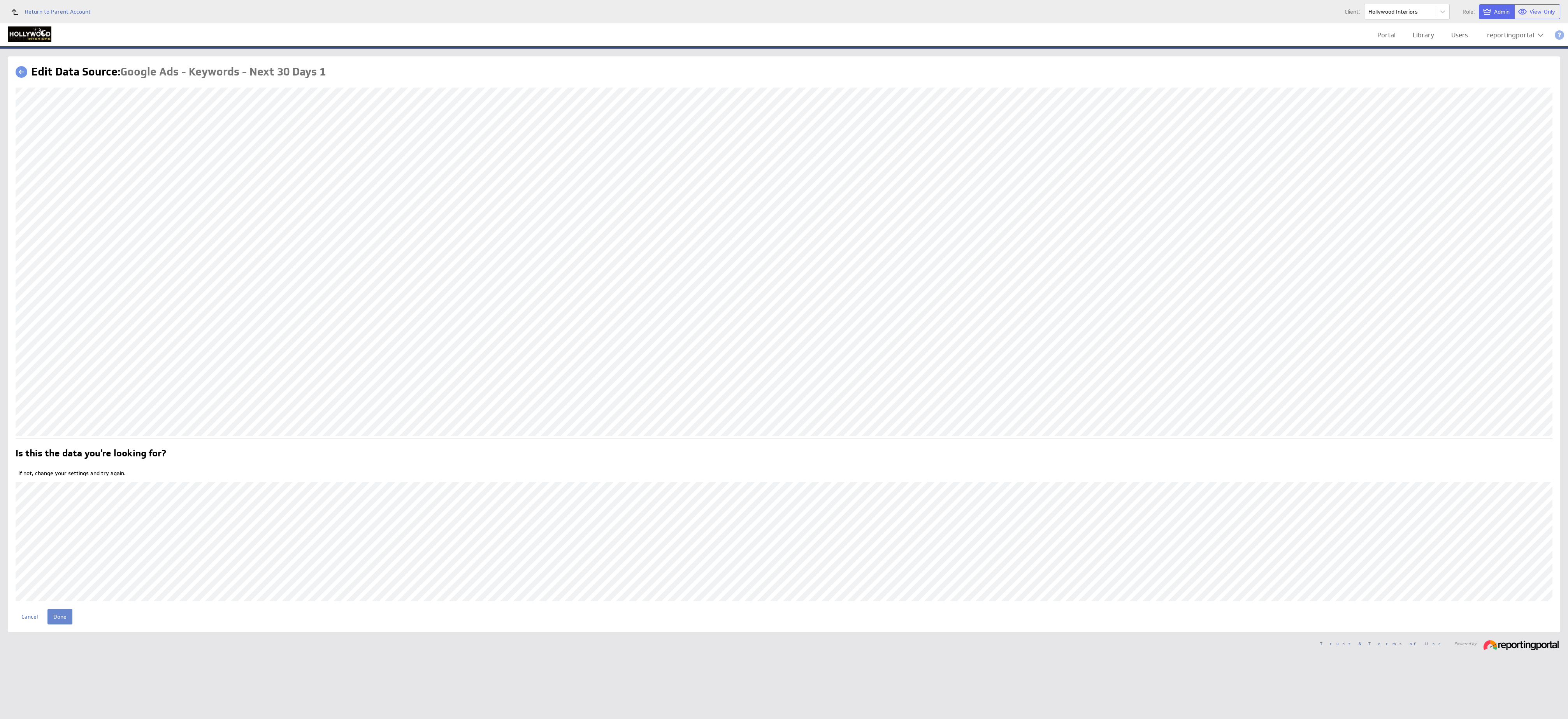
click at [62, 616] on input "Done" at bounding box center [60, 616] width 25 height 16
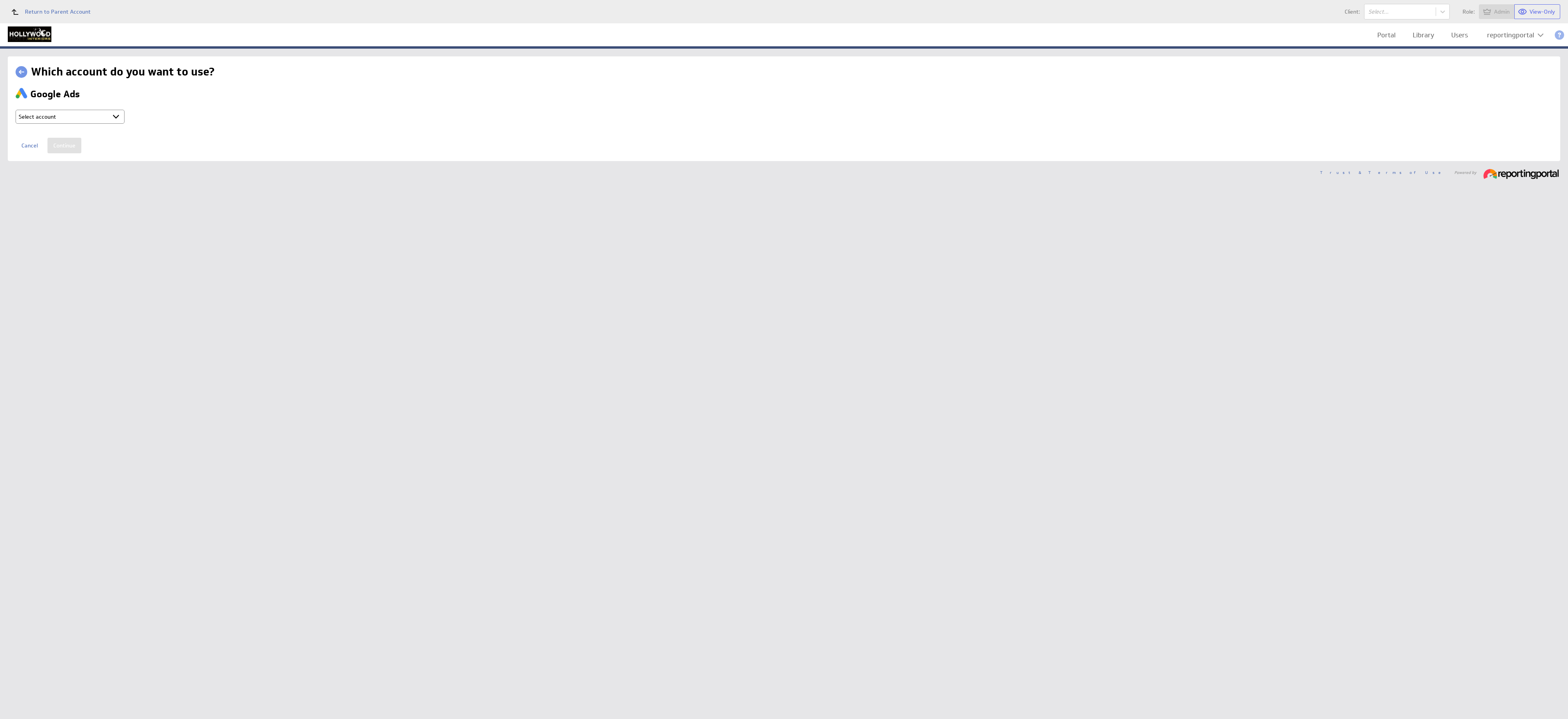
click at [84, 116] on select "Select account reportingportal @ Google created Oct 07, 2025 at 2:24 AM GMT + C…" at bounding box center [70, 116] width 109 height 14
select select "750a030da1e1eb8e193f7d1b036d32f8"
click at [61, 149] on input "Continue" at bounding box center [64, 145] width 34 height 16
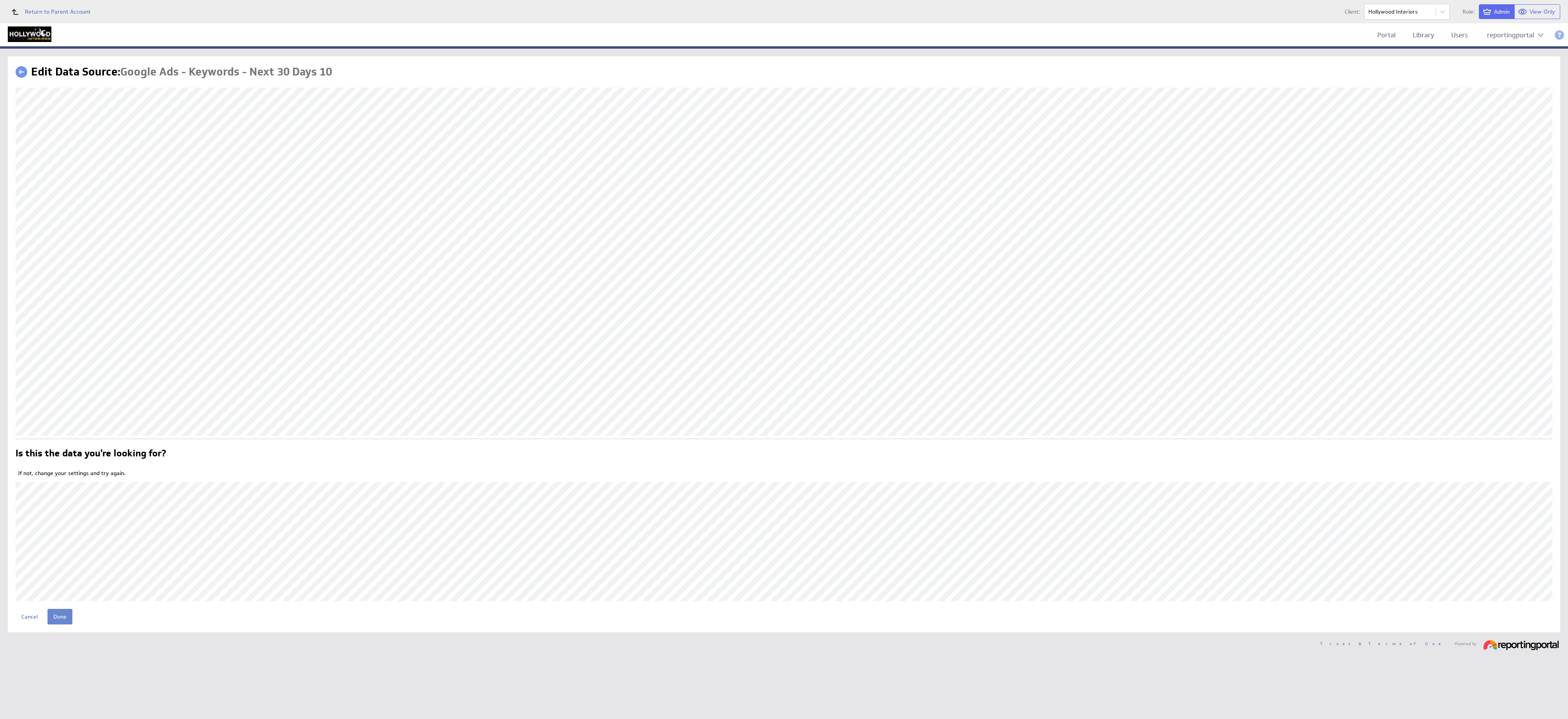
click at [56, 614] on input "Done" at bounding box center [60, 616] width 25 height 16
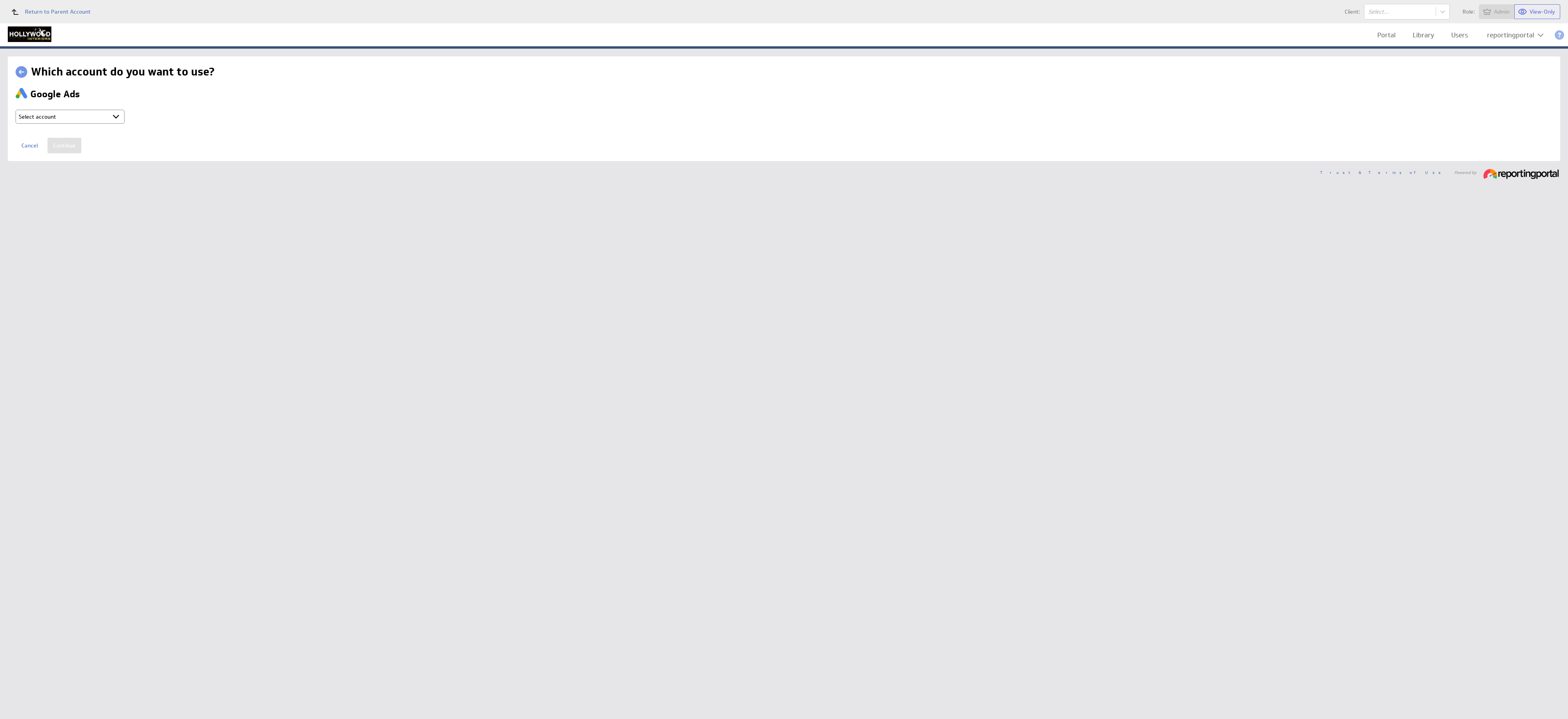
click at [86, 117] on select "Select account reportingportal @ Google created [DATE] 2:24 AM GMT + Connect ne…" at bounding box center [70, 116] width 109 height 14
select select "750a030da1e1eb8e193f7d1b036d32f8"
click at [66, 149] on input "Continue" at bounding box center [64, 145] width 34 height 16
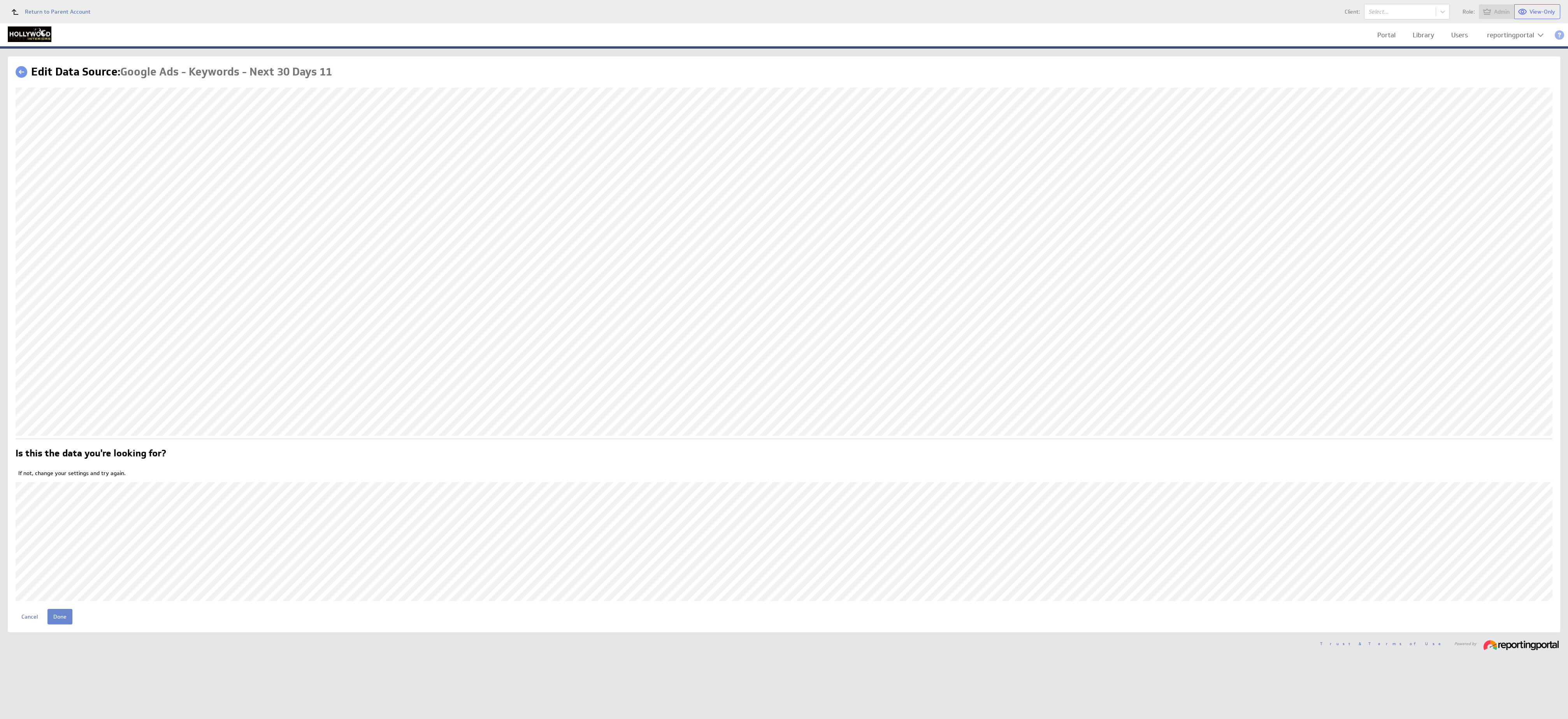
click at [58, 621] on input "Done" at bounding box center [60, 616] width 25 height 16
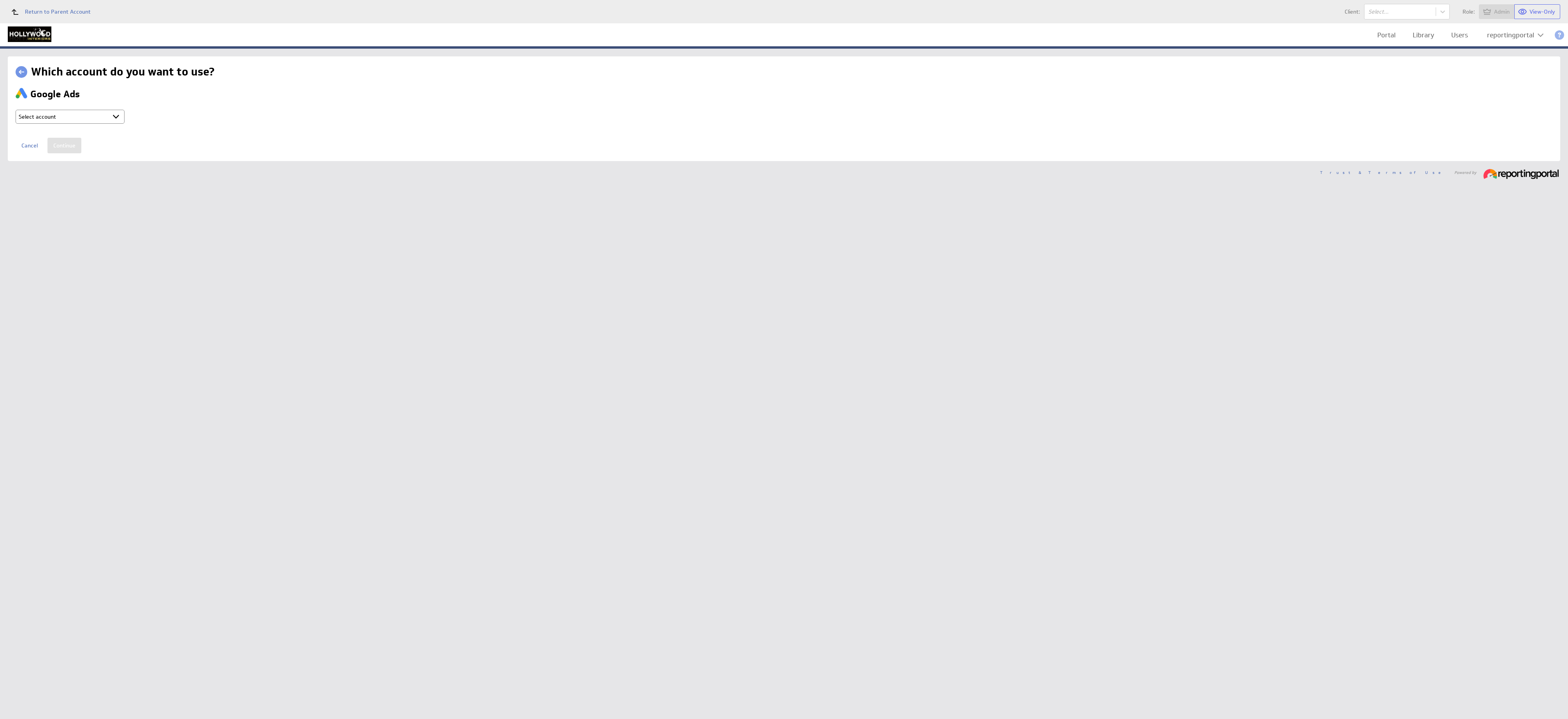
click at [99, 118] on select "Select account reportingportal @ Google created [DATE] 2:24 AM GMT + Connect ne…" at bounding box center [70, 116] width 109 height 14
select select "750a030da1e1eb8e193f7d1b036d32f8"
click at [69, 149] on input "Continue" at bounding box center [64, 145] width 34 height 16
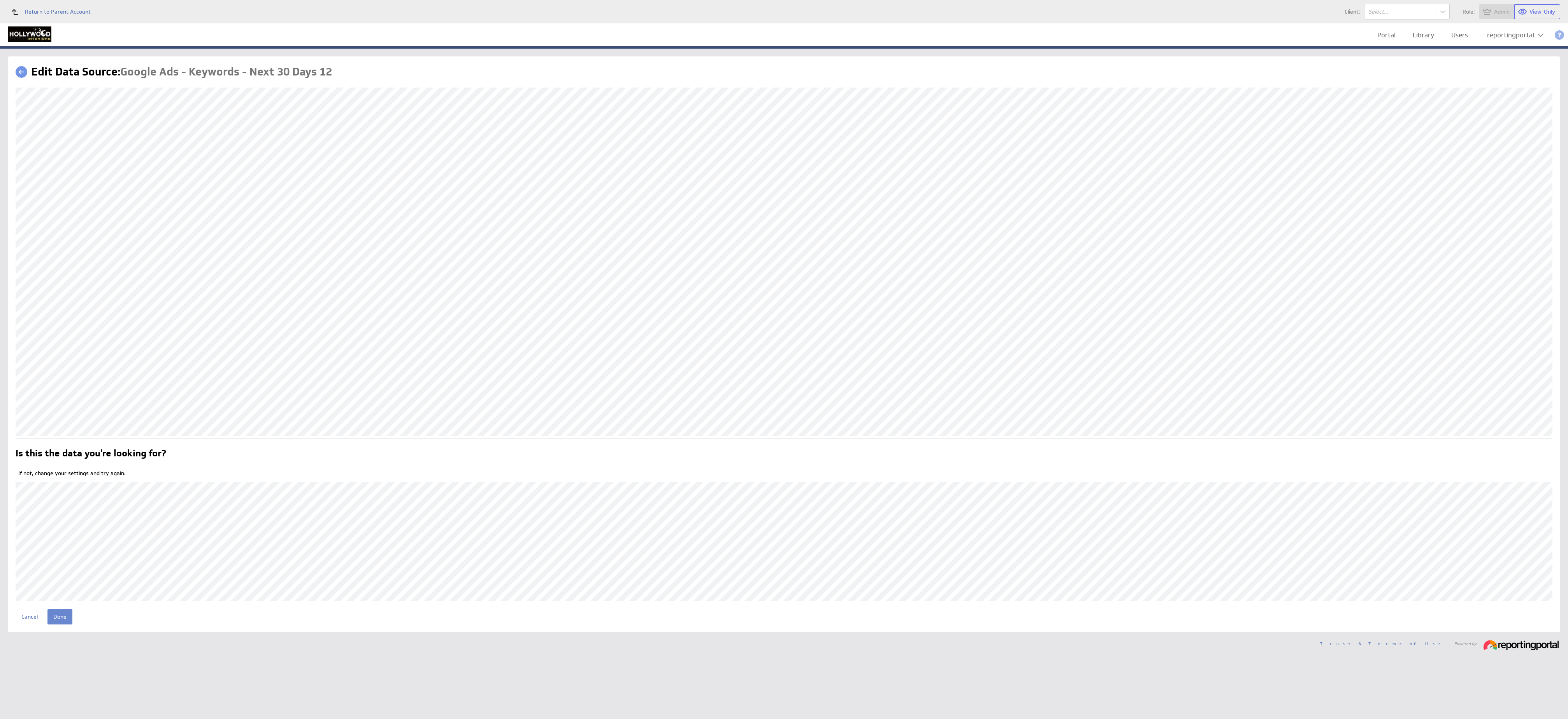
click at [61, 615] on input "Done" at bounding box center [60, 616] width 25 height 16
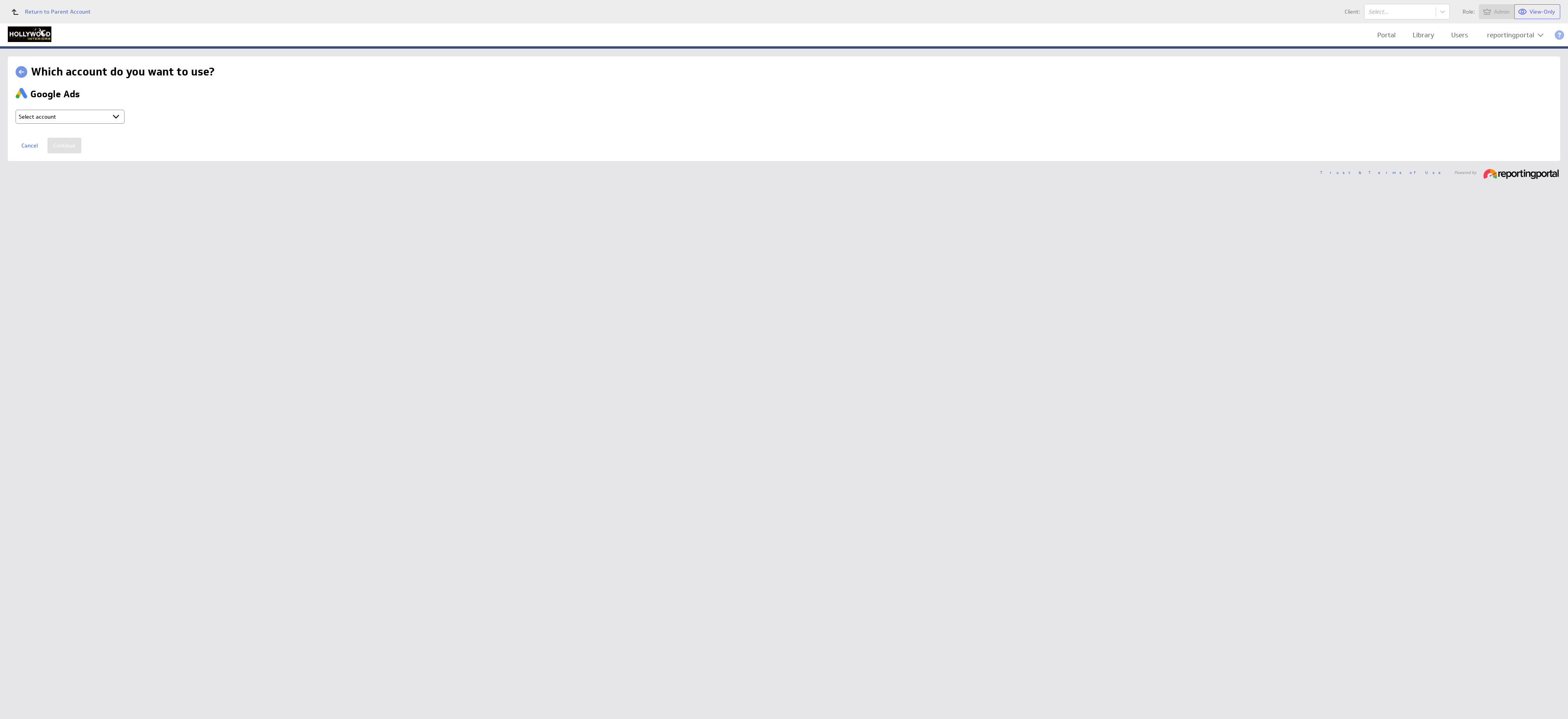
click at [91, 117] on select "Select account reportingportal @ Google created [DATE] 2:24 AM GMT + Connect ne…" at bounding box center [70, 116] width 109 height 14
select select "750a030da1e1eb8e193f7d1b036d32f8"
click at [65, 144] on input "Continue" at bounding box center [64, 145] width 34 height 16
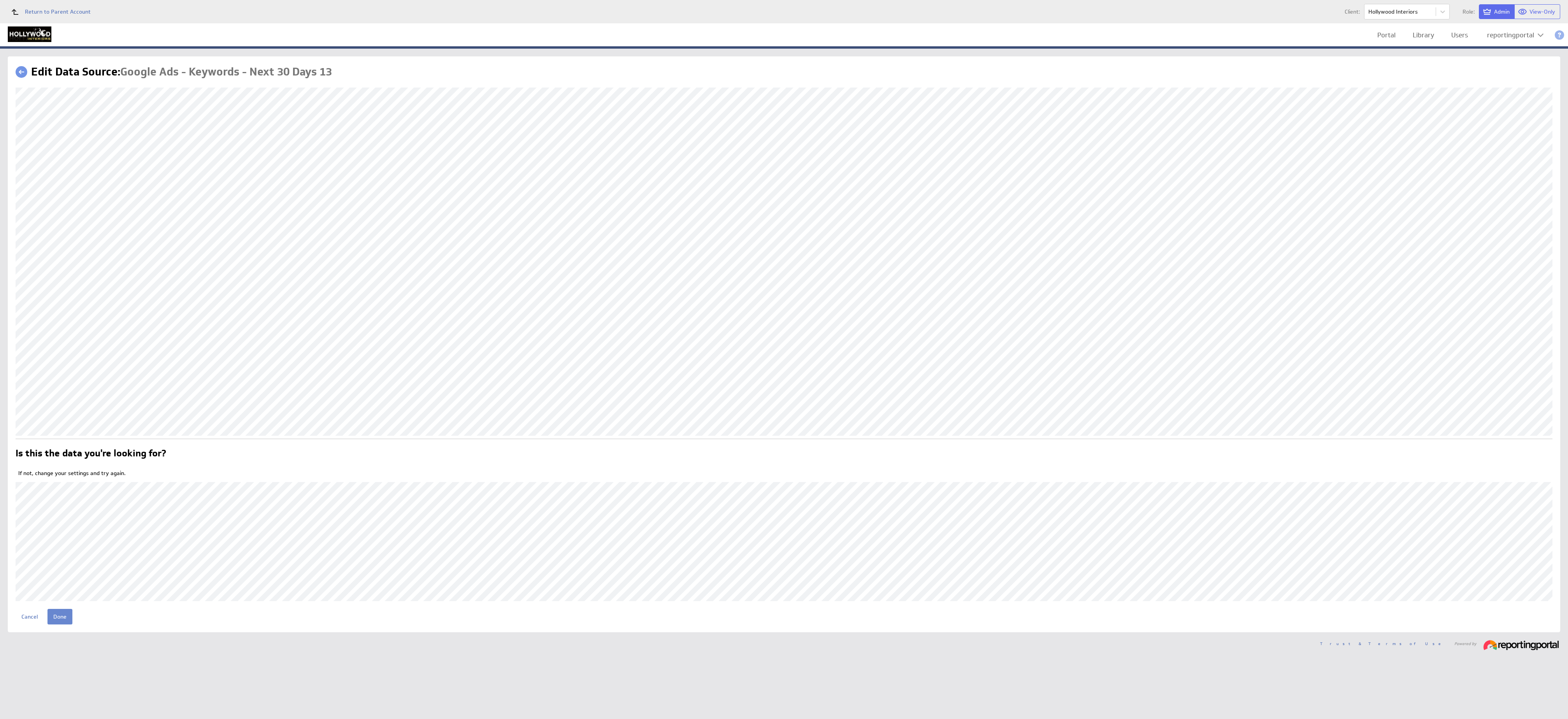
click at [60, 612] on input "Done" at bounding box center [60, 616] width 25 height 16
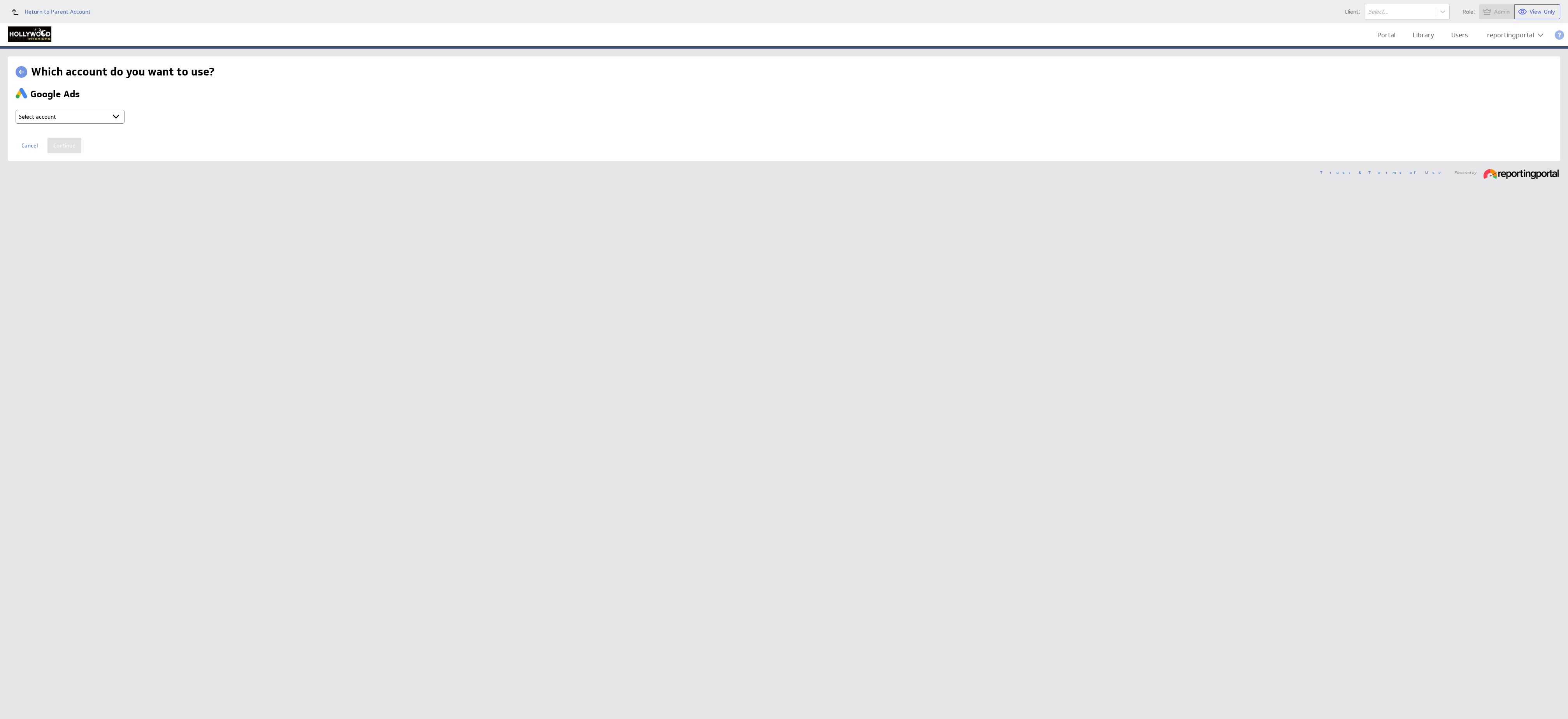
click at [48, 119] on select "Select account reportingportal @ Google created Oct 07, 2025 at 2:24 AM GMT + C…" at bounding box center [70, 116] width 109 height 14
select select "750a030da1e1eb8e193f7d1b036d32f8"
click at [66, 148] on input "Continue" at bounding box center [64, 145] width 34 height 16
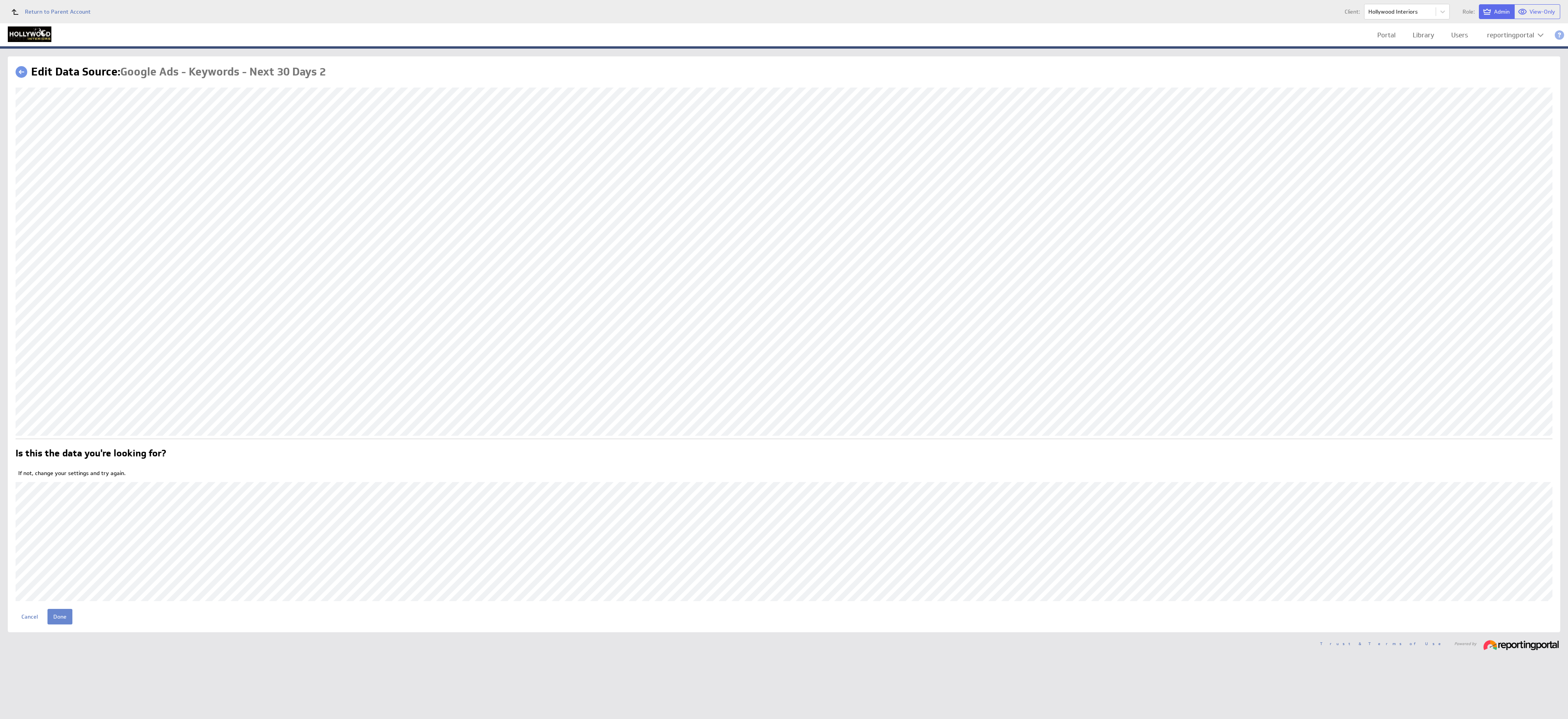
click at [61, 611] on input "Done" at bounding box center [60, 616] width 25 height 16
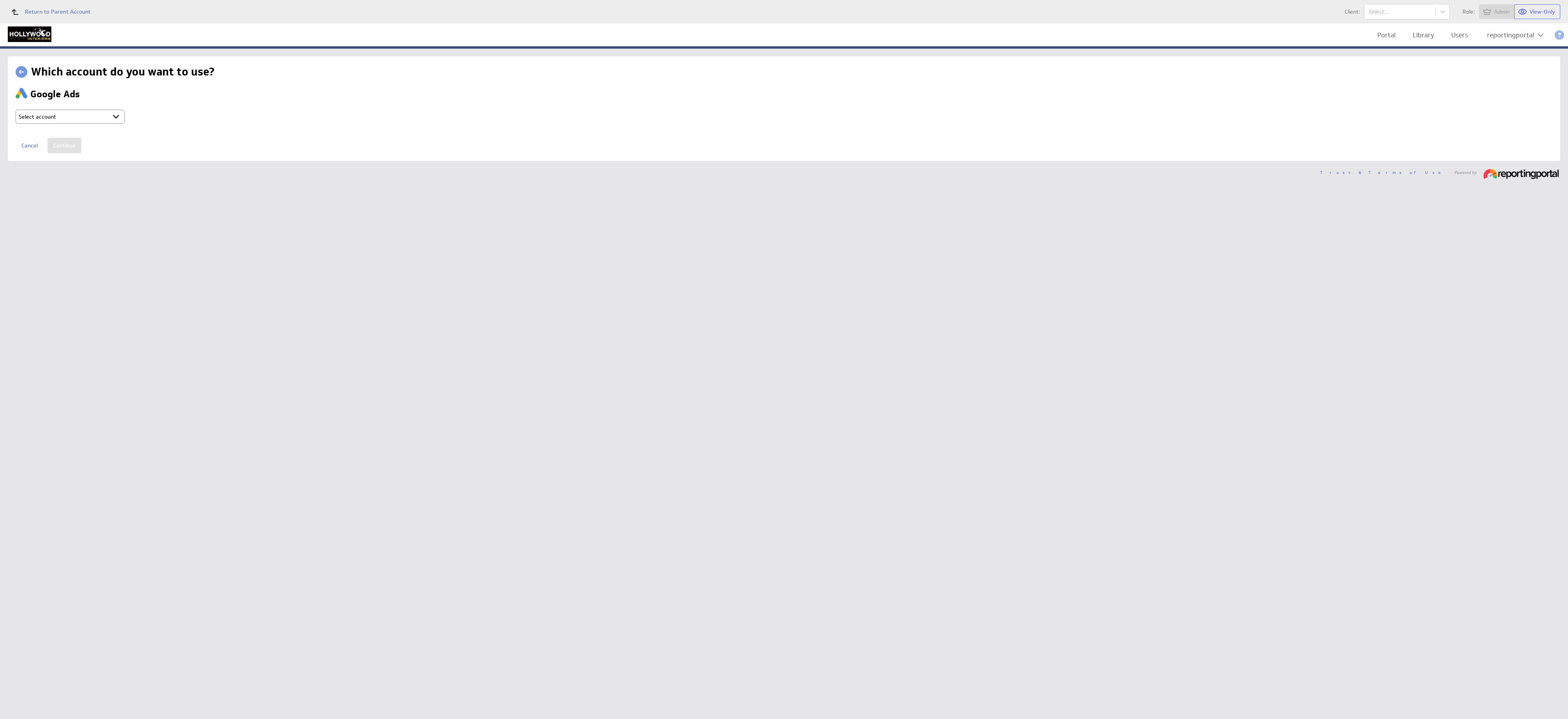
click at [84, 118] on select "Select account reportingportal @ Google created [DATE] 2:24 AM GMT + Connect ne…" at bounding box center [70, 116] width 109 height 14
select select "750a030da1e1eb8e193f7d1b036d32f8"
click at [64, 144] on input "Continue" at bounding box center [64, 145] width 34 height 16
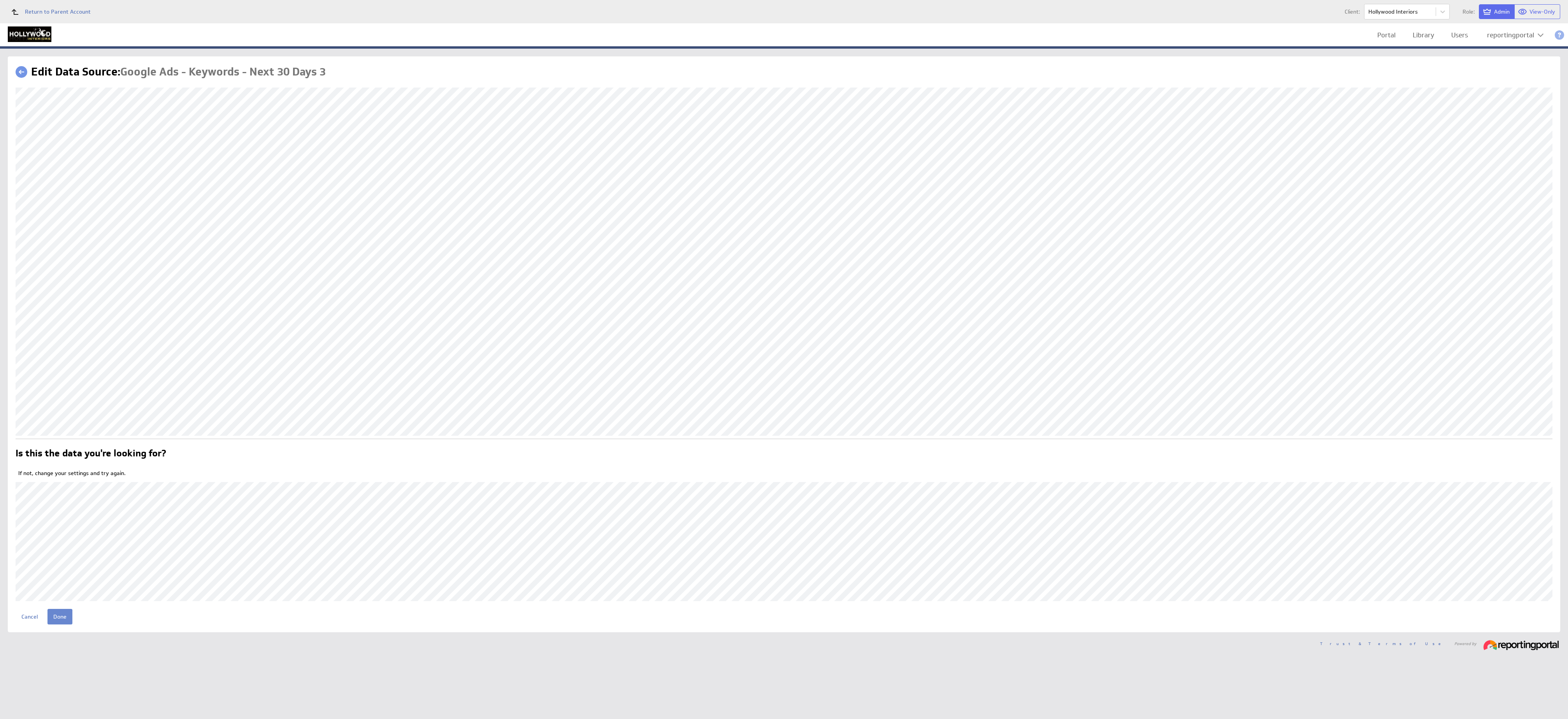
click at [68, 615] on input "Done" at bounding box center [60, 616] width 25 height 16
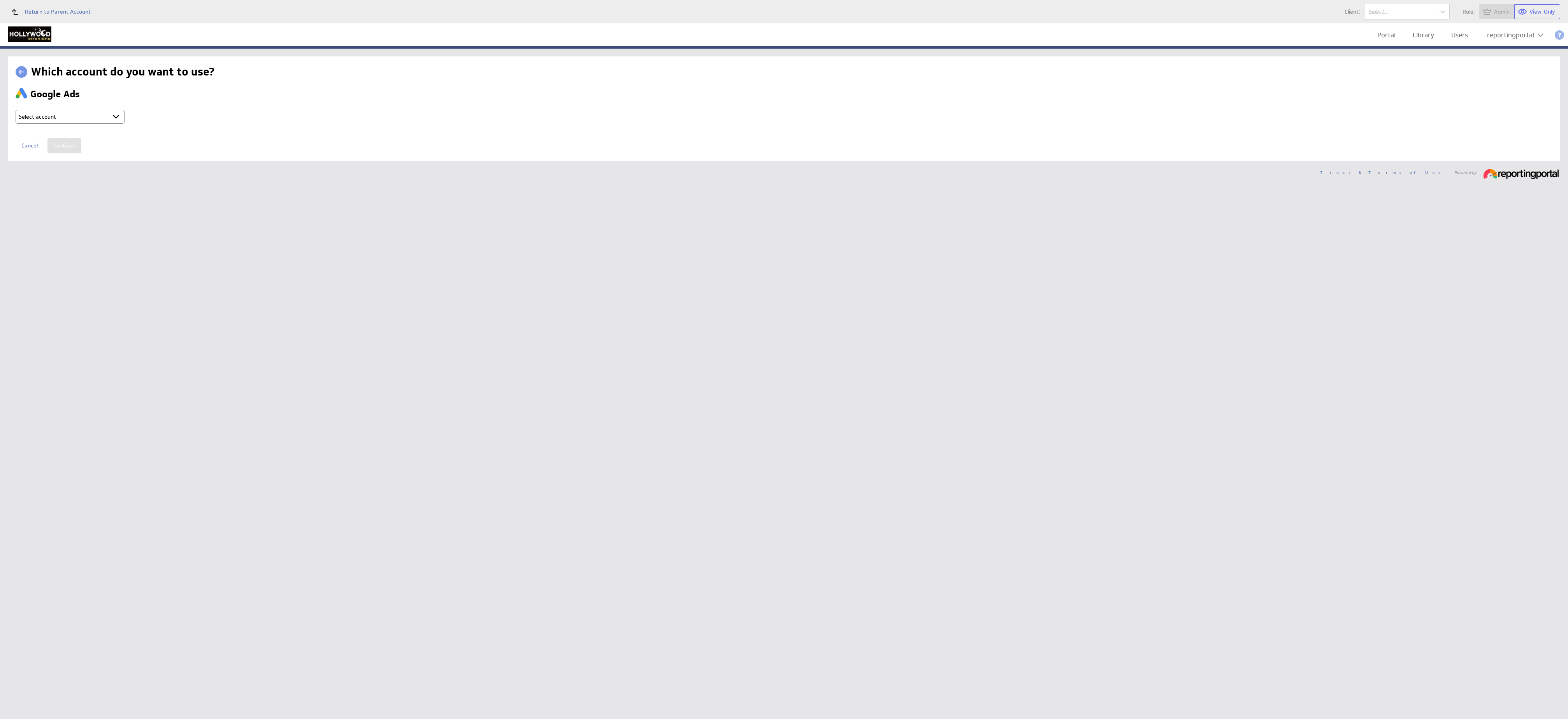
click at [91, 118] on select "Select account reportingportal @ Google created Oct 07, 2025 at 2:24 AM GMT + C…" at bounding box center [70, 116] width 109 height 14
select select "750a030da1e1eb8e193f7d1b036d32f8"
click at [68, 143] on input "Continue" at bounding box center [64, 145] width 34 height 16
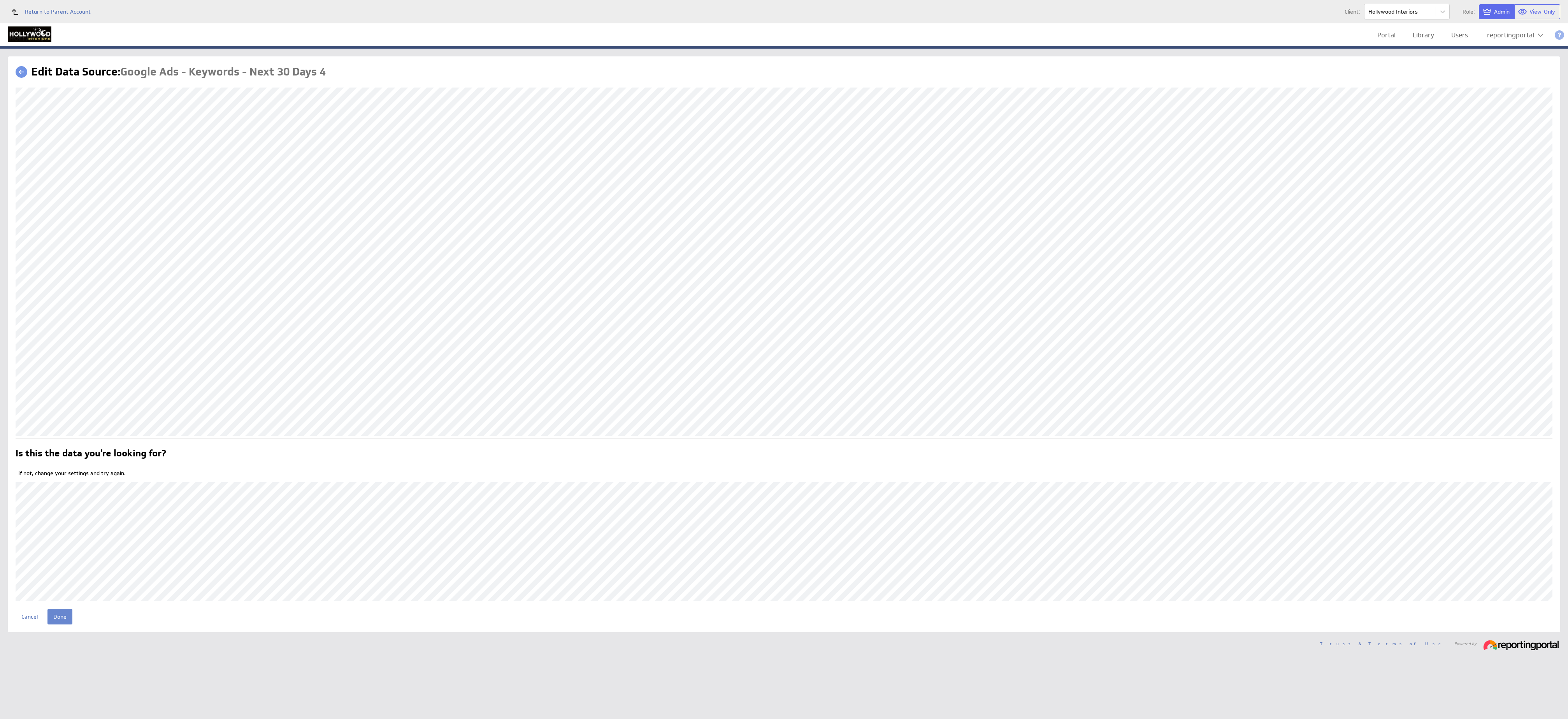
click at [60, 616] on input "Done" at bounding box center [60, 616] width 25 height 16
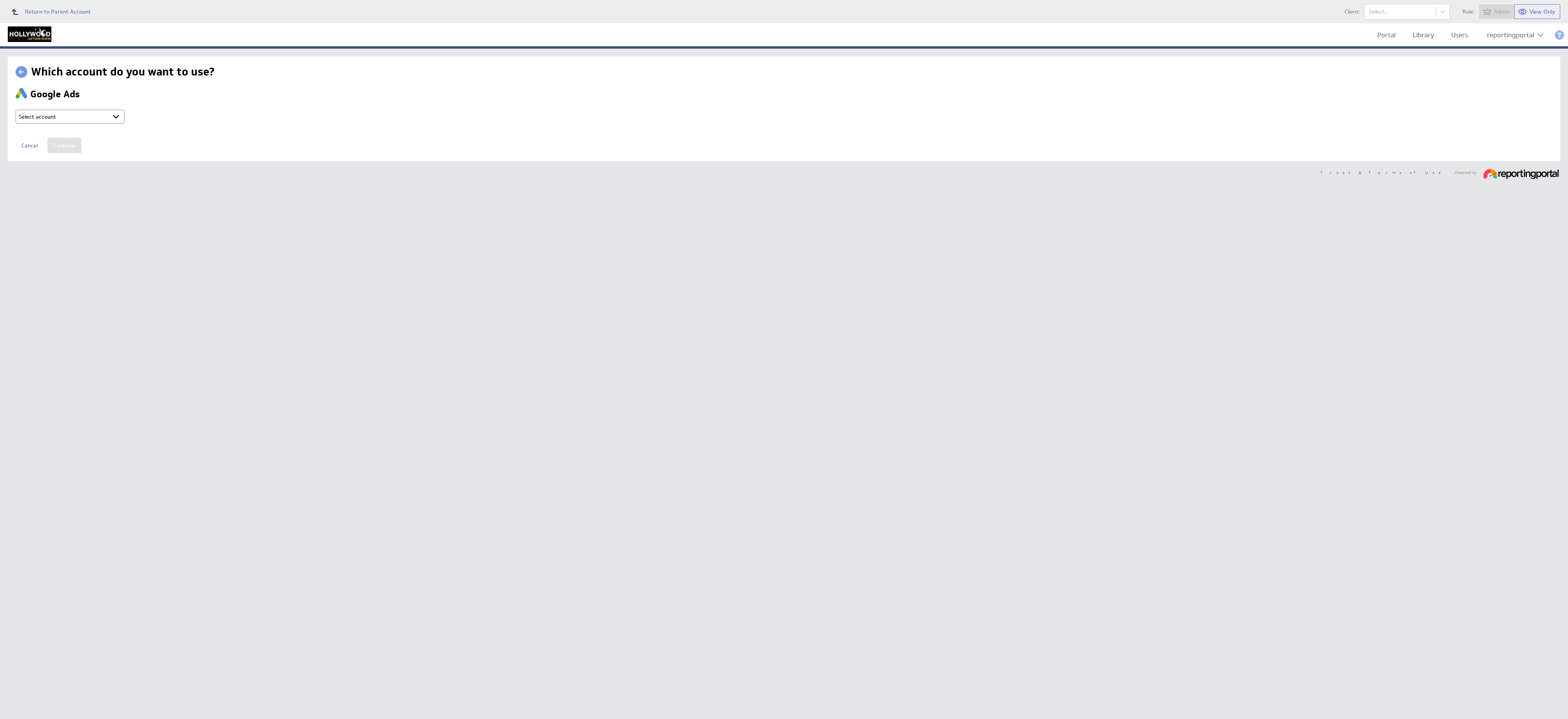
click at [98, 121] on select "Select account reportingportal @ Google created Oct 07, 2025 at 2:24 AM GMT + C…" at bounding box center [70, 116] width 109 height 14
select select "750a030da1e1eb8e193f7d1b036d32f8"
click at [69, 147] on input "Continue" at bounding box center [64, 145] width 34 height 16
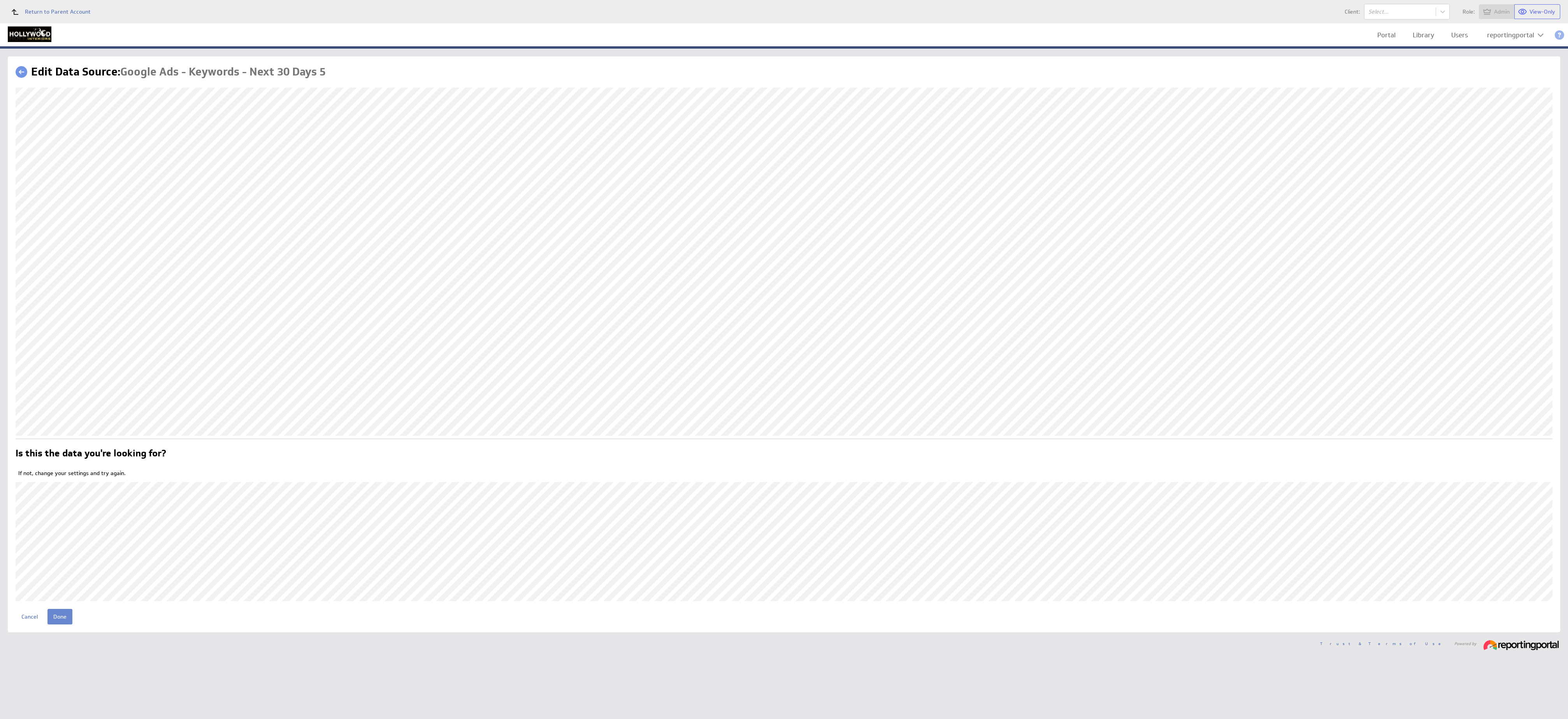
click at [60, 615] on input "Done" at bounding box center [60, 616] width 25 height 16
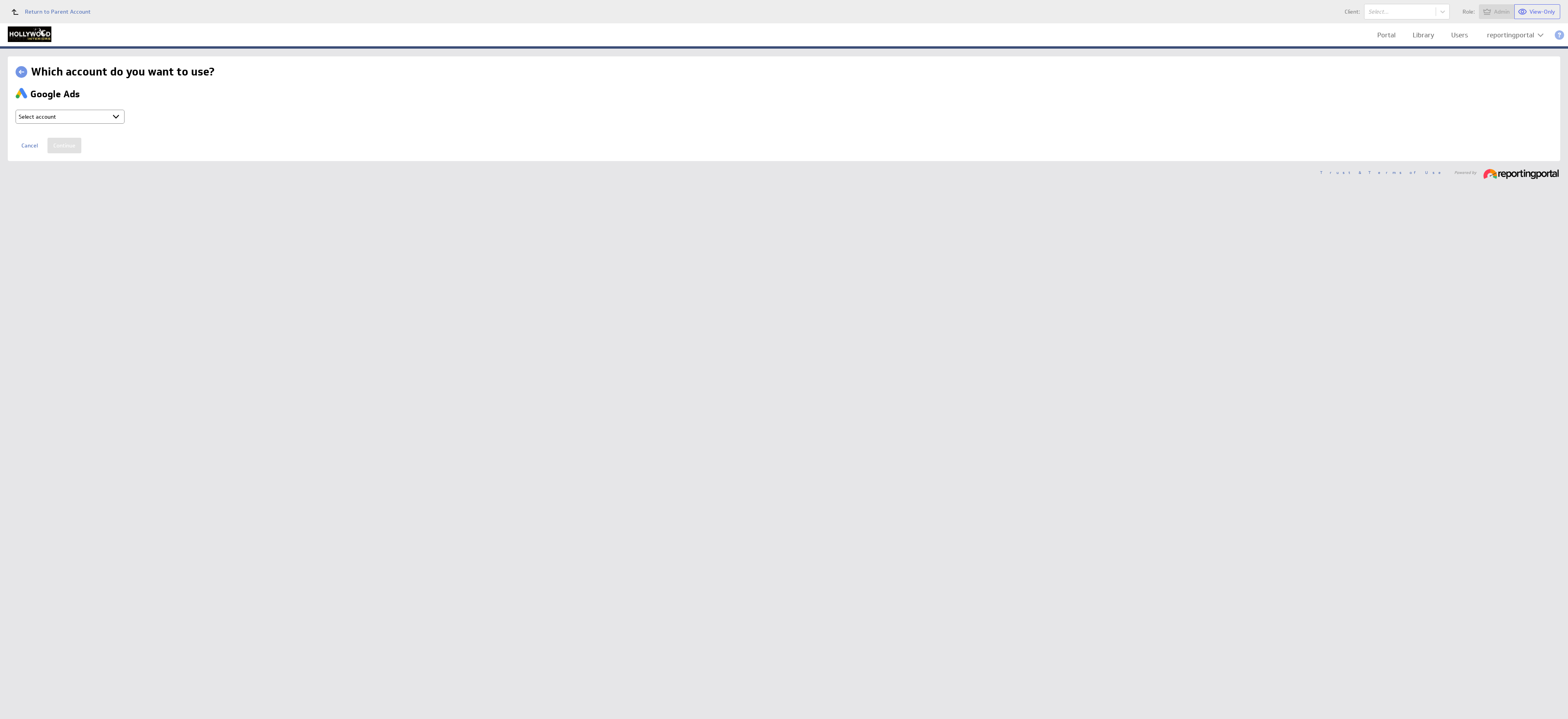
select select "750a030da1e1eb8e193f7d1b036d32f8"
click at [63, 147] on input "Continue" at bounding box center [64, 145] width 34 height 16
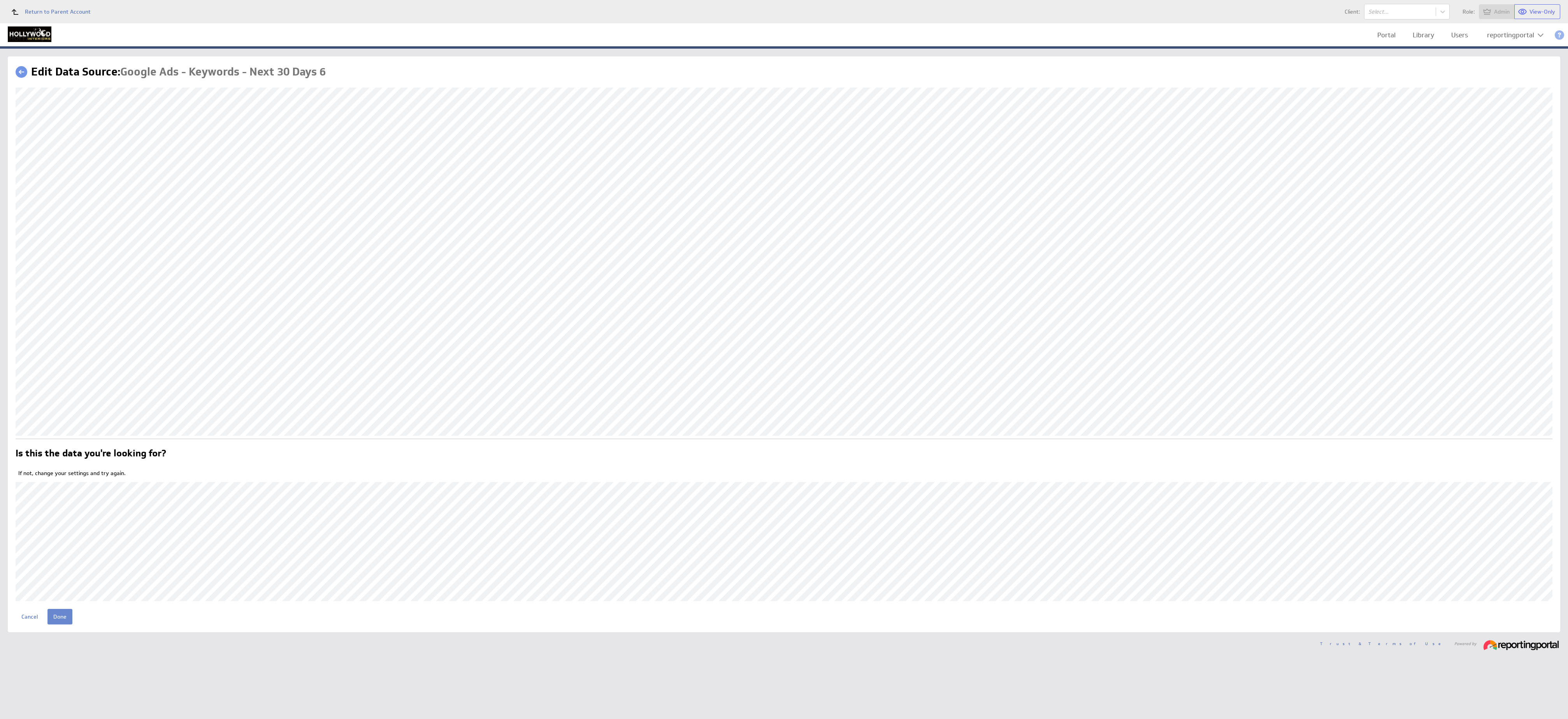
click at [60, 616] on input "Done" at bounding box center [60, 616] width 25 height 16
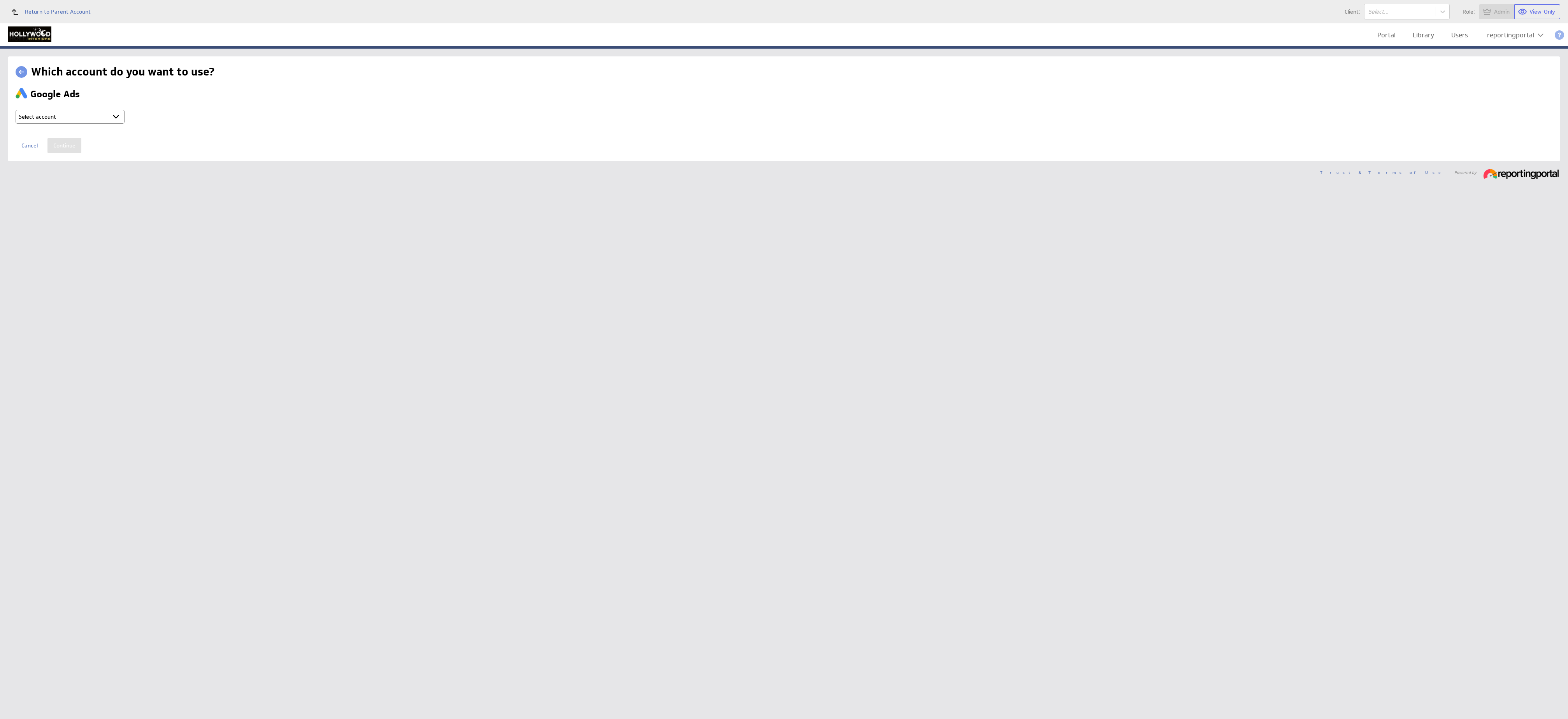
click at [94, 113] on select "Select account reportingportal @ Google created Oct 07, 2025 at 2:24 AM GMT + C…" at bounding box center [70, 116] width 109 height 14
select select "750a030da1e1eb8e193f7d1b036d32f8"
click at [68, 146] on input "Continue" at bounding box center [64, 145] width 34 height 16
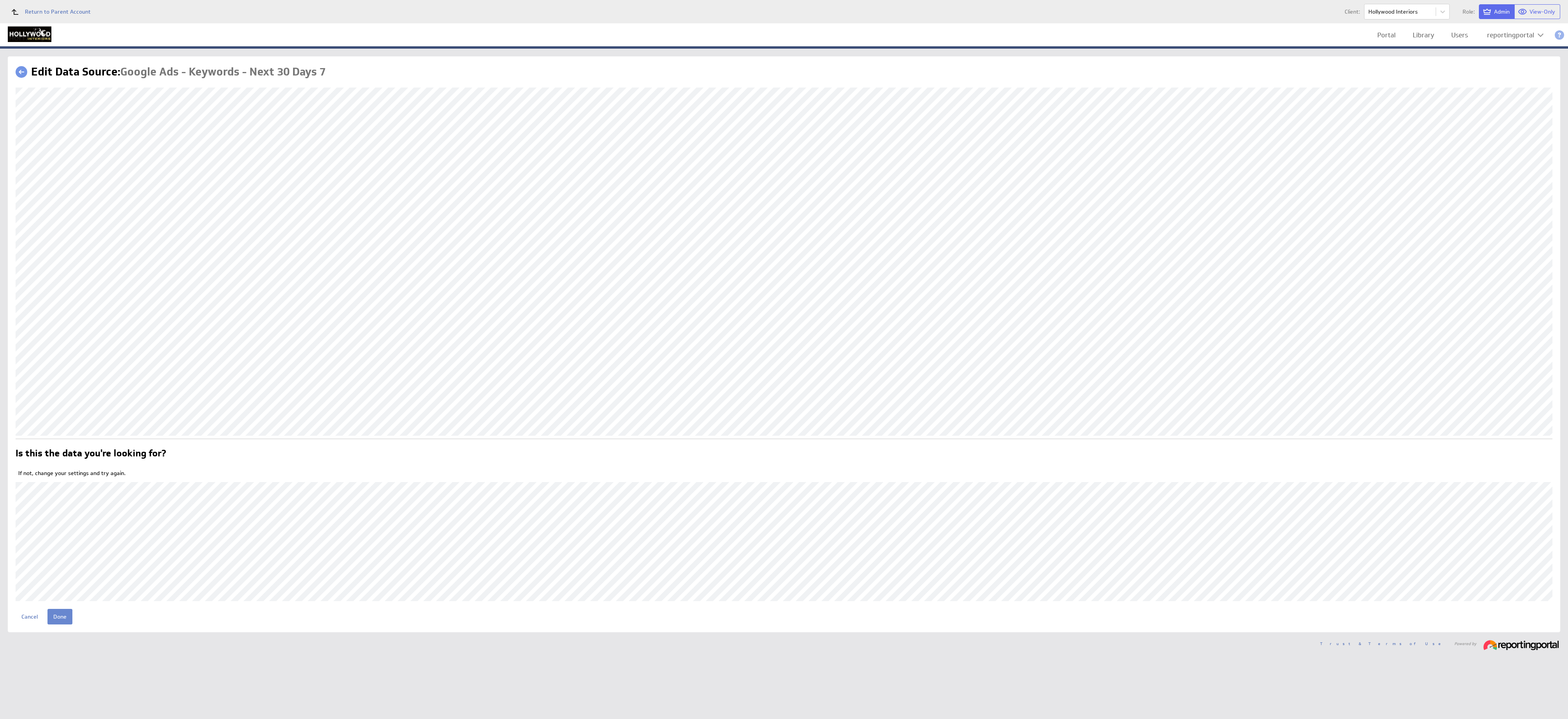
click at [62, 612] on input "Done" at bounding box center [60, 616] width 25 height 16
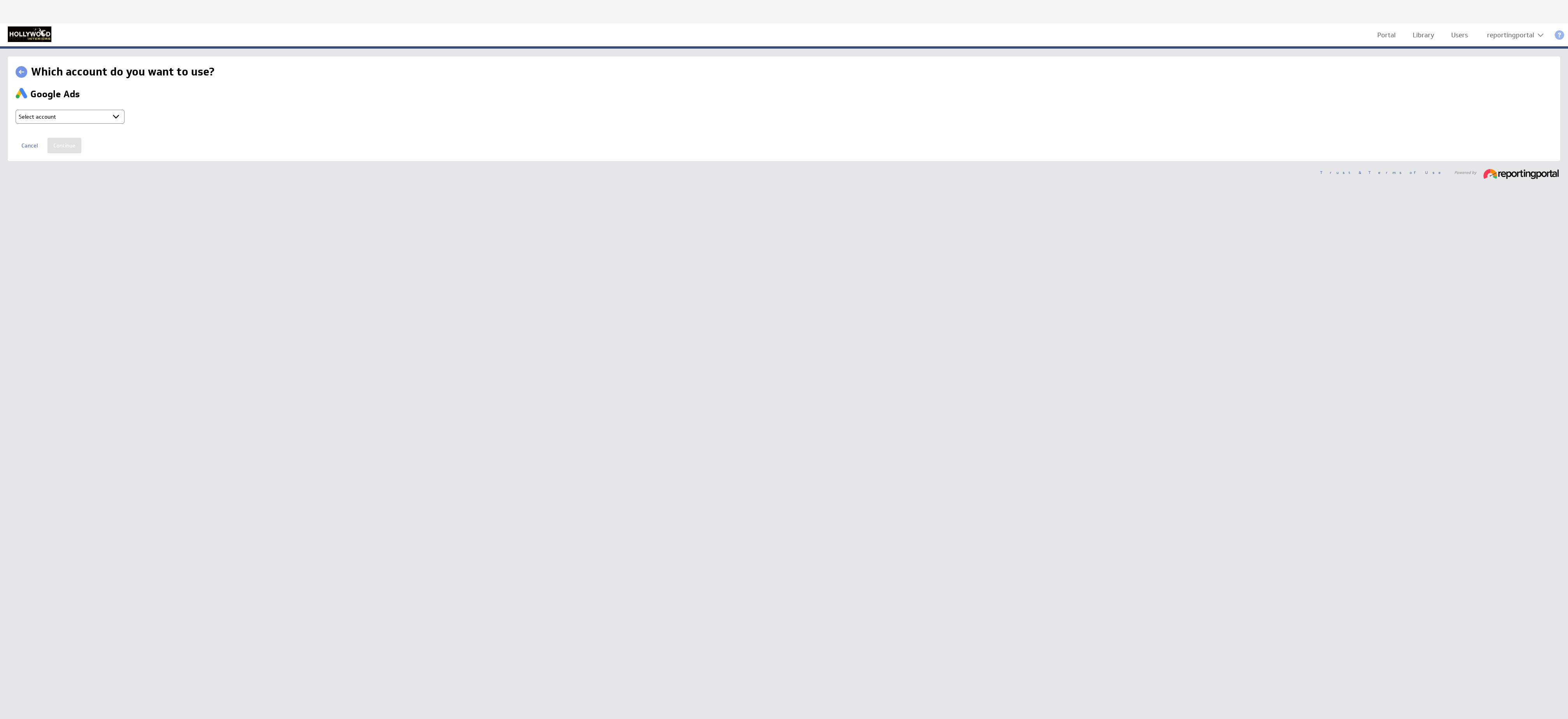
drag, startPoint x: 0, startPoint y: 0, endPoint x: 81, endPoint y: 113, distance: 139.0
click at [81, 113] on select "Select account reportingportal @ Google created Oct 07, 2025 at 2:24 AM GMT + C…" at bounding box center [70, 116] width 109 height 14
select select "750a030da1e1eb8e193f7d1b036d32f8"
click at [60, 143] on input "Continue" at bounding box center [64, 145] width 34 height 16
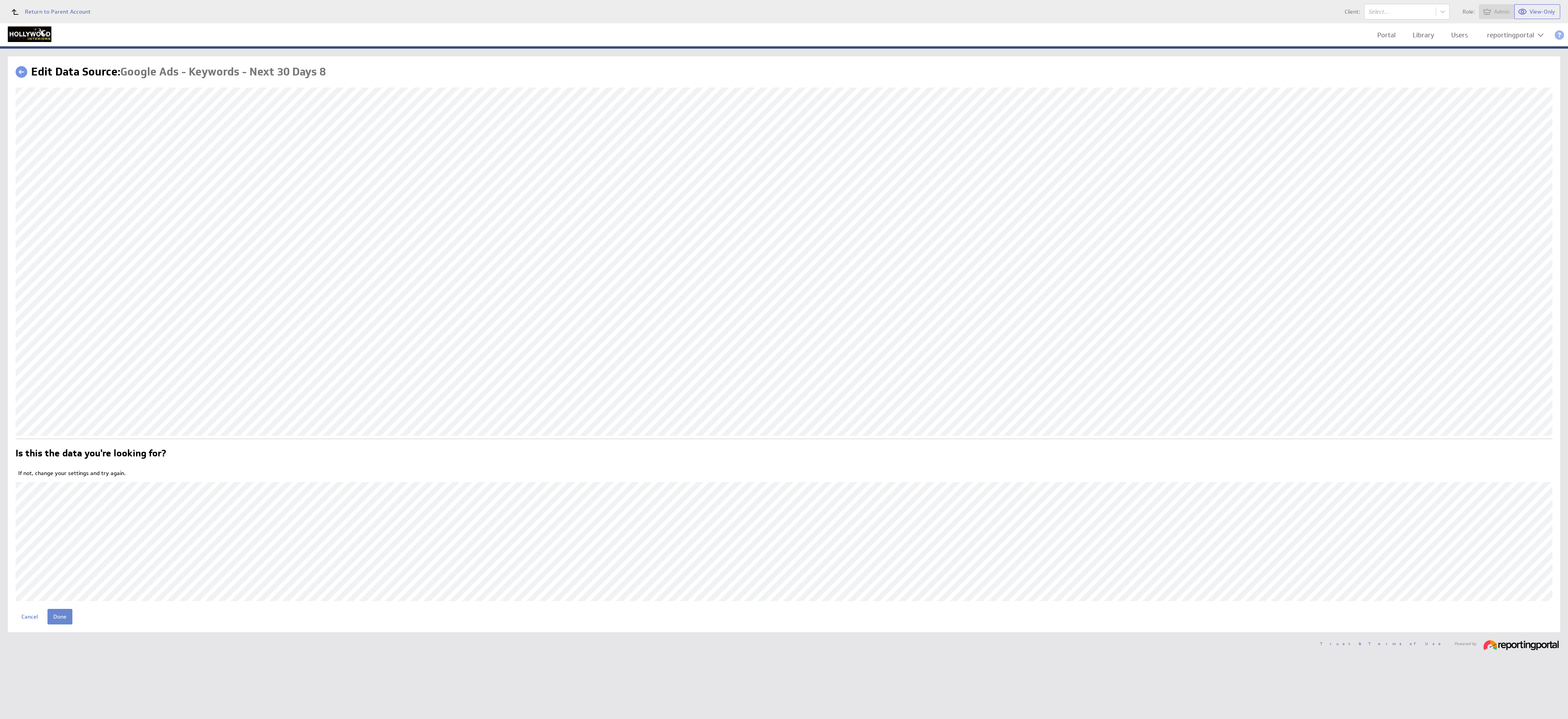
click at [63, 614] on input "Done" at bounding box center [60, 616] width 25 height 16
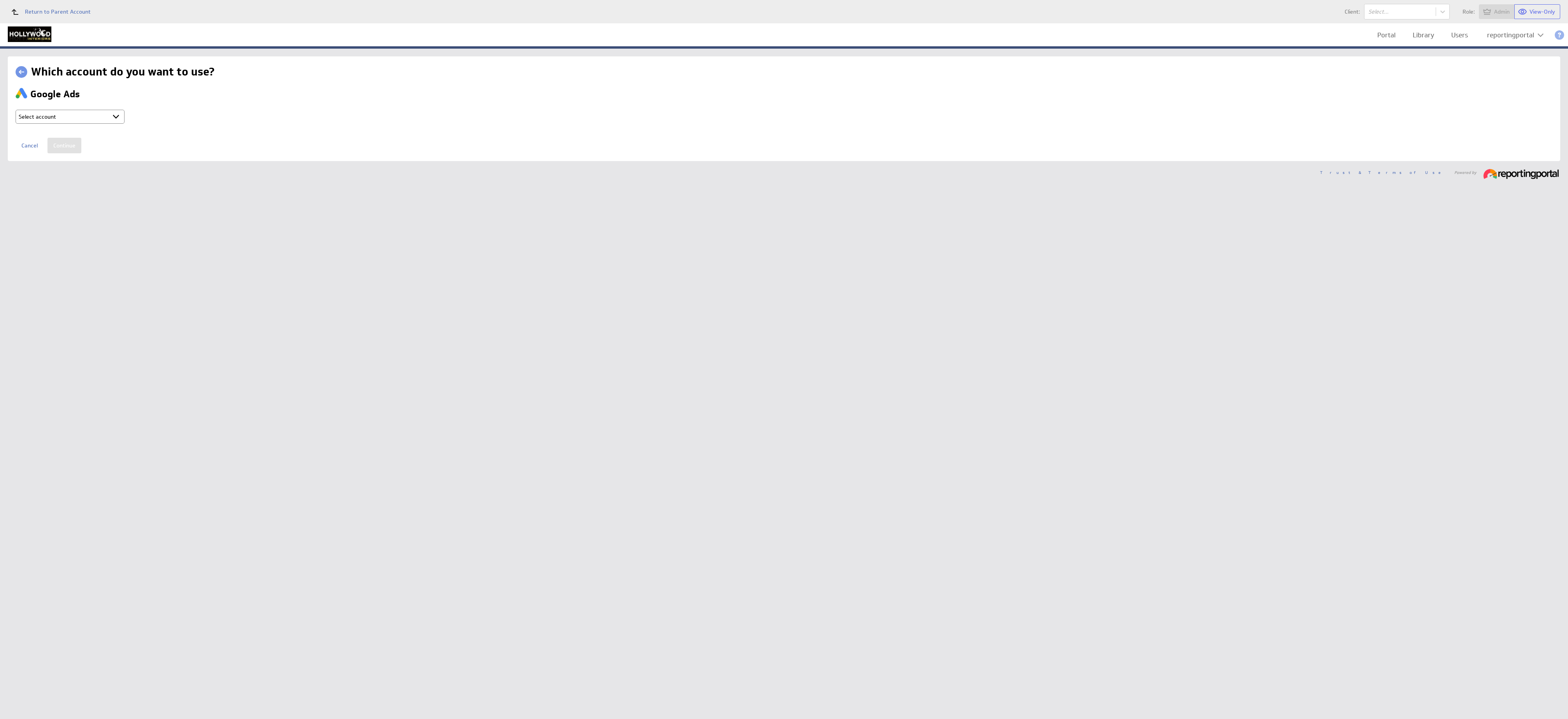
click at [90, 113] on select "Select account reportingportal @ Google created Oct 07, 2025 at 2:24 AM GMT + C…" at bounding box center [70, 116] width 109 height 14
select select "750a030da1e1eb8e193f7d1b036d32f8"
click at [68, 147] on input "Continue" at bounding box center [64, 145] width 34 height 16
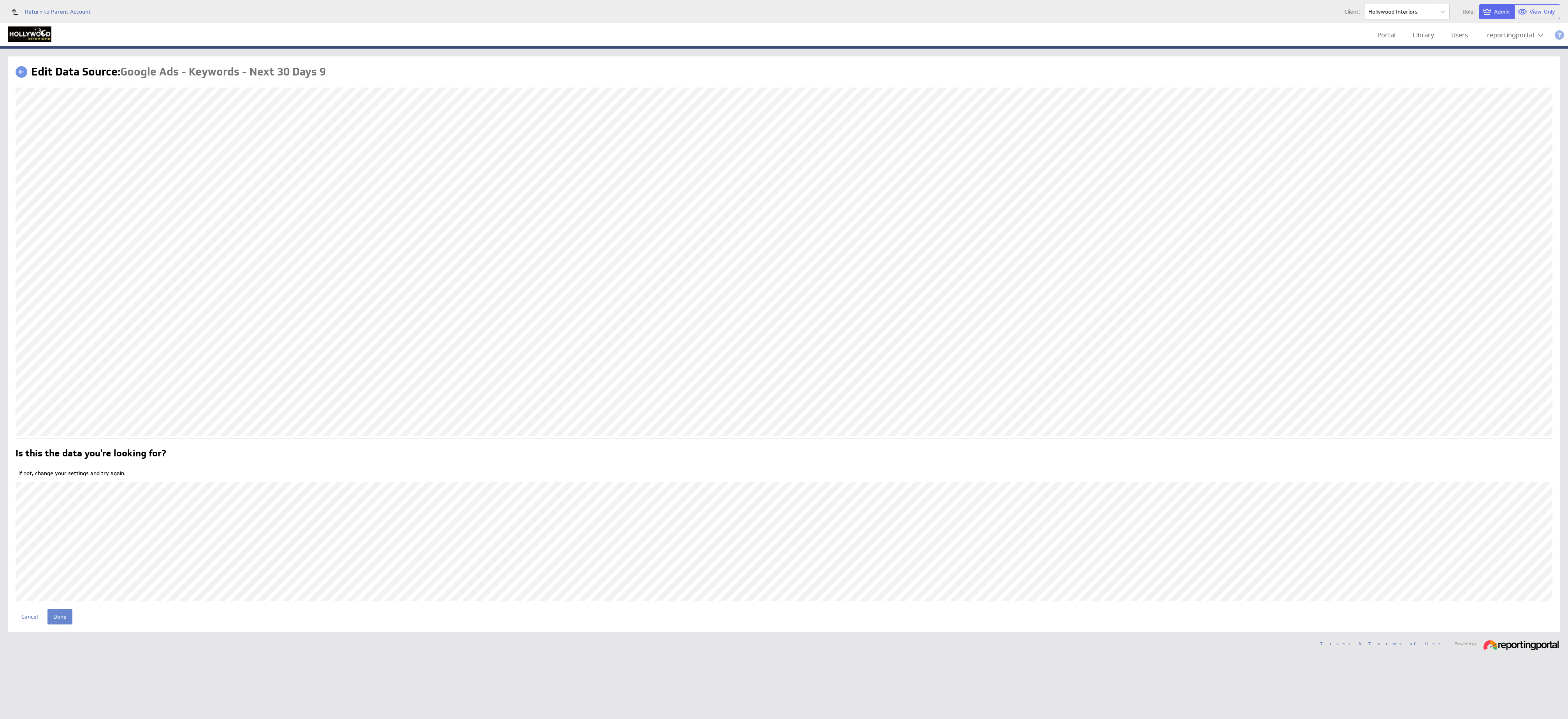
click at [55, 614] on input "Done" at bounding box center [60, 616] width 25 height 16
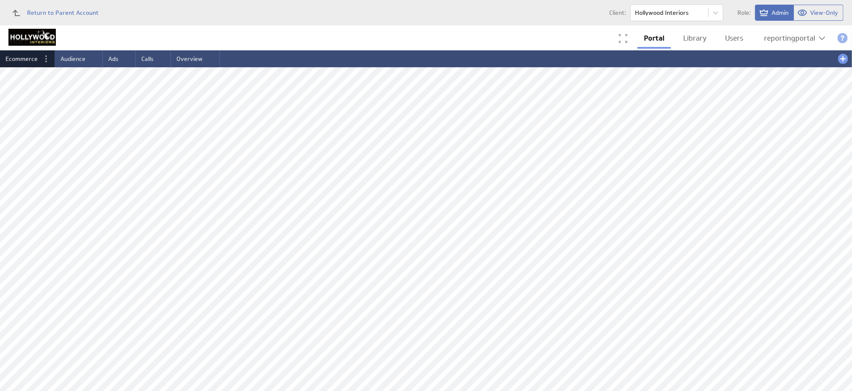
drag, startPoint x: 0, startPoint y: 0, endPoint x: 480, endPoint y: 36, distance: 481.1
click at [480, 36] on div "Portal Library Users reportingportal" at bounding box center [426, 37] width 852 height 25
drag, startPoint x: 185, startPoint y: 59, endPoint x: 4, endPoint y: 52, distance: 181.6
drag, startPoint x: 67, startPoint y: 52, endPoint x: 216, endPoint y: 65, distance: 149.5
drag, startPoint x: 61, startPoint y: 55, endPoint x: 124, endPoint y: 60, distance: 62.8
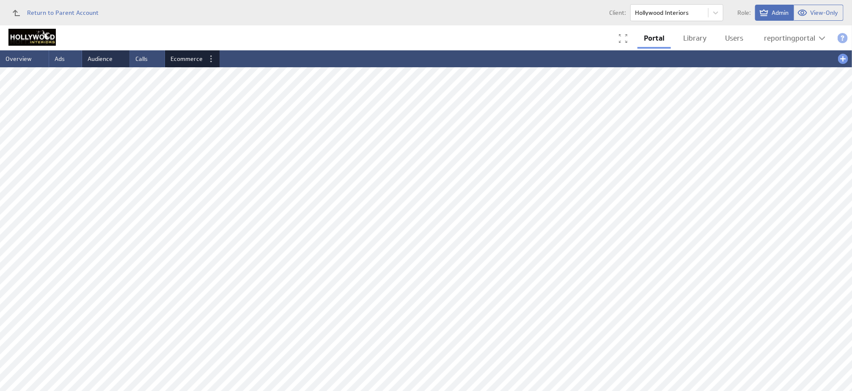
drag, startPoint x: 99, startPoint y: 58, endPoint x: 155, endPoint y: 61, distance: 55.6
click at [23, 53] on li "Overview" at bounding box center [24, 58] width 49 height 17
click at [732, 38] on link "Users" at bounding box center [734, 38] width 31 height 17
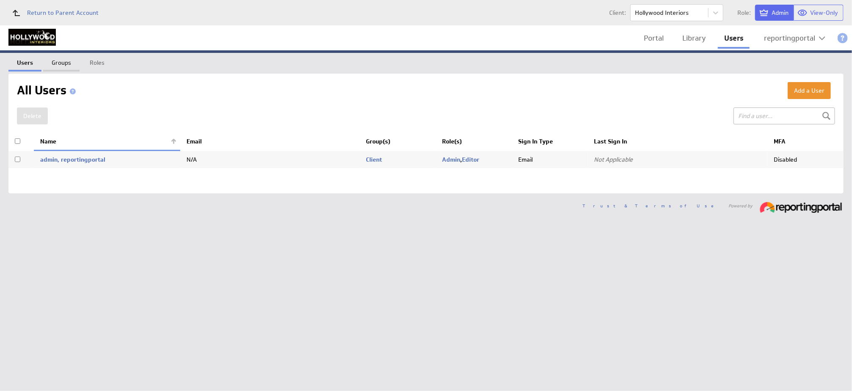
click at [56, 61] on link "Groups" at bounding box center [61, 61] width 36 height 17
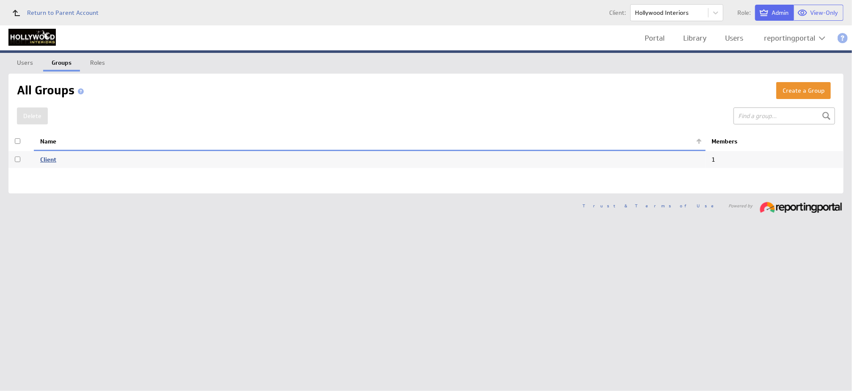
click at [47, 158] on link "Client" at bounding box center [48, 160] width 16 height 8
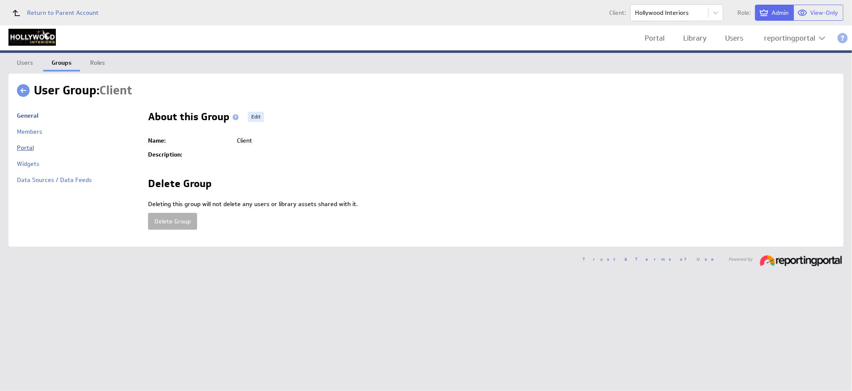
click at [25, 147] on link "Portal" at bounding box center [25, 148] width 17 height 8
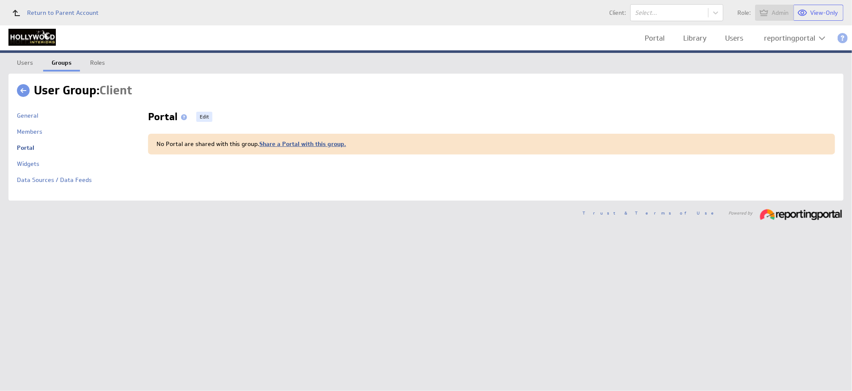
click at [286, 141] on link "Share a Portal with this group." at bounding box center [302, 144] width 87 height 8
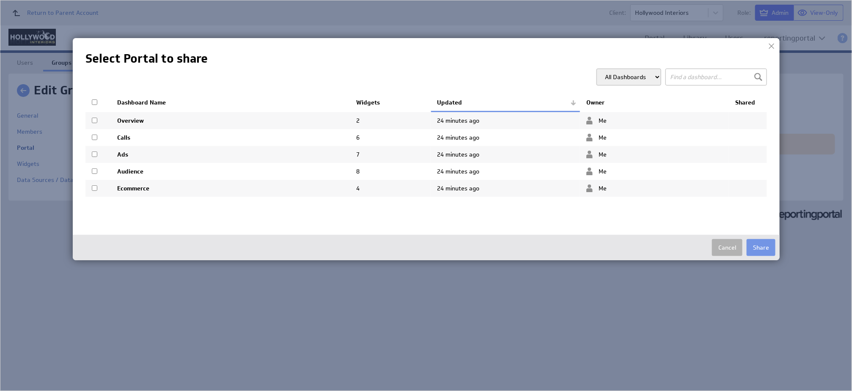
click at [96, 103] on input "checkbox" at bounding box center [95, 102] width 6 height 6
checkbox input "true"
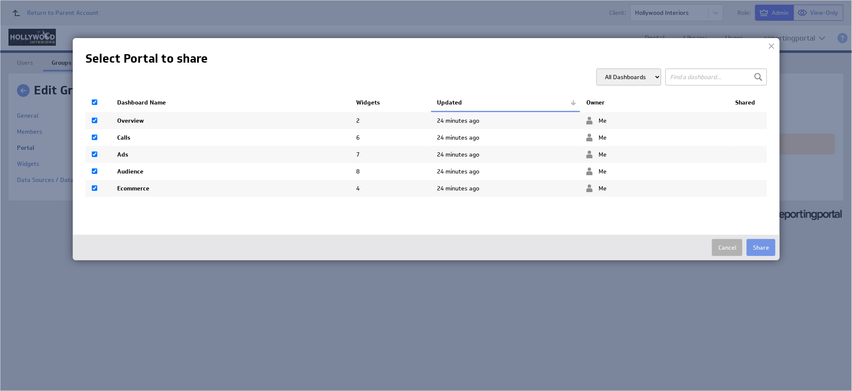
checkbox input "true"
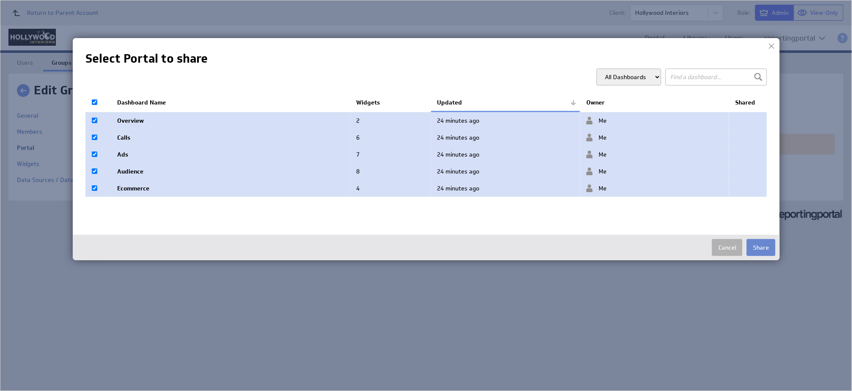
click at [758, 244] on button "Share" at bounding box center [761, 247] width 29 height 17
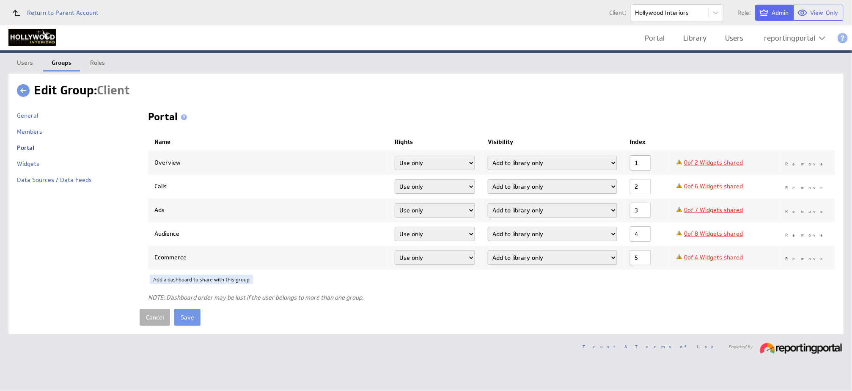
click at [541, 160] on select "Add dashboard (required) Add dashboard Add to library only" at bounding box center [552, 163] width 129 height 14
select select "3"
click at [496, 156] on select "Add dashboard (required) Add dashboard Add to library only" at bounding box center [552, 163] width 129 height 14
click at [547, 188] on select "Add dashboard (required) Add dashboard Add to library only" at bounding box center [552, 186] width 129 height 14
select select "3"
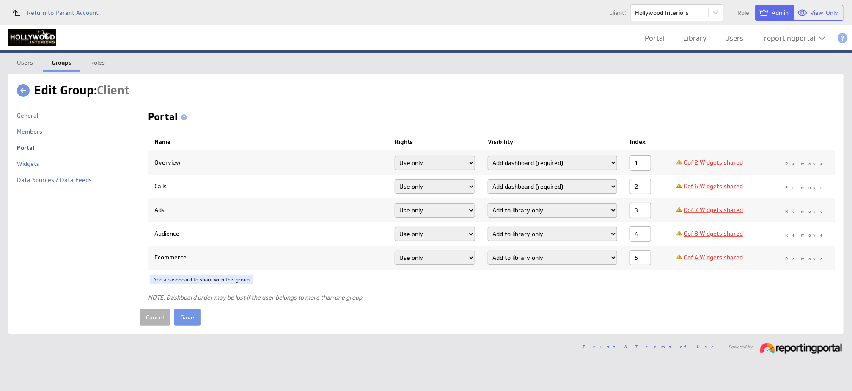
click at [496, 179] on select "Add dashboard (required) Add dashboard Add to library only" at bounding box center [552, 186] width 129 height 14
click at [549, 211] on select "Add dashboard (required) Add dashboard Add to library only" at bounding box center [552, 210] width 129 height 14
select select "3"
click at [496, 203] on select "Add dashboard (required) Add dashboard Add to library only" at bounding box center [552, 210] width 129 height 14
click at [550, 234] on select "Add dashboard (required) Add dashboard Add to library only" at bounding box center [552, 234] width 129 height 14
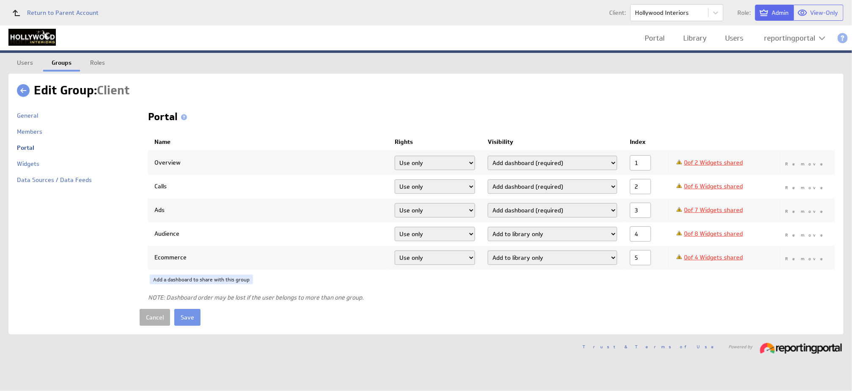
select select "3"
click at [496, 227] on select "Add dashboard (required) Add dashboard Add to library only" at bounding box center [552, 234] width 129 height 14
click at [550, 266] on td "Add dashboard (required) Add dashboard Add to library only" at bounding box center [553, 258] width 142 height 24
click at [550, 264] on select "Add dashboard (required) Add dashboard Add to library only" at bounding box center [552, 257] width 129 height 14
select select "3"
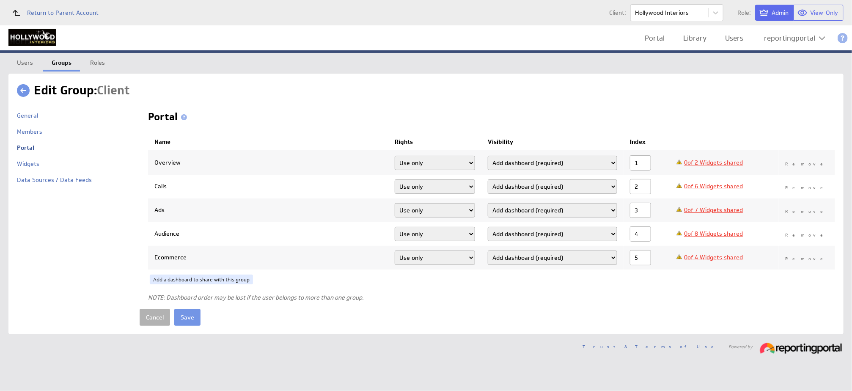
click at [496, 251] on select "Add dashboard (required) Add dashboard Add to library only" at bounding box center [552, 257] width 129 height 14
click at [716, 162] on link "0 of 2 Widgets shared" at bounding box center [713, 163] width 59 height 8
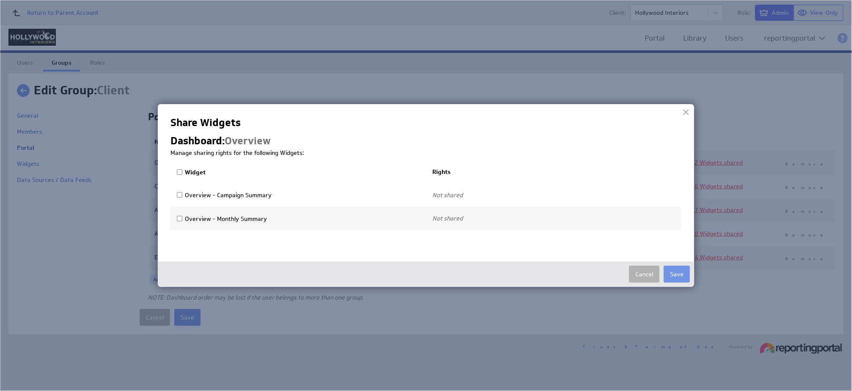
click at [181, 169] on input "Widget" at bounding box center [180, 172] width 6 height 6
checkbox input "true"
select select"] "80b3e5e9e9ee037206d9282c8a22b838:use"
checkbox input "true"
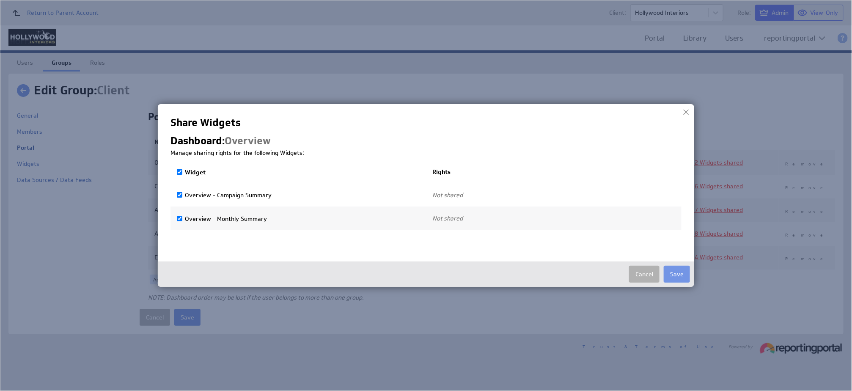
select select"] "dedbb743f3f823c52abeb6dd9a4dfa4f:use"
click at [680, 274] on button "Save" at bounding box center [677, 274] width 26 height 17
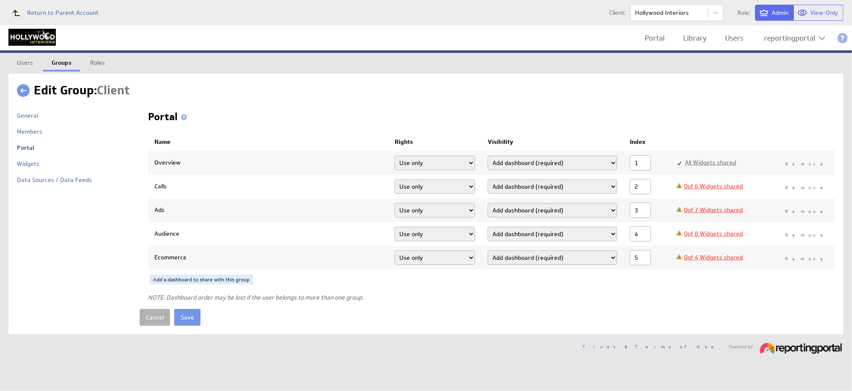
click at [729, 188] on link "0 of 6 Widgets shared" at bounding box center [713, 186] width 59 height 8
checkbox input "false"
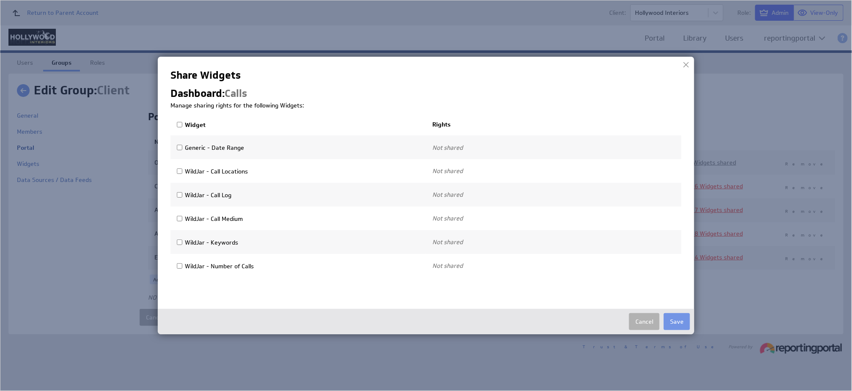
click at [179, 122] on input "Widget" at bounding box center [180, 125] width 6 height 6
checkbox input "true"
select select"] "b70e421edd61238de86611ebc09d2306:use"
checkbox input "true"
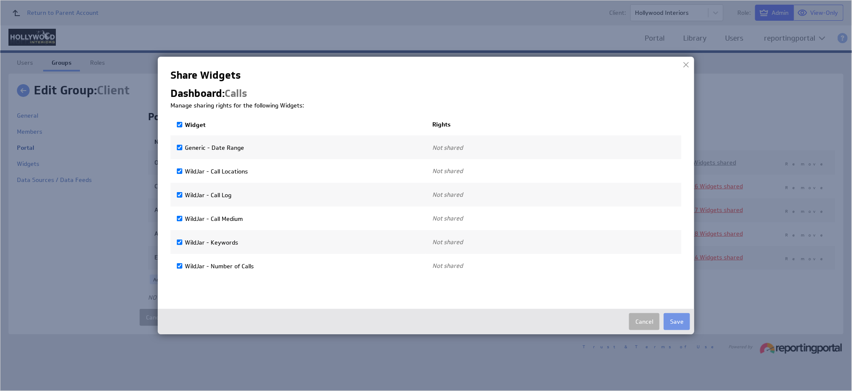
select select"] "46b80c3c8344fc459f17015652daa336:use"
checkbox input "true"
select select"] "1cc71547e5e89a0c8d34e8b9495cf8d5:use"
checkbox input "true"
select select"] "6488ae253cd8c47f6a60218405dcf191:use"
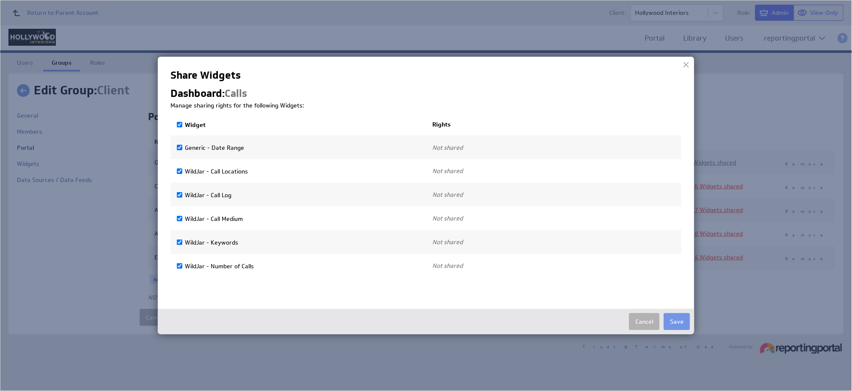
checkbox input "true"
select select"] "25aea50ef39345c61e18c342649c8016:use"
checkbox input "true"
select select"] "b94551459ac41e5cdacb9bafac8dacbe:use"
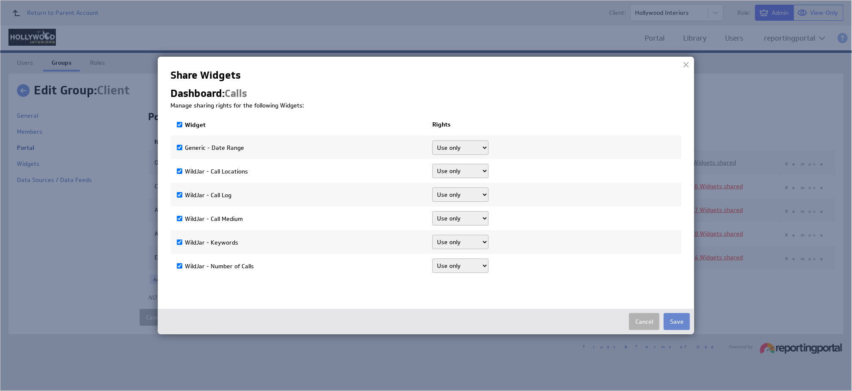
click at [676, 318] on button "Save" at bounding box center [677, 321] width 26 height 17
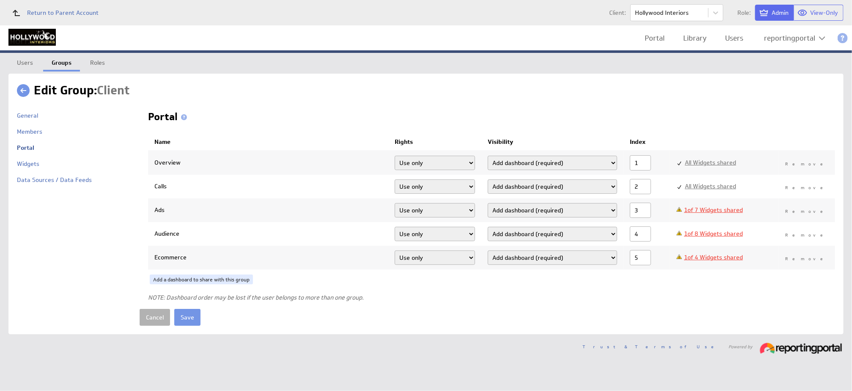
click at [720, 208] on link "1 of 7 Widgets shared" at bounding box center [713, 210] width 59 height 8
select select"] "cf2eac982c301298bc2f9165ed7add74:0"
select select"] "0270f1ab011dd3cde18096ae858e69df:0"
select select"] "f1d5a5bedac1c21e30ac862f81125d02:0"
select select"] "e74cb9a6db6d28df4f7841066f9b99e8:0"
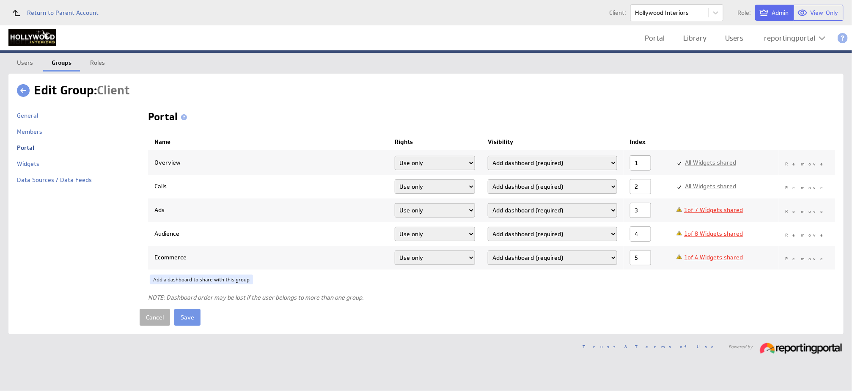
select select"] "9d069509316750f5926cd8ac1d96518b:0"
select select"] "26c7759cb0e9c1bccabd97bdd849776f:0"
select select"] "b70e421edd61238de86611ebc09d2306:0"
checkbox input "false"
checkbox input "true"
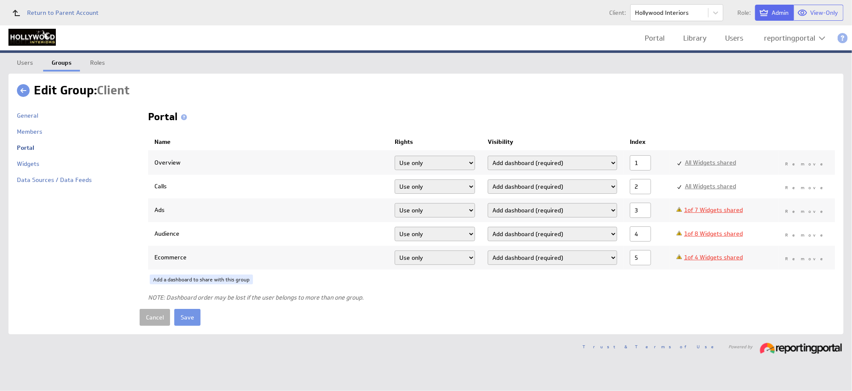
select select"] "b70e421edd61238de86611ebc09d2306:use"
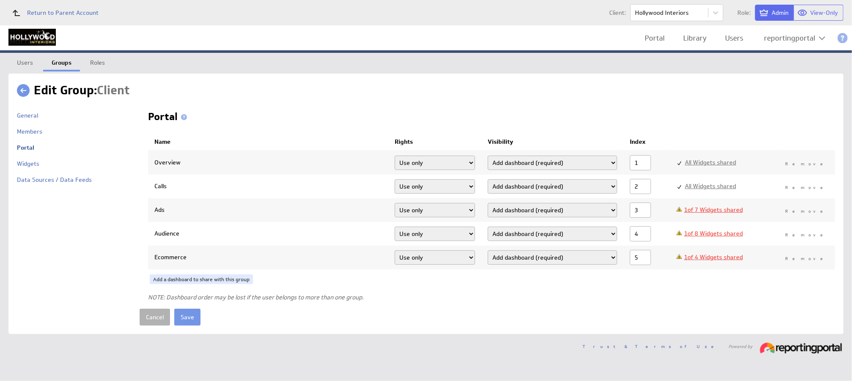
select select"] "b70e421edd61238de86611ebc09d2306:use"
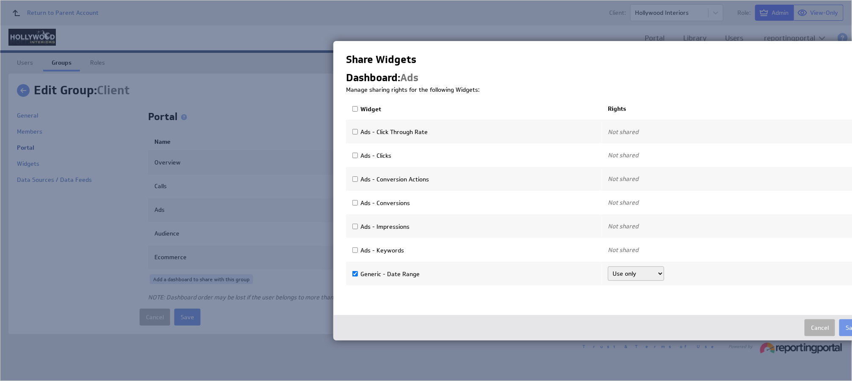
click at [354, 104] on th "Widget" at bounding box center [474, 109] width 256 height 21
click at [354, 108] on input "Widget" at bounding box center [355, 109] width 6 height 6
checkbox input "true"
select select"] "cf2eac982c301298bc2f9165ed7add74:use"
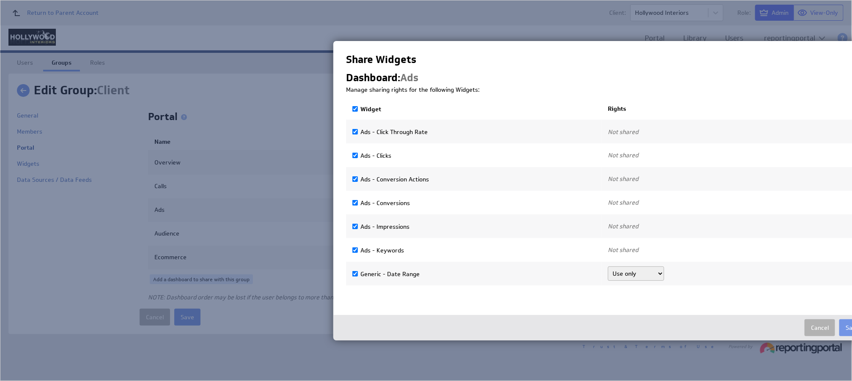
checkbox input "true"
select select"] "0270f1ab011dd3cde18096ae858e69df:use"
checkbox input "true"
select select"] "f1d5a5bedac1c21e30ac862f81125d02:use"
checkbox input "true"
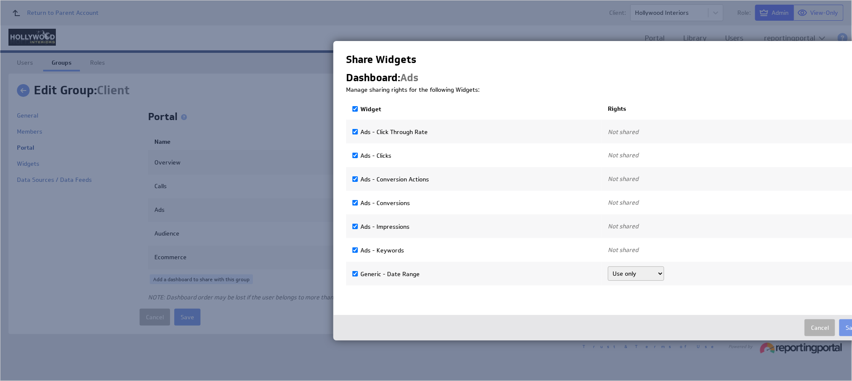
select select"] "e74cb9a6db6d28df4f7841066f9b99e8:use"
checkbox input "true"
select select"] "9d069509316750f5926cd8ac1d96518b:use"
checkbox input "true"
select select"] "26c7759cb0e9c1bccabd97bdd849776f:use"
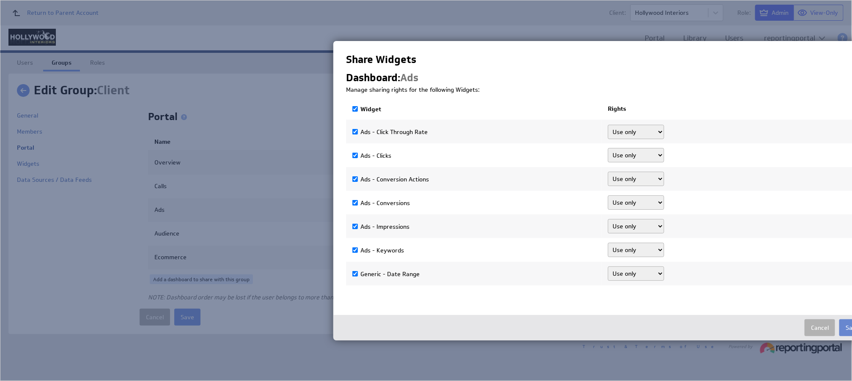
click at [845, 324] on button "Save" at bounding box center [852, 327] width 26 height 17
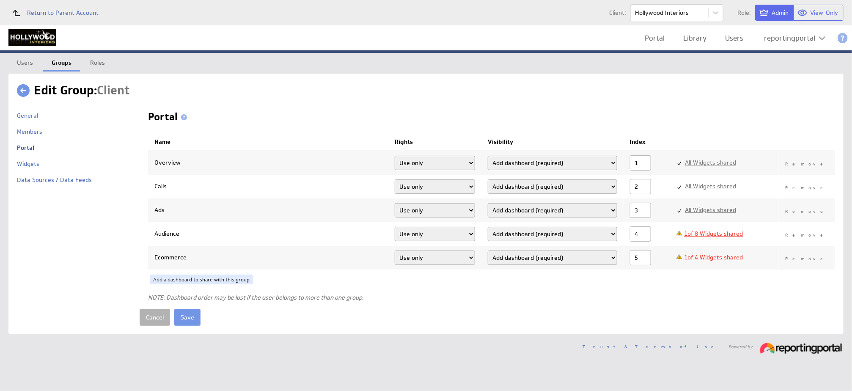
click at [718, 235] on link "1 of 8 Widgets shared" at bounding box center [713, 234] width 59 height 8
select select"] "4d959766ddf86591d87d54fed167c902:0"
select select"] "7268ee88a41bcba51e5d4ac301e0a61c:0"
select select"] "4d1842c478a59aa616b1fa34a53942f9:0"
select select"] "91c0692b60127b1a41ed9d83ff5fa3ca:0"
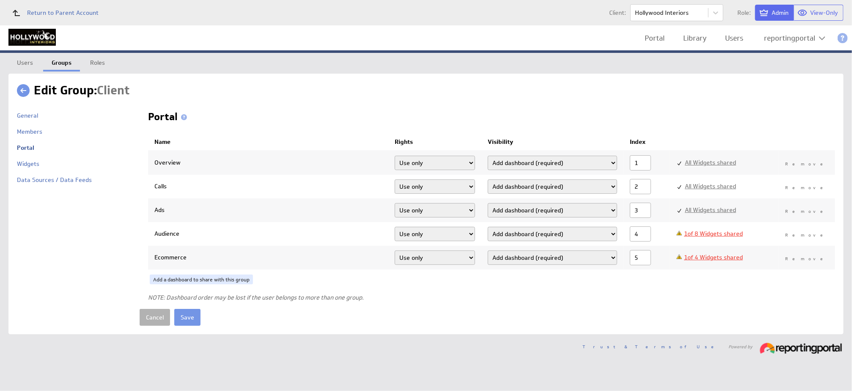
select select"] "bab3ef820986dfc80314efbb7c61ffc9:0"
select select"] "aa34cc4e6b371d6b6a6997a625b42ca8:0"
select select"] "aa033ad953f9e5e1117eb59a068a24e6:0"
select select"] "b70e421edd61238de86611ebc09d2306:0"
checkbox input "false"
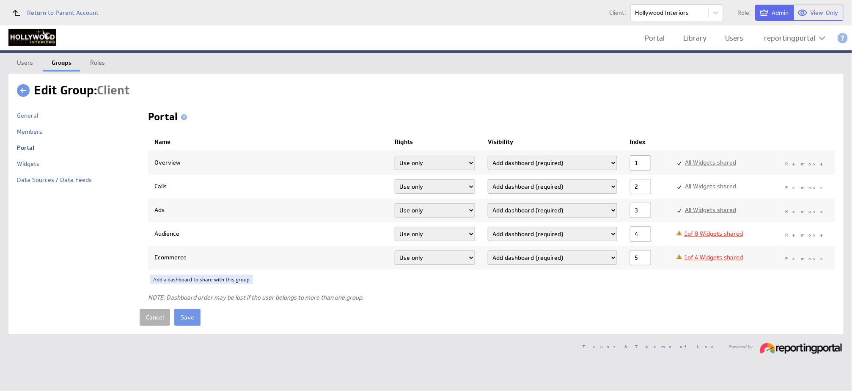
checkbox input "true"
select select"] "b70e421edd61238de86611ebc09d2306:use"
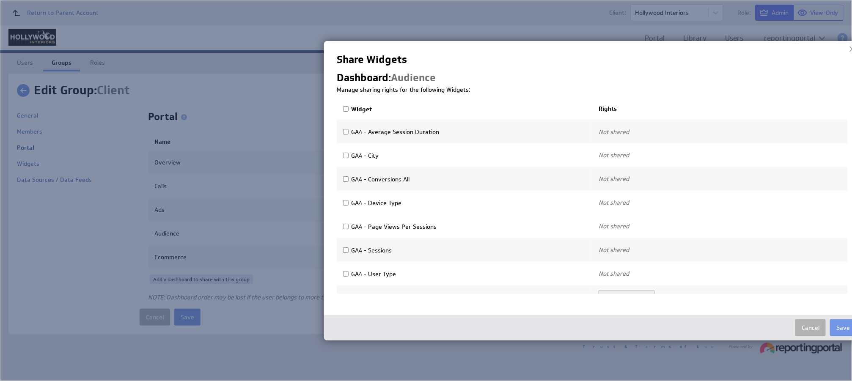
click at [347, 107] on input "Widget" at bounding box center [346, 109] width 6 height 6
checkbox input "true"
select select"] "4d959766ddf86591d87d54fed167c902:use"
checkbox input "true"
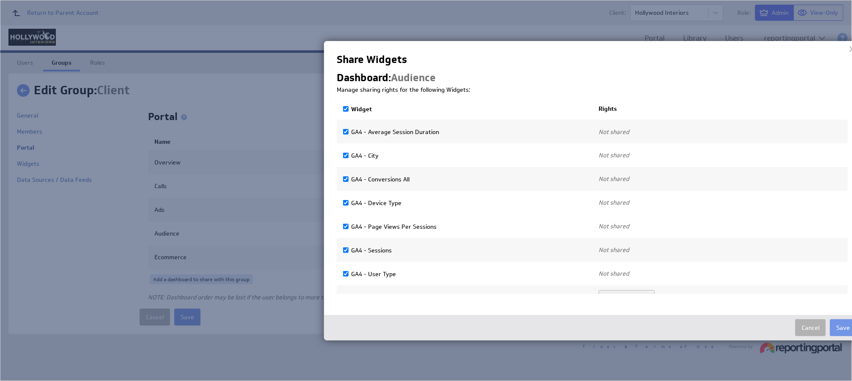
select select"] "7268ee88a41bcba51e5d4ac301e0a61c:use"
checkbox input "true"
select select"] "4d1842c478a59aa616b1fa34a53942f9:use"
checkbox input "true"
select select"] "91c0692b60127b1a41ed9d83ff5fa3ca:use"
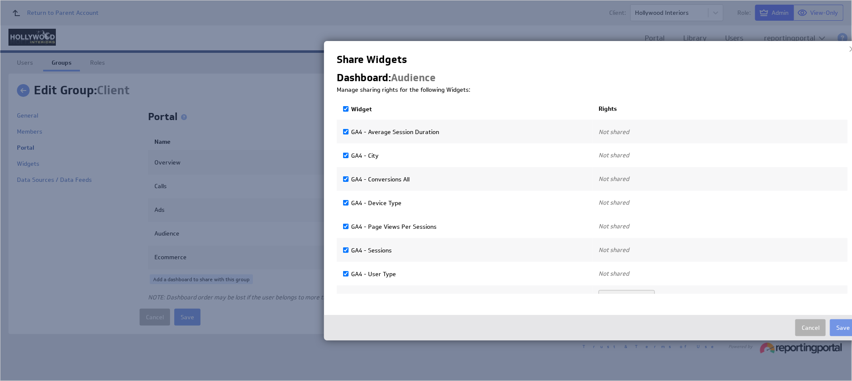
checkbox input "true"
select select"] "bab3ef820986dfc80314efbb7c61ffc9:use"
checkbox input "true"
select select"] "aa34cc4e6b371d6b6a6997a625b42ca8:use"
checkbox input "true"
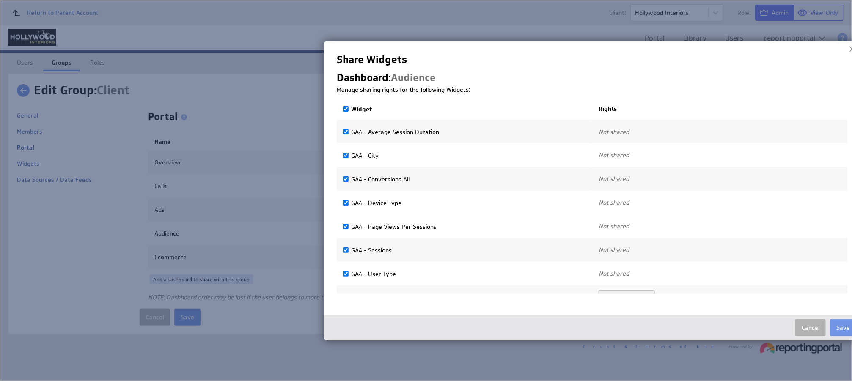
select select"] "aa033ad953f9e5e1117eb59a068a24e6:use"
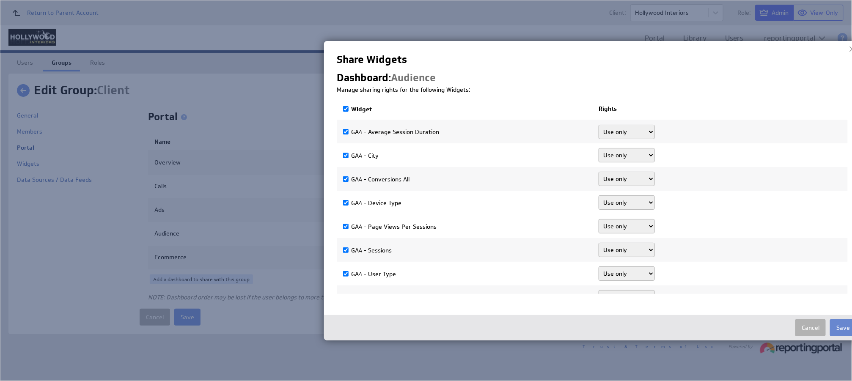
click at [839, 325] on button "Save" at bounding box center [843, 327] width 26 height 17
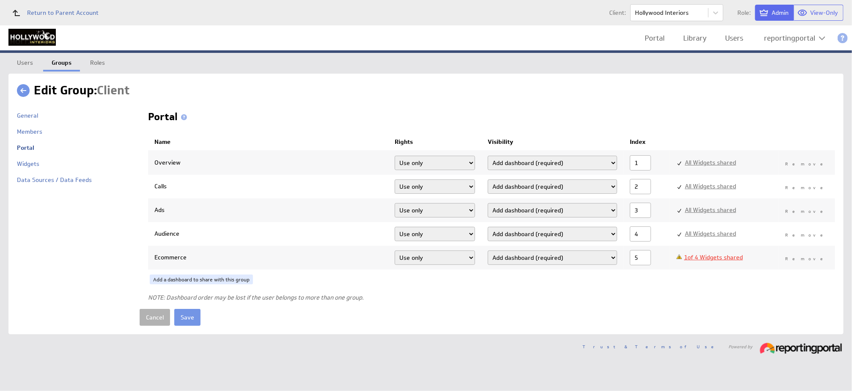
click at [719, 257] on link "1 of 4 Widgets shared" at bounding box center [713, 257] width 59 height 8
select select"] "b70e421edd61238de86611ebc09d2306:0"
checkbox input "false"
checkbox input "true"
select select"] "b70e421edd61238de86611ebc09d2306:use"
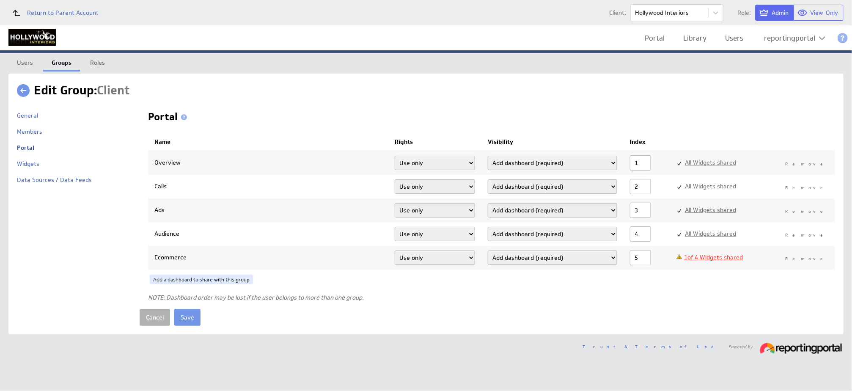
select select"] "b70e421edd61238de86611ebc09d2306:use"
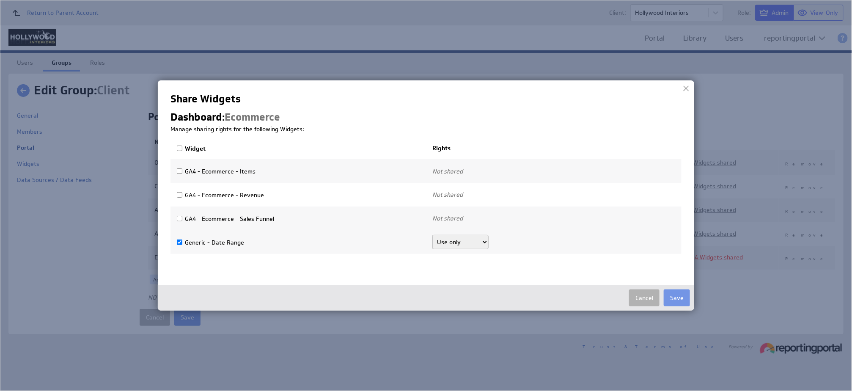
click at [178, 147] on input "Widget" at bounding box center [180, 149] width 6 height 6
checkbox input "true"
select select"] "741eac207fabefa03149d1e893c1f47e:use"
checkbox input "true"
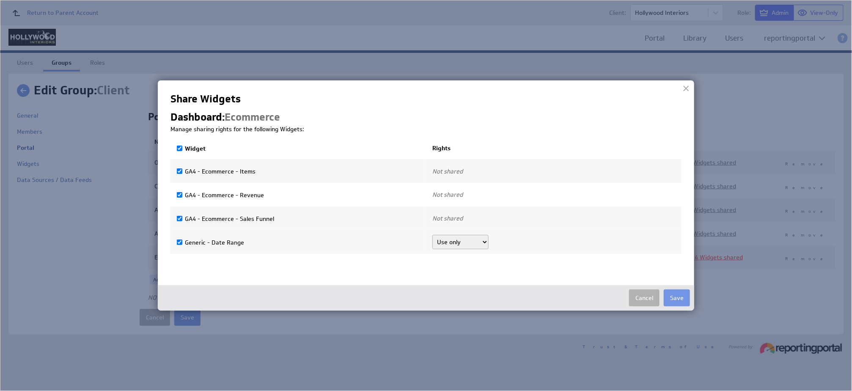
select select"] "2cb319c69a50df1450e04ca6c303778f:use"
checkbox input "true"
select select"] "e6a82a8344b6e89d92ff8bebca5d89c4:use"
click at [681, 292] on button "Save" at bounding box center [677, 297] width 26 height 17
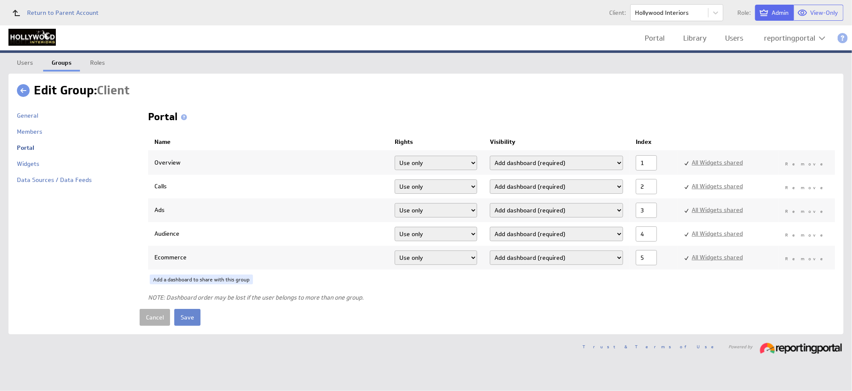
click at [188, 320] on input "Save" at bounding box center [187, 317] width 26 height 17
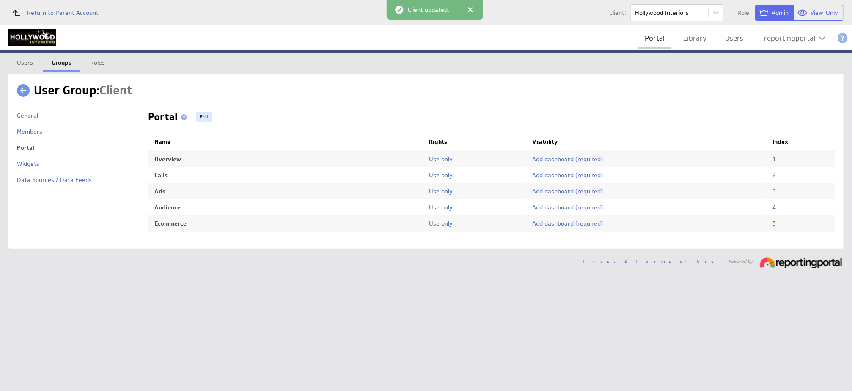
click at [658, 36] on link "Portal" at bounding box center [654, 38] width 33 height 17
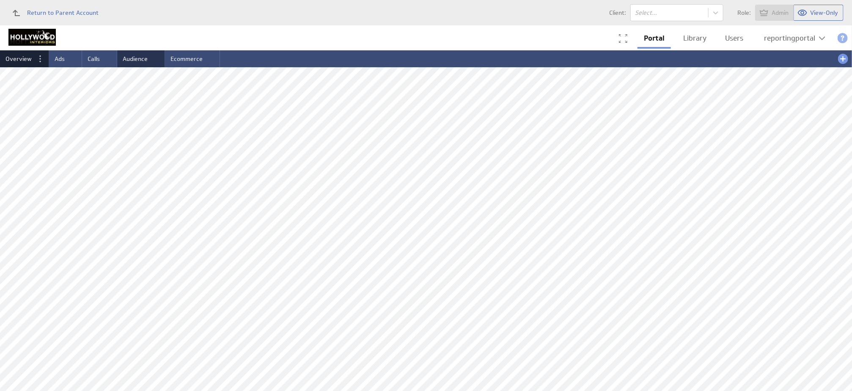
click at [136, 60] on span "Audience" at bounding box center [135, 59] width 25 height 8
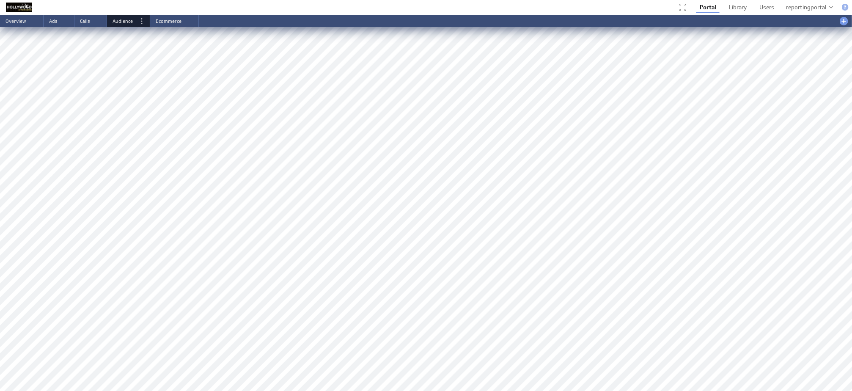
scroll to position [171, 0]
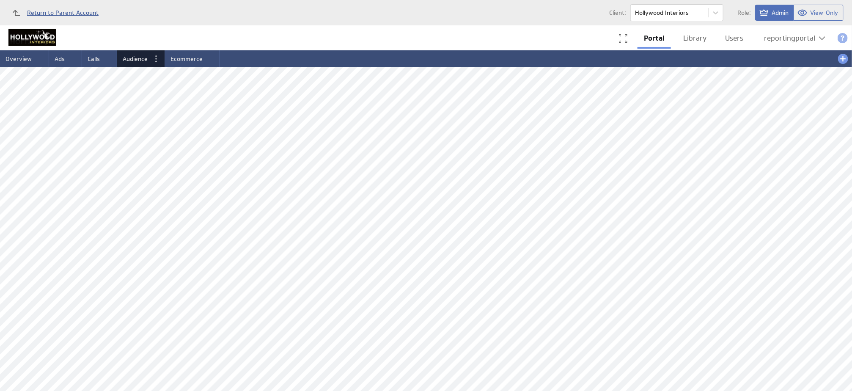
click at [58, 13] on span "Return to Parent Account" at bounding box center [63, 13] width 72 height 6
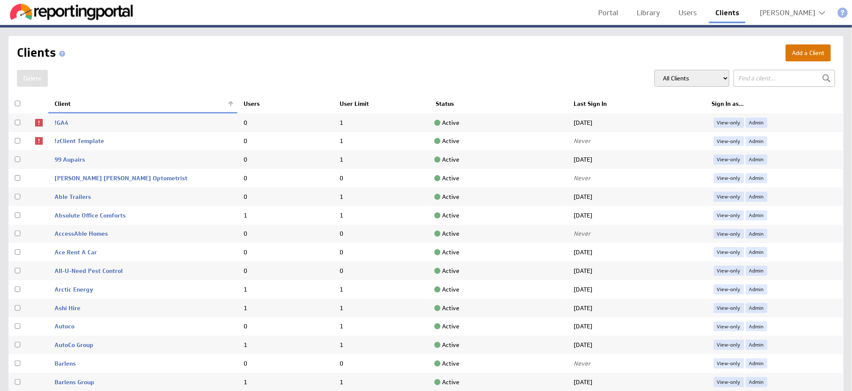
click at [800, 47] on button "Add a Client" at bounding box center [808, 52] width 45 height 17
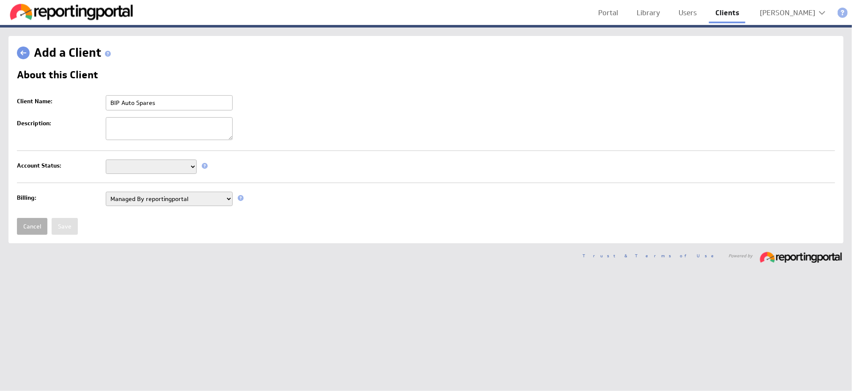
type input "BIP Auto Spares"
click at [164, 168] on select "Setup Mode Trial Active Disabled" at bounding box center [151, 167] width 91 height 14
select select "5"
click at [106, 160] on select "Setup Mode Trial Active Disabled" at bounding box center [151, 167] width 91 height 14
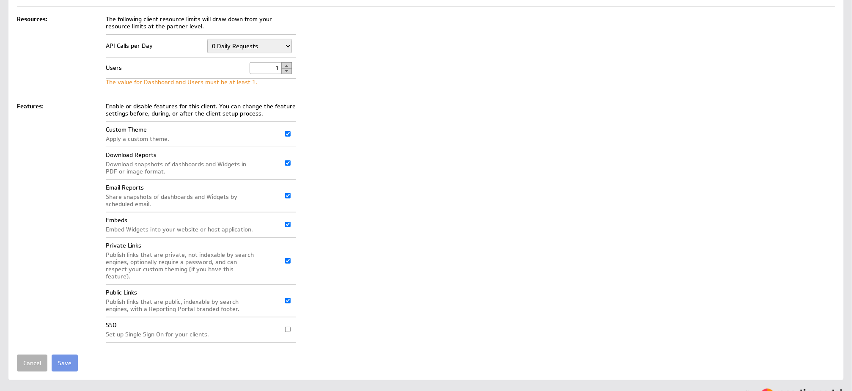
scroll to position [234, 0]
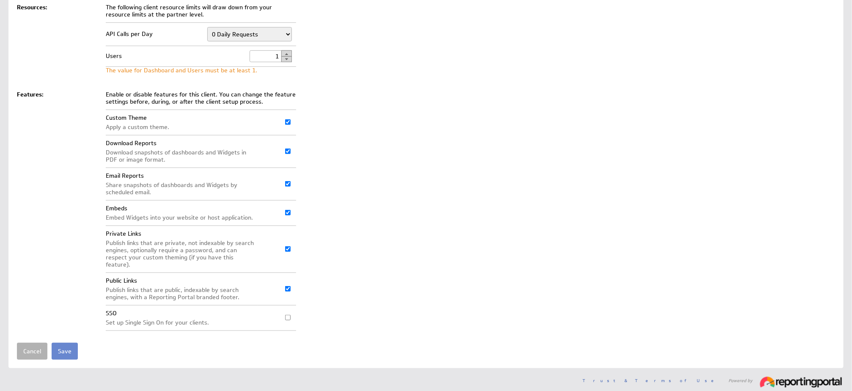
click at [61, 343] on input "Save" at bounding box center [65, 351] width 26 height 17
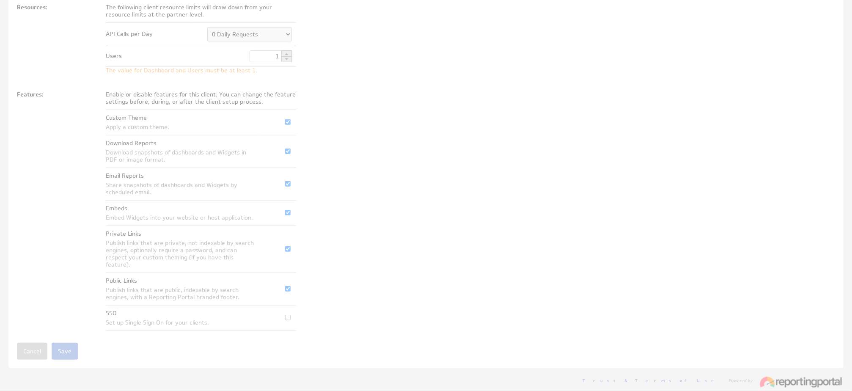
scroll to position [0, 0]
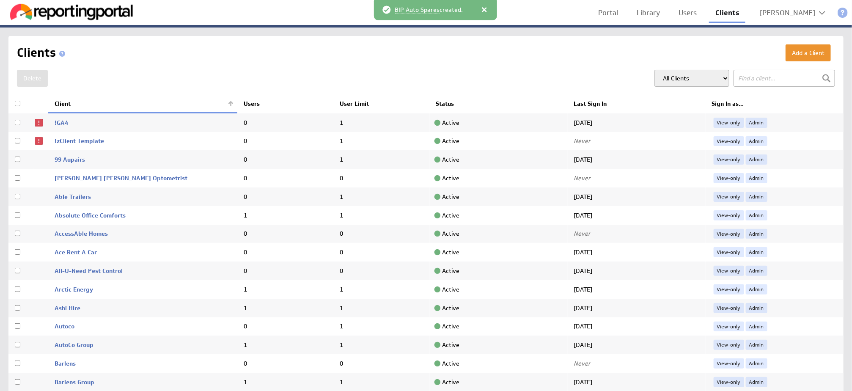
click at [758, 83] on input "text" at bounding box center [785, 78] width 102 height 17
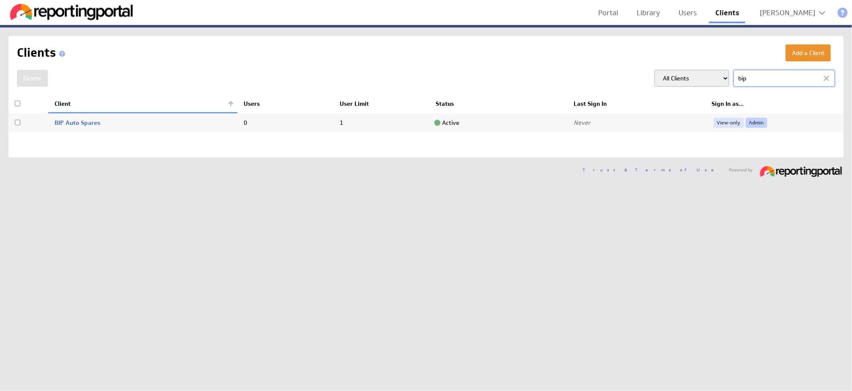
type input "bip"
click at [756, 121] on link "Admin" at bounding box center [757, 123] width 22 height 10
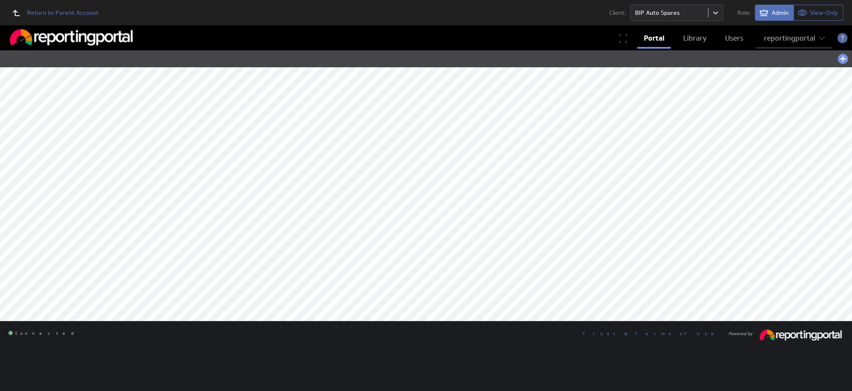
click at [773, 47] on li "reportingportal" at bounding box center [794, 39] width 76 height 19
click at [784, 38] on div "reportingportal" at bounding box center [789, 38] width 51 height 7
click at [773, 54] on div "Account" at bounding box center [794, 58] width 72 height 14
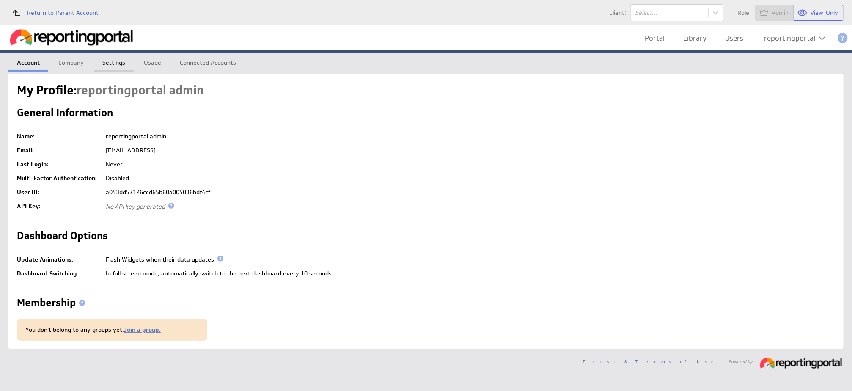
click at [116, 62] on link "Settings" at bounding box center [114, 61] width 40 height 17
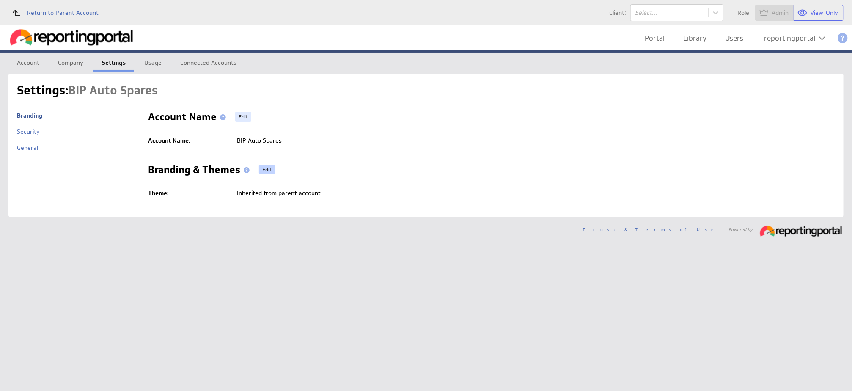
click at [265, 166] on link "Edit" at bounding box center [267, 170] width 16 height 10
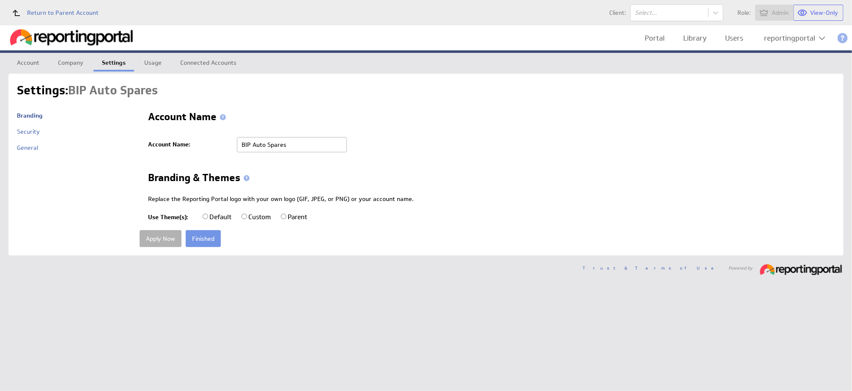
radio input "true"
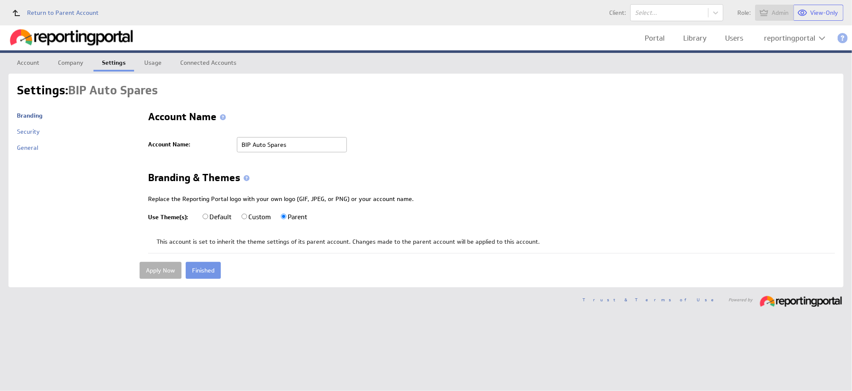
click at [205, 215] on input "Default" at bounding box center [206, 217] width 6 height 6
radio input "true"
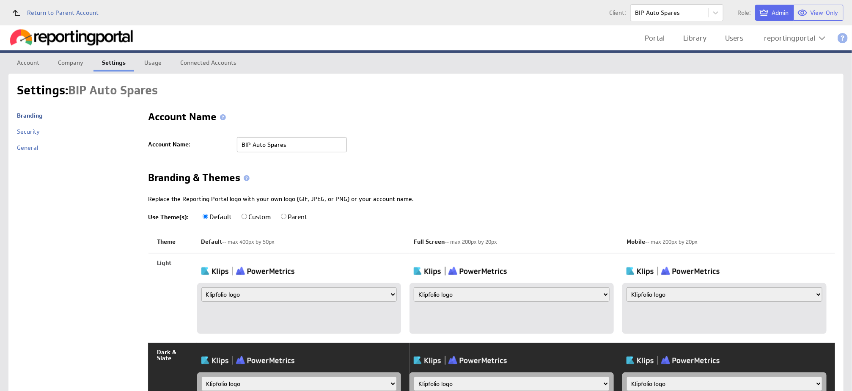
click at [249, 213] on label "Custom" at bounding box center [261, 217] width 38 height 8
click at [247, 214] on input "Custom" at bounding box center [245, 217] width 6 height 6
radio input "true"
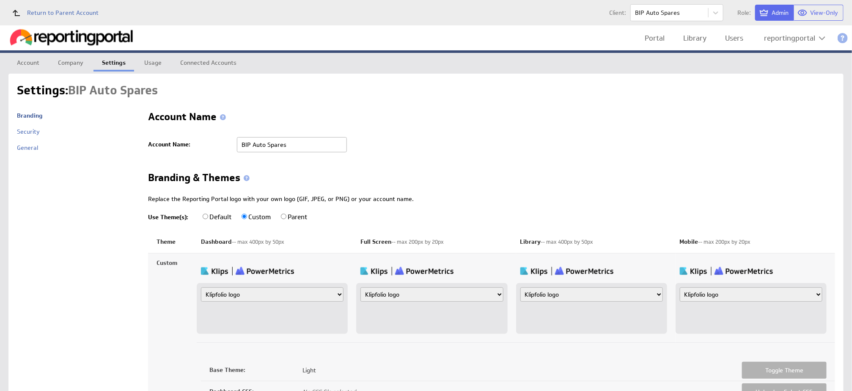
click at [233, 296] on select "Klipfolio logo Uploaded image file Account name" at bounding box center [272, 294] width 143 height 14
select select "image"
click at [201, 287] on select "Klipfolio logo Uploaded image file Account name" at bounding box center [272, 294] width 143 height 14
click at [223, 320] on input "file" at bounding box center [241, 318] width 80 height 9
type input "C:\fakepath\BIH.png"
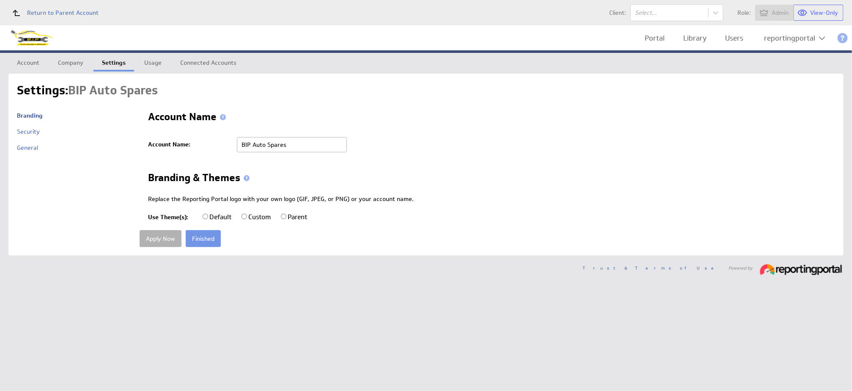
radio input "true"
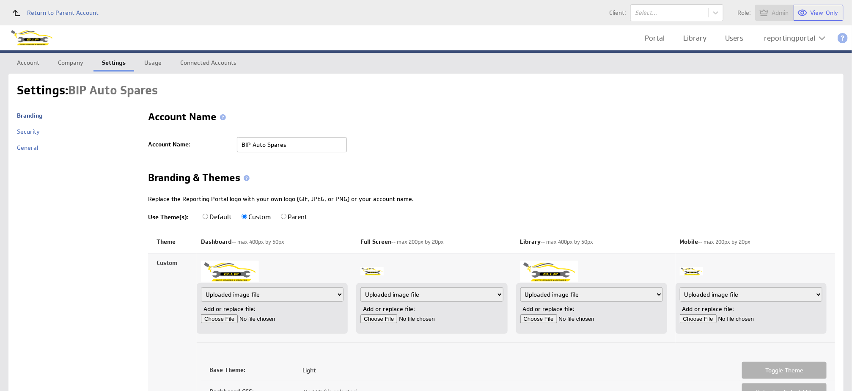
scroll to position [204, 0]
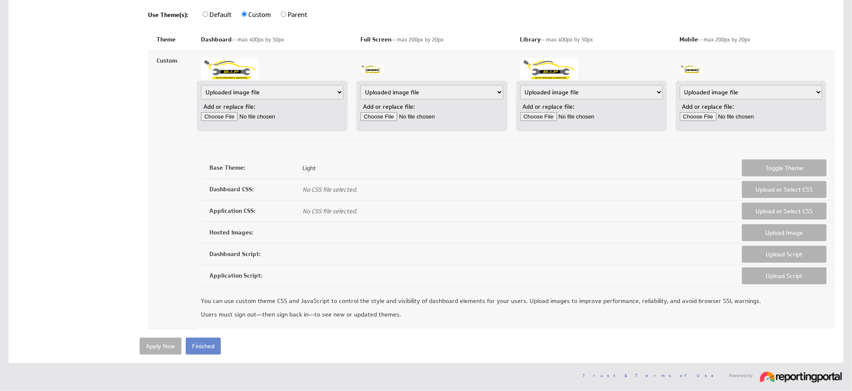
click at [204, 350] on input "Finished" at bounding box center [203, 346] width 35 height 17
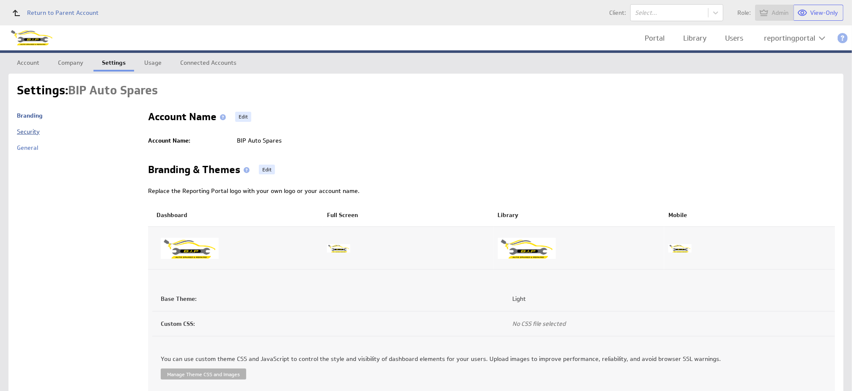
click at [25, 131] on link "Security" at bounding box center [28, 132] width 23 height 8
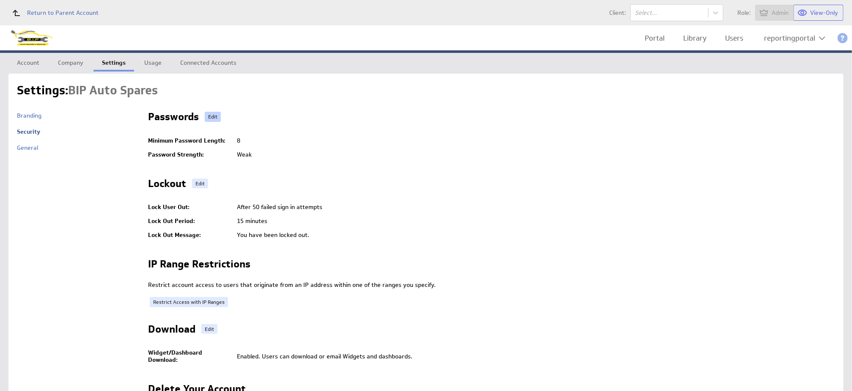
click at [211, 113] on link "Edit" at bounding box center [213, 117] width 16 height 10
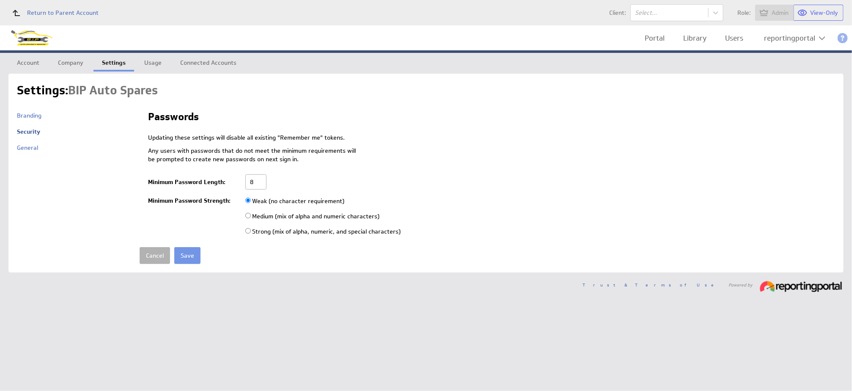
click at [256, 182] on input "8" at bounding box center [255, 181] width 21 height 15
type input "6"
click at [249, 216] on input "radio" at bounding box center [248, 216] width 6 height 6
radio input "true"
click at [188, 255] on input "Save" at bounding box center [187, 255] width 26 height 17
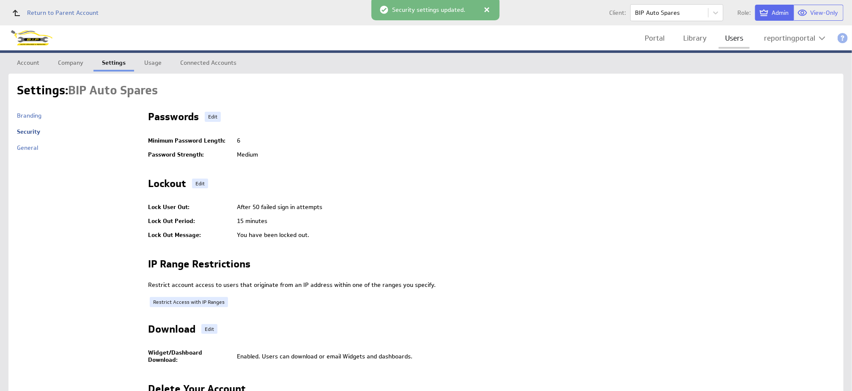
click at [731, 41] on link "Users" at bounding box center [734, 38] width 31 height 17
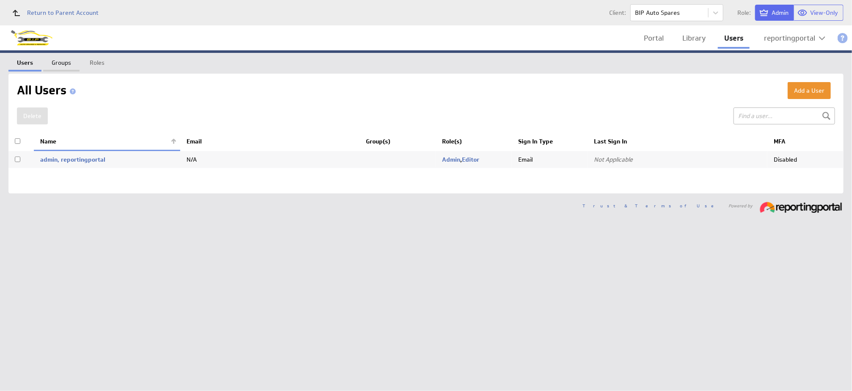
click at [55, 65] on link "Groups" at bounding box center [61, 61] width 36 height 17
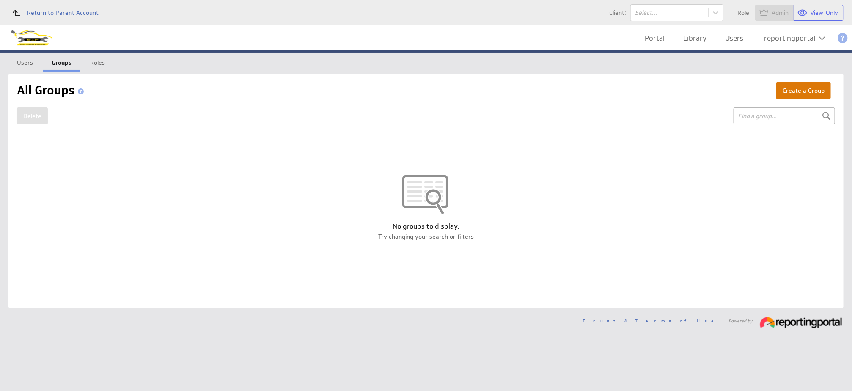
click at [801, 93] on button "Create a Group" at bounding box center [803, 90] width 55 height 17
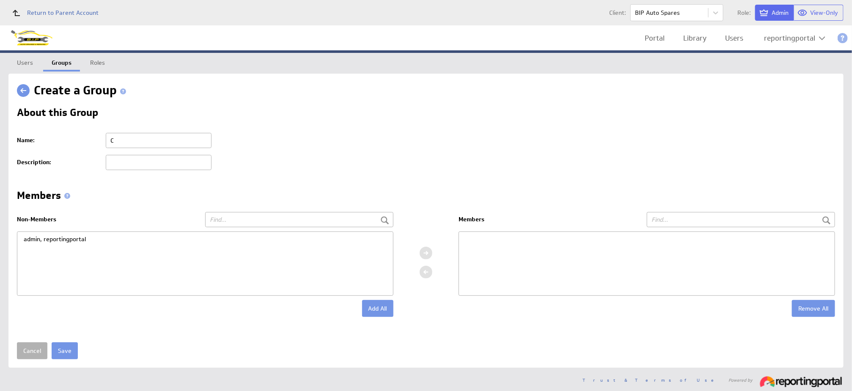
type input "Client"
click at [59, 239] on div "admin, reportingportal" at bounding box center [205, 239] width 376 height 14
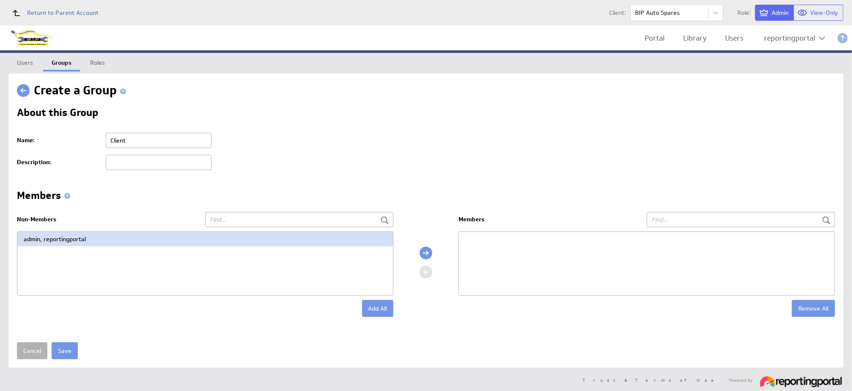
click at [427, 252] on div at bounding box center [426, 253] width 13 height 13
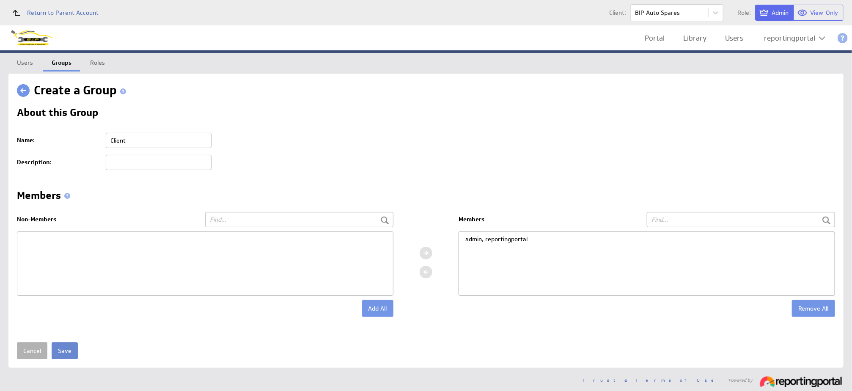
click at [64, 350] on input "Save" at bounding box center [65, 350] width 26 height 17
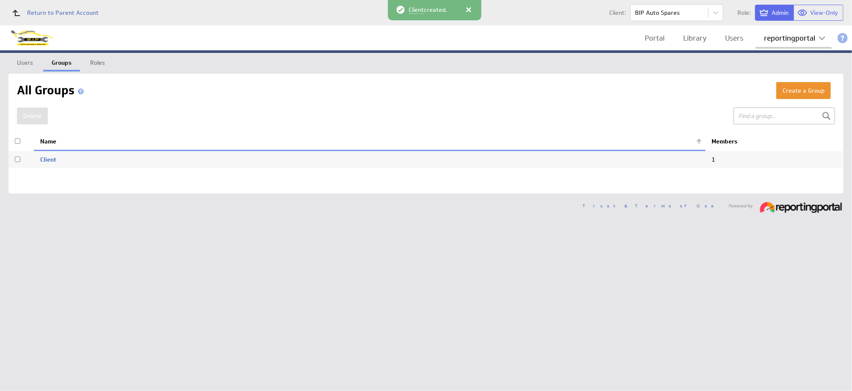
click at [790, 40] on div "reportingportal" at bounding box center [789, 38] width 51 height 7
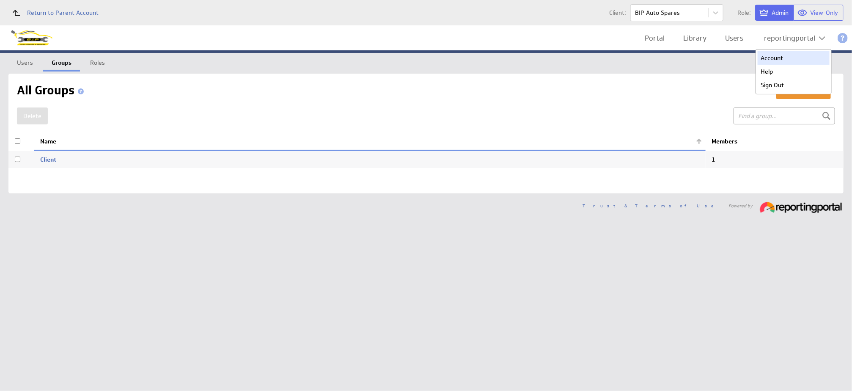
click at [773, 60] on div "Account" at bounding box center [794, 58] width 72 height 14
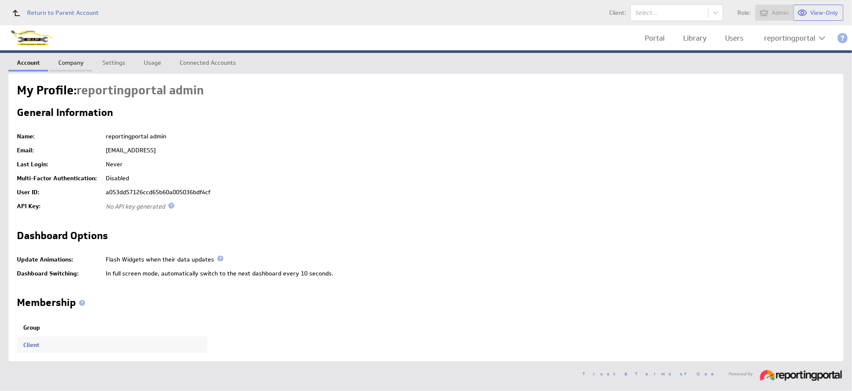
click at [61, 58] on link "Company" at bounding box center [71, 61] width 42 height 17
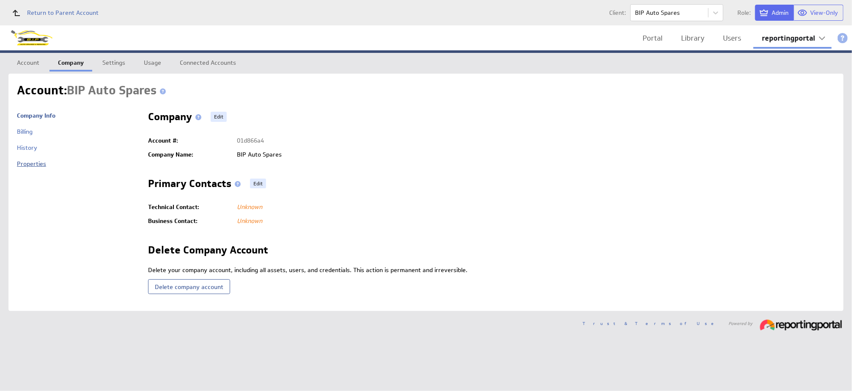
click at [23, 165] on link "Properties" at bounding box center [31, 164] width 29 height 8
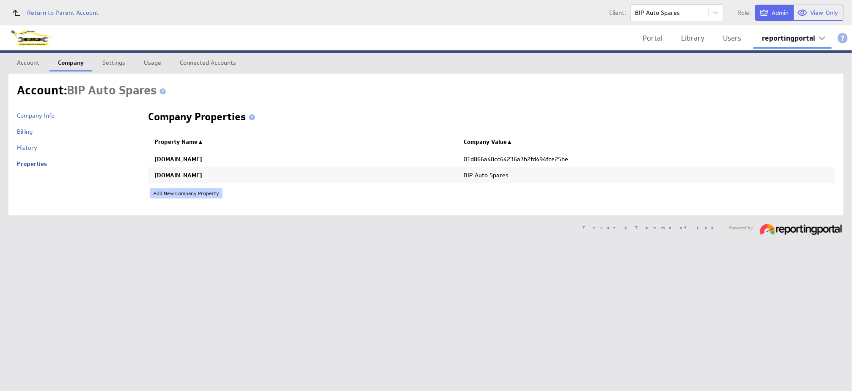
click at [176, 192] on link "Add New Company Property" at bounding box center [186, 193] width 73 height 10
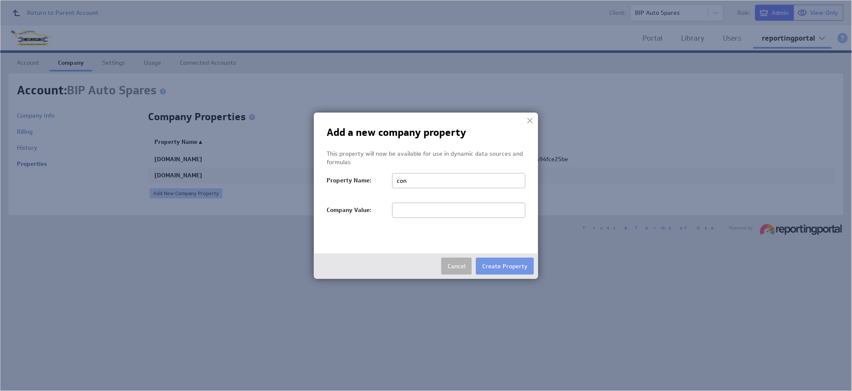
type input "conversions_ga4"
type input "null,null,null,null,null,null,null,null,null,null"
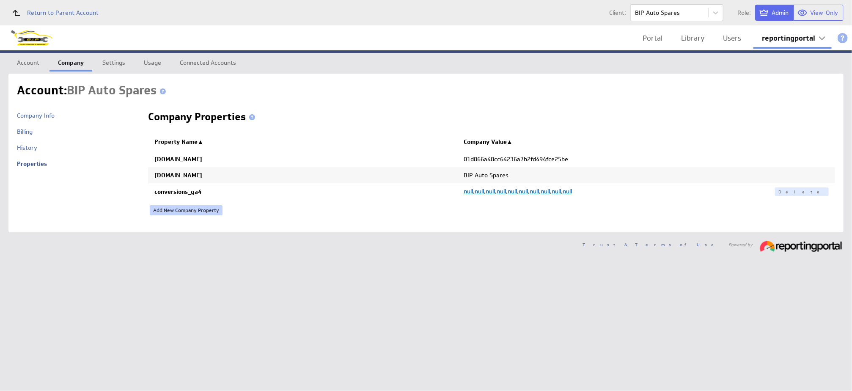
click at [178, 211] on link "Add New Company Property" at bounding box center [186, 210] width 73 height 10
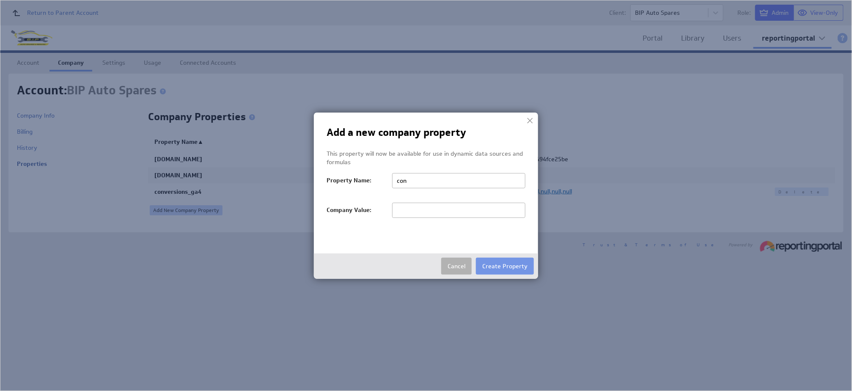
type input "conversions"
type input "null,null,null,null,null,null,null,null,null,null"
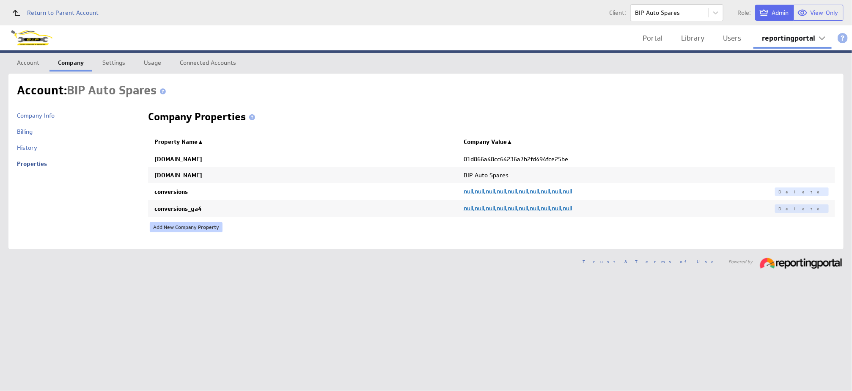
click at [169, 226] on link "Add New Company Property" at bounding box center [186, 227] width 73 height 10
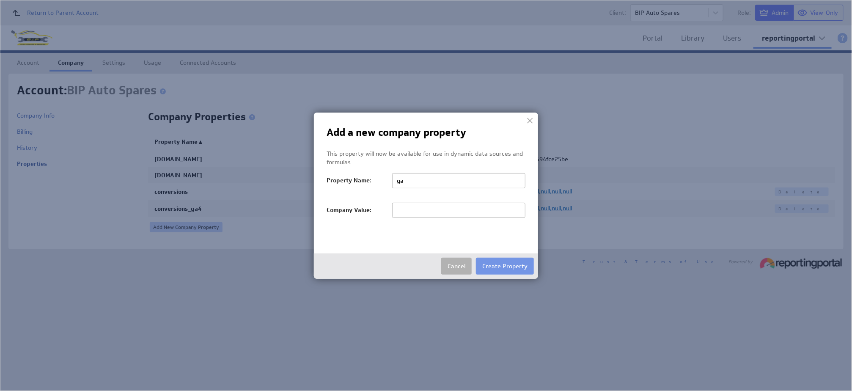
type input "gaid"
paste input "506792300"
type input "506792300"
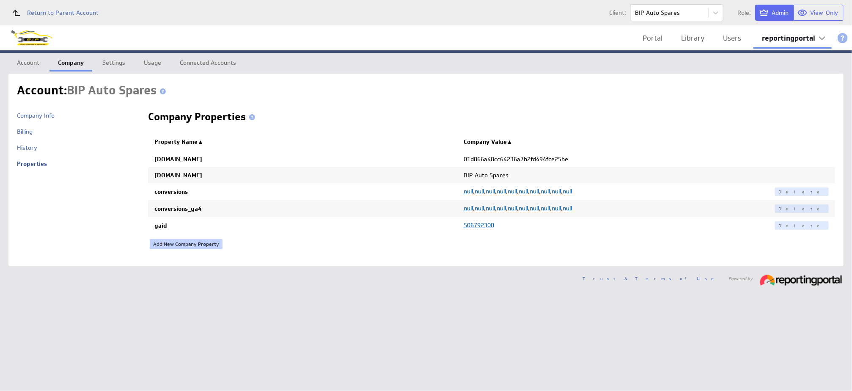
click at [168, 243] on link "Add New Company Property" at bounding box center [186, 244] width 73 height 10
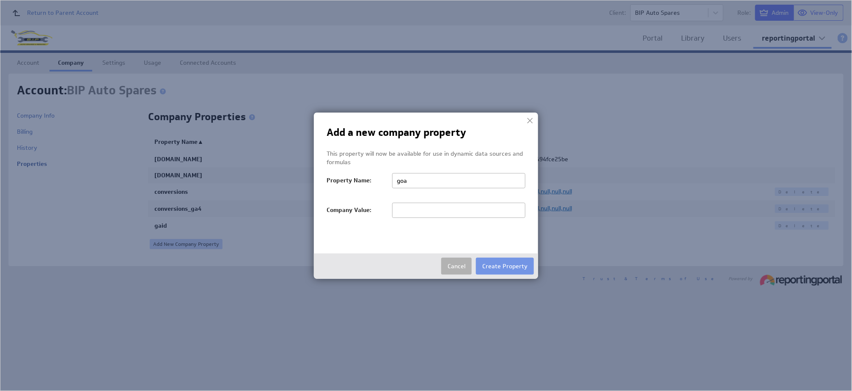
type input "goals_exclude"
type input "Clicks to call,Phone Call (Phone call),Phone Call (Phone Calls),Local actions -…"
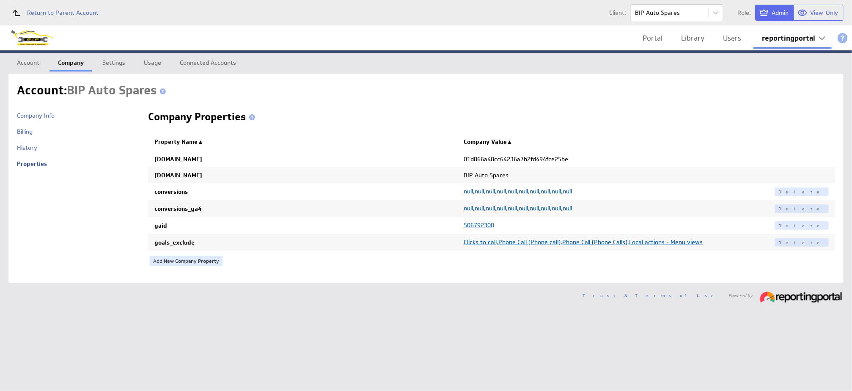
click at [501, 243] on span "Clicks to call,Phone Call (Phone call),Phone Call (Phone Calls),Local actions -…" at bounding box center [583, 242] width 239 height 8
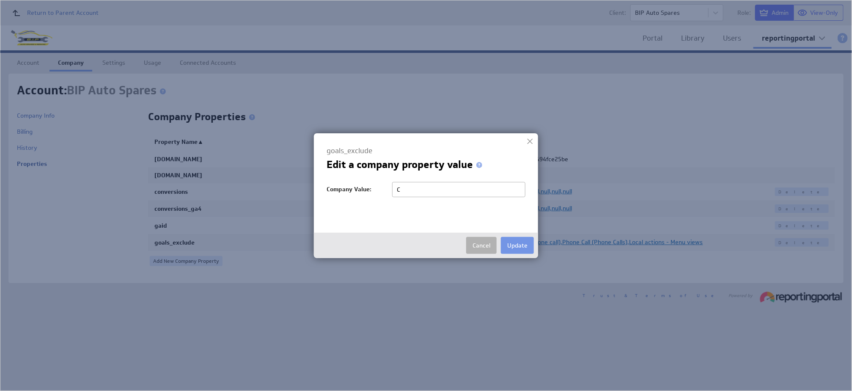
type input "Clicks to call,Phone Call (Phone call),Phone Call (Phone Calls),Redcliffe MG - …"
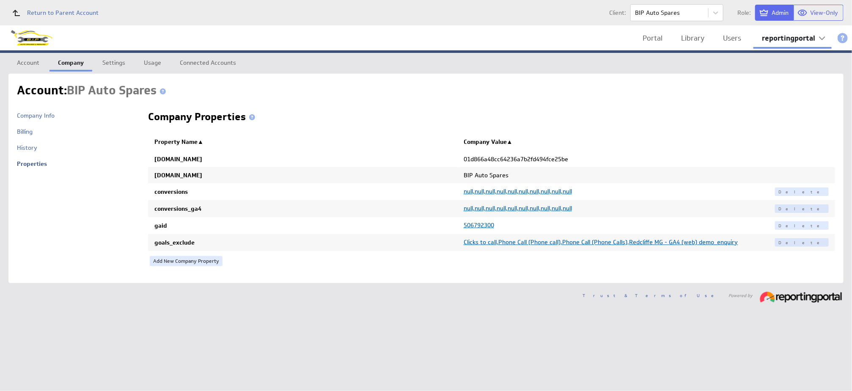
click at [501, 243] on span "Clicks to call,Phone Call (Phone call),Phone Call (Phone Calls),Redcliffe MG - …" at bounding box center [601, 242] width 275 height 8
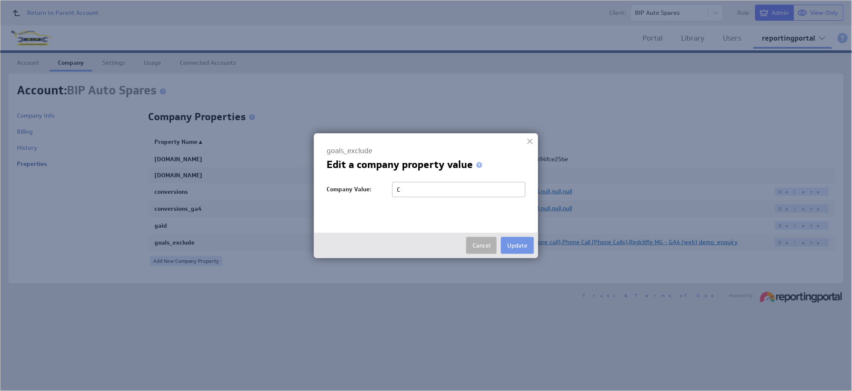
type input "Clicks to call,Phone Call (Phone call),Phone Call (Phone Calls),Redcliffe MG - …"
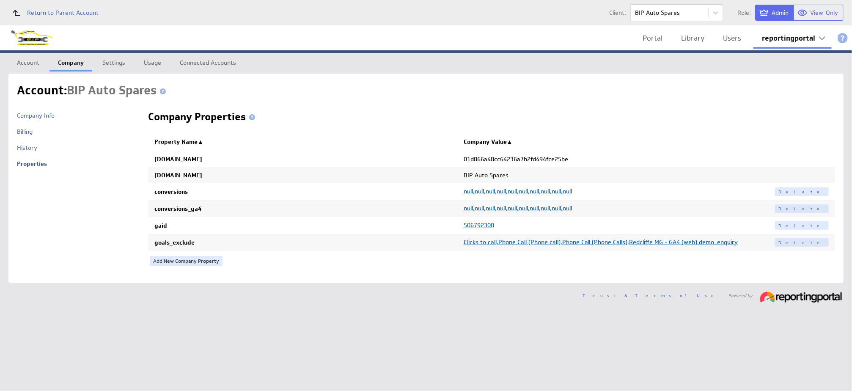
click at [501, 243] on span "Clicks to call,Phone Call (Phone call),Phone Call (Phone Calls),Redcliffe MG - …" at bounding box center [601, 242] width 275 height 8
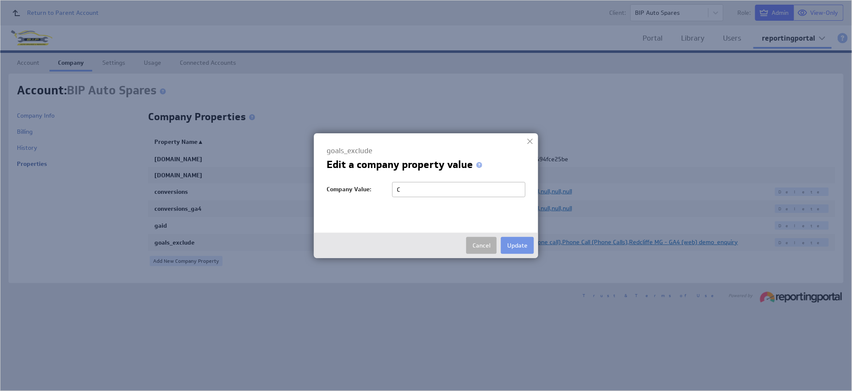
type input "Clicks to call,Phone Call (Phone call),Phone Call (Phone Calls),Local actions -…"
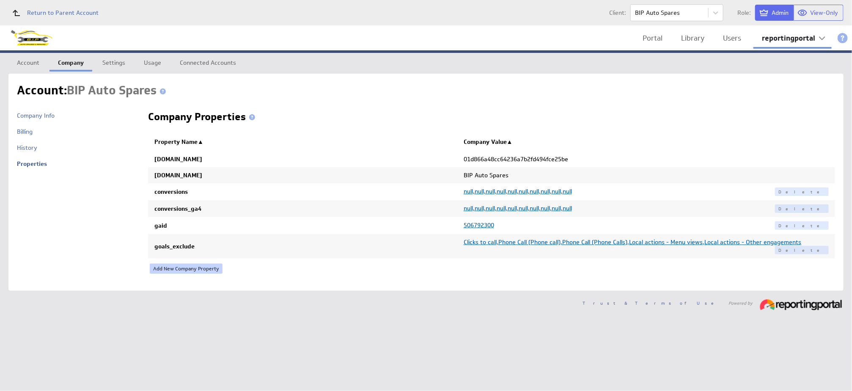
click at [190, 264] on link "Add New Company Property" at bounding box center [186, 269] width 73 height 10
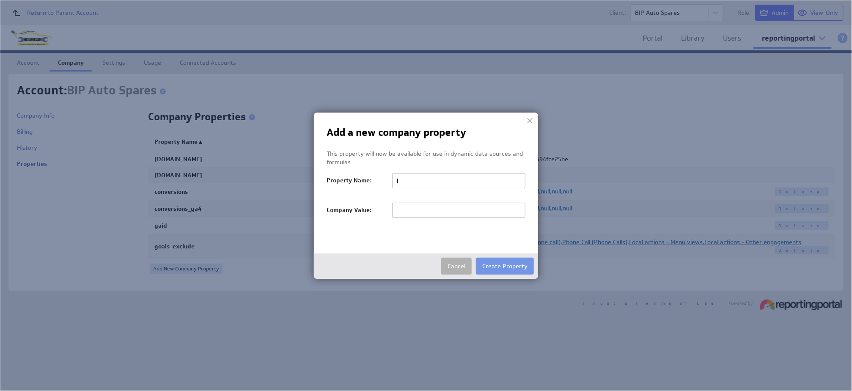
type input "login_customer_id"
type input "9247403391"
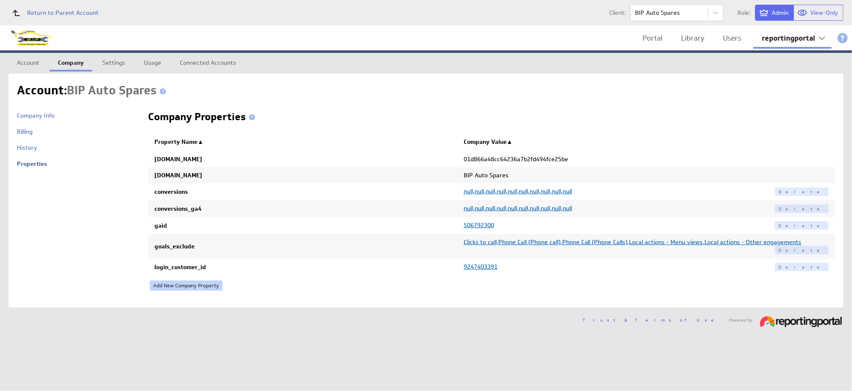
click at [175, 281] on link "Add New Company Property" at bounding box center [186, 286] width 73 height 10
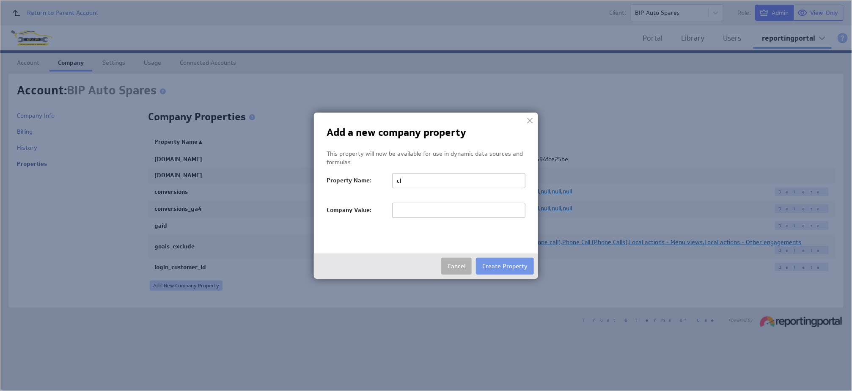
type input "client_id"
type input "7129405070"
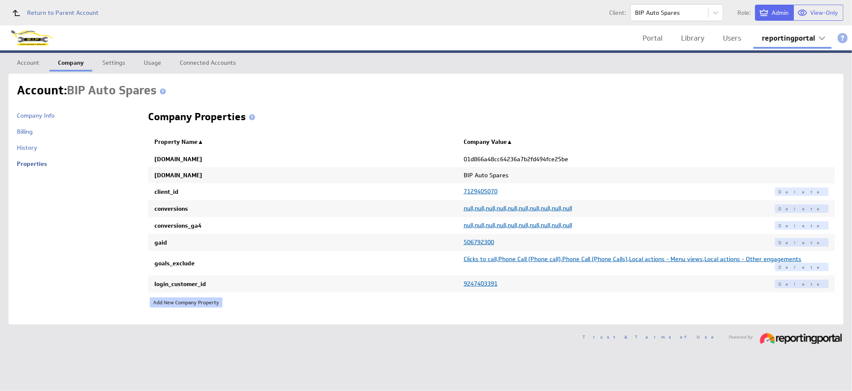
click at [165, 297] on link "Add New Company Property" at bounding box center [186, 302] width 73 height 10
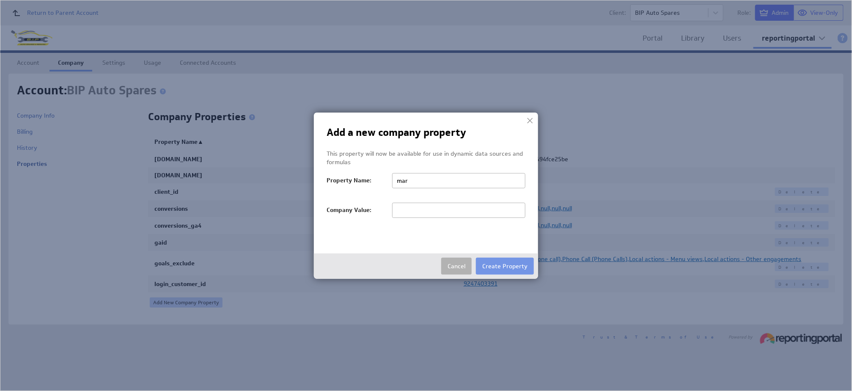
type input "margin"
type input "1"
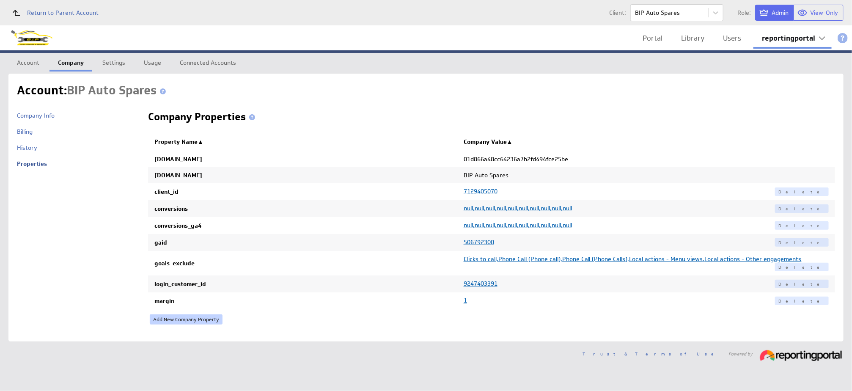
click at [171, 314] on link "Add New Company Property" at bounding box center [186, 319] width 73 height 10
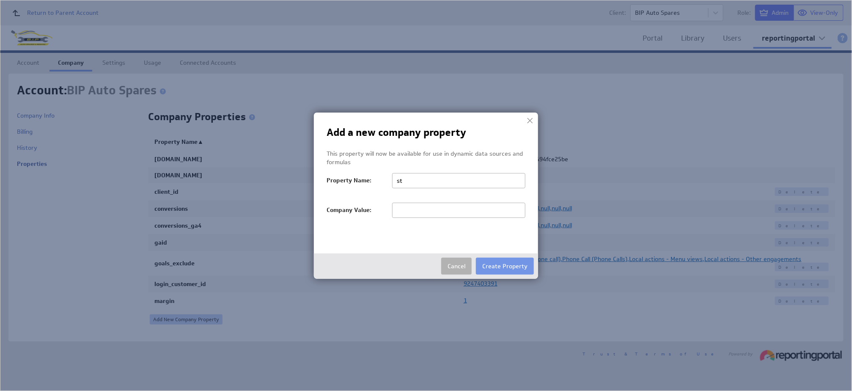
type input "startDate"
type input "20251001"
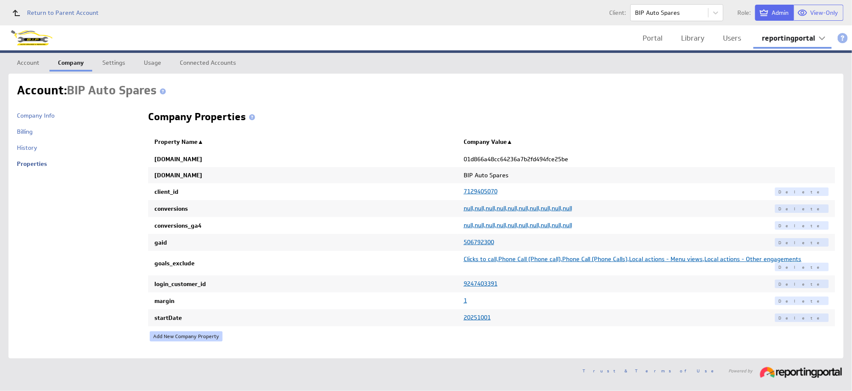
click at [187, 331] on link "Add New Company Property" at bounding box center [186, 336] width 73 height 10
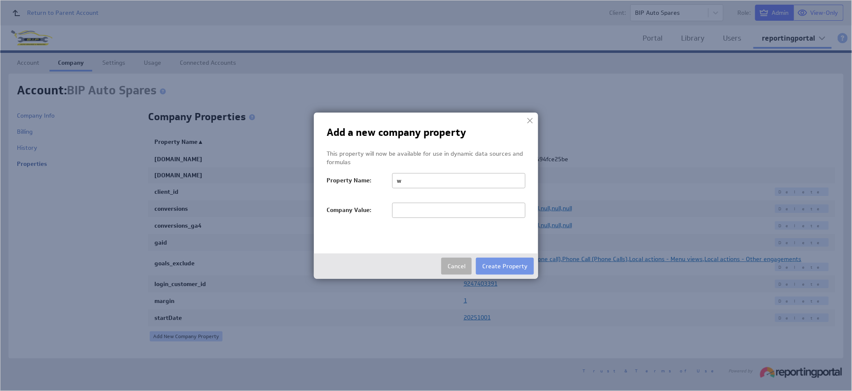
type input "wildjar_id"
paste input "c4e50b83-4e95-4a46-ae85-2f21df4336a7"
type input "c4e50b83-4e95-4a46-ae85-2f21df4336a7"
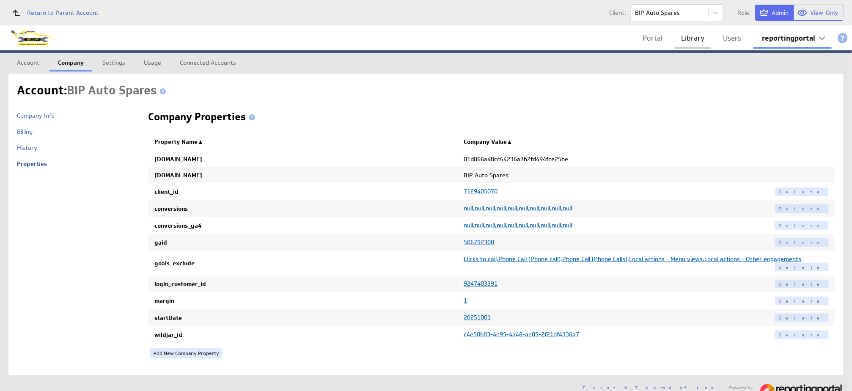
click at [695, 39] on link "Library" at bounding box center [693, 38] width 36 height 17
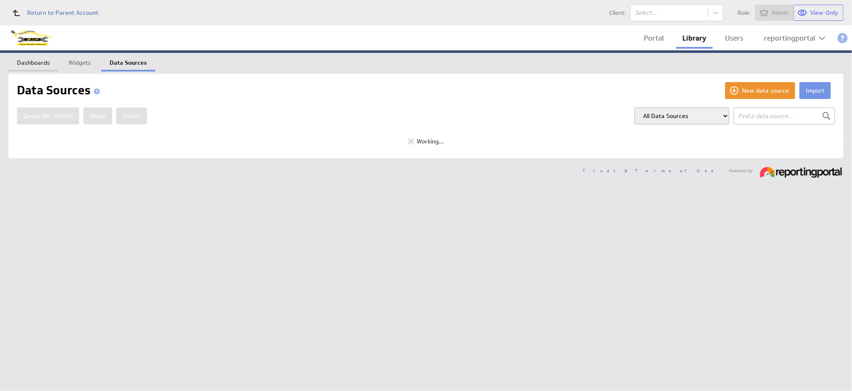
click at [31, 58] on link "Dashboards" at bounding box center [33, 61] width 50 height 17
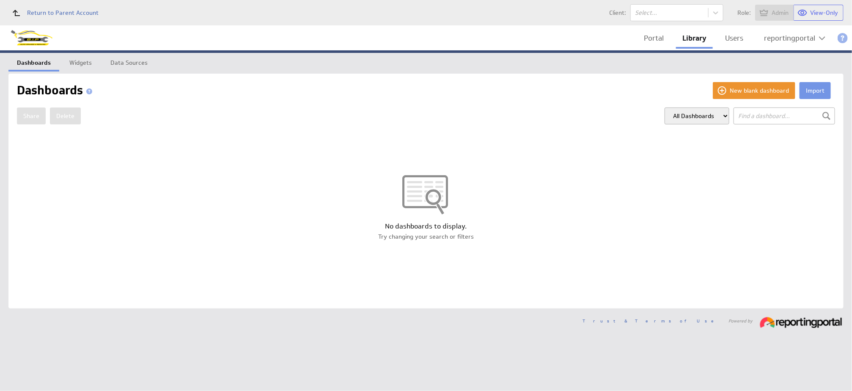
click at [818, 86] on button "Import" at bounding box center [815, 90] width 31 height 17
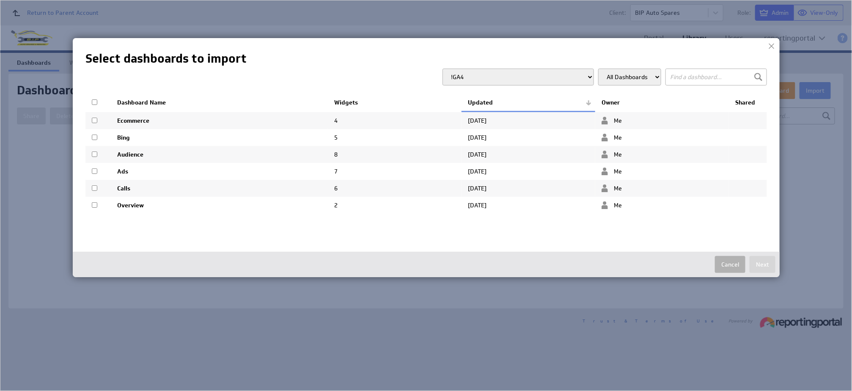
click at [98, 150] on td at bounding box center [97, 154] width 25 height 17
checkbox input "true"
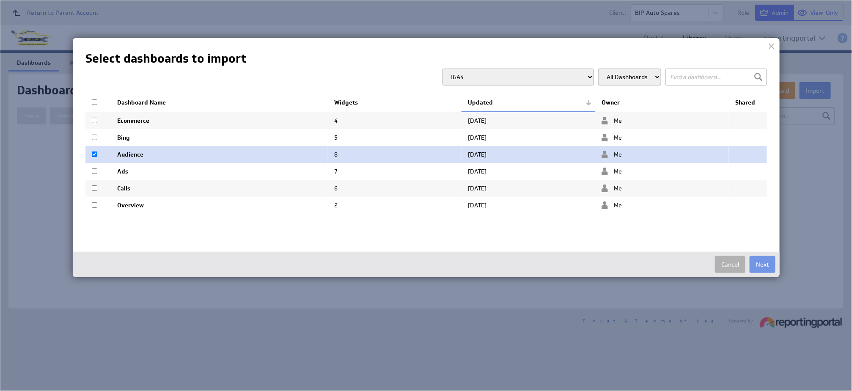
click at [96, 171] on input "checkbox" at bounding box center [95, 171] width 6 height 6
checkbox input "true"
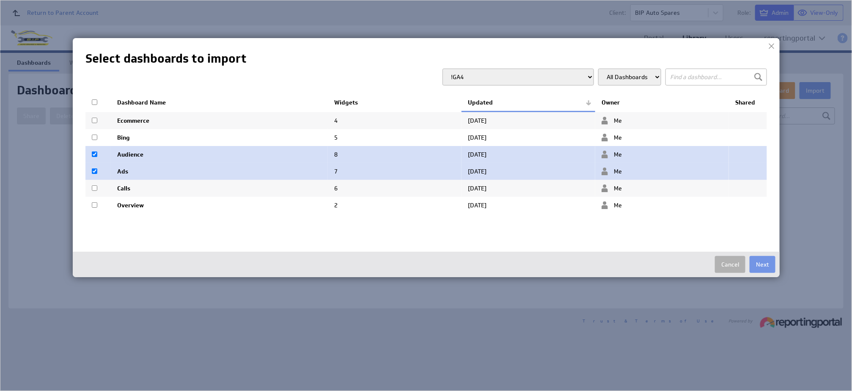
click at [93, 193] on td at bounding box center [97, 188] width 25 height 17
checkbox input "true"
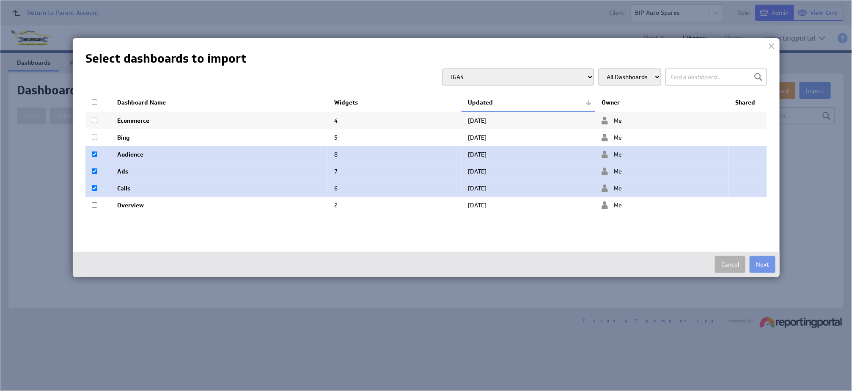
click at [94, 211] on td at bounding box center [97, 205] width 25 height 17
checkbox input "true"
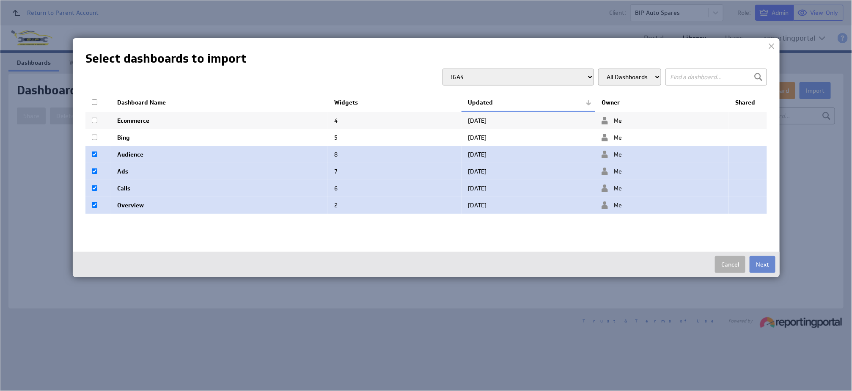
click at [772, 263] on button "Next" at bounding box center [763, 264] width 26 height 17
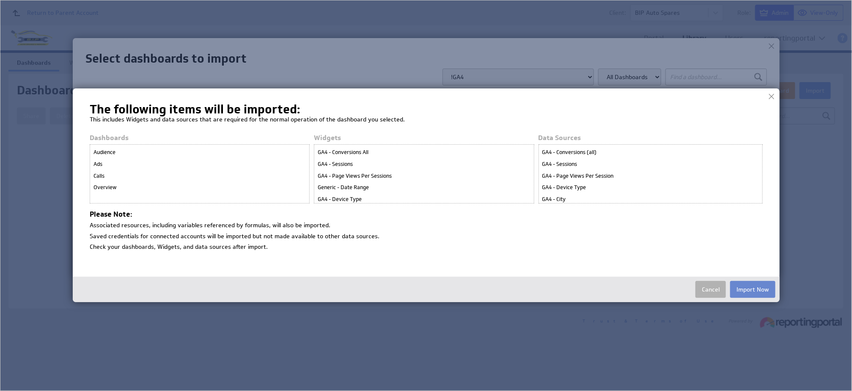
click at [744, 288] on button "Import Now" at bounding box center [752, 289] width 45 height 17
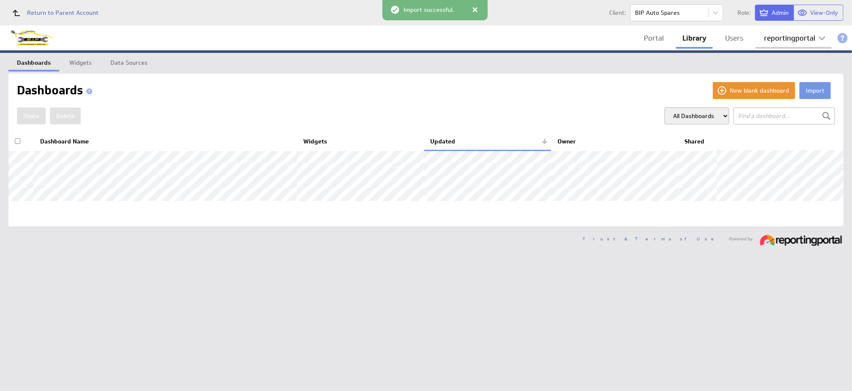
click at [774, 40] on div "reportingportal" at bounding box center [789, 38] width 51 height 7
click at [771, 61] on div "Account" at bounding box center [794, 58] width 72 height 14
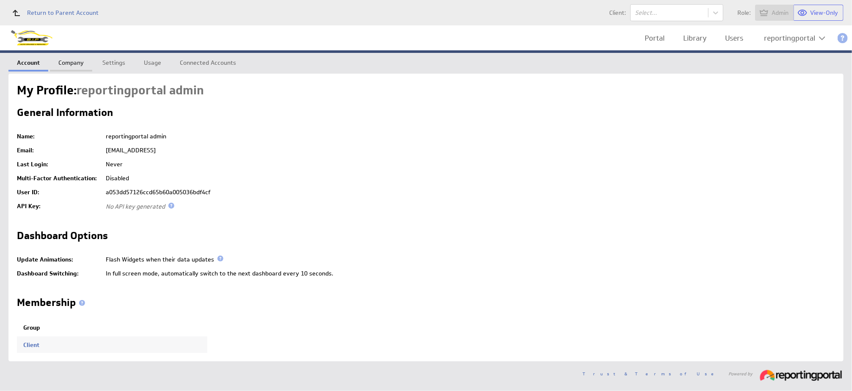
click at [70, 58] on link "Company" at bounding box center [71, 61] width 42 height 17
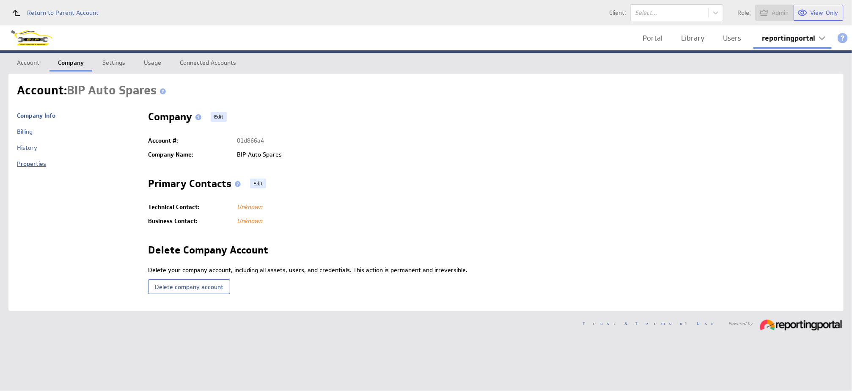
click at [32, 162] on link "Properties" at bounding box center [31, 164] width 29 height 8
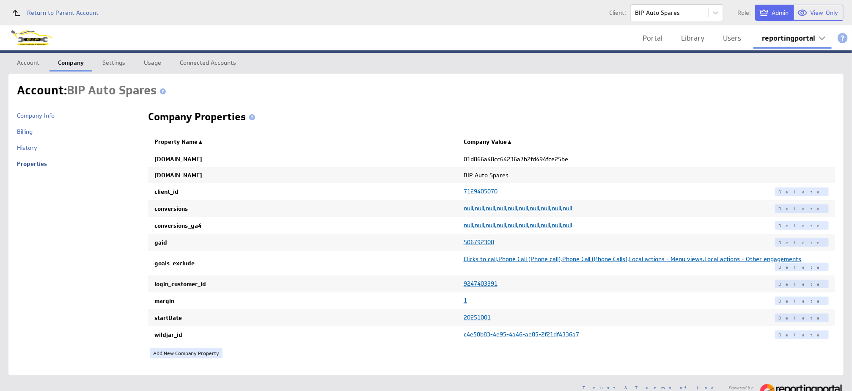
click at [482, 280] on span "9247403391" at bounding box center [481, 284] width 34 height 8
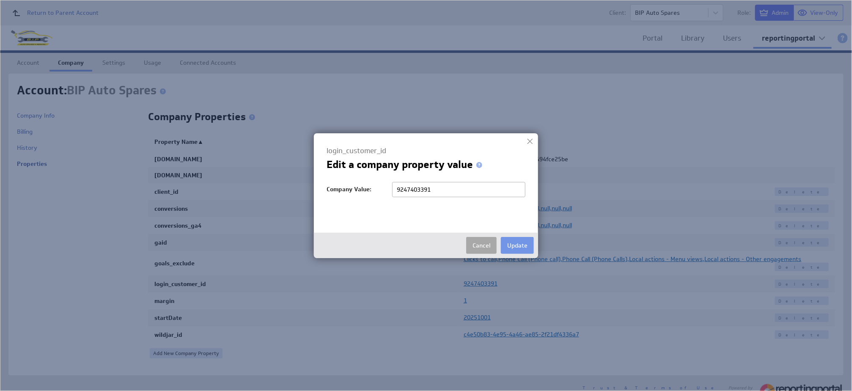
click at [481, 245] on button "Cancel" at bounding box center [481, 245] width 30 height 17
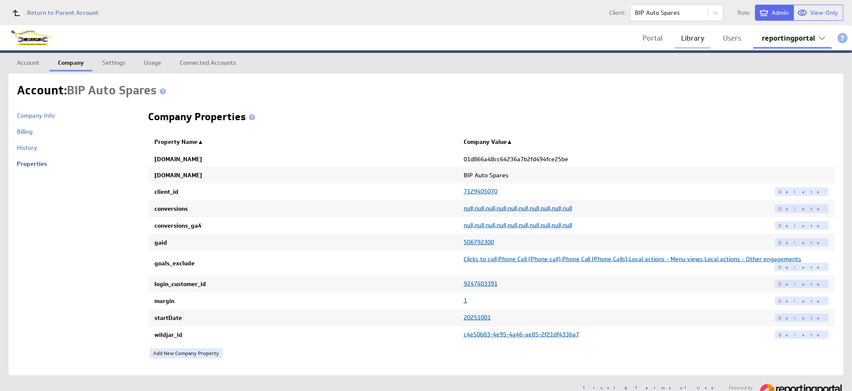
click at [690, 36] on link "Library" at bounding box center [693, 38] width 36 height 17
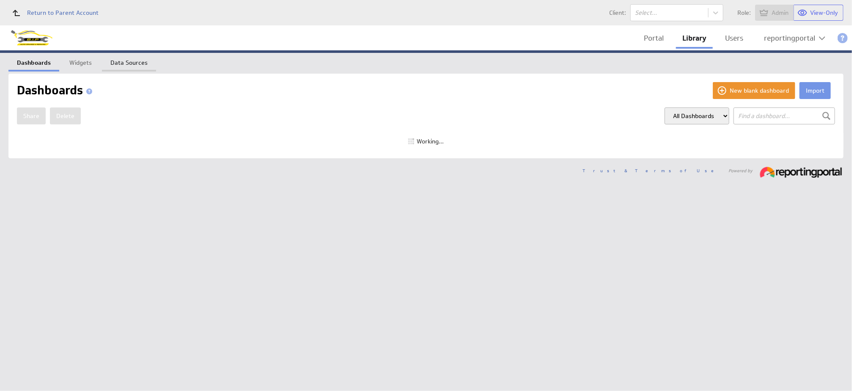
click at [126, 55] on link "Data Sources" at bounding box center [129, 61] width 54 height 17
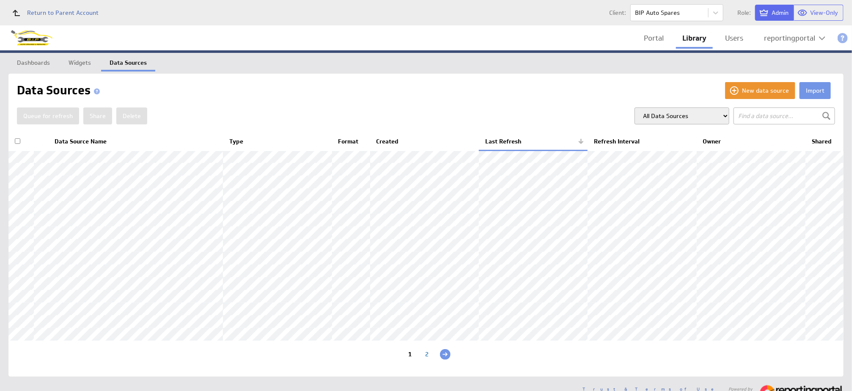
click at [65, 137] on th "Data Source Name" at bounding box center [135, 142] width 175 height 18
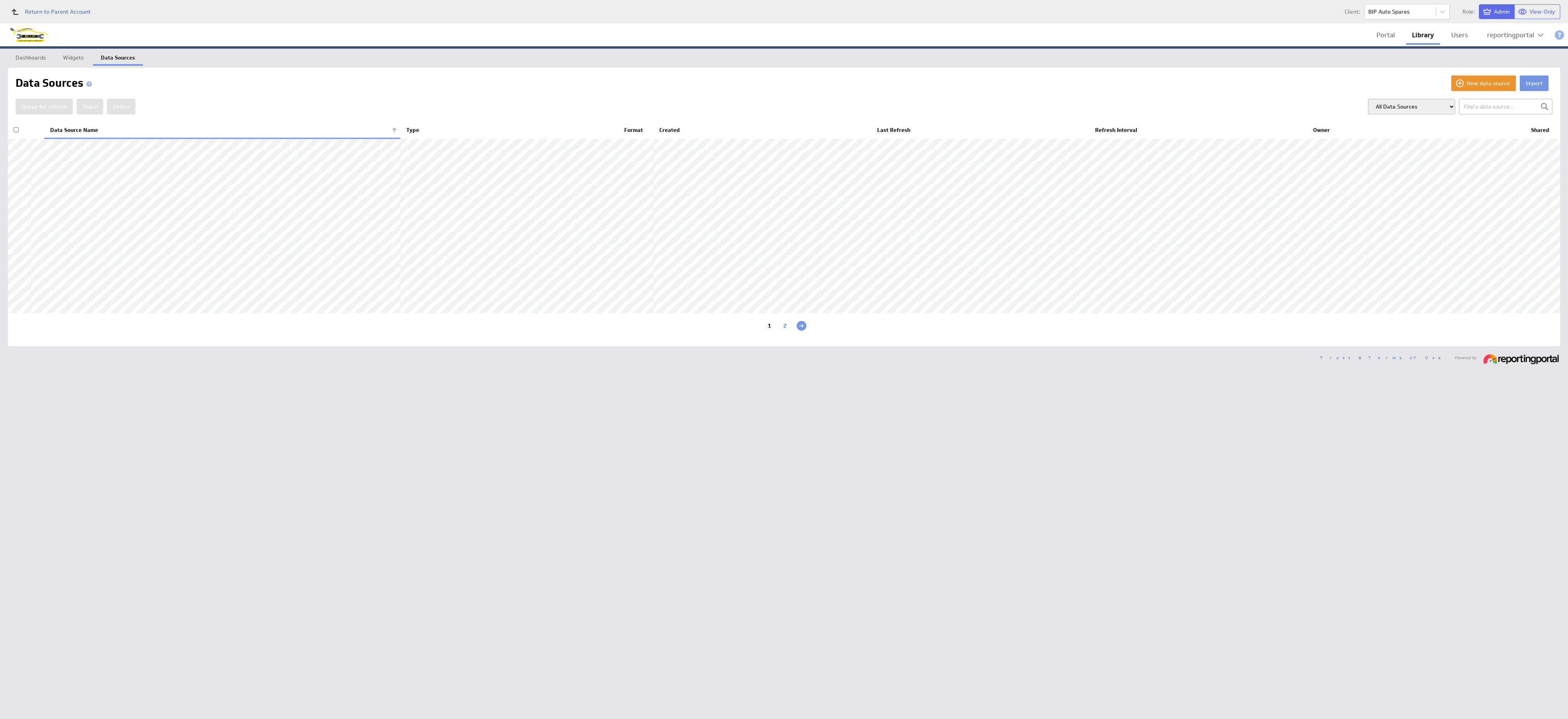
click at [784, 338] on div "1 2" at bounding box center [784, 326] width 1552 height 26
click at [784, 330] on div "2" at bounding box center [784, 326] width 16 height 7
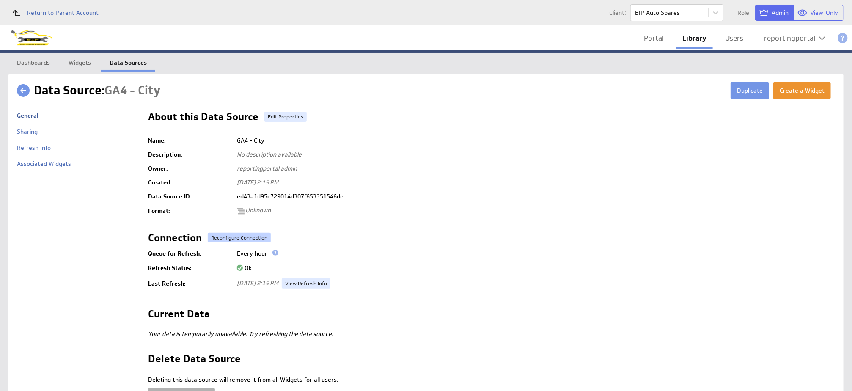
click at [236, 239] on button "Reconfigure Connection" at bounding box center [239, 238] width 63 height 10
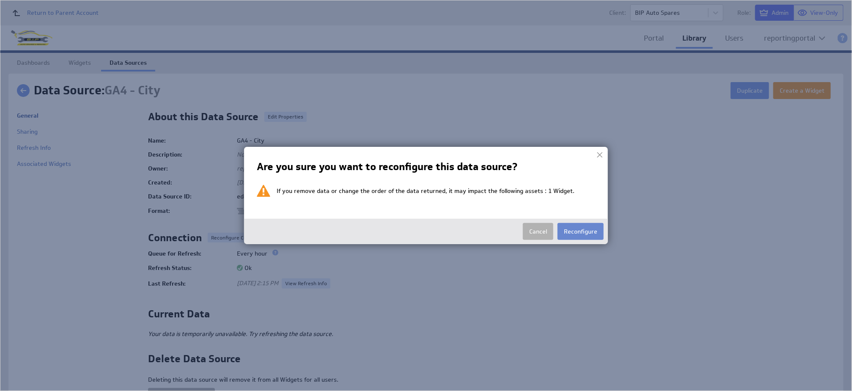
click at [566, 230] on button "Reconfigure" at bounding box center [581, 231] width 46 height 17
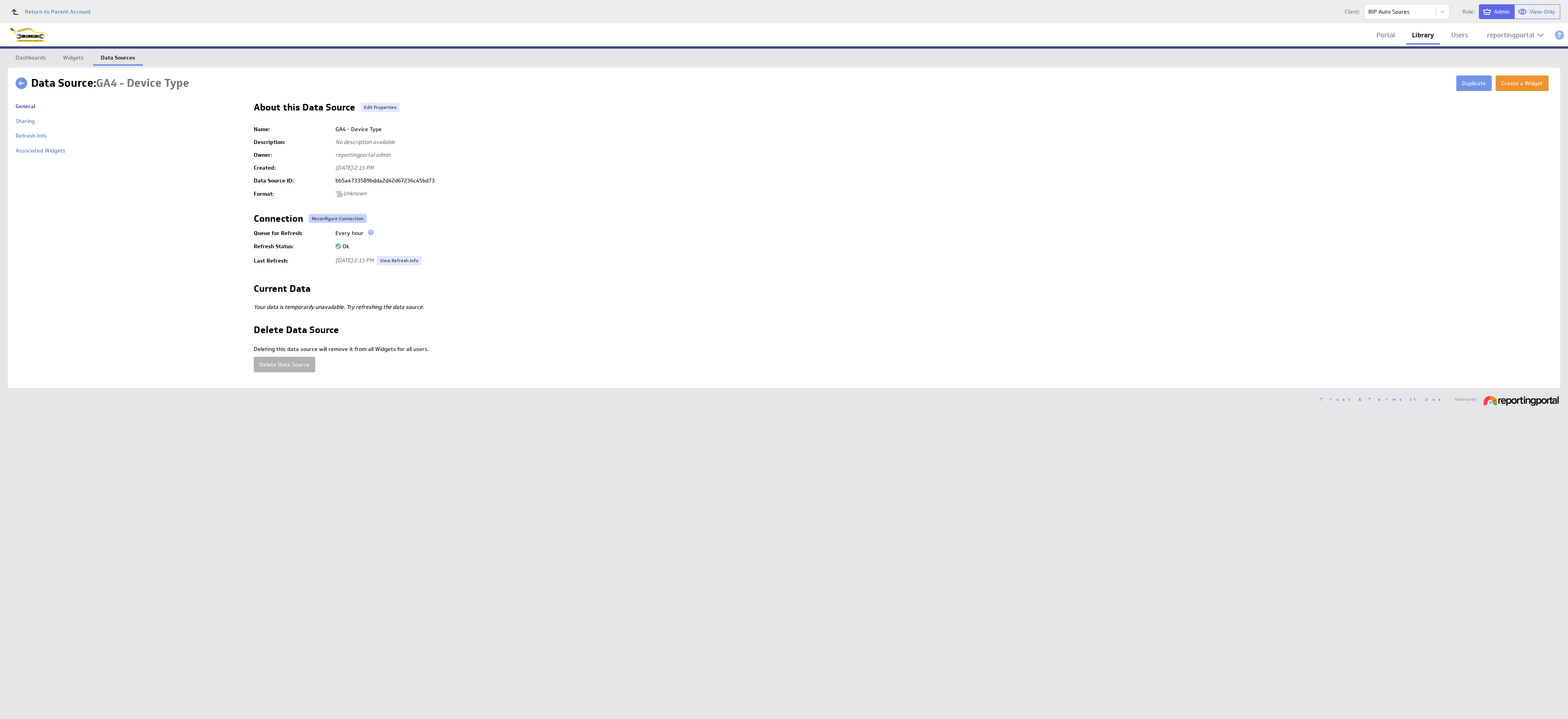
click at [328, 214] on button "Reconfigure Connection" at bounding box center [338, 219] width 58 height 9
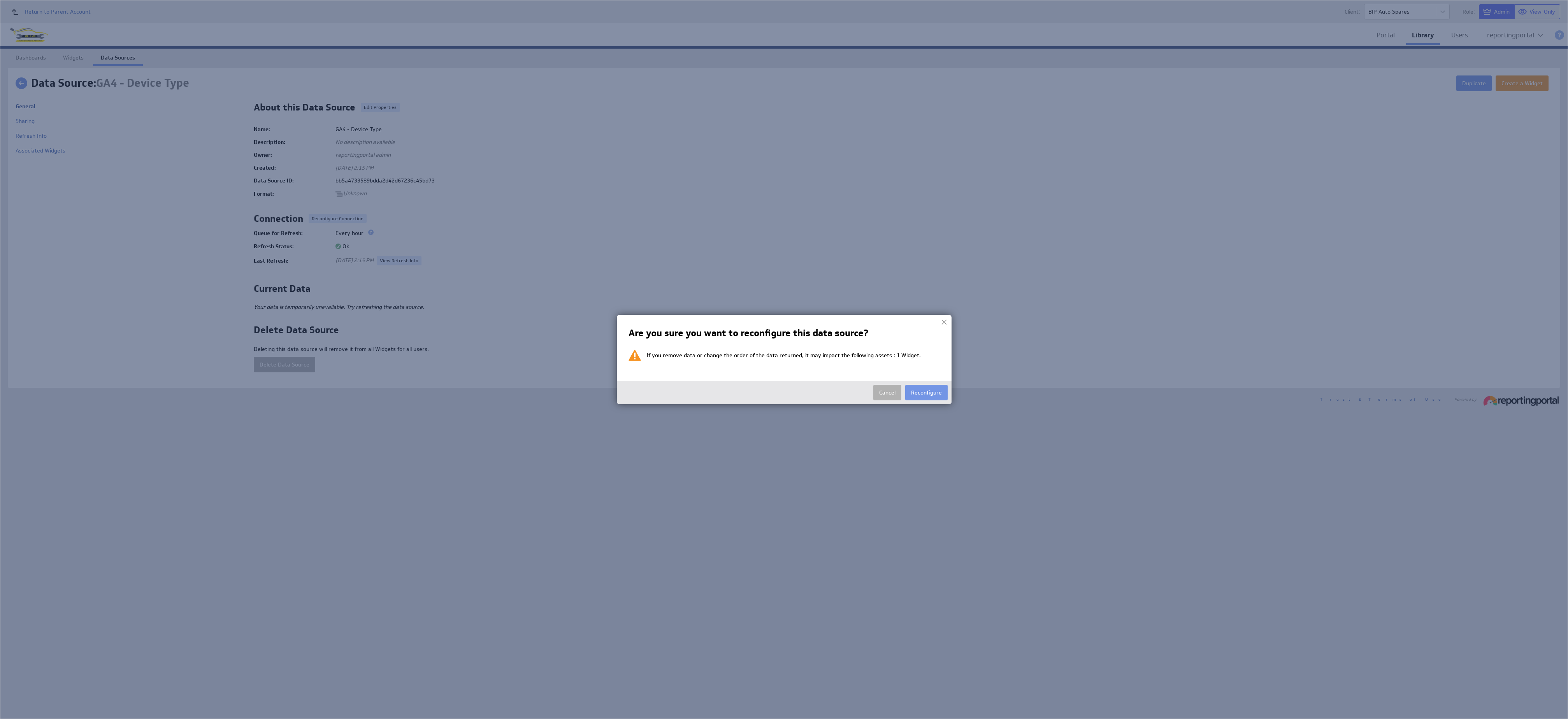
click at [784, 360] on div "Cancel Reconfigure" at bounding box center [784, 392] width 335 height 23
click at [784, 360] on button "Reconfigure" at bounding box center [926, 392] width 42 height 16
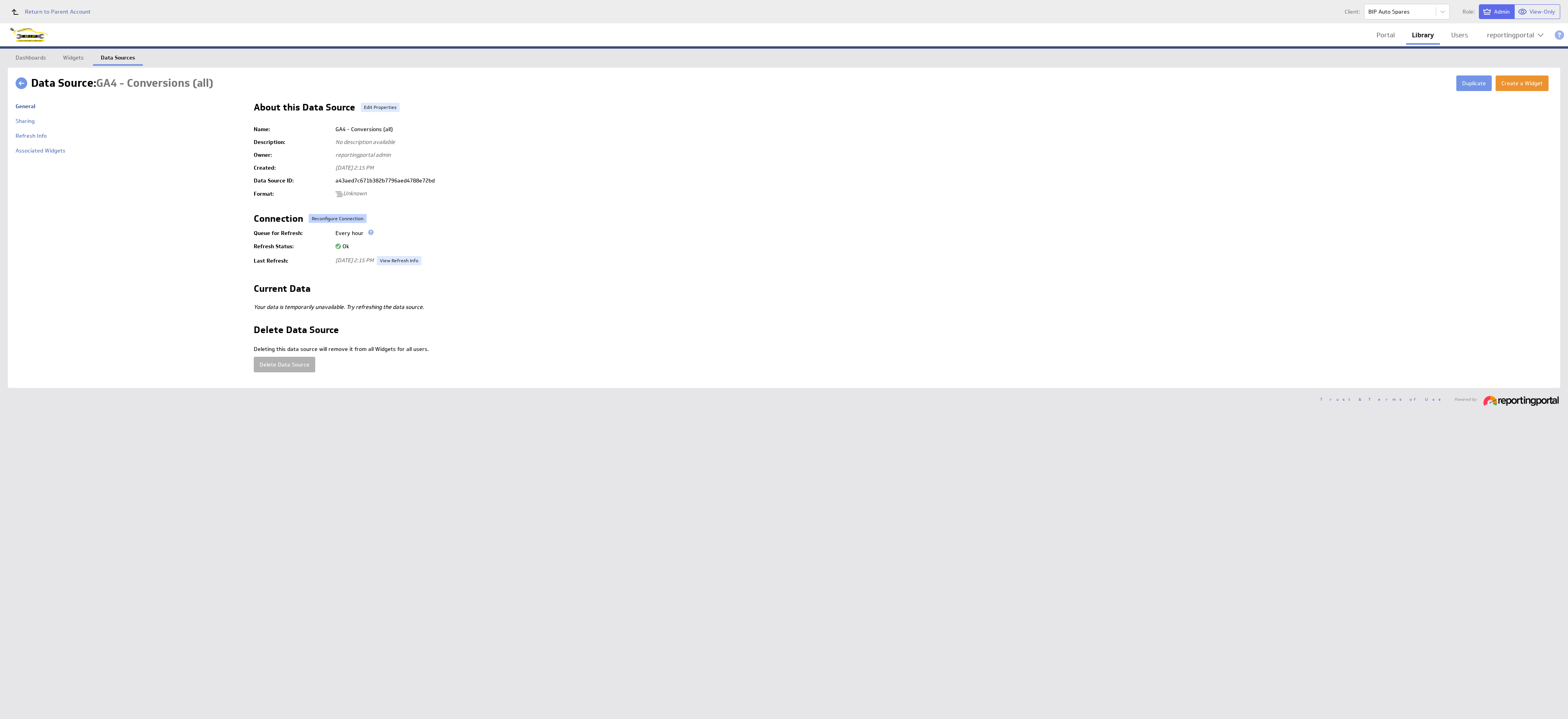
click at [326, 215] on button "Reconfigure Connection" at bounding box center [338, 219] width 58 height 9
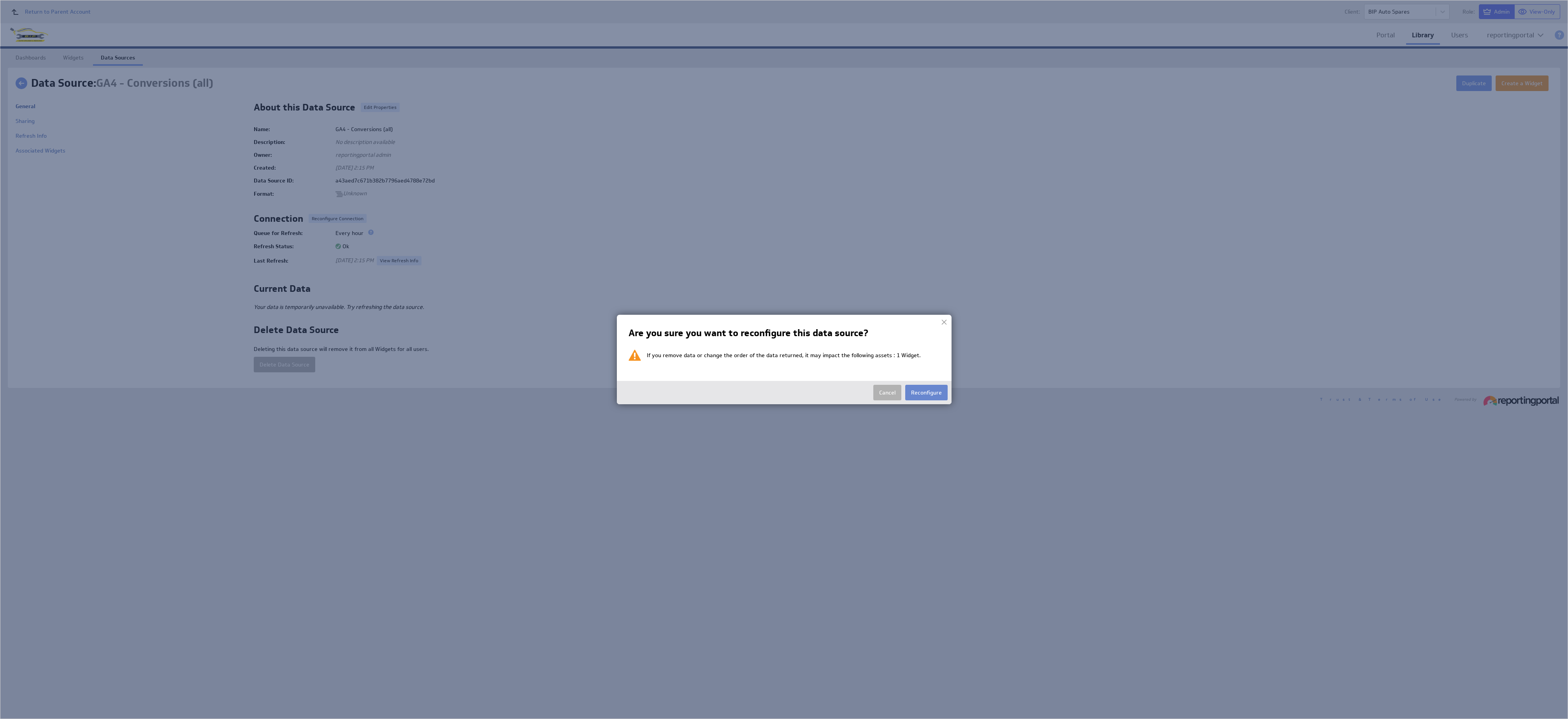
click at [784, 360] on button "Reconfigure" at bounding box center [926, 392] width 42 height 16
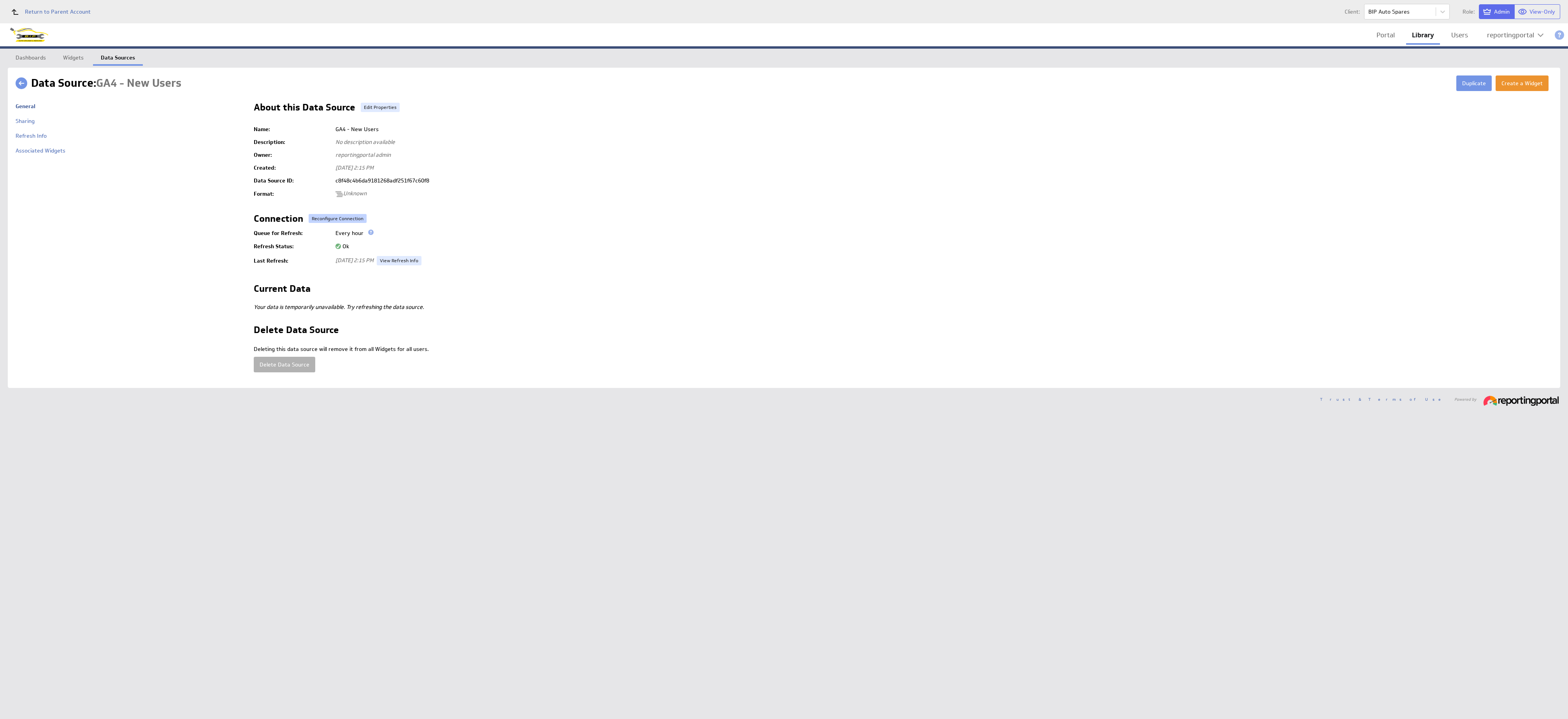
click at [326, 215] on button "Reconfigure Connection" at bounding box center [338, 219] width 58 height 9
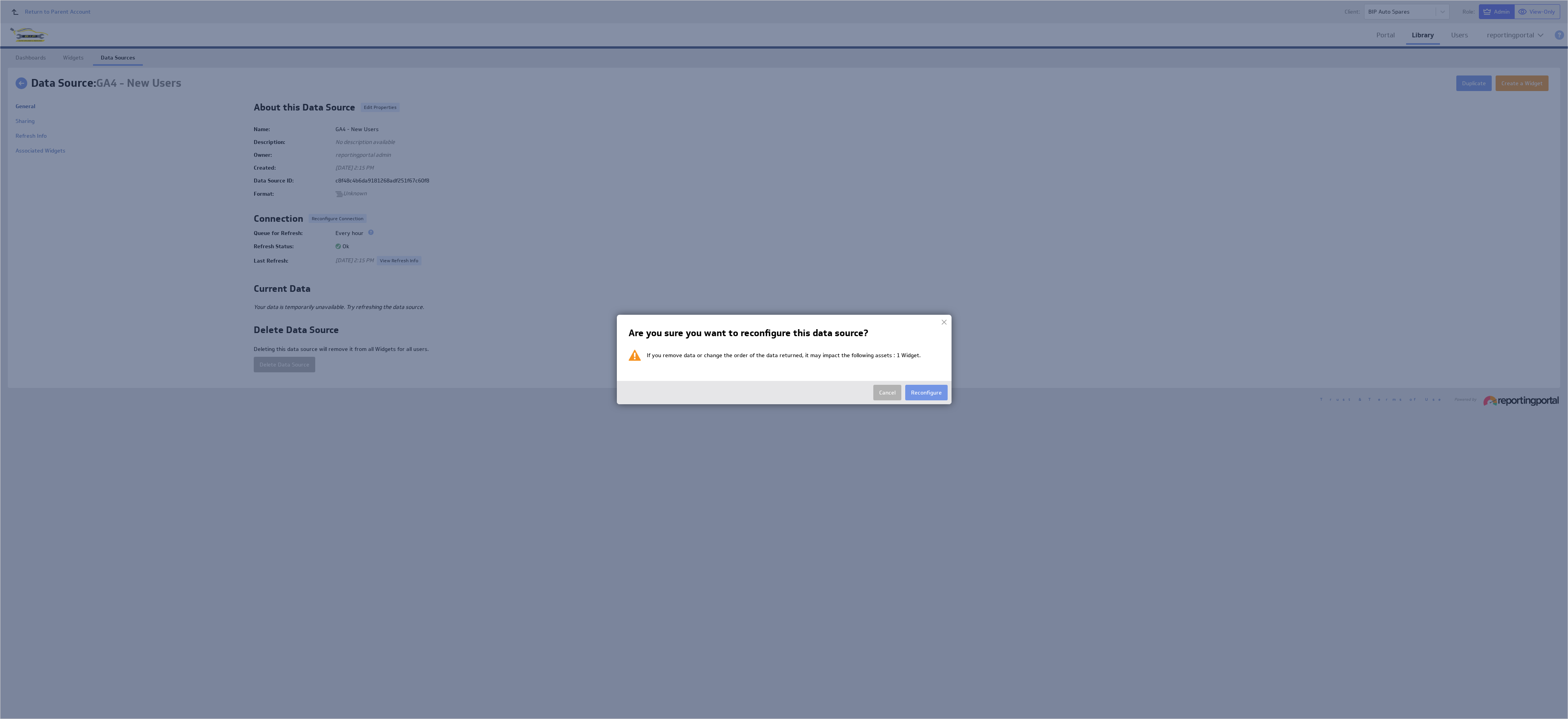
click at [784, 360] on div "Are you sure you want to reconfigure this data source? If you remove data or ch…" at bounding box center [784, 360] width 342 height 97
click at [784, 360] on button "Reconfigure" at bounding box center [926, 392] width 42 height 16
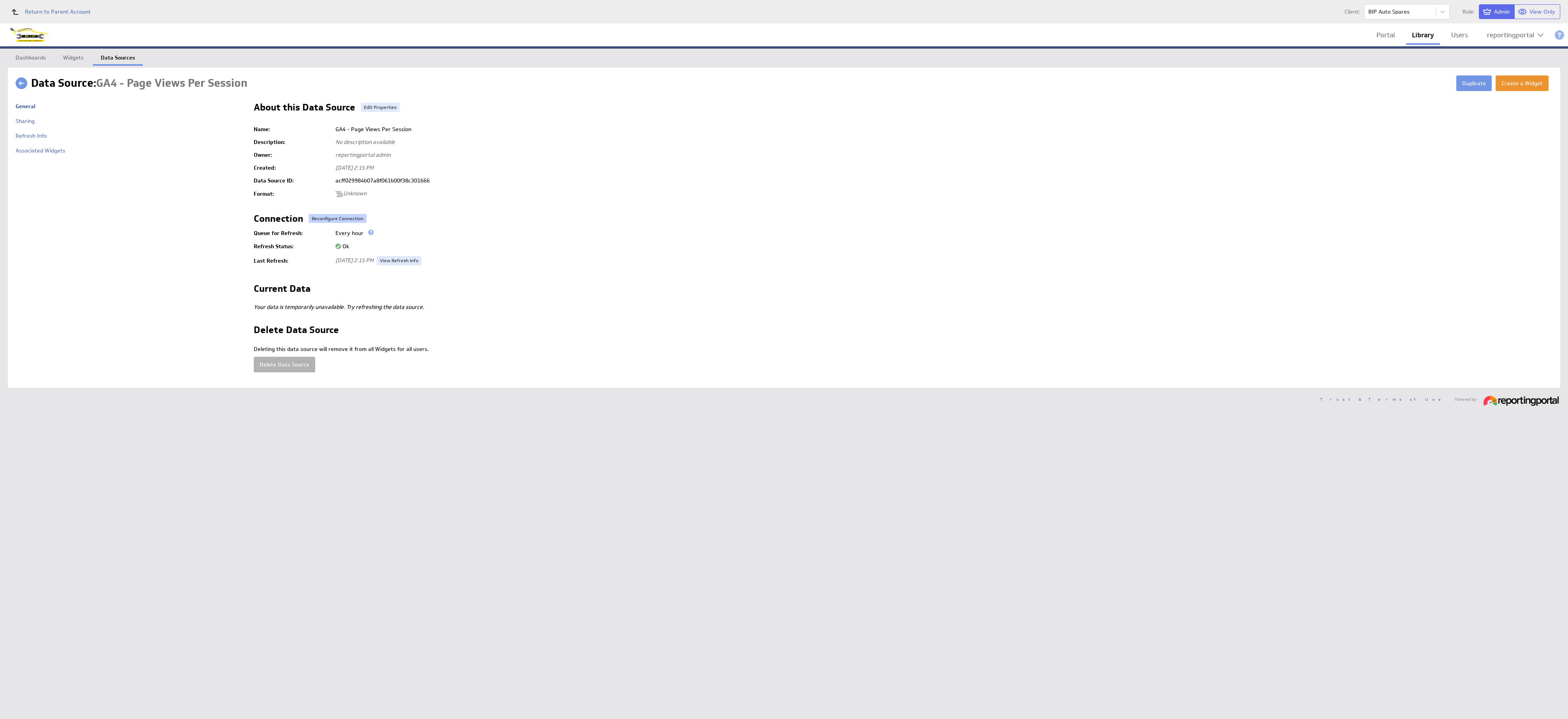
click at [313, 220] on button "Reconfigure Connection" at bounding box center [338, 219] width 58 height 9
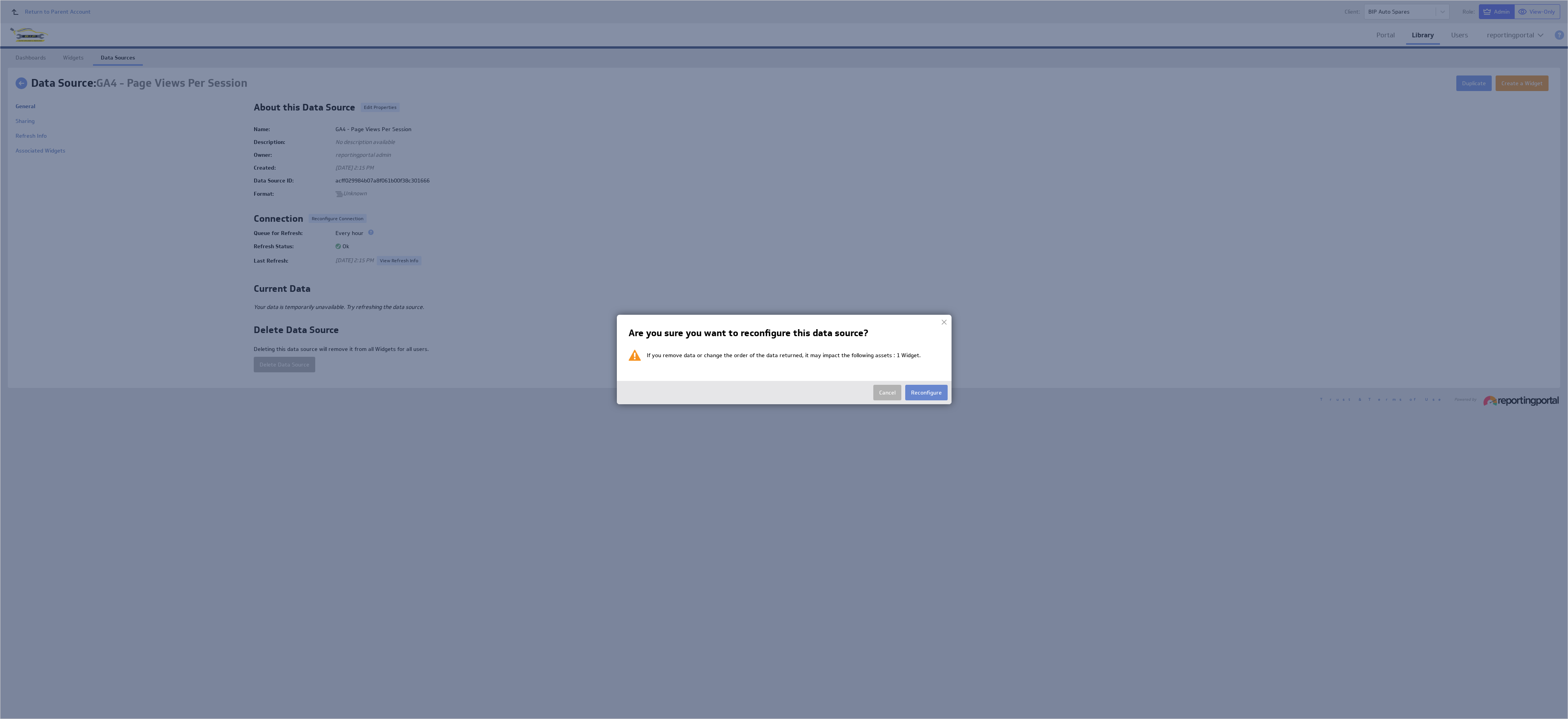
click at [784, 360] on button "Reconfigure" at bounding box center [926, 392] width 42 height 16
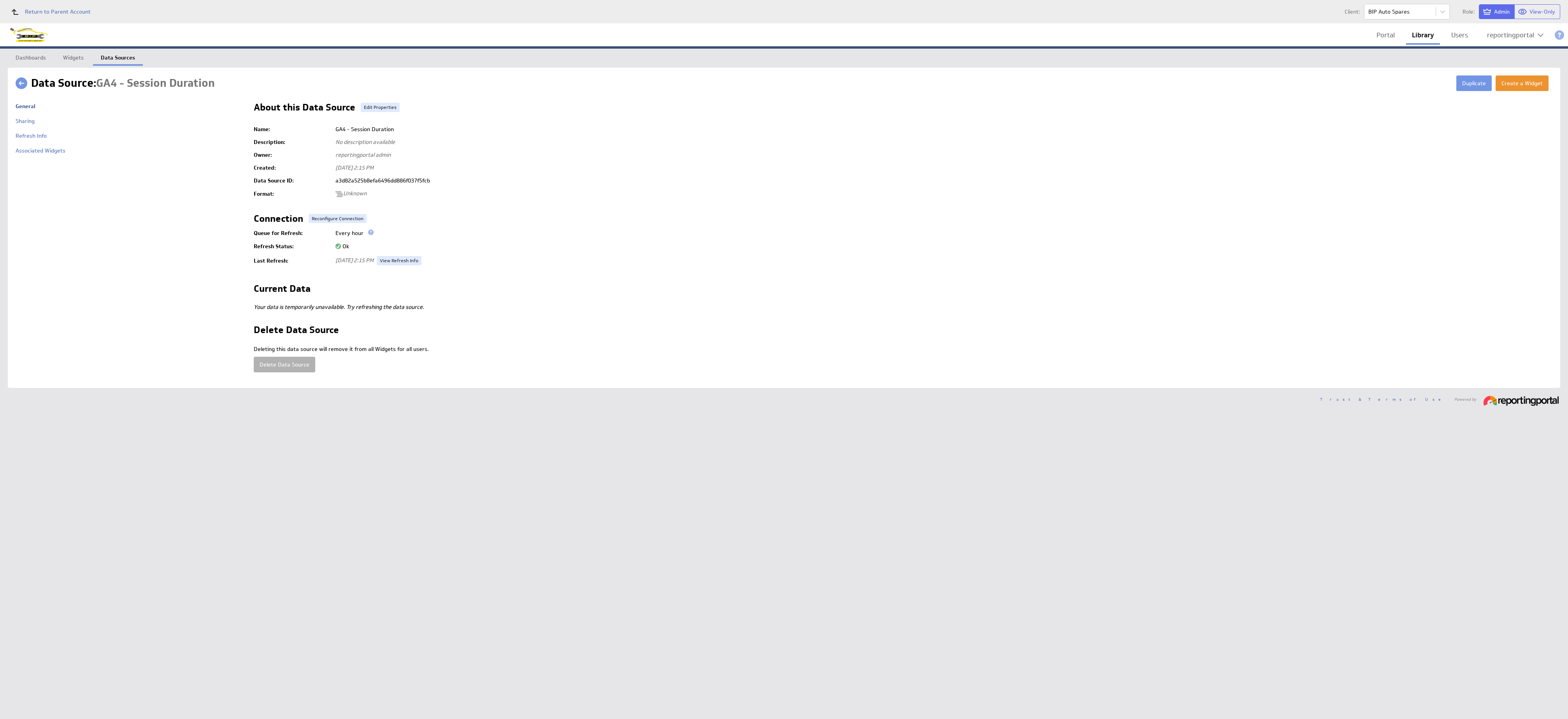
click at [326, 210] on td at bounding box center [903, 208] width 1299 height 13
click at [329, 220] on button "Reconfigure Connection" at bounding box center [338, 219] width 58 height 9
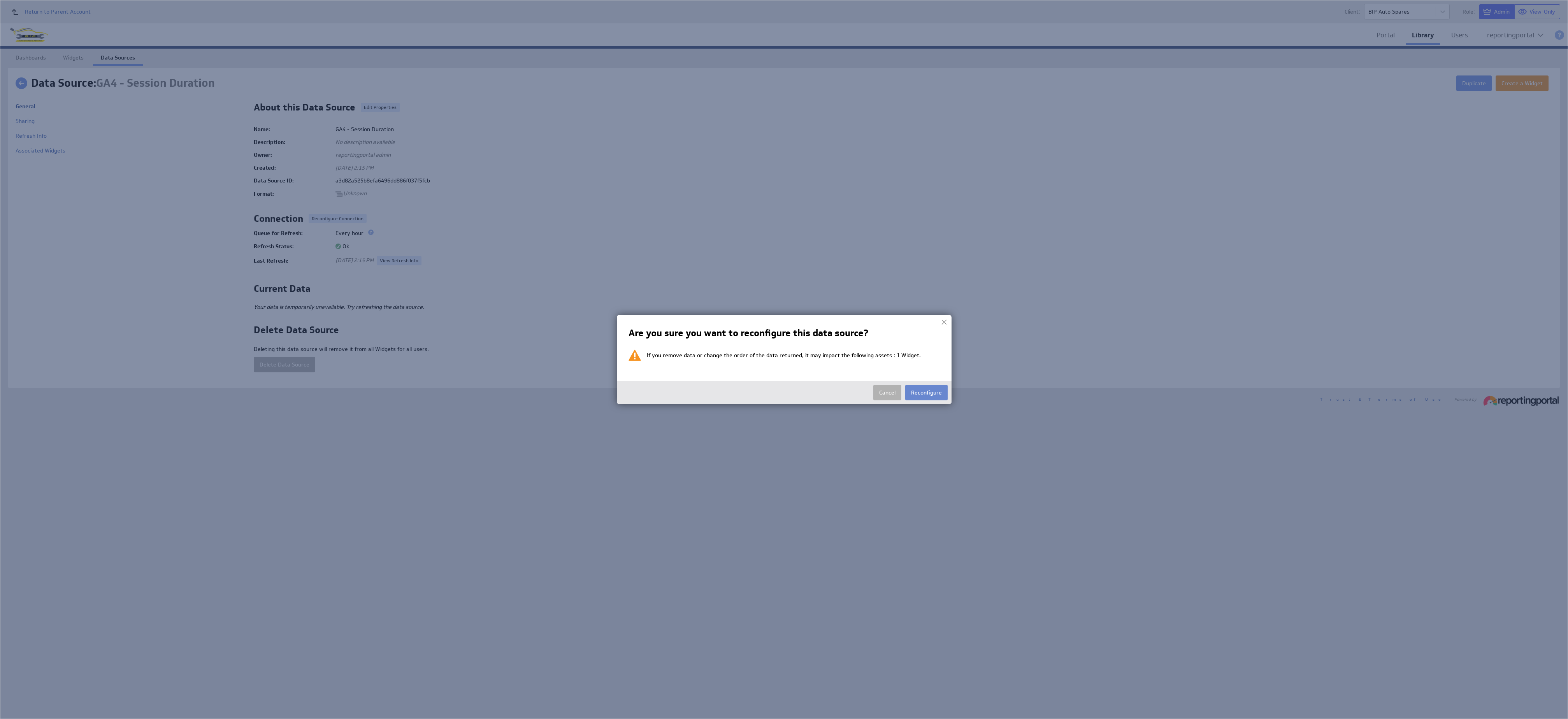
click at [784, 360] on button "Reconfigure" at bounding box center [926, 392] width 42 height 16
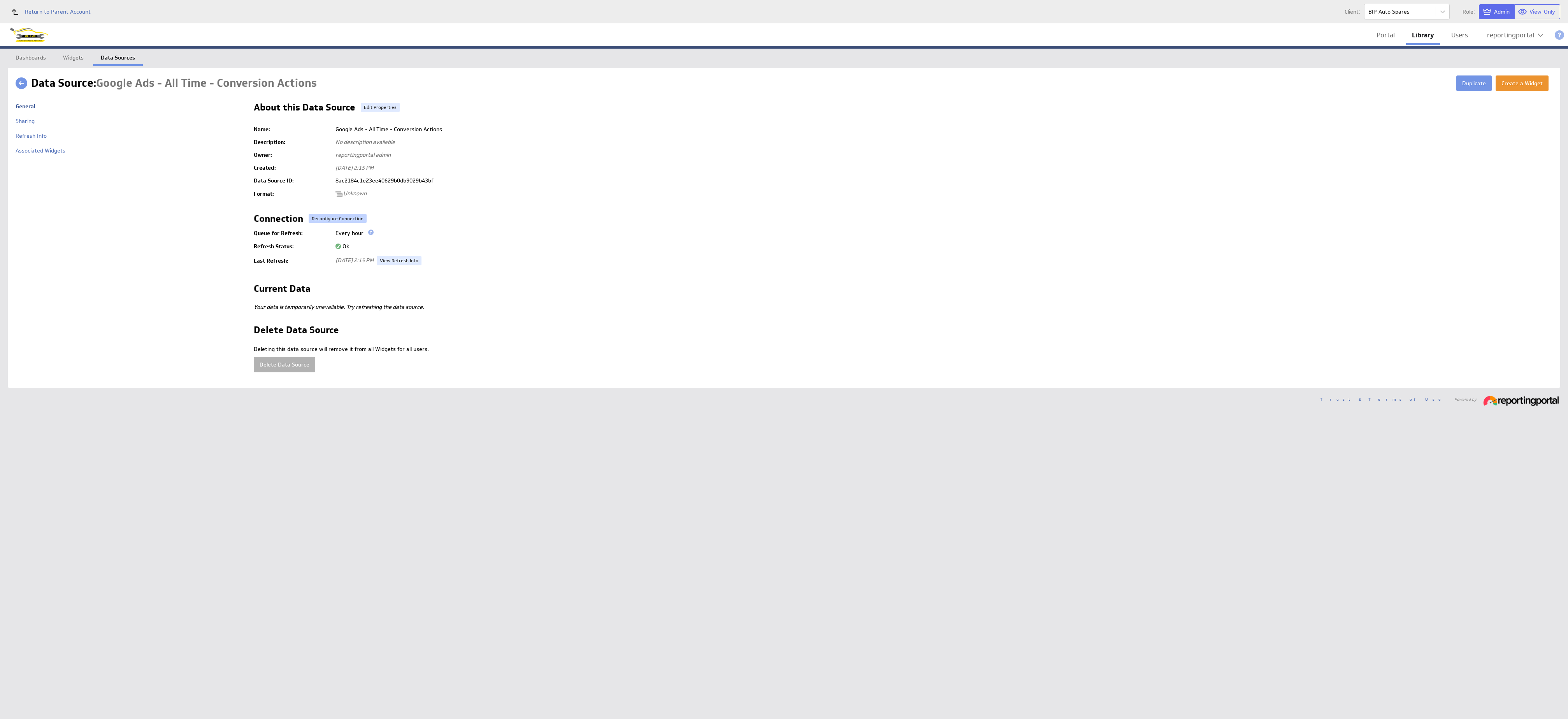
click at [322, 215] on button "Reconfigure Connection" at bounding box center [338, 219] width 58 height 9
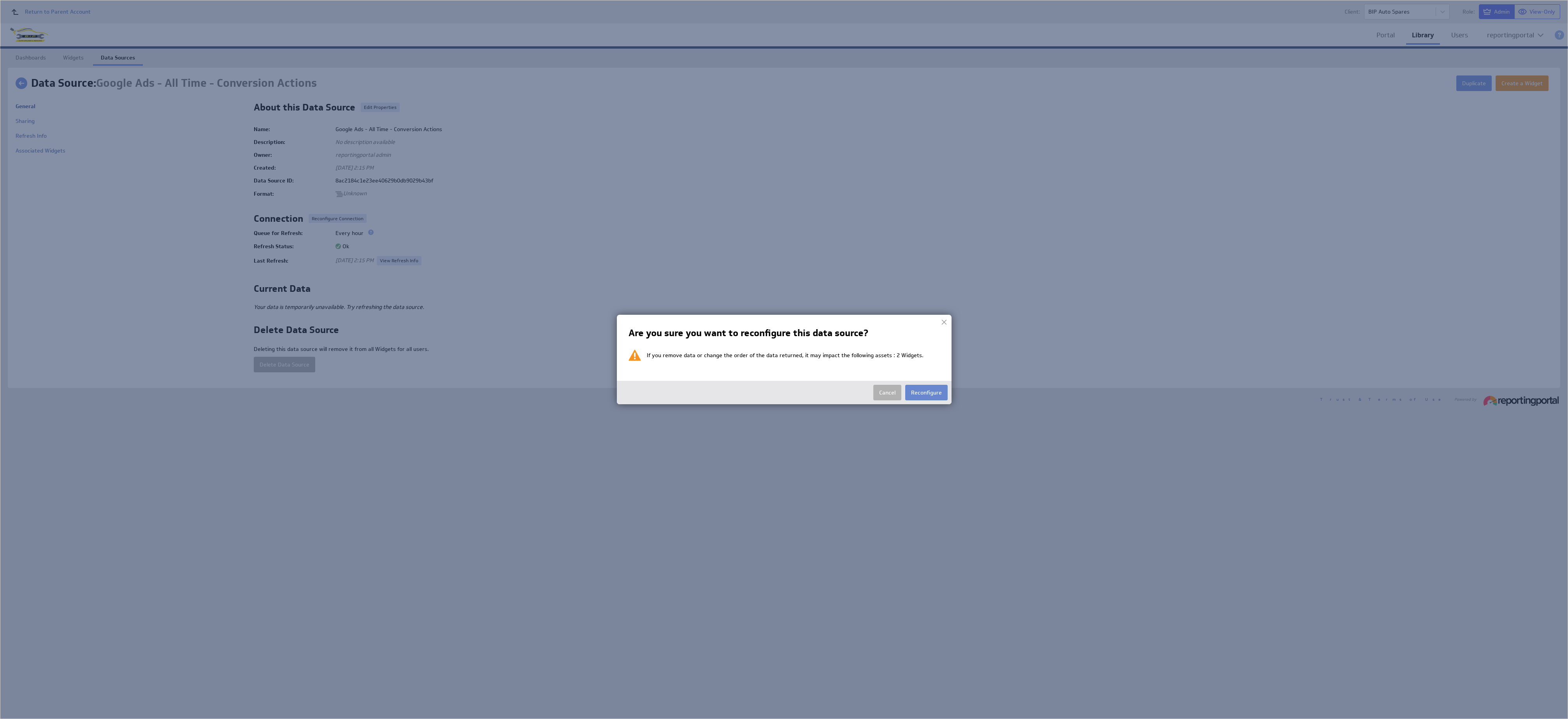
click at [784, 360] on button "Reconfigure" at bounding box center [926, 392] width 42 height 16
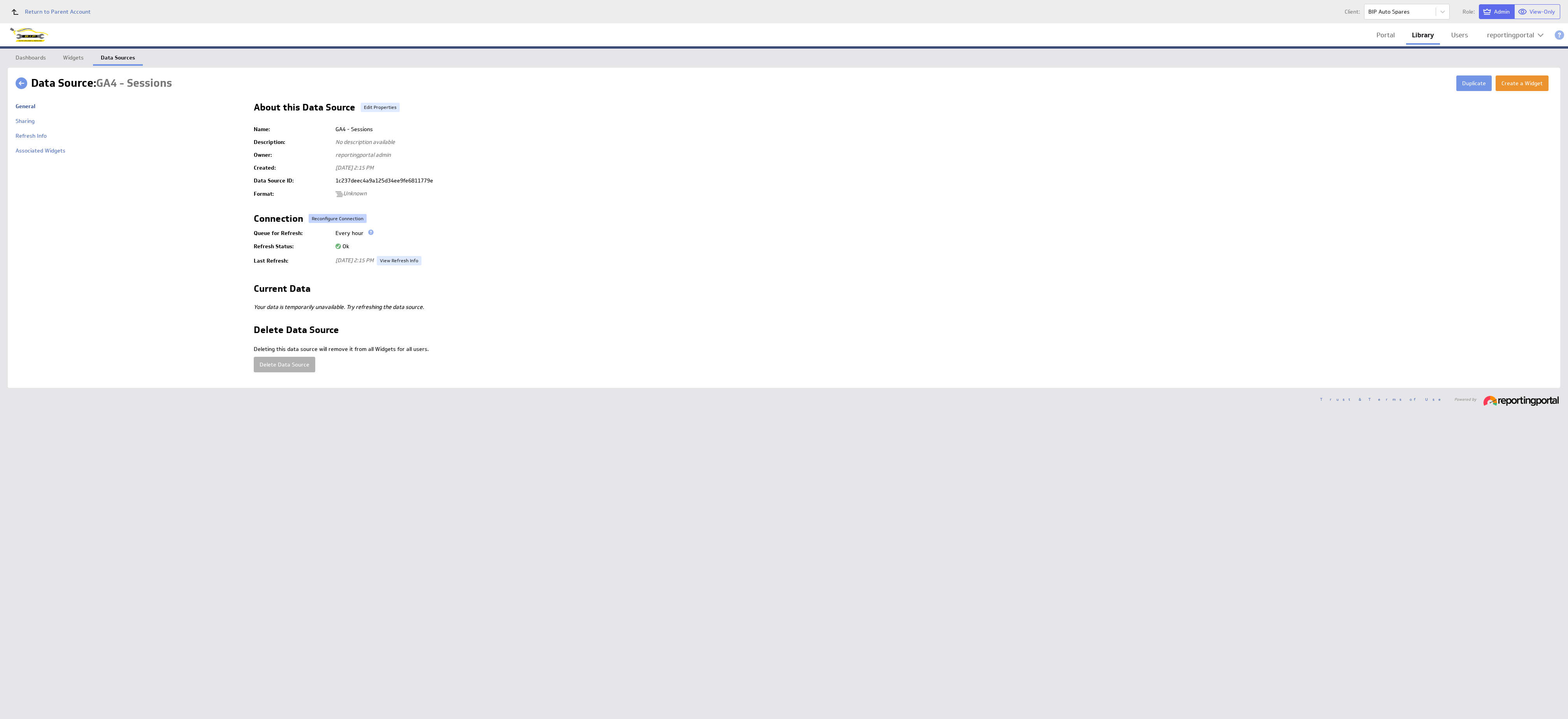
click at [325, 215] on button "Reconfigure Connection" at bounding box center [338, 219] width 58 height 9
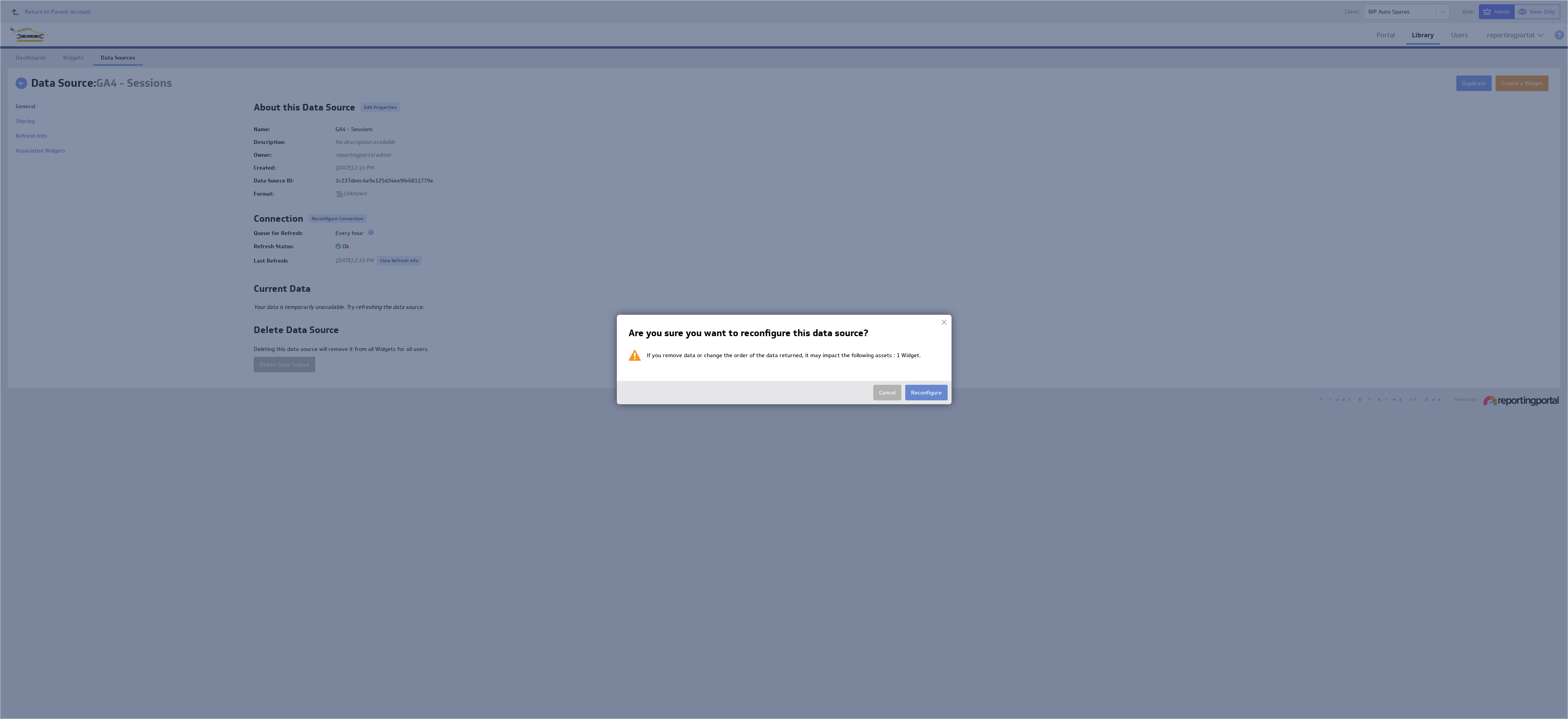
click at [784, 360] on button "Reconfigure" at bounding box center [926, 392] width 42 height 16
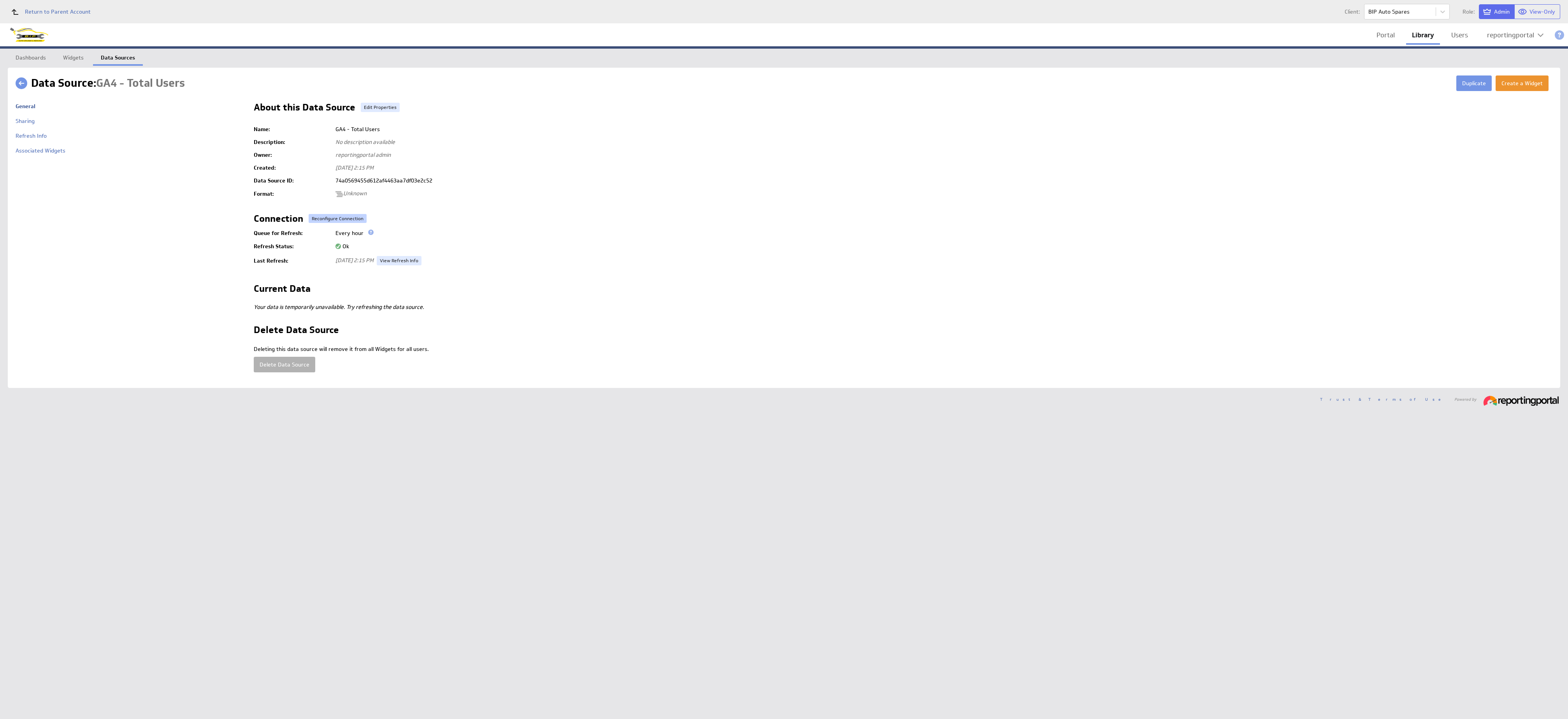
click at [322, 218] on button "Reconfigure Connection" at bounding box center [338, 219] width 58 height 9
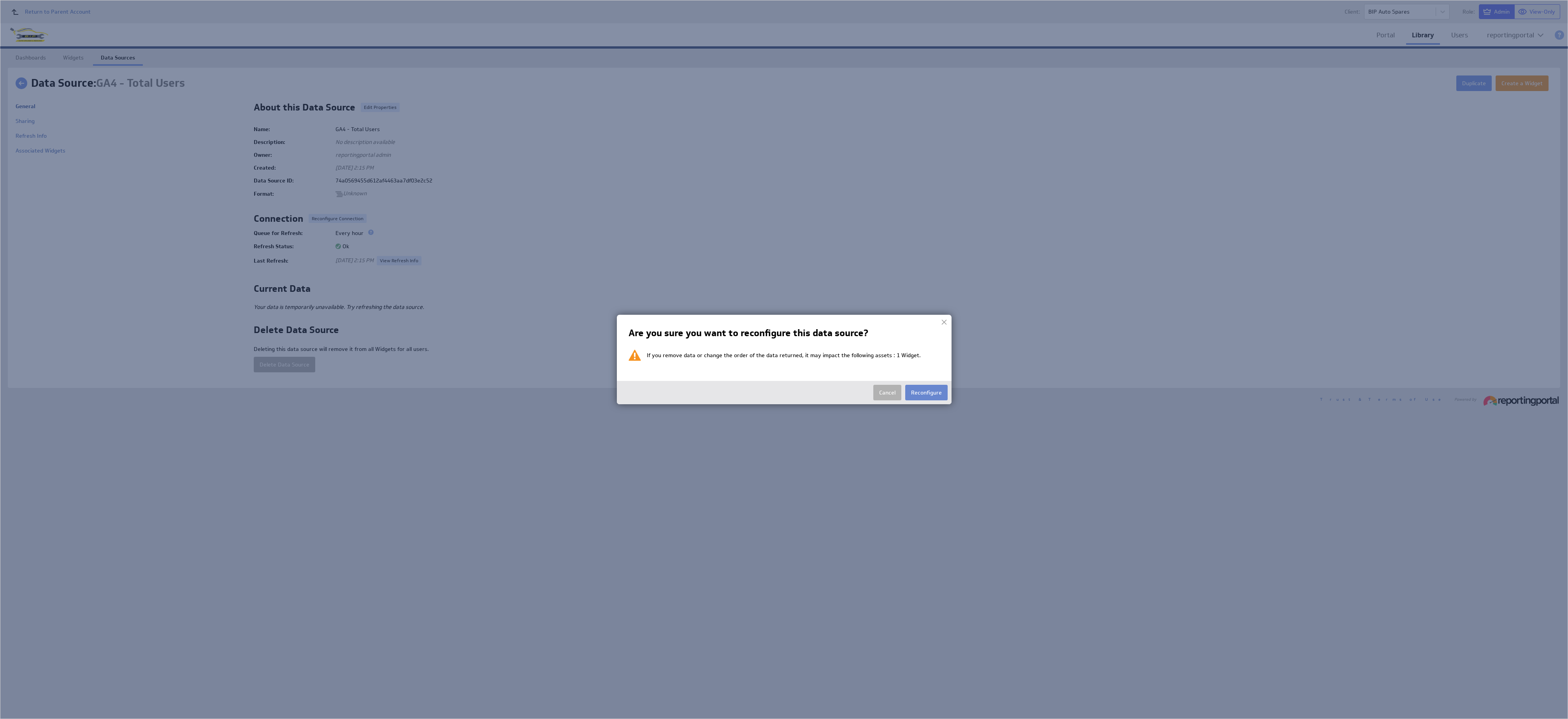
click at [784, 360] on button "Reconfigure" at bounding box center [926, 392] width 42 height 16
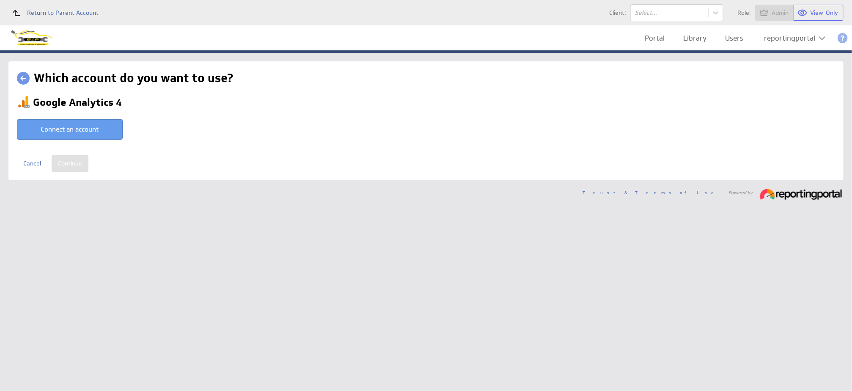
click at [66, 129] on button "Connect an account" at bounding box center [70, 129] width 106 height 20
type input "reportingportal @ Google created [DATE] 3:16 AM GMT"
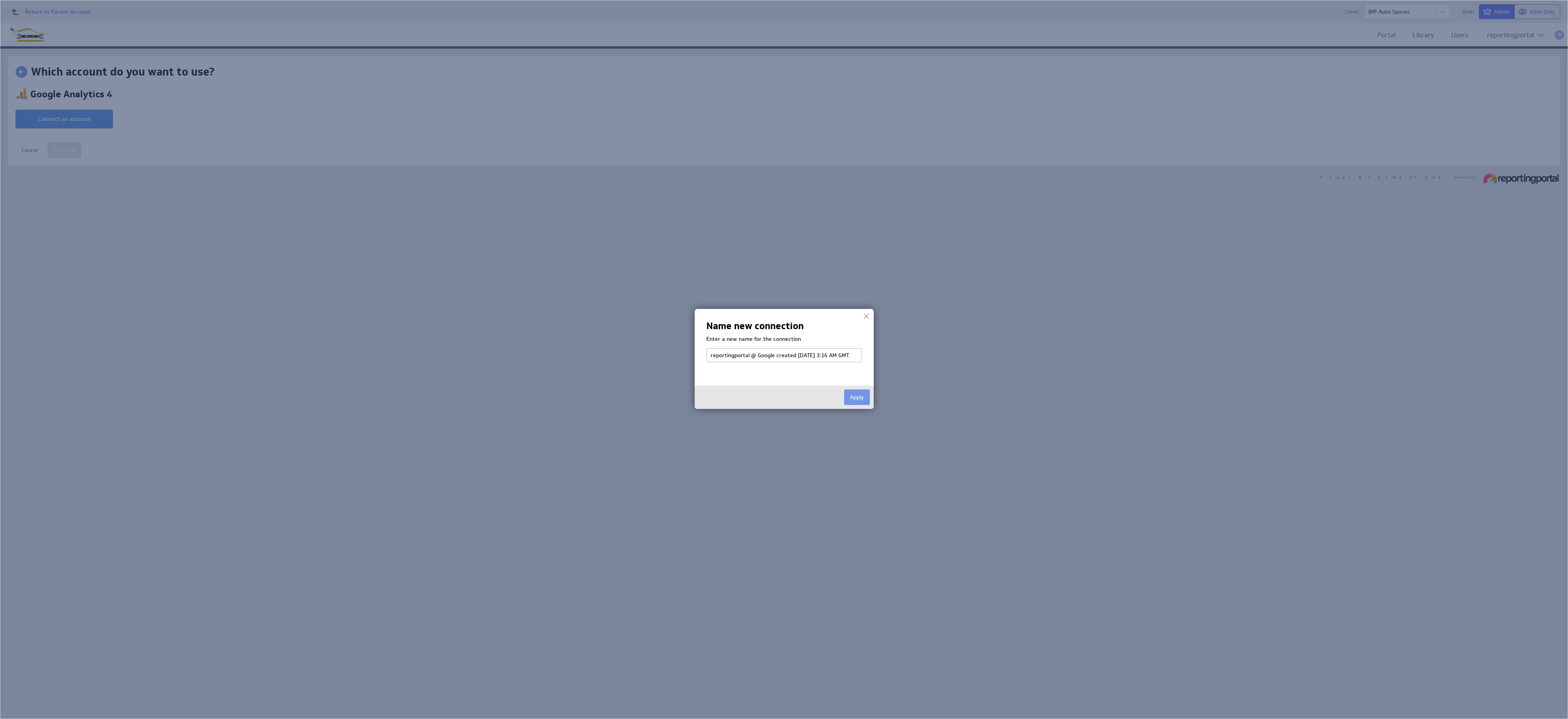
drag, startPoint x: 61, startPoint y: 119, endPoint x: 862, endPoint y: 398, distance: 848.2
click at [784, 360] on button "Apply" at bounding box center [857, 397] width 26 height 16
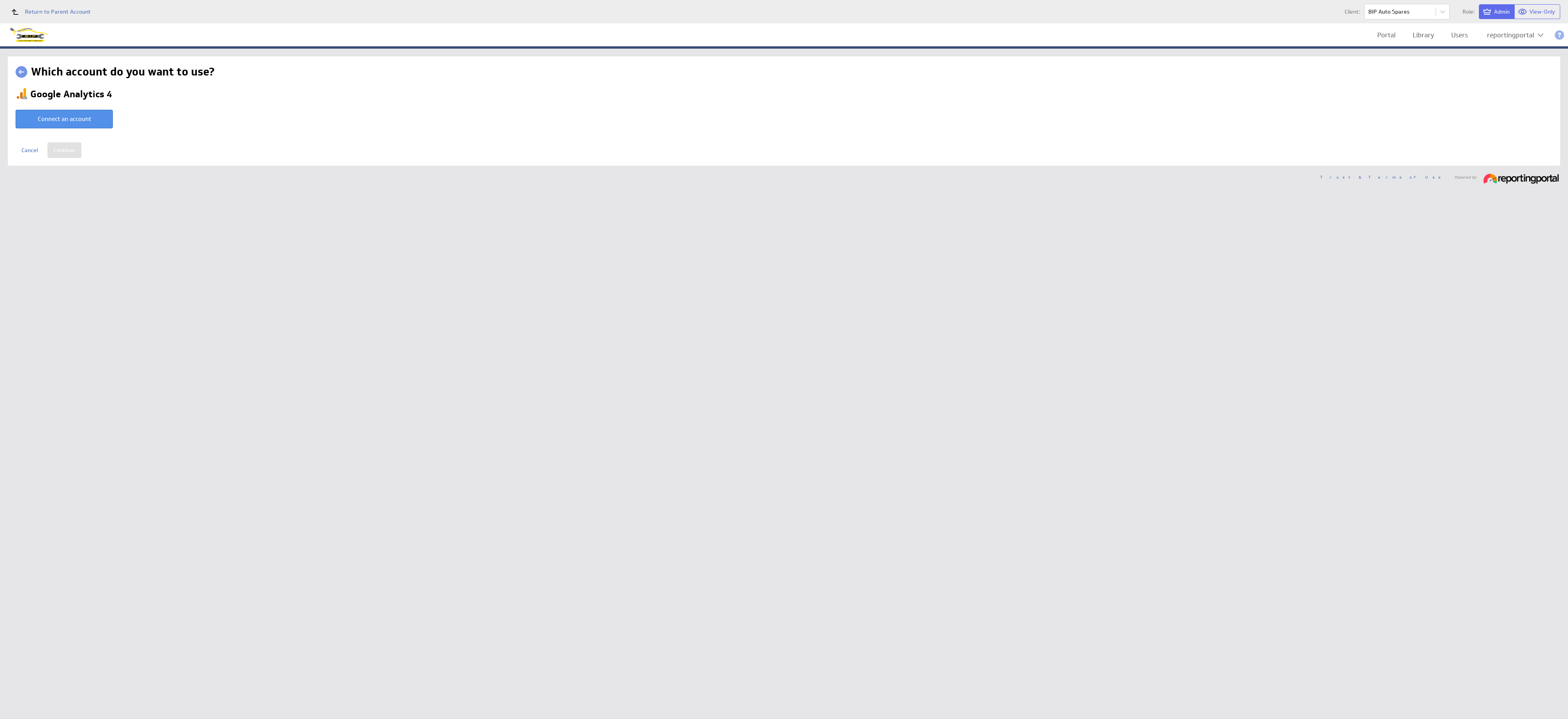
select select "ab5da25e1103fe2b053120b3ed8a2182"
click at [60, 143] on input "Continue" at bounding box center [64, 145] width 34 height 16
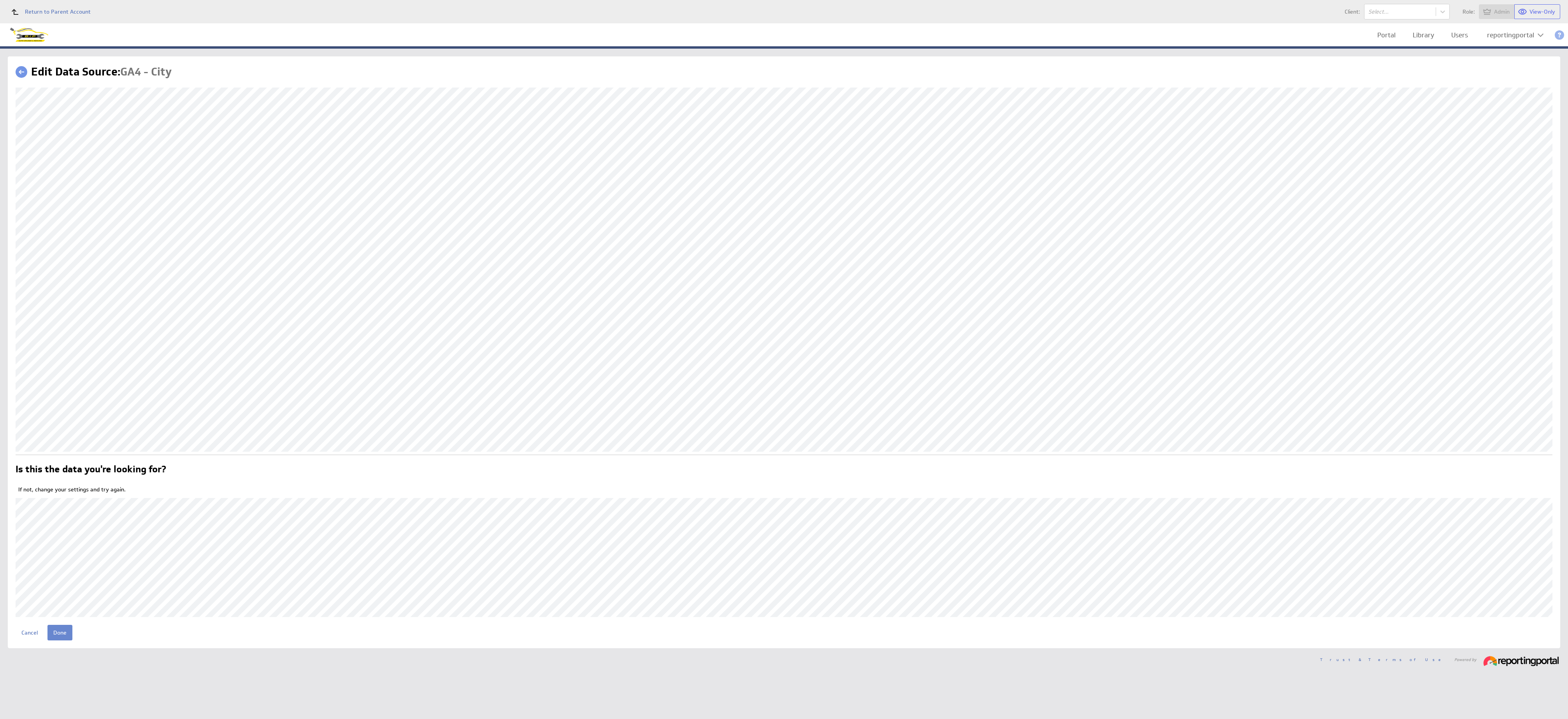
click at [57, 635] on input "Done" at bounding box center [60, 633] width 25 height 16
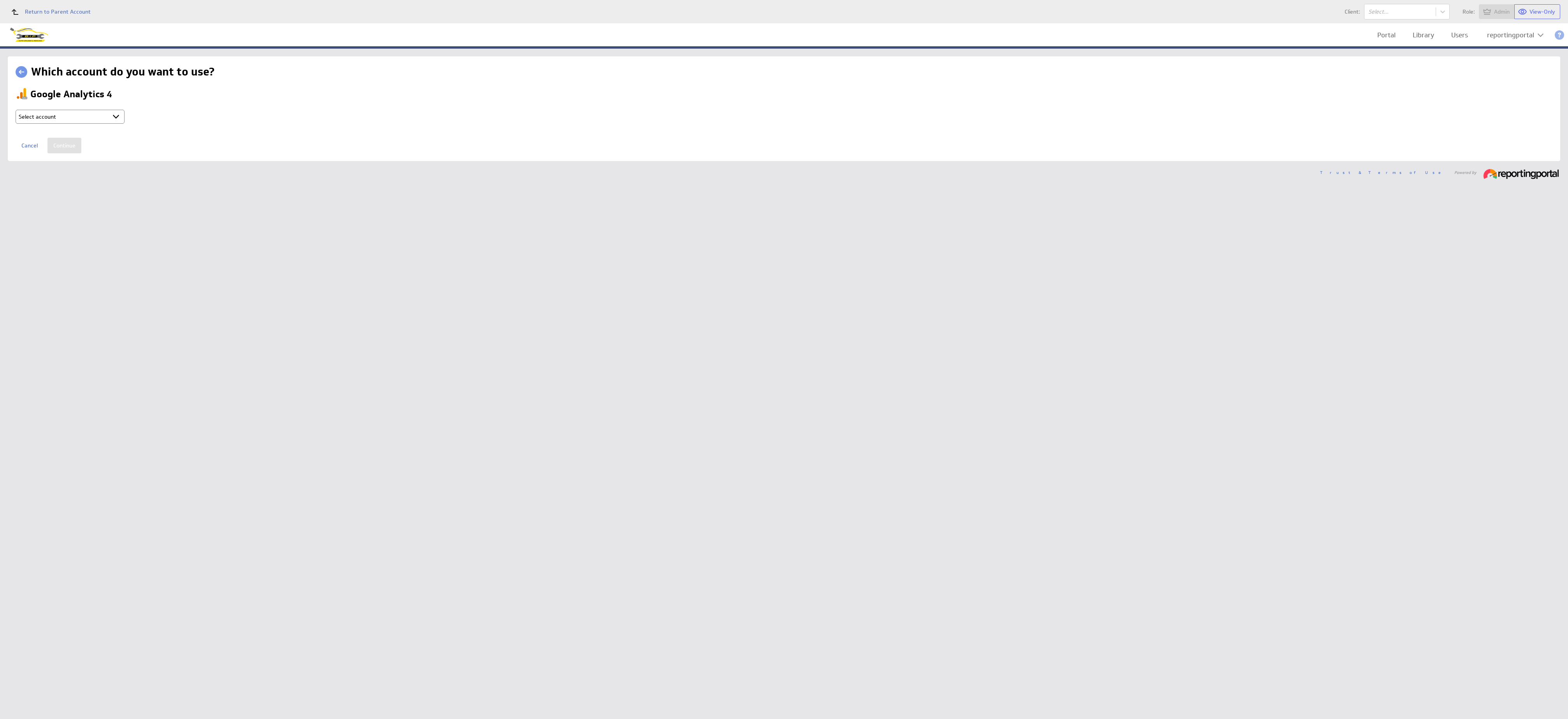
click at [84, 118] on select "Select account reportingportal @ Google created Oct 07, 2025 at 3:16 AM GMT + C…" at bounding box center [70, 116] width 109 height 14
select select "ab5da25e1103fe2b053120b3ed8a2182"
click at [62, 146] on input "Continue" at bounding box center [64, 145] width 34 height 16
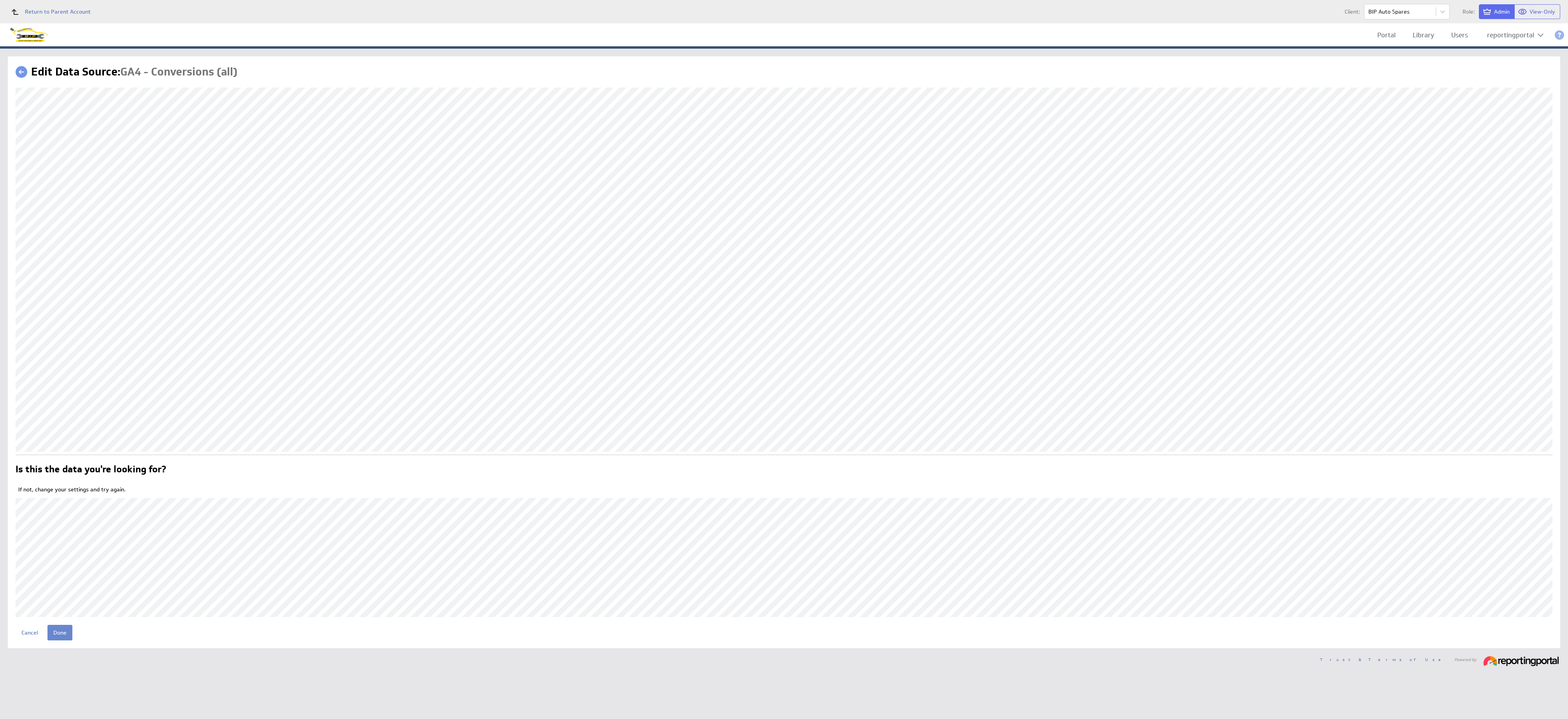
click at [56, 630] on input "Done" at bounding box center [60, 633] width 25 height 16
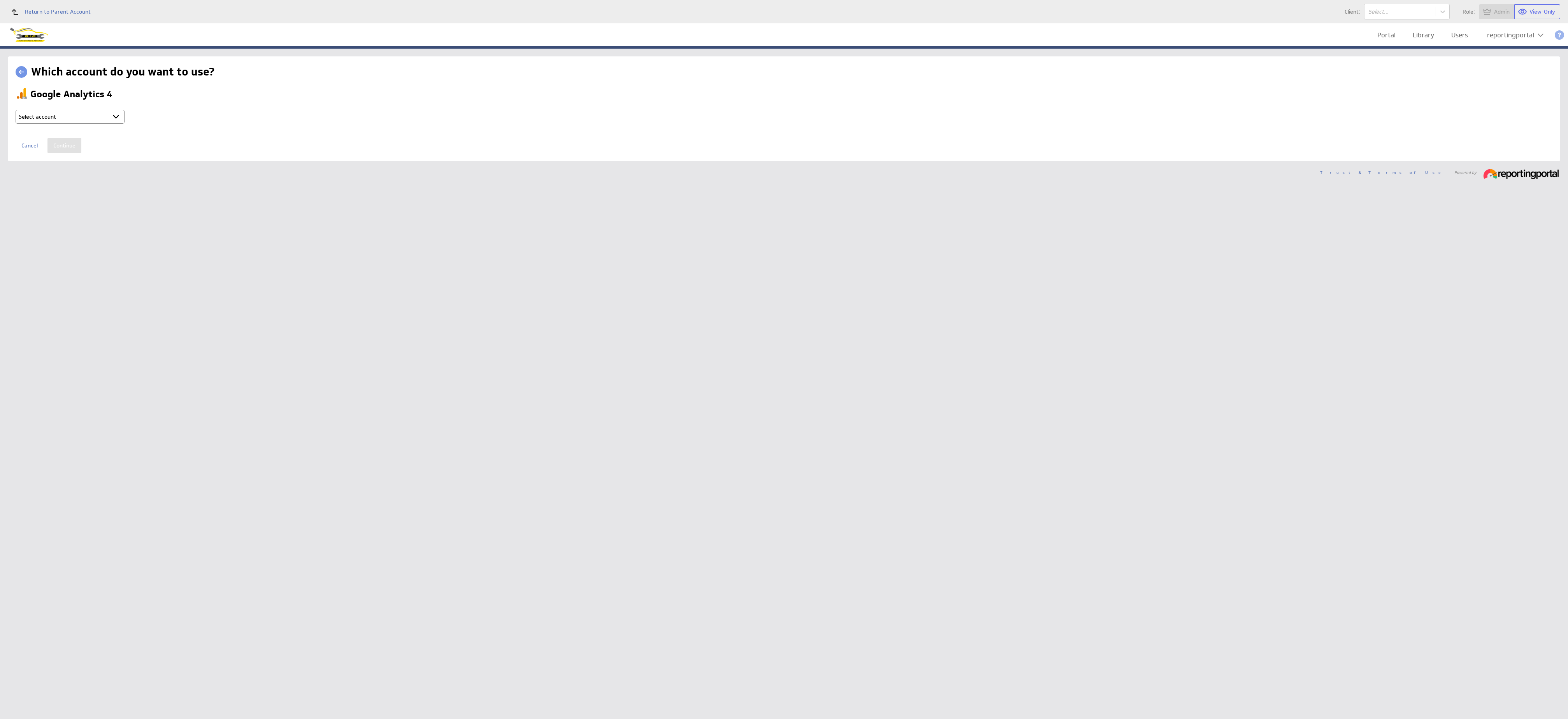
click at [90, 117] on select "Select account reportingportal @ Google created Oct 07, 2025 at 3:16 AM GMT + C…" at bounding box center [70, 116] width 109 height 14
select select "ab5da25e1103fe2b053120b3ed8a2182"
click at [62, 149] on input "Continue" at bounding box center [64, 145] width 34 height 16
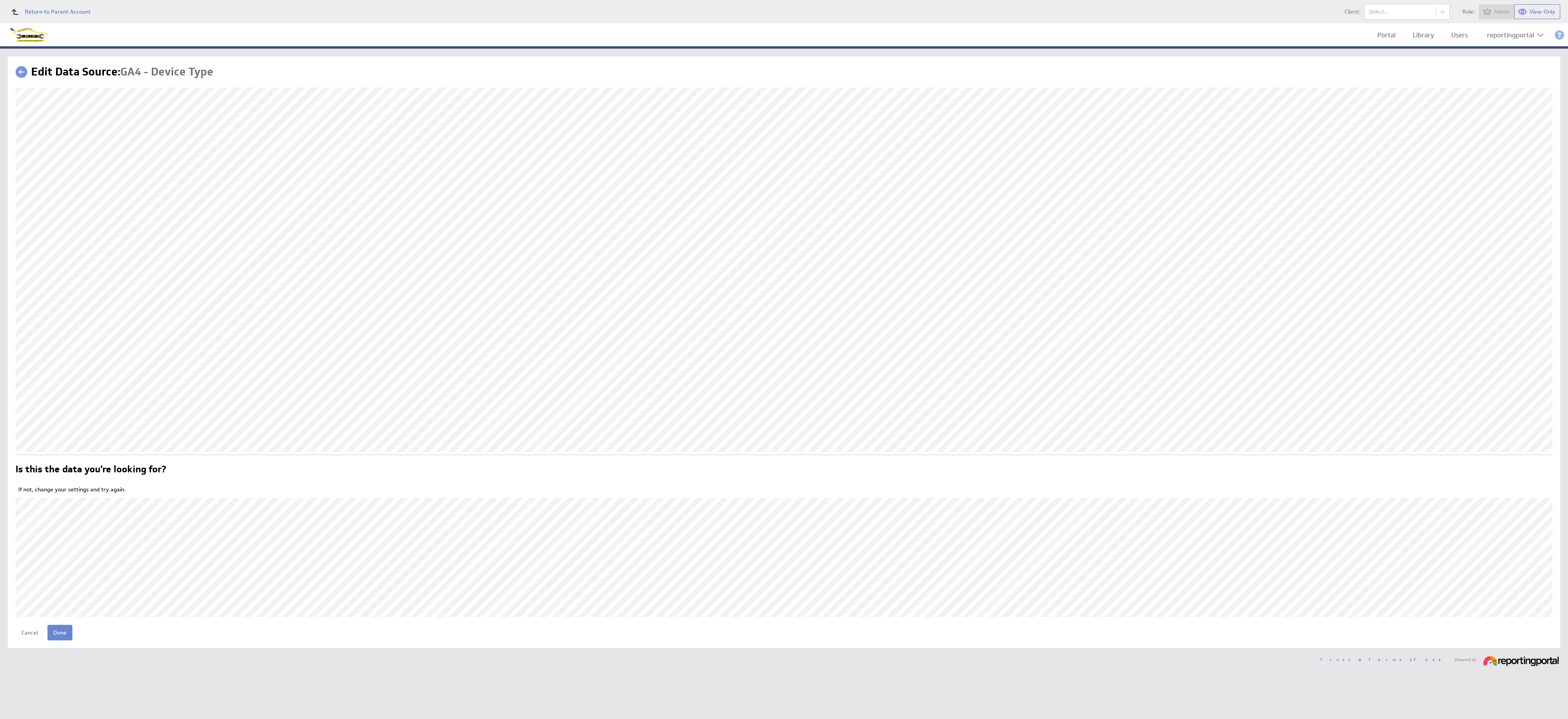
click at [58, 632] on input "Done" at bounding box center [60, 633] width 25 height 16
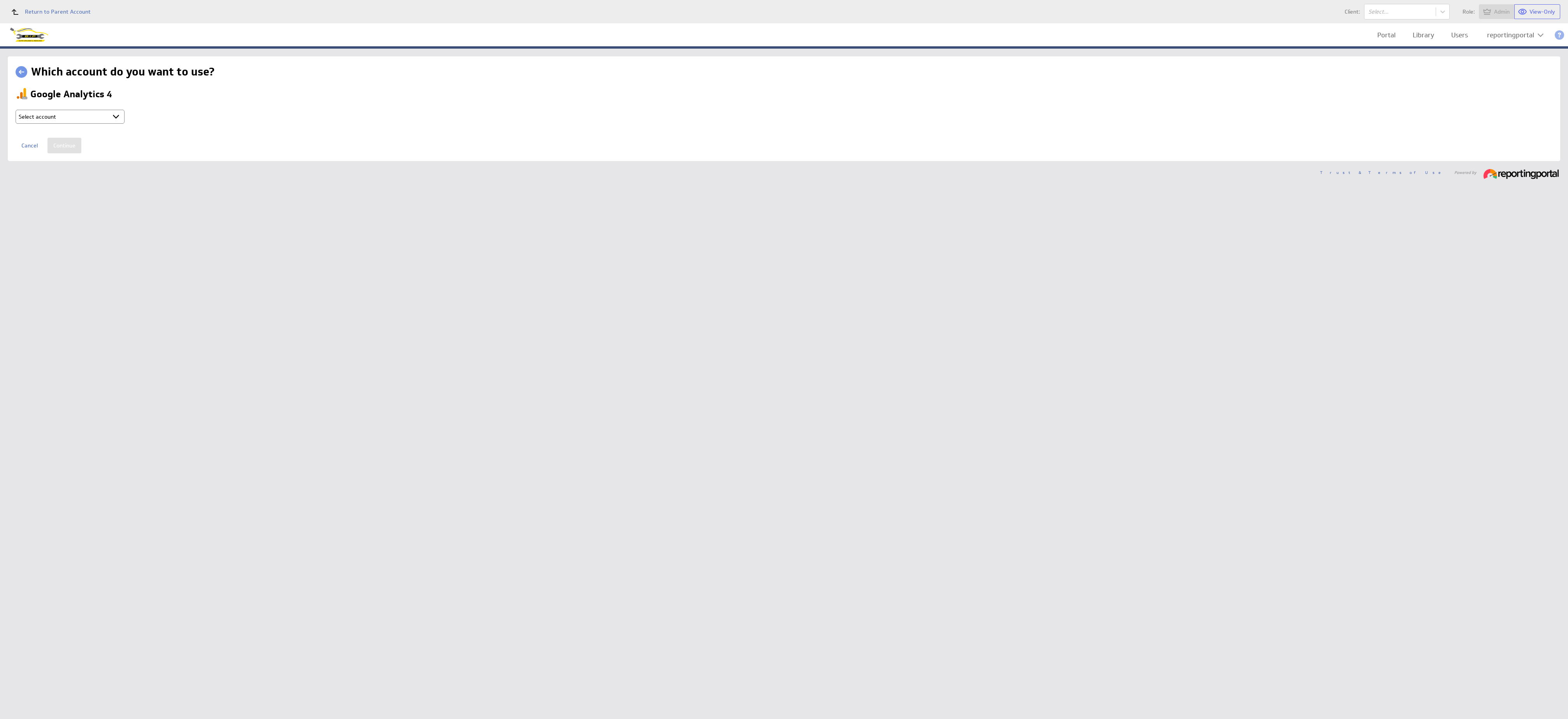
click at [77, 117] on select "Select account reportingportal @ Google created Oct 07, 2025 at 3:16 AM GMT + C…" at bounding box center [70, 116] width 109 height 14
select select "ab5da25e1103fe2b053120b3ed8a2182"
click at [62, 147] on input "Continue" at bounding box center [64, 145] width 34 height 16
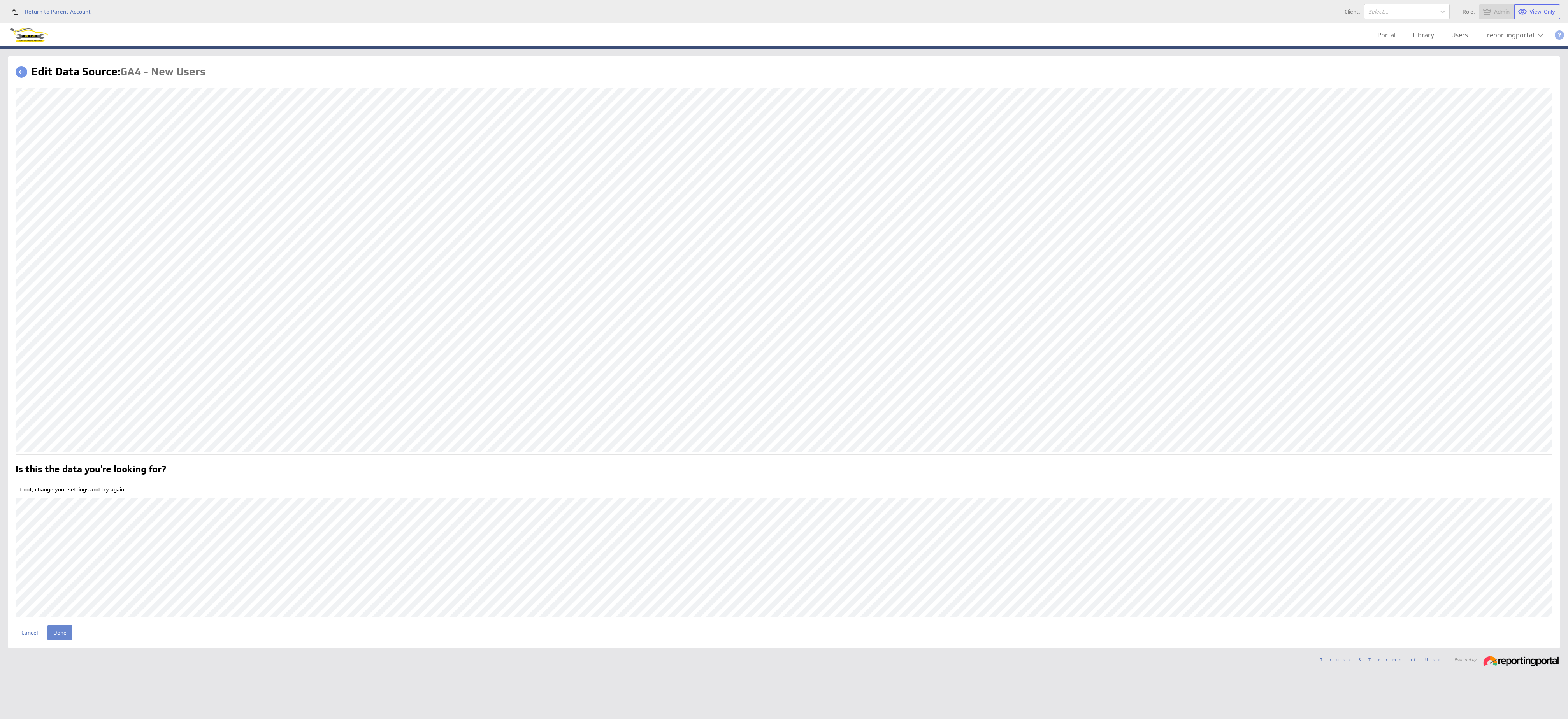
click at [66, 630] on input "Done" at bounding box center [60, 633] width 25 height 16
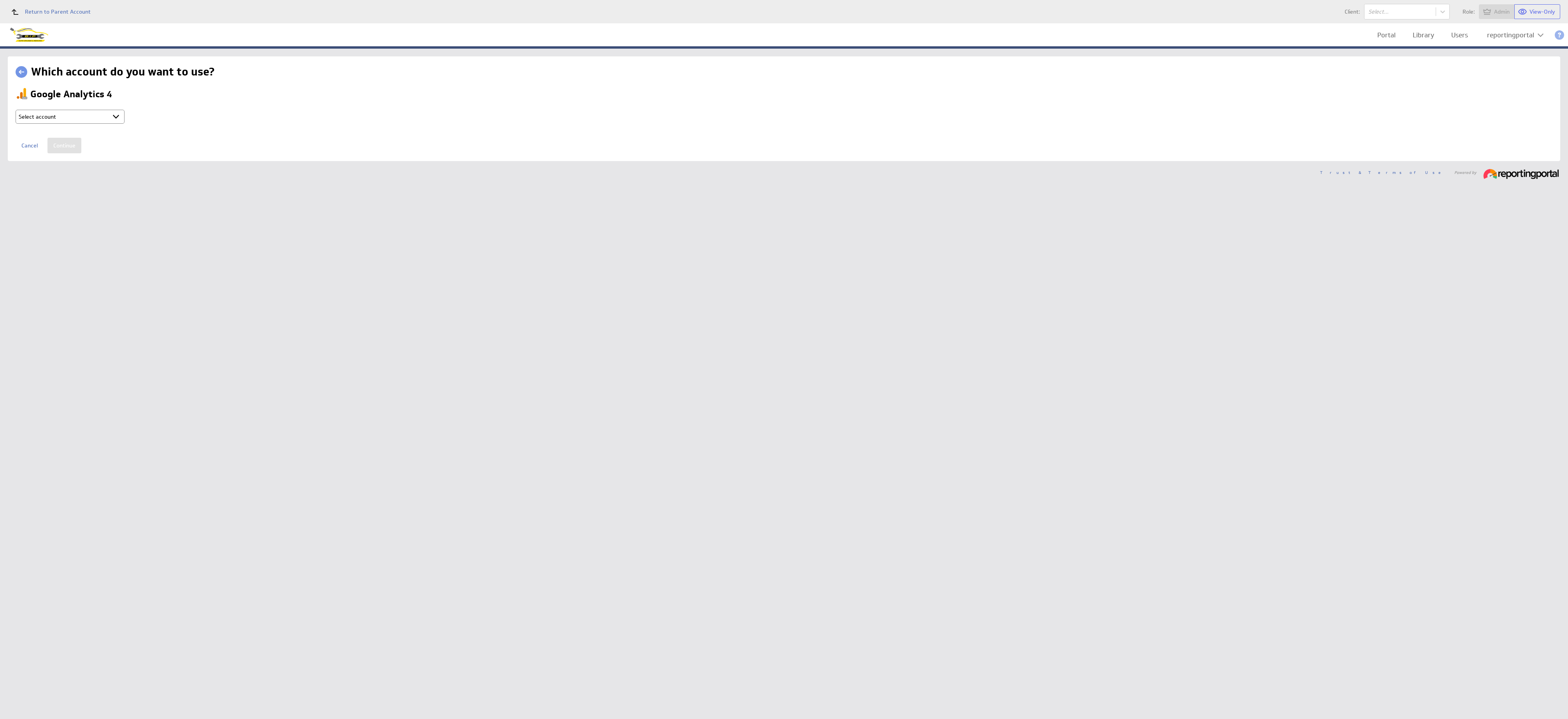
select select "ab5da25e1103fe2b053120b3ed8a2182"
click at [65, 147] on input "Continue" at bounding box center [64, 145] width 34 height 16
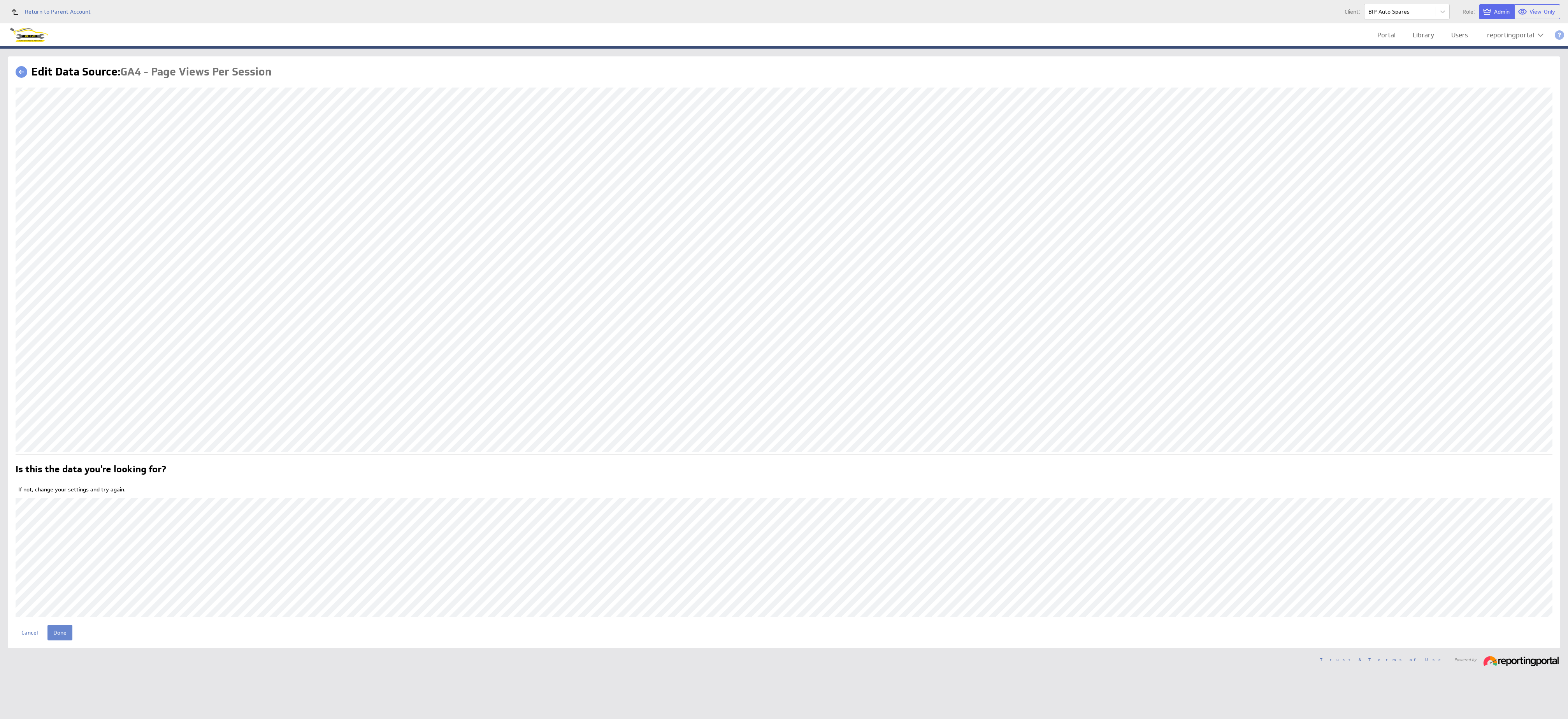
click at [60, 633] on input "Done" at bounding box center [60, 633] width 25 height 16
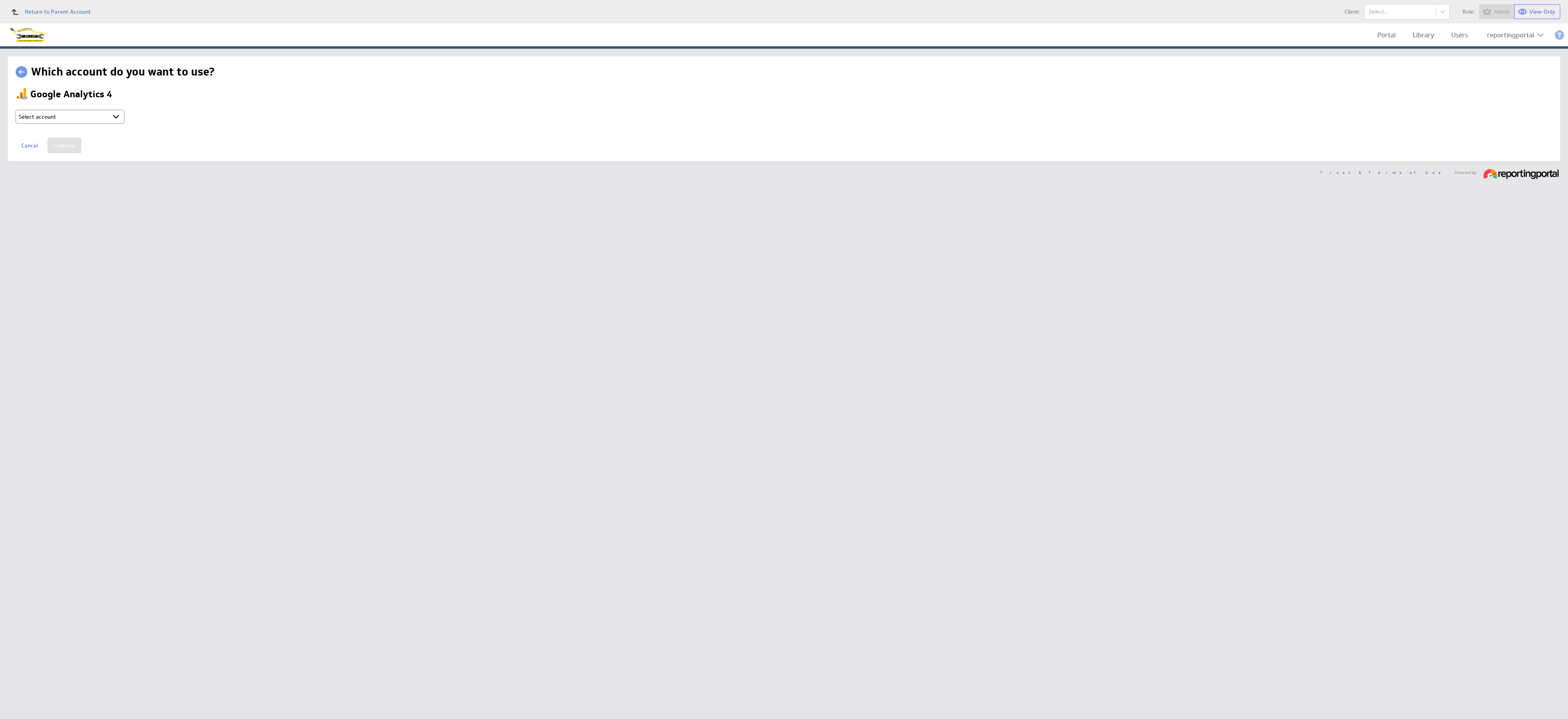
click at [95, 117] on select "Select account reportingportal @ Google created Oct 07, 2025 at 3:16 AM GMT + C…" at bounding box center [70, 116] width 109 height 14
select select "ab5da25e1103fe2b053120b3ed8a2182"
click at [66, 149] on input "Continue" at bounding box center [64, 145] width 34 height 16
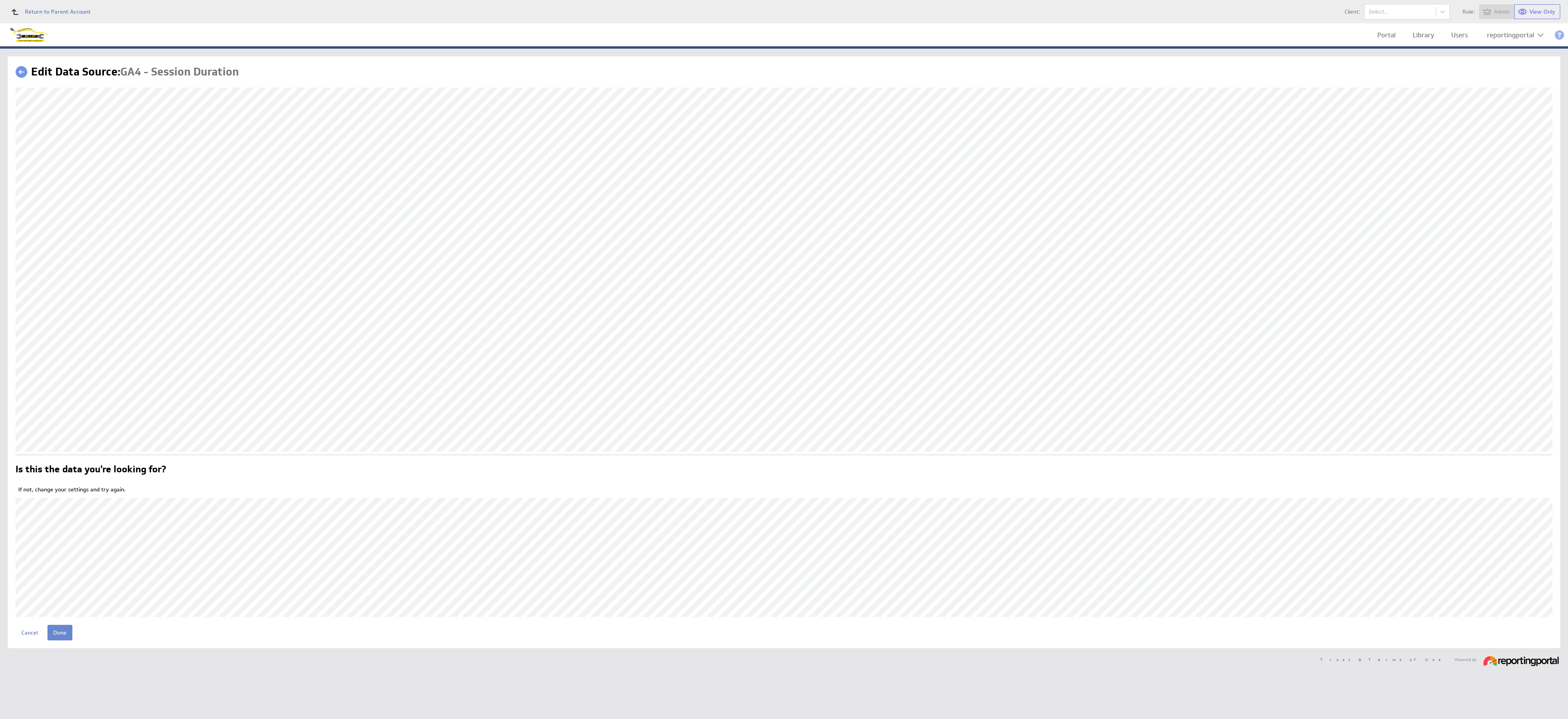
click at [64, 627] on input "Done" at bounding box center [60, 633] width 25 height 16
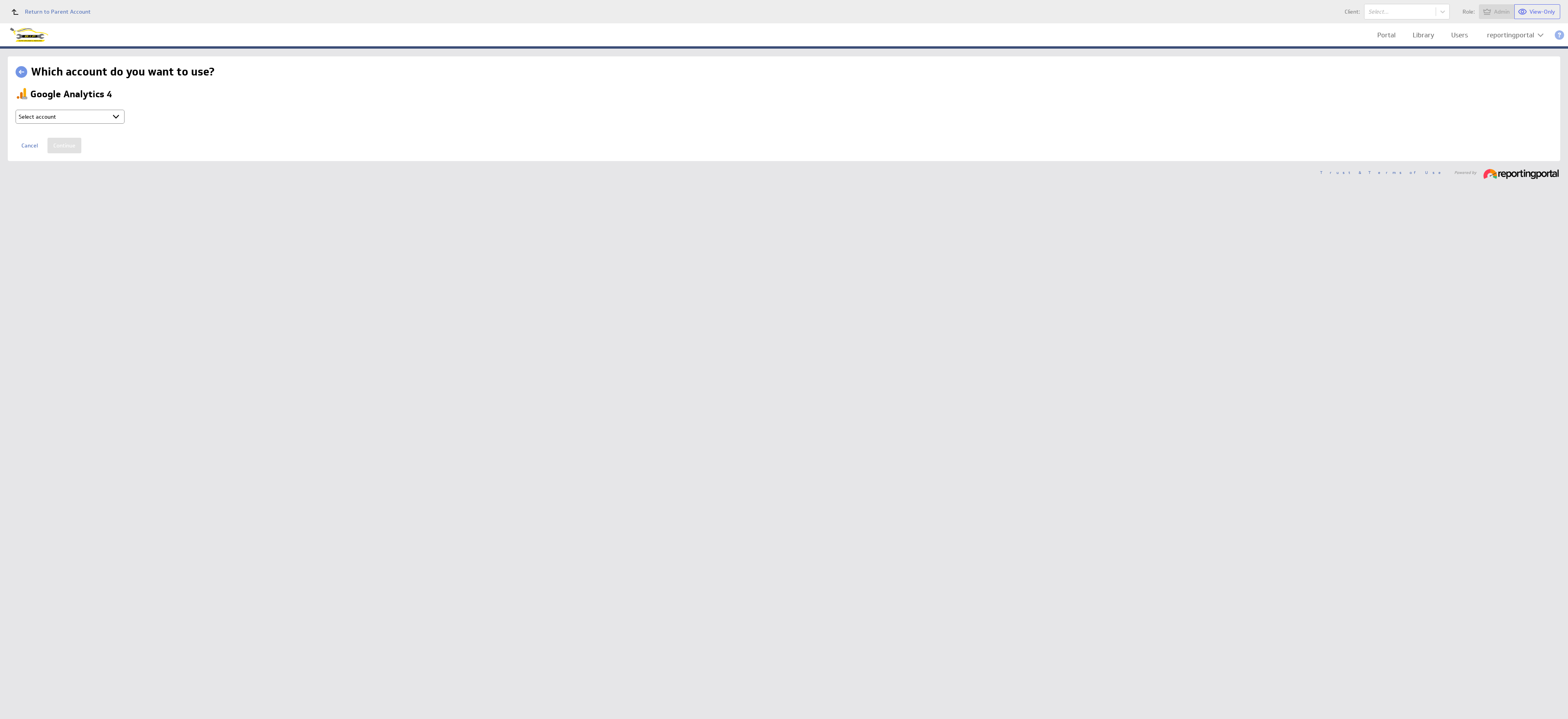
drag, startPoint x: 0, startPoint y: 0, endPoint x: 94, endPoint y: 117, distance: 150.1
click at [94, 117] on select "Select account reportingportal @ Google created Oct 07, 2025 at 3:16 AM GMT + C…" at bounding box center [70, 116] width 109 height 14
select select "ab5da25e1103fe2b053120b3ed8a2182"
click at [63, 144] on input "Continue" at bounding box center [64, 145] width 34 height 16
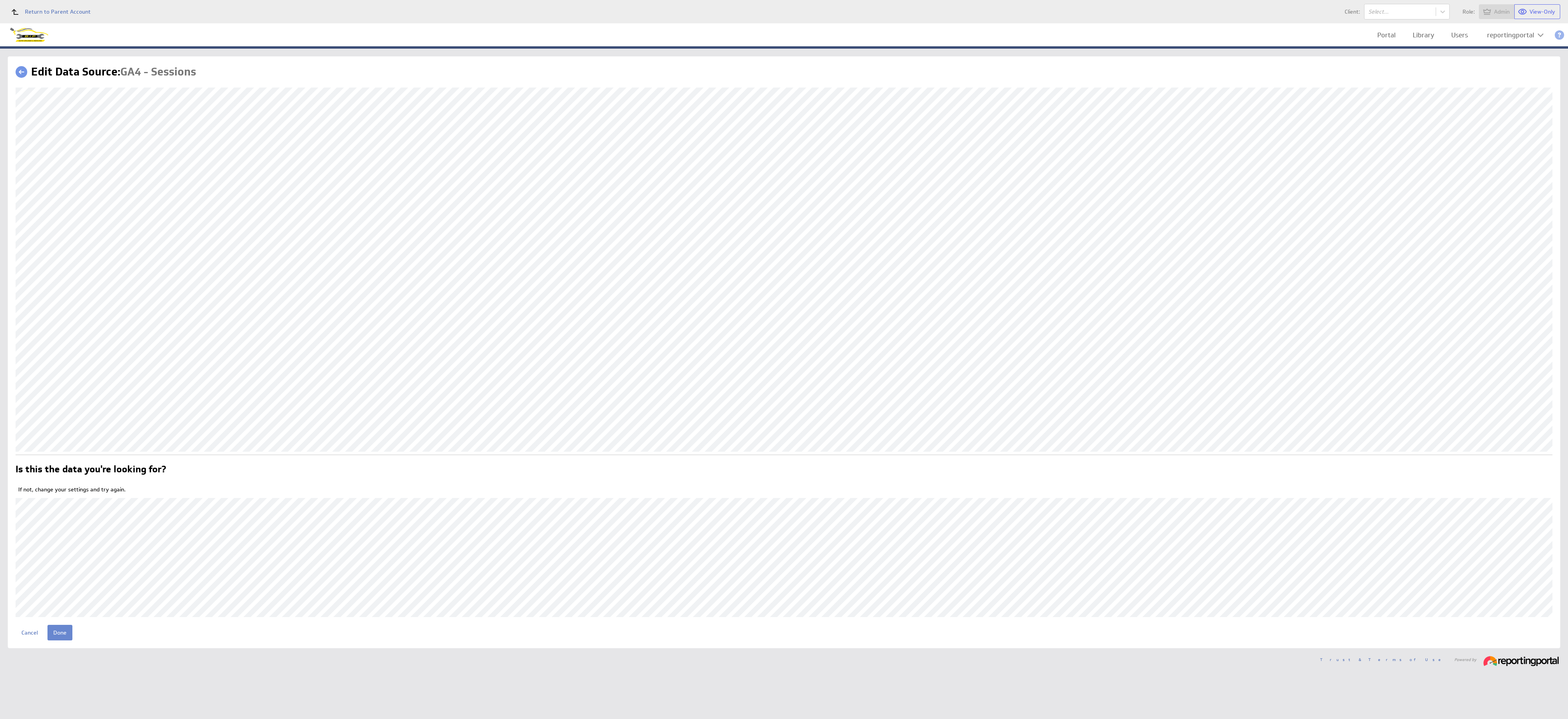
click at [68, 625] on input "Done" at bounding box center [60, 633] width 25 height 16
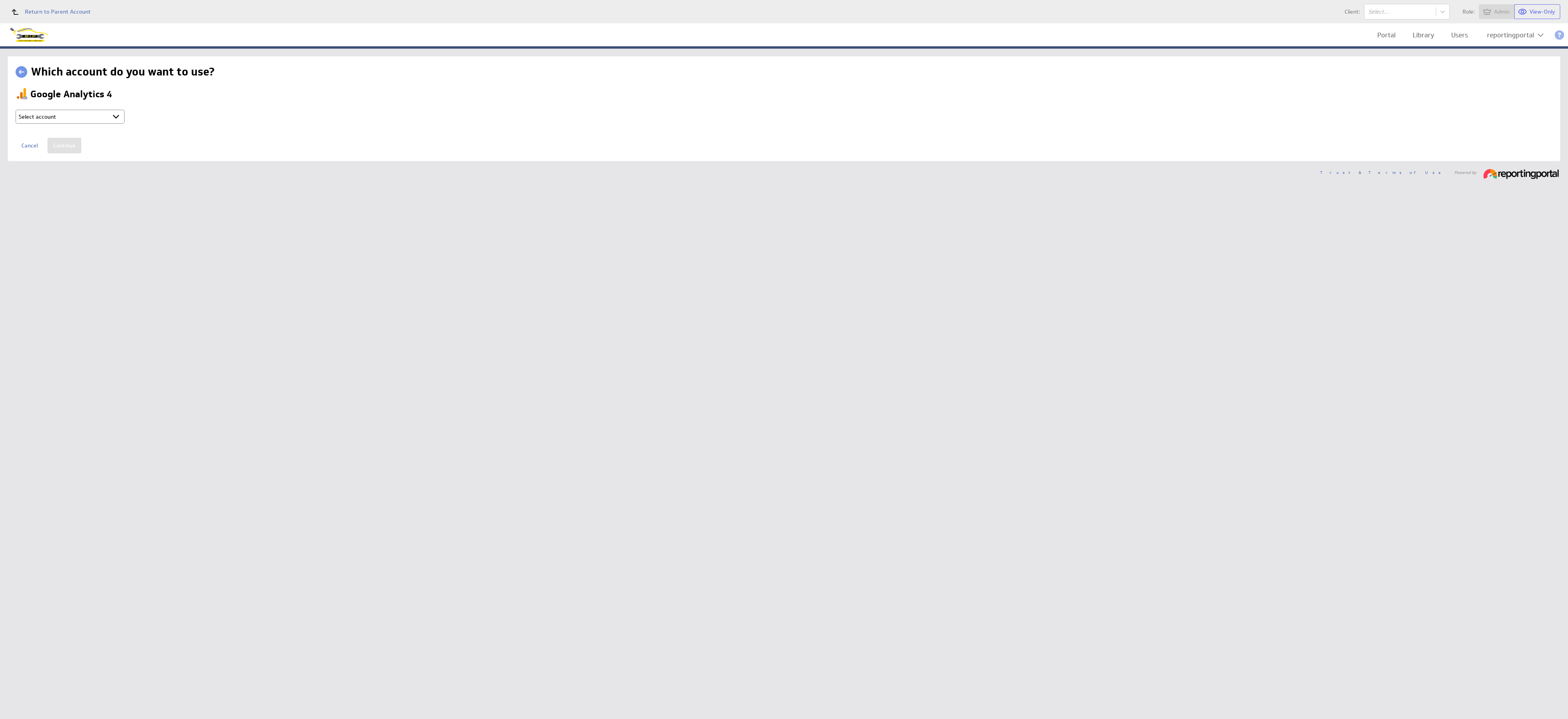
click at [90, 116] on select "Select account reportingportal @ Google created Oct 07, 2025 at 3:16 AM GMT + C…" at bounding box center [70, 116] width 109 height 14
select select "ab5da25e1103fe2b053120b3ed8a2182"
click at [66, 146] on input "Continue" at bounding box center [64, 145] width 34 height 16
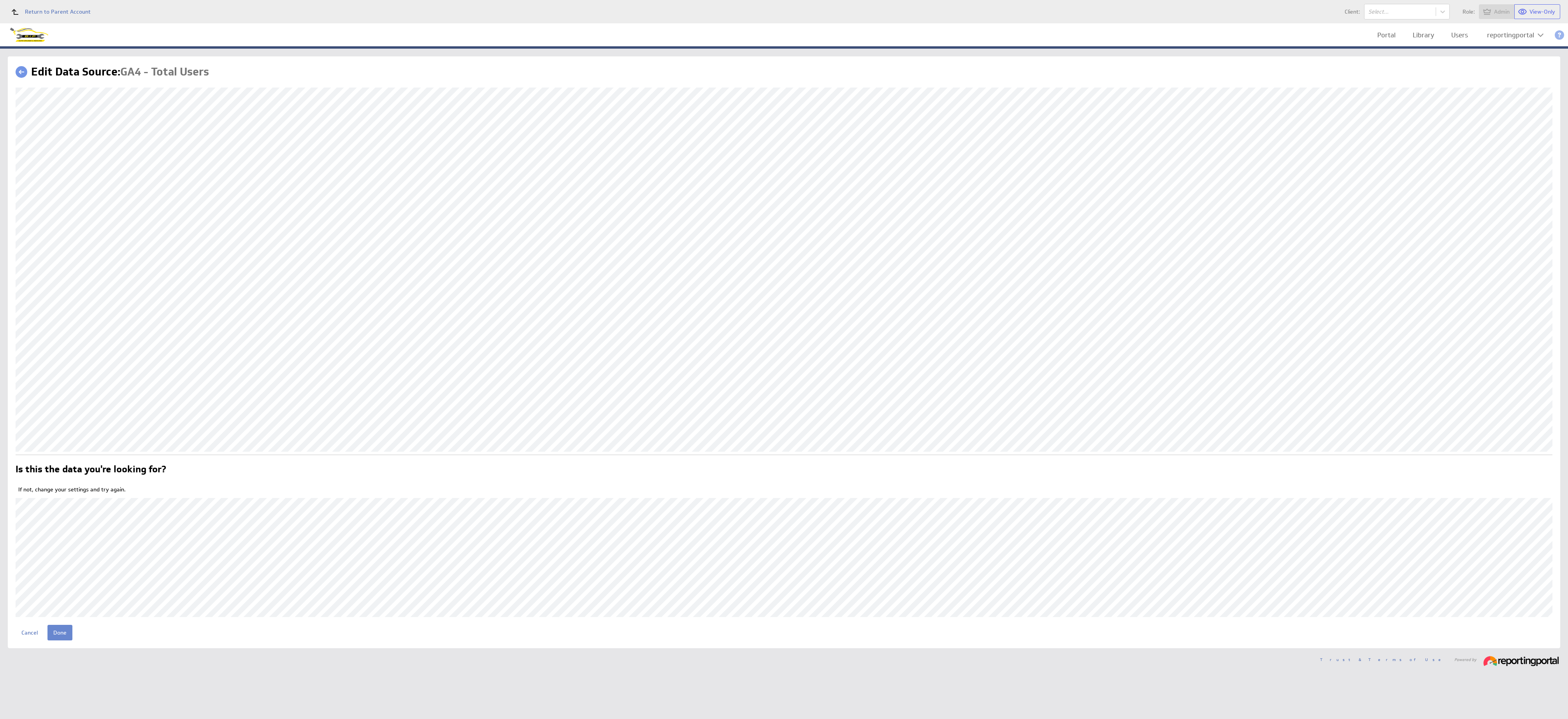
click at [62, 630] on input "Done" at bounding box center [60, 633] width 25 height 16
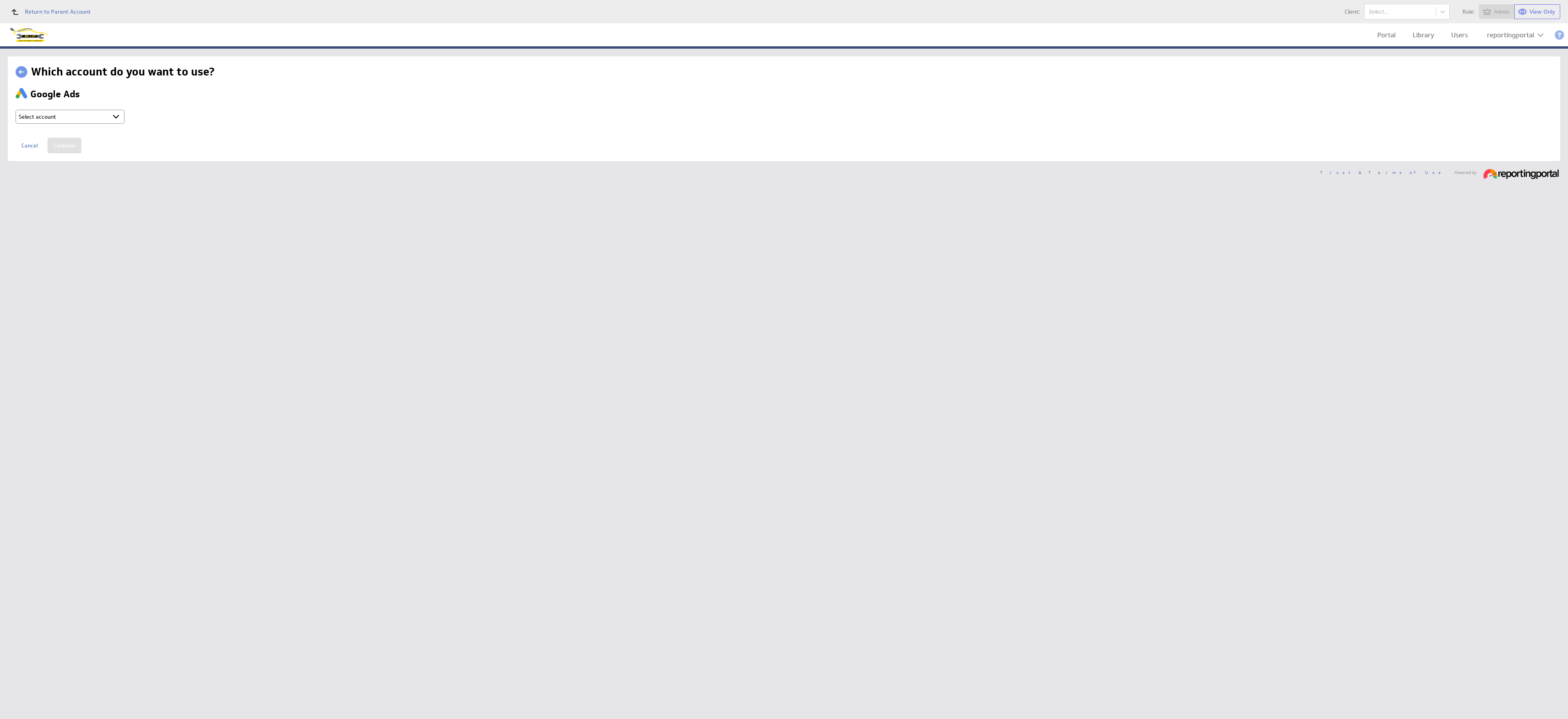
click at [86, 119] on select "Select account reportingportal @ Google created Oct 07, 2025 at 3:16 AM GMT + C…" at bounding box center [70, 116] width 109 height 14
select select "ab5da25e1103fe2b053120b3ed8a2182"
click at [16, 109] on select "Select account reportingportal @ Google created Oct 07, 2025 at 3:16 AM GMT + C…" at bounding box center [70, 116] width 109 height 14
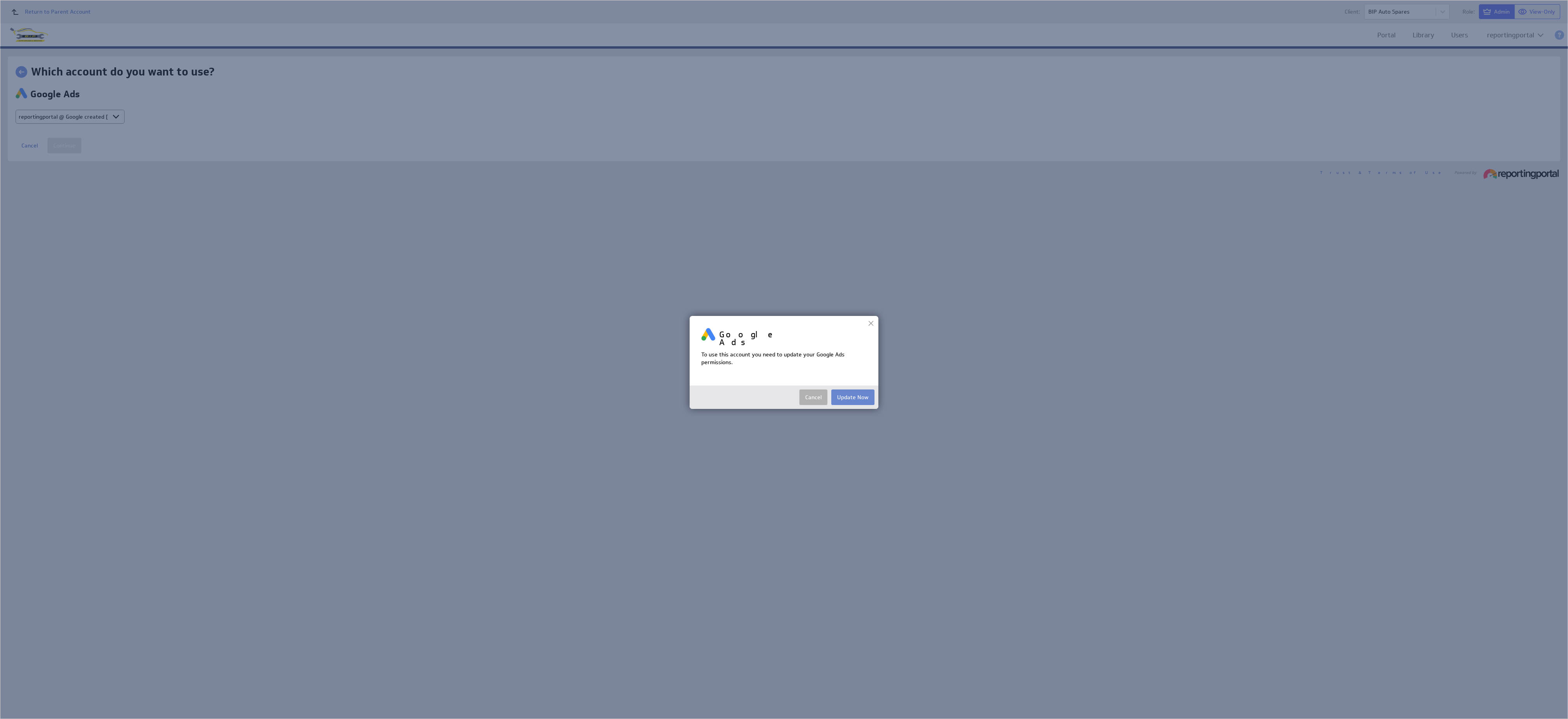
click at [851, 393] on button "Update Now" at bounding box center [853, 397] width 43 height 16
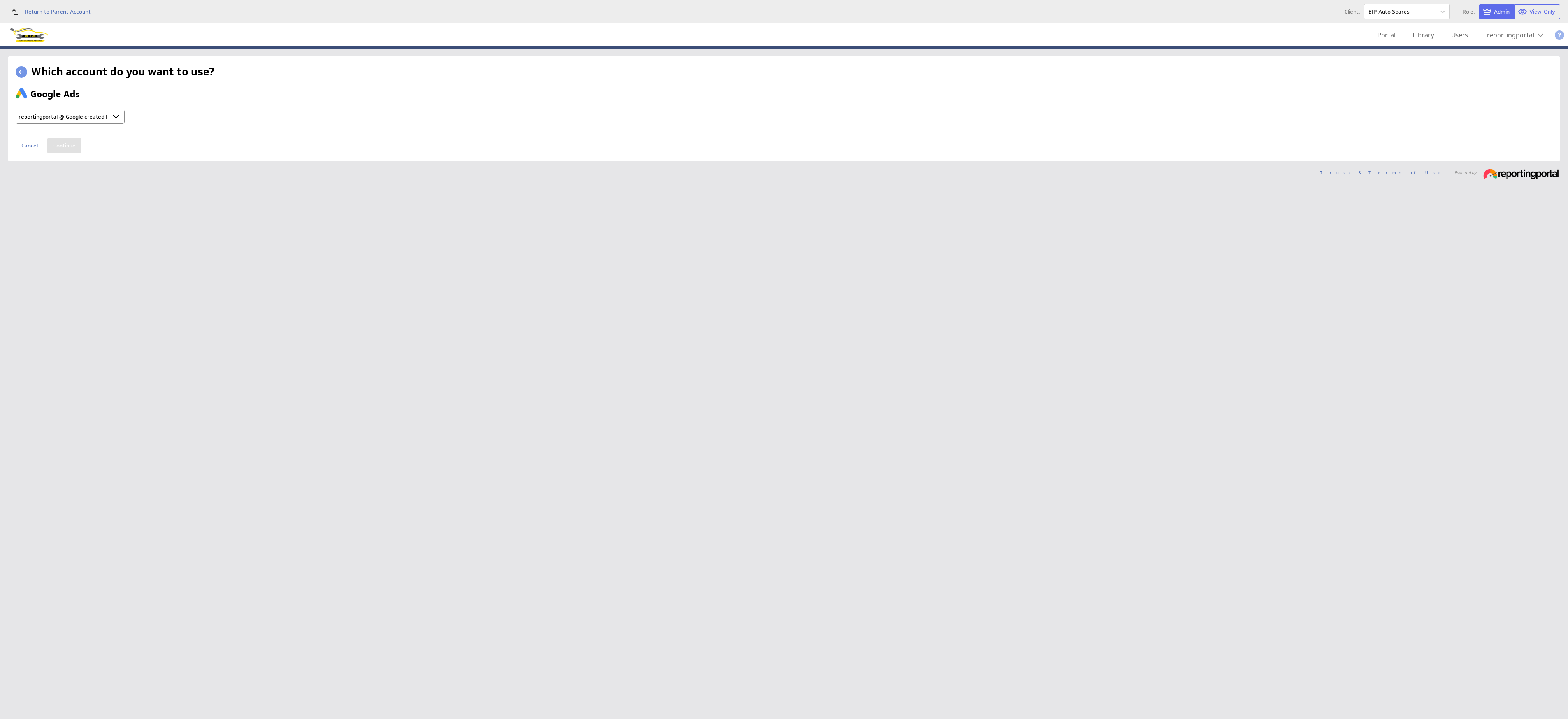
type input "reportingportal @ Google created Oct 07, 2025 at 3:16 AM GMT"
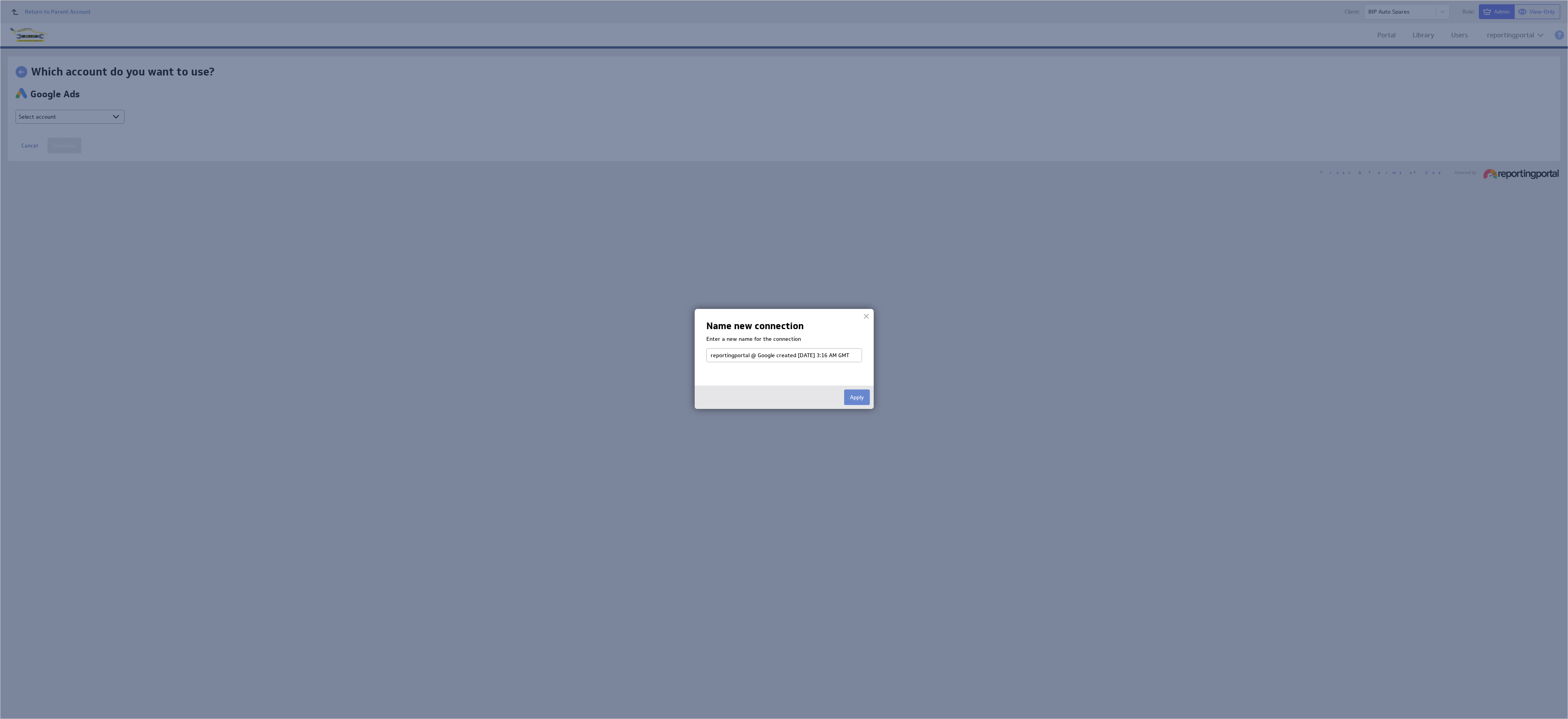
click at [858, 394] on button "Apply" at bounding box center [857, 397] width 26 height 16
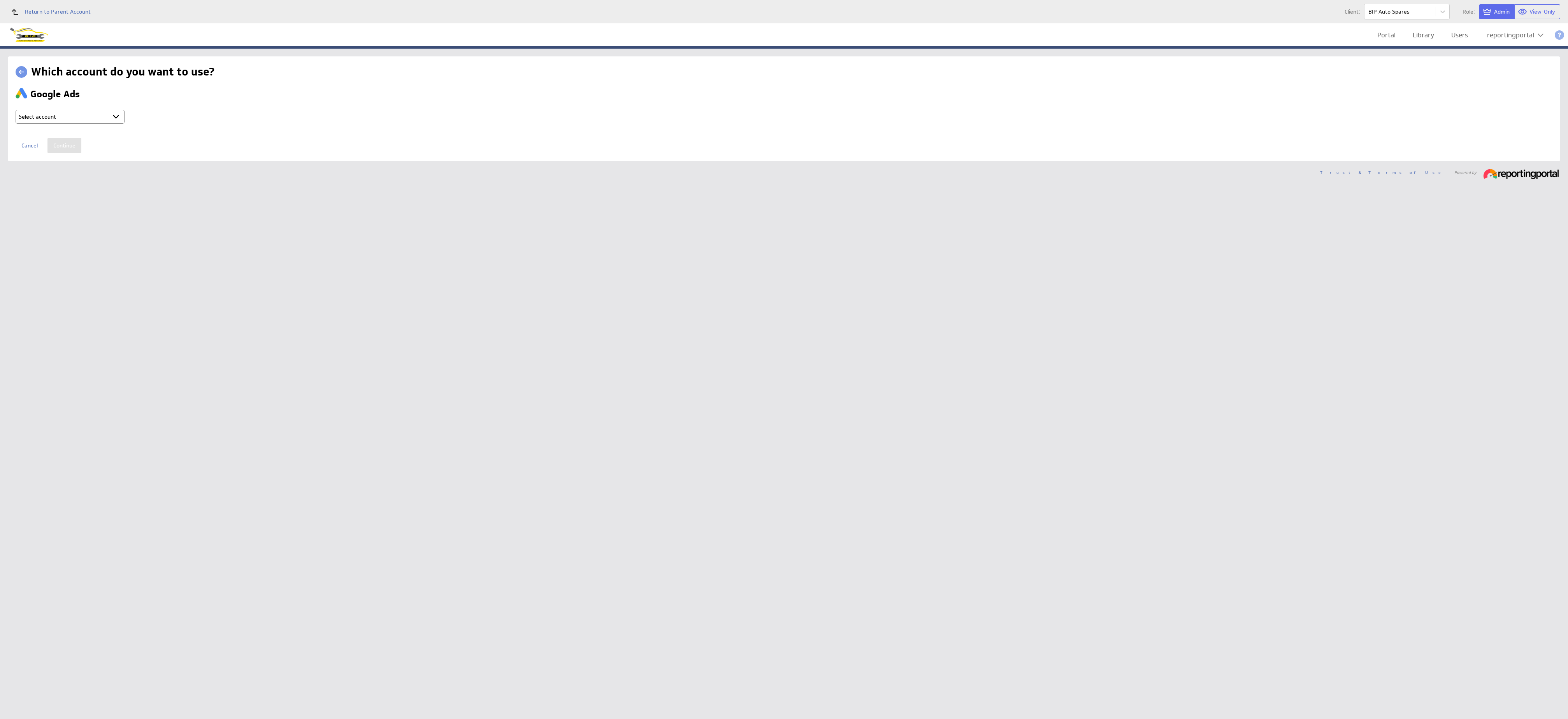
select select "ab5da25e1103fe2b053120b3ed8a2182"
click at [62, 143] on input "Continue" at bounding box center [64, 145] width 34 height 16
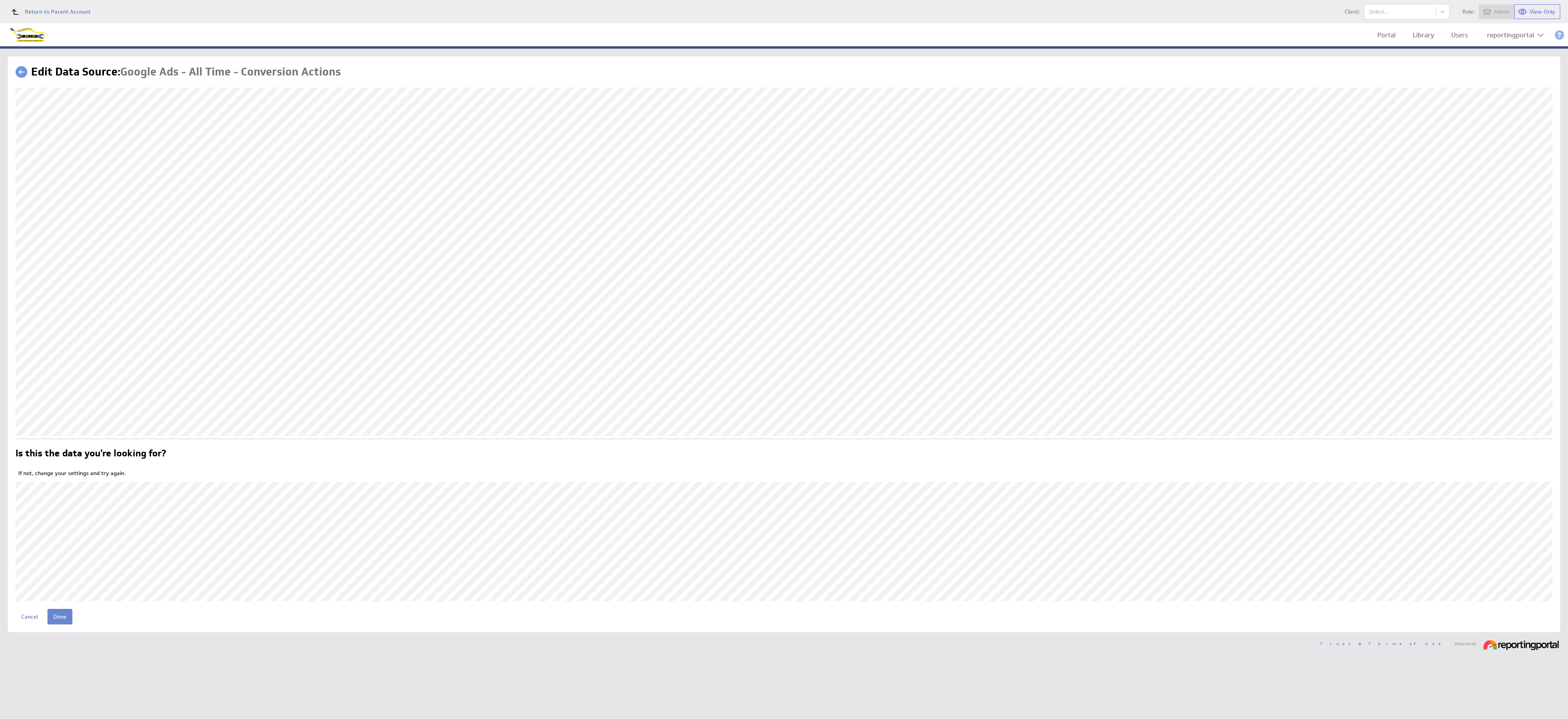
click at [62, 617] on input "Done" at bounding box center [60, 616] width 25 height 16
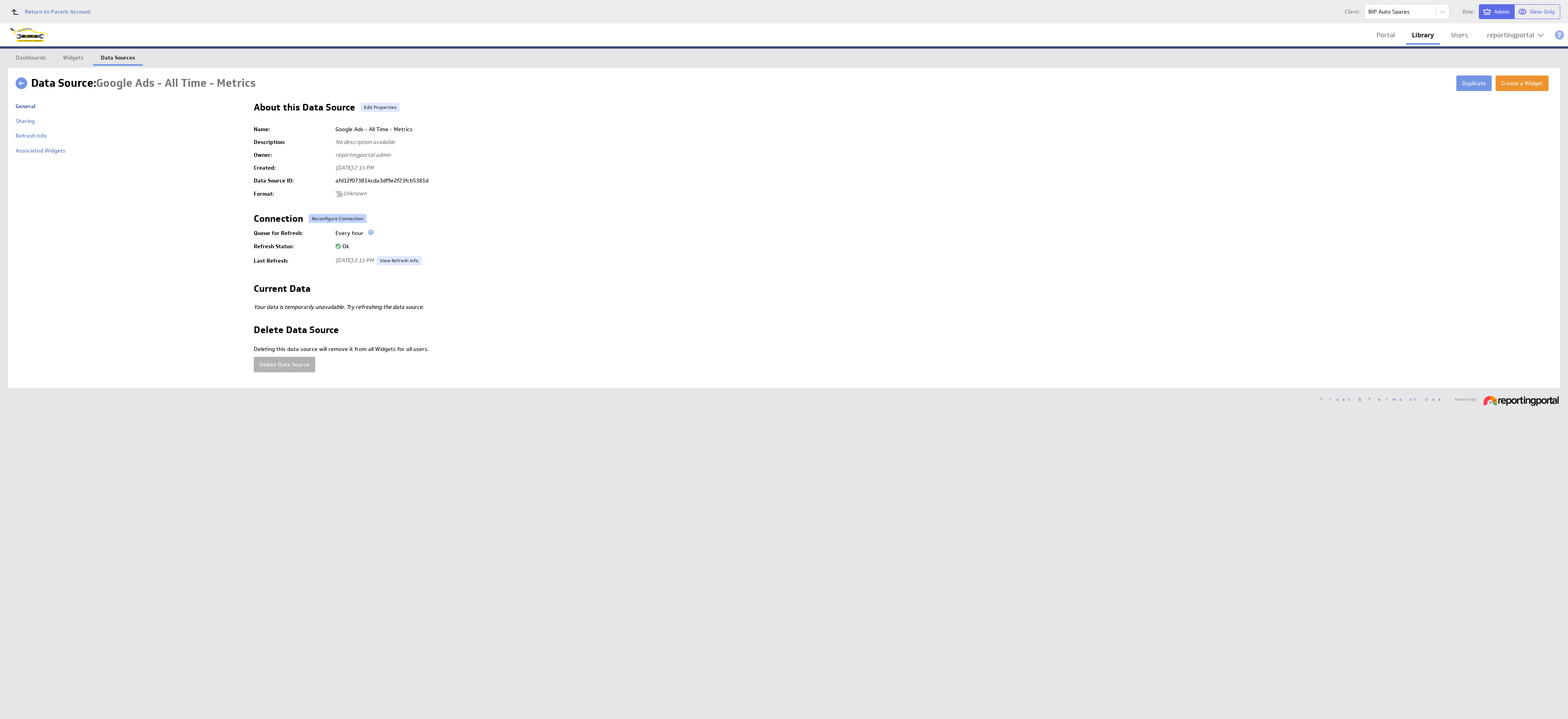
click at [333, 221] on button "Reconfigure Connection" at bounding box center [338, 219] width 58 height 9
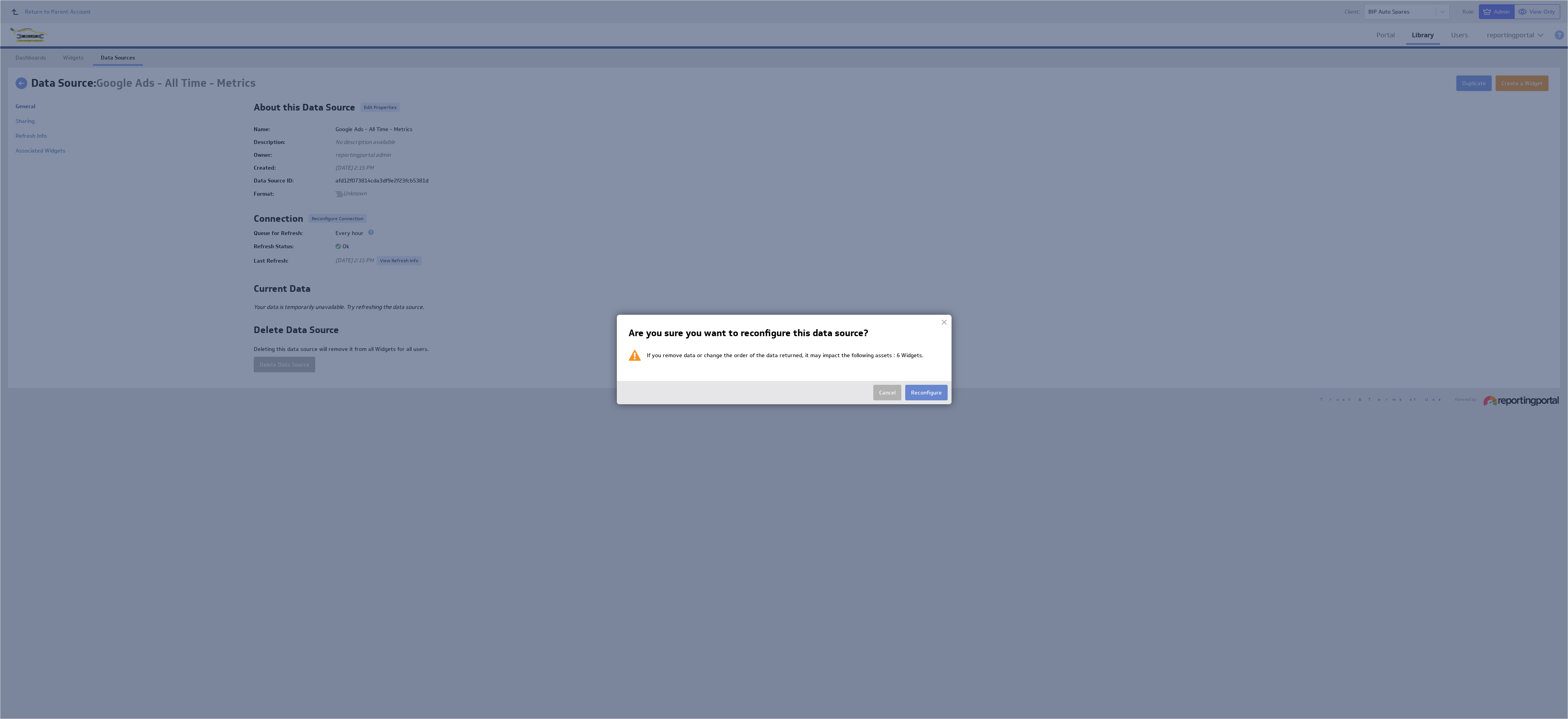
click at [933, 398] on button "Reconfigure" at bounding box center [926, 392] width 42 height 16
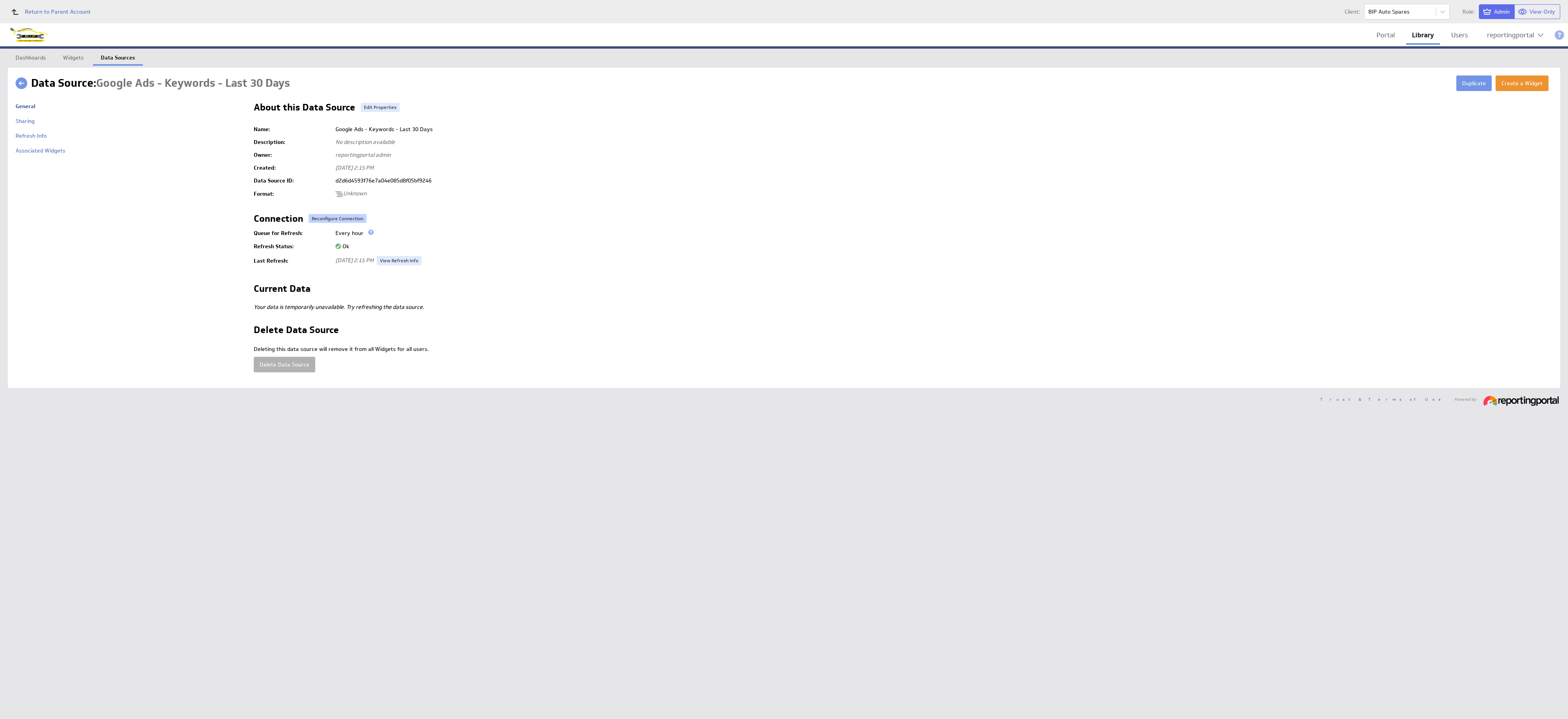
click at [328, 220] on button "Reconfigure Connection" at bounding box center [338, 219] width 58 height 9
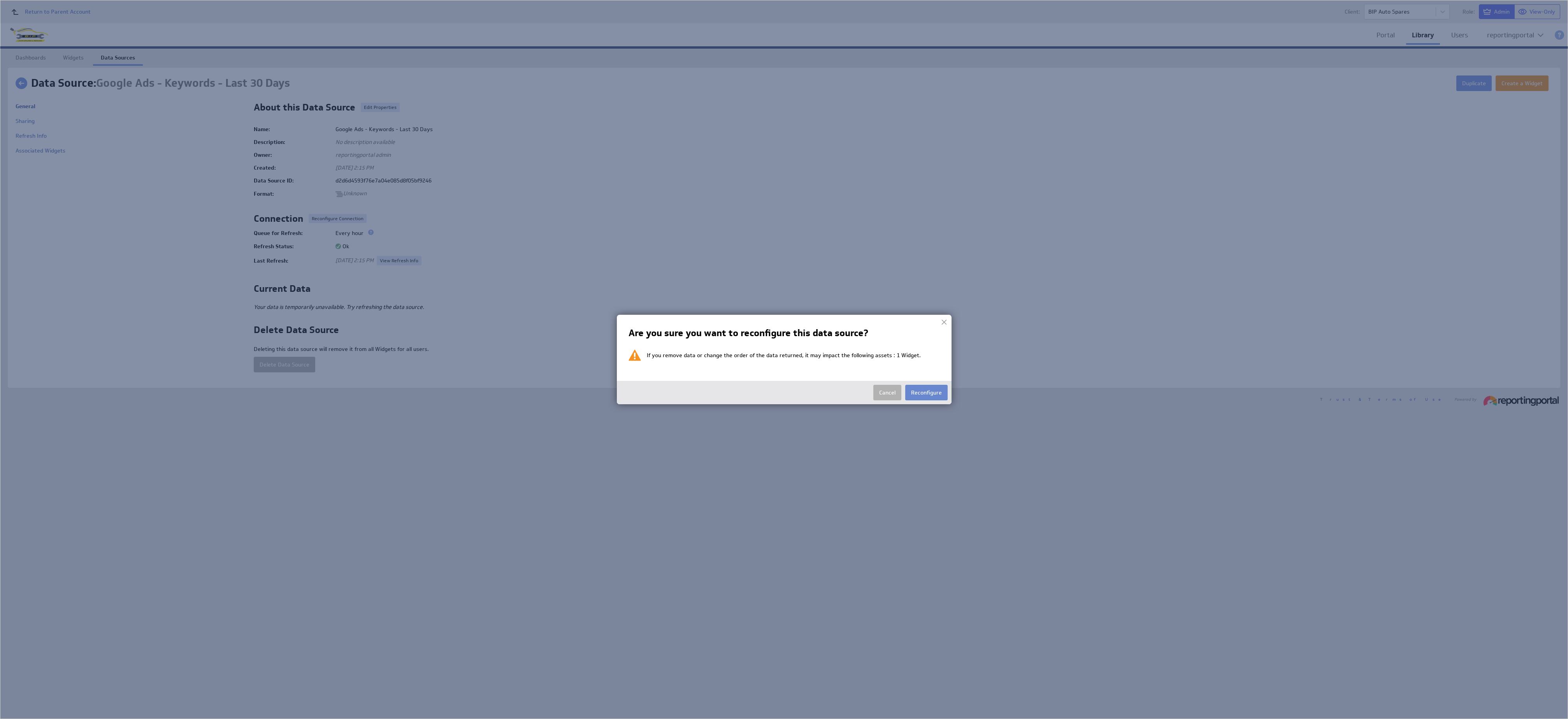
click at [914, 391] on button "Reconfigure" at bounding box center [926, 392] width 42 height 16
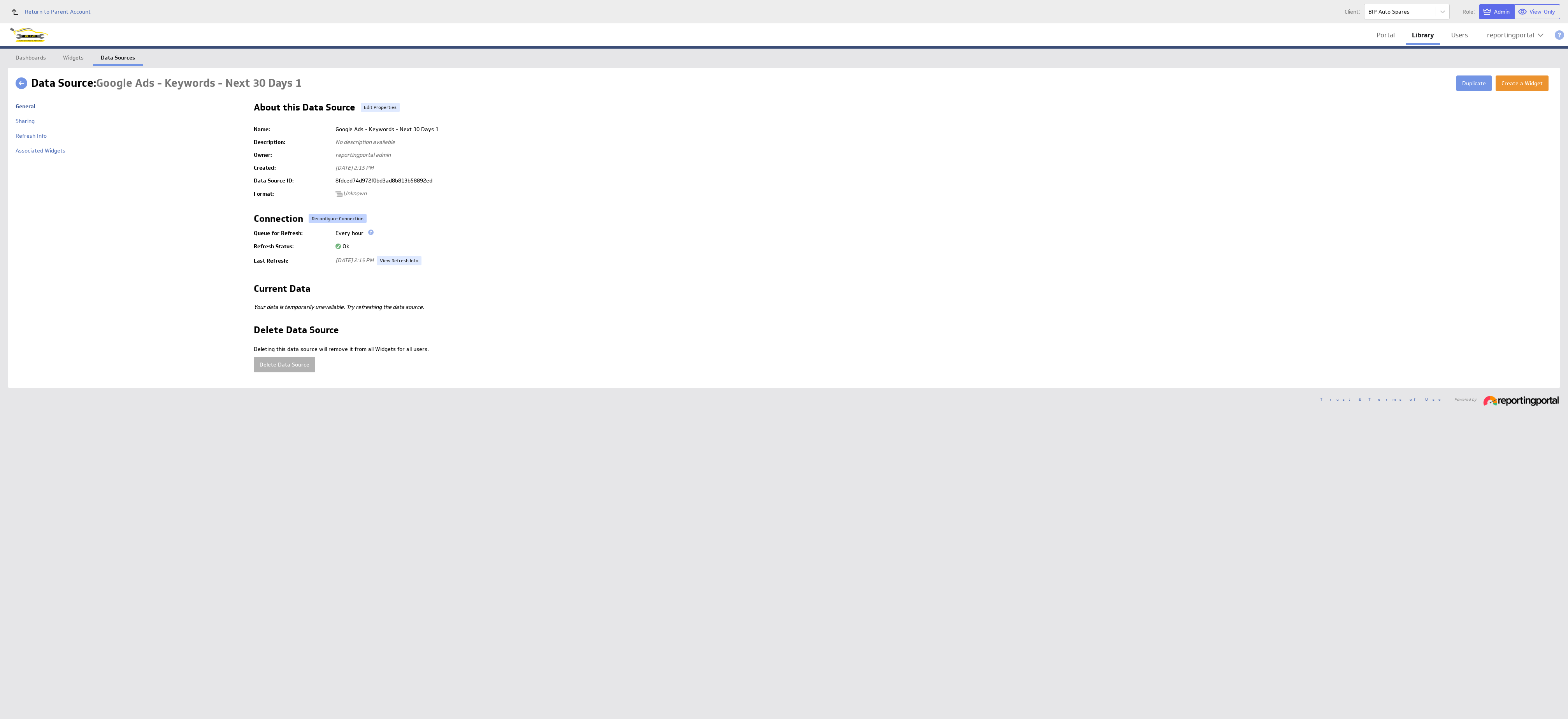
click at [326, 216] on button "Reconfigure Connection" at bounding box center [338, 219] width 58 height 9
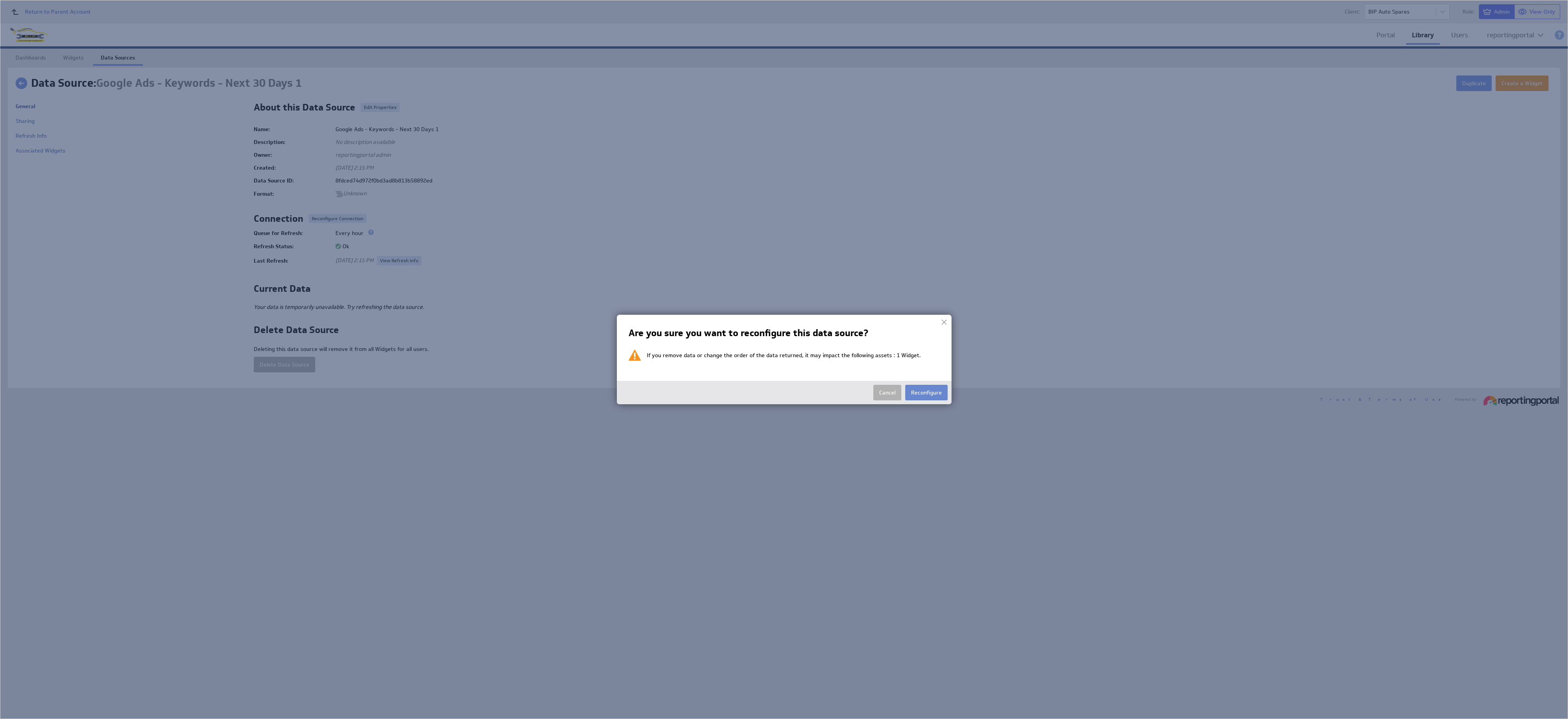
click at [924, 394] on button "Reconfigure" at bounding box center [926, 392] width 42 height 16
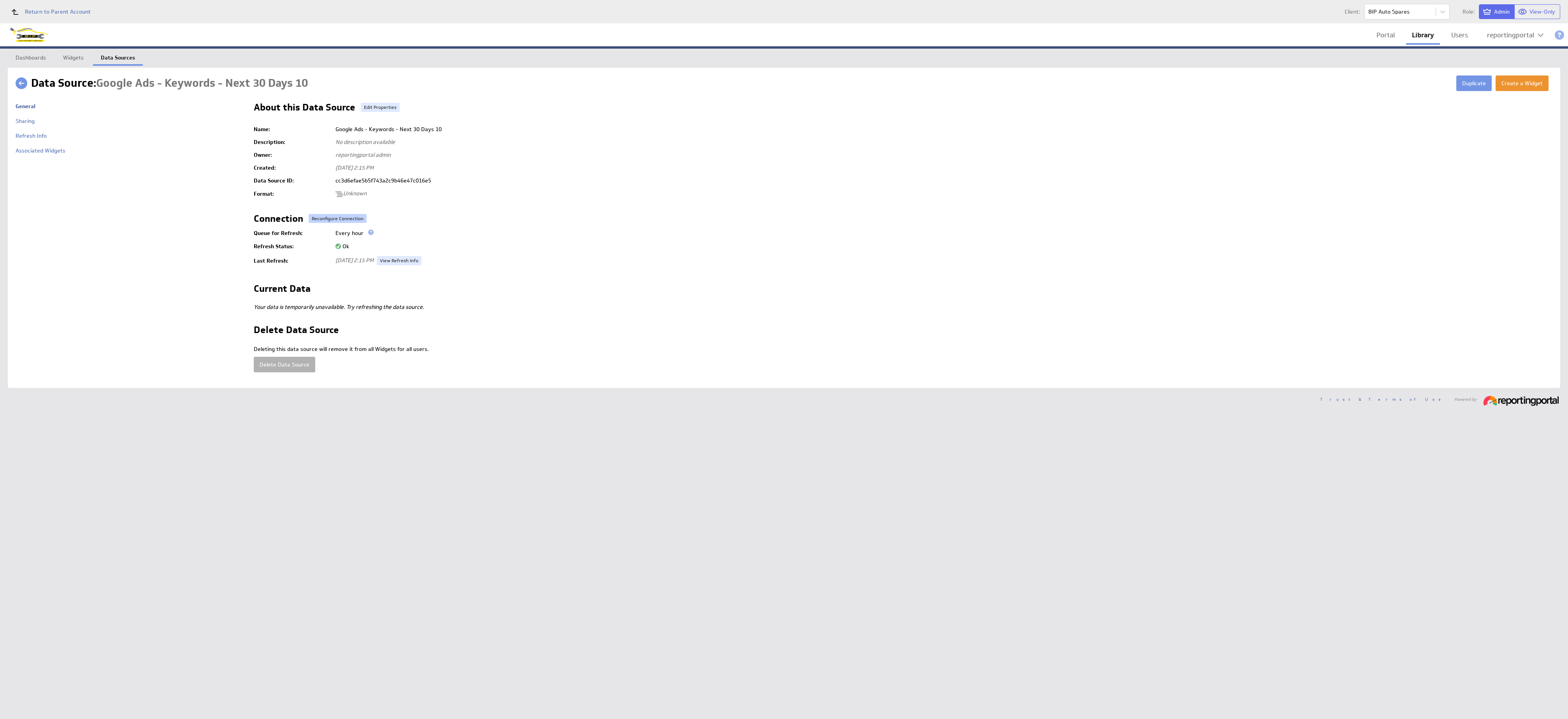
click at [337, 221] on button "Reconfigure Connection" at bounding box center [338, 219] width 58 height 9
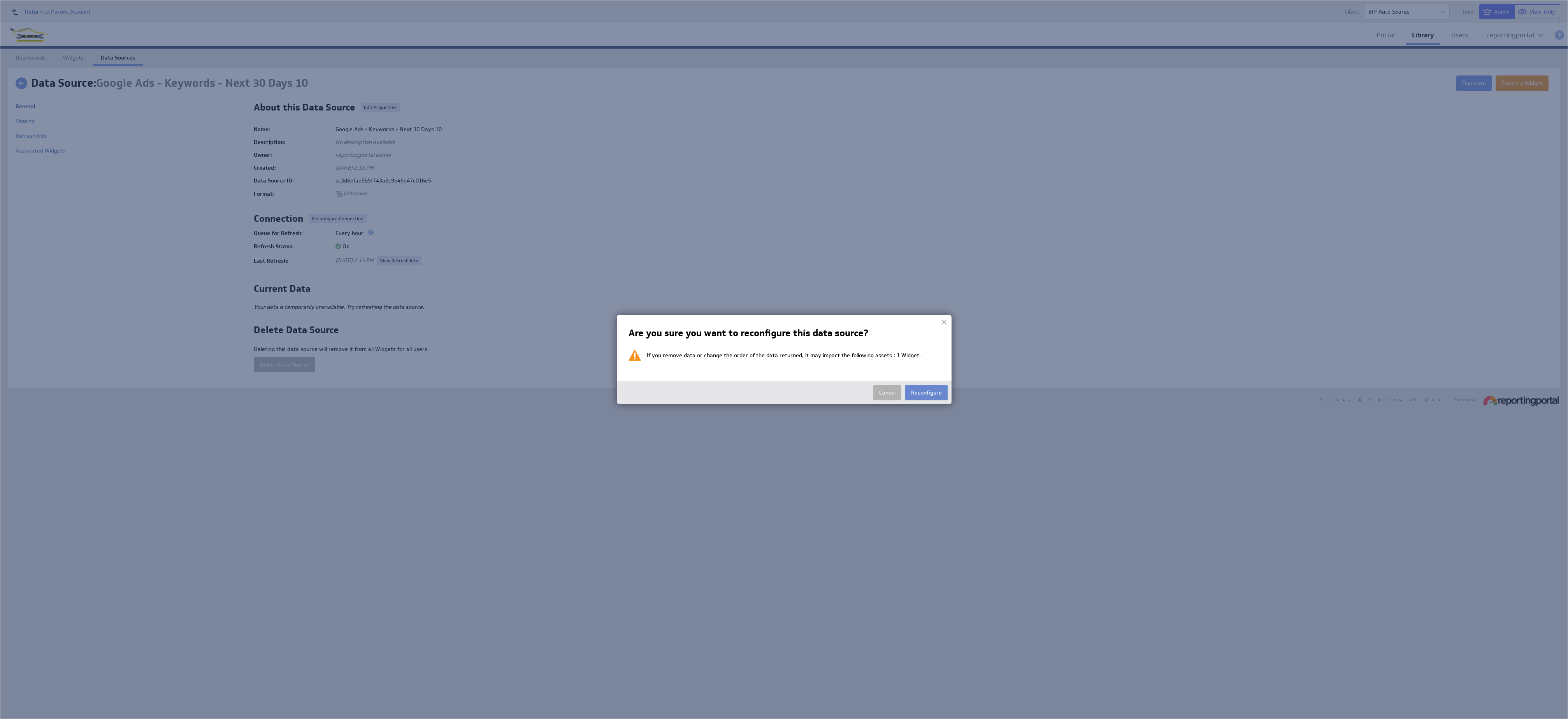
click at [928, 391] on button "Reconfigure" at bounding box center [926, 392] width 42 height 16
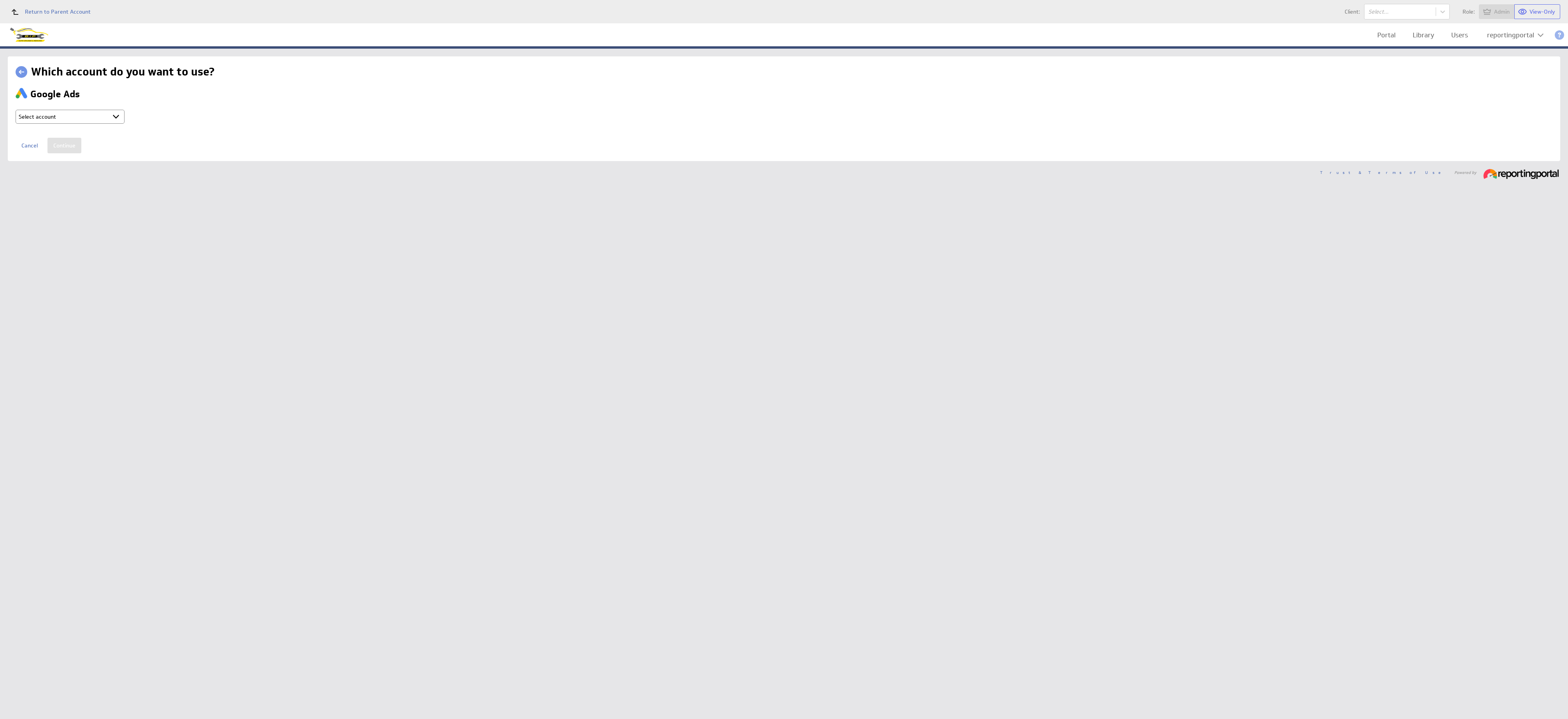
click at [99, 120] on select "Select account reportingportal @ Google created Oct 07, 2025 at 3:16 AM GMT + C…" at bounding box center [70, 116] width 109 height 14
select select "ab5da25e1103fe2b053120b3ed8a2182"
click at [65, 144] on input "Continue" at bounding box center [64, 145] width 34 height 16
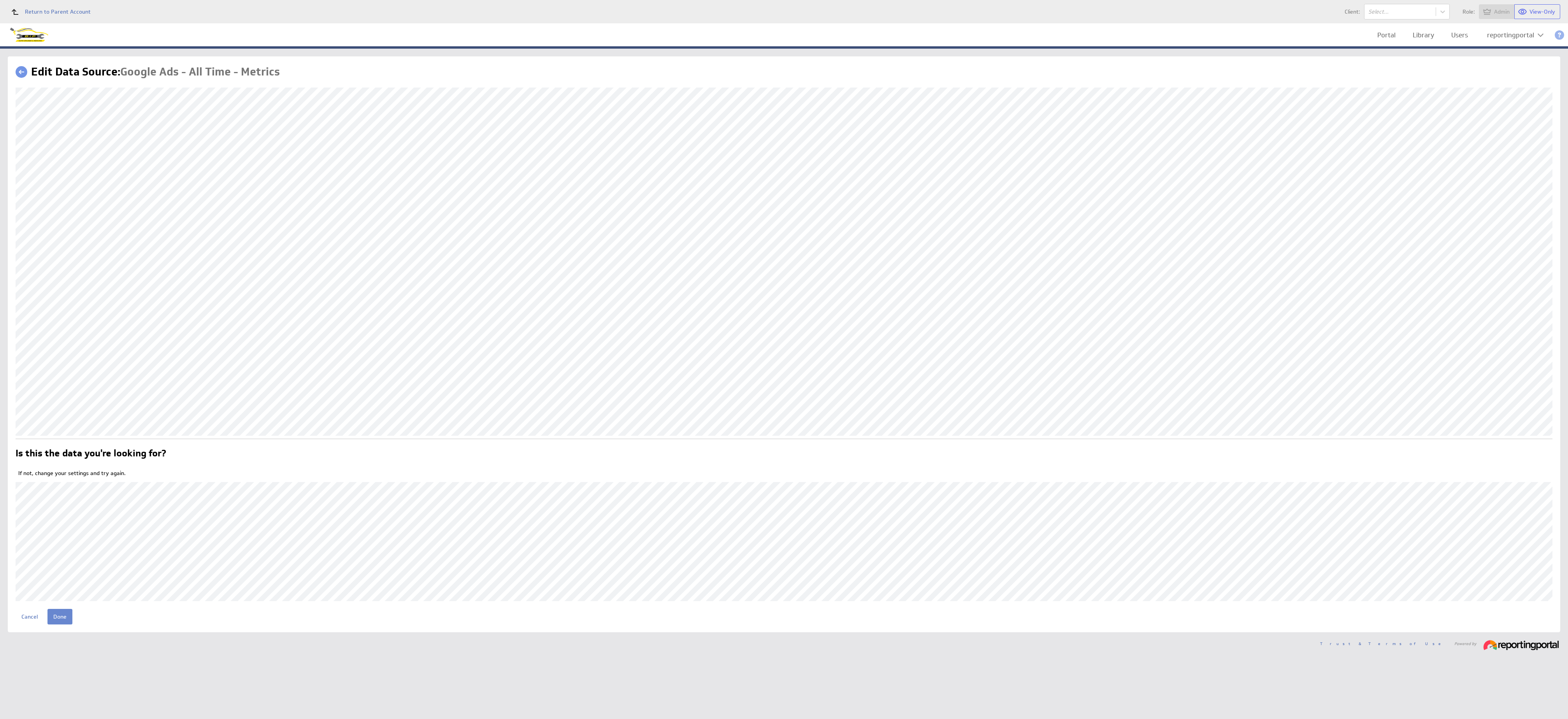
click at [57, 619] on input "Done" at bounding box center [60, 616] width 25 height 16
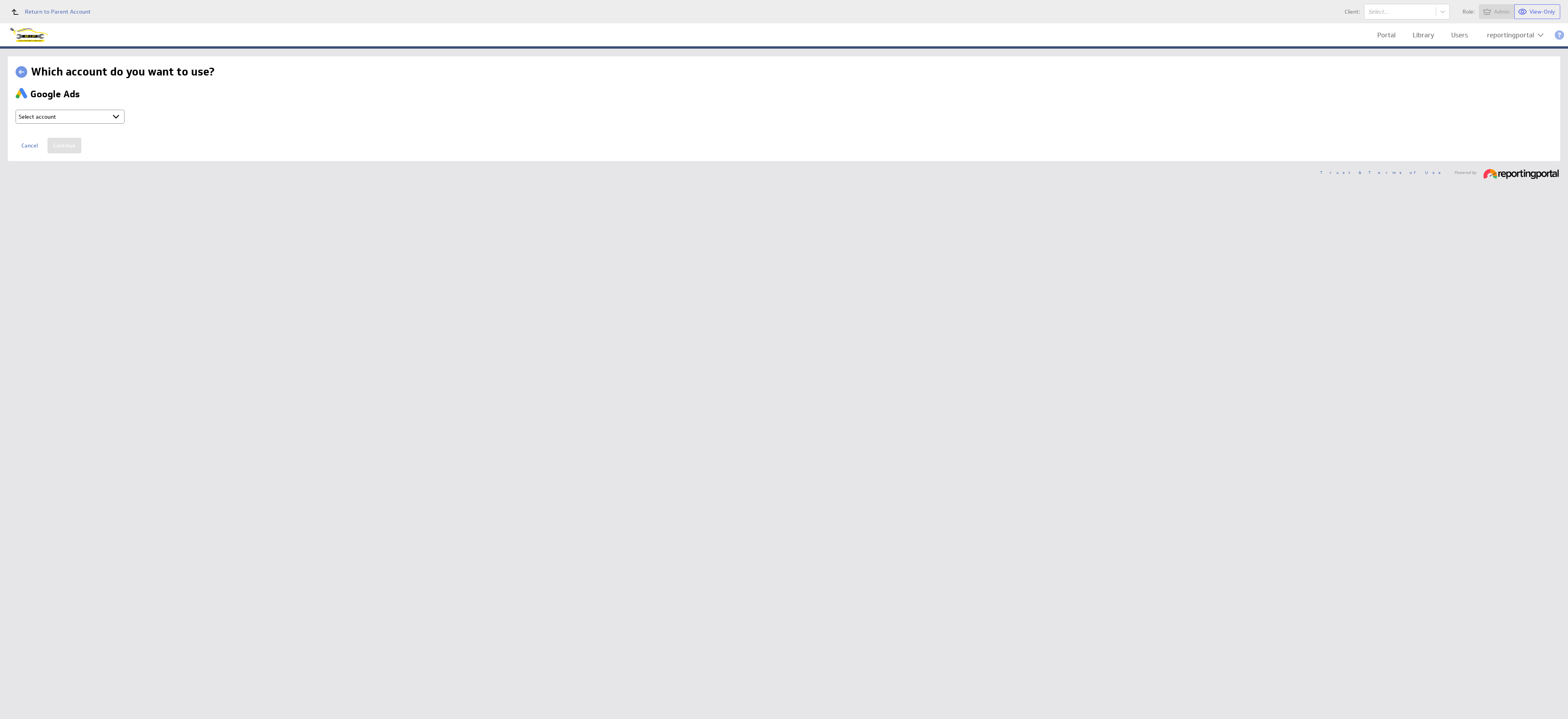
click at [87, 118] on select "Select account reportingportal @ Google created Oct 07, 2025 at 3:16 AM GMT + C…" at bounding box center [70, 116] width 109 height 14
select select "ab5da25e1103fe2b053120b3ed8a2182"
click at [62, 143] on input "Continue" at bounding box center [64, 145] width 34 height 16
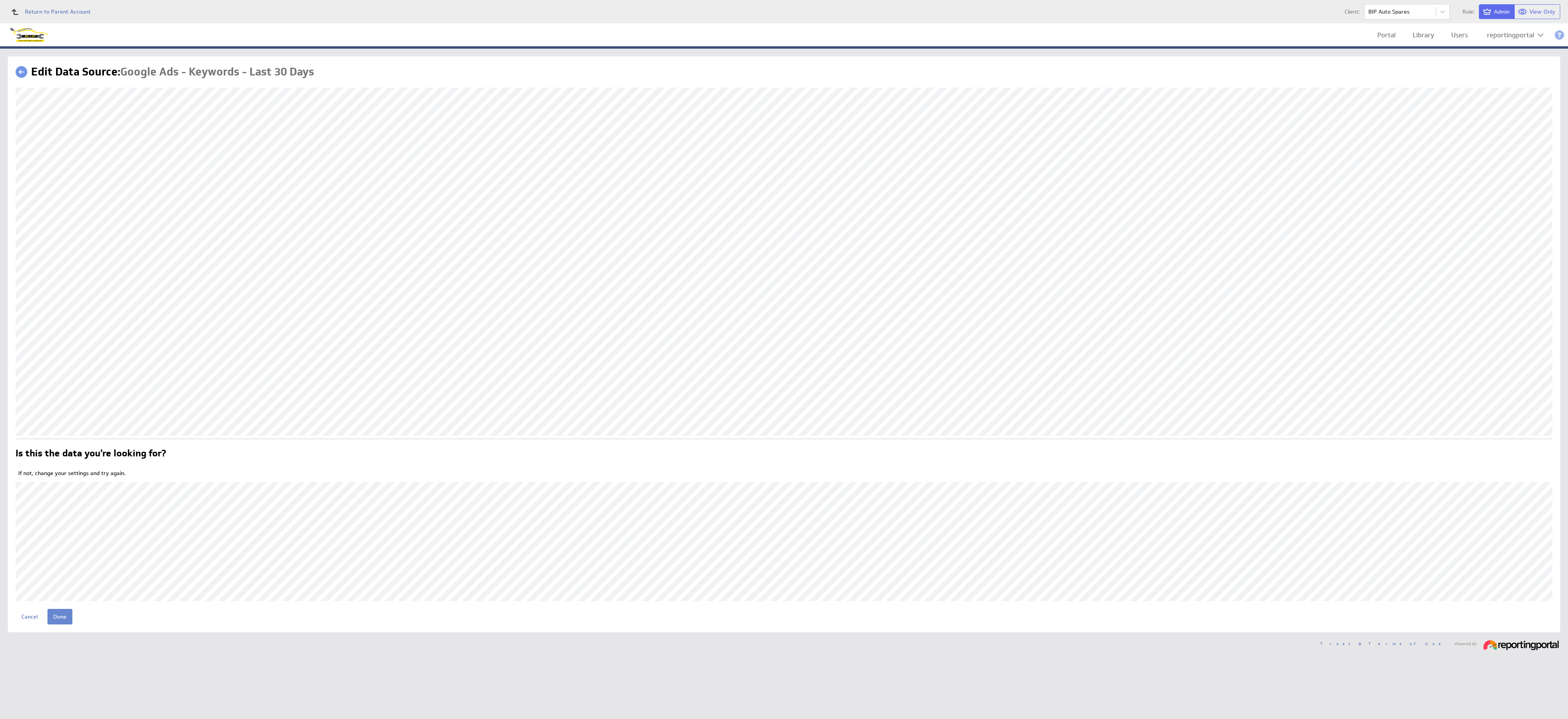
click at [63, 615] on input "Done" at bounding box center [60, 616] width 25 height 16
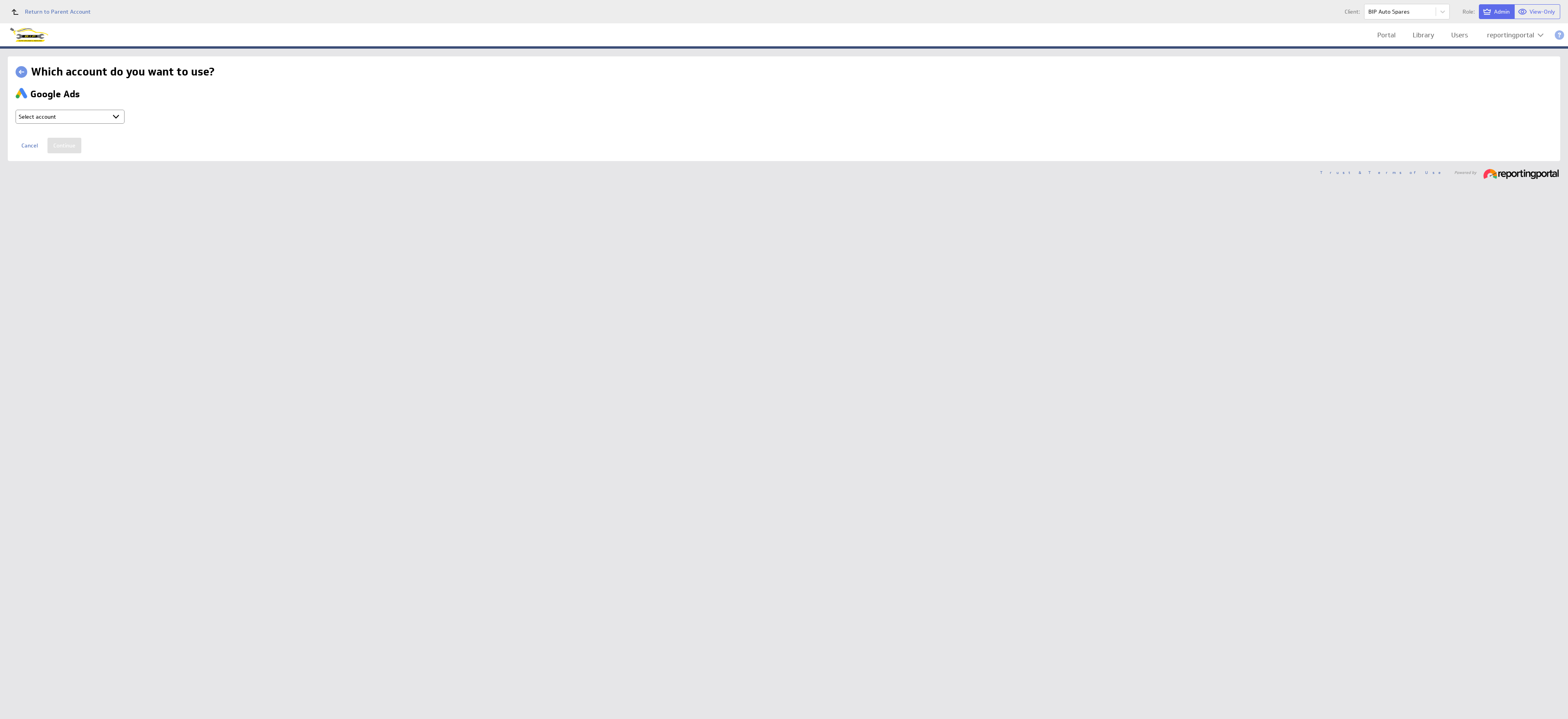
click at [97, 116] on select "Select account reportingportal @ Google created Oct 07, 2025 at 3:16 AM GMT + C…" at bounding box center [70, 116] width 109 height 14
select select "ab5da25e1103fe2b053120b3ed8a2182"
click at [68, 146] on input "Continue" at bounding box center [64, 145] width 34 height 16
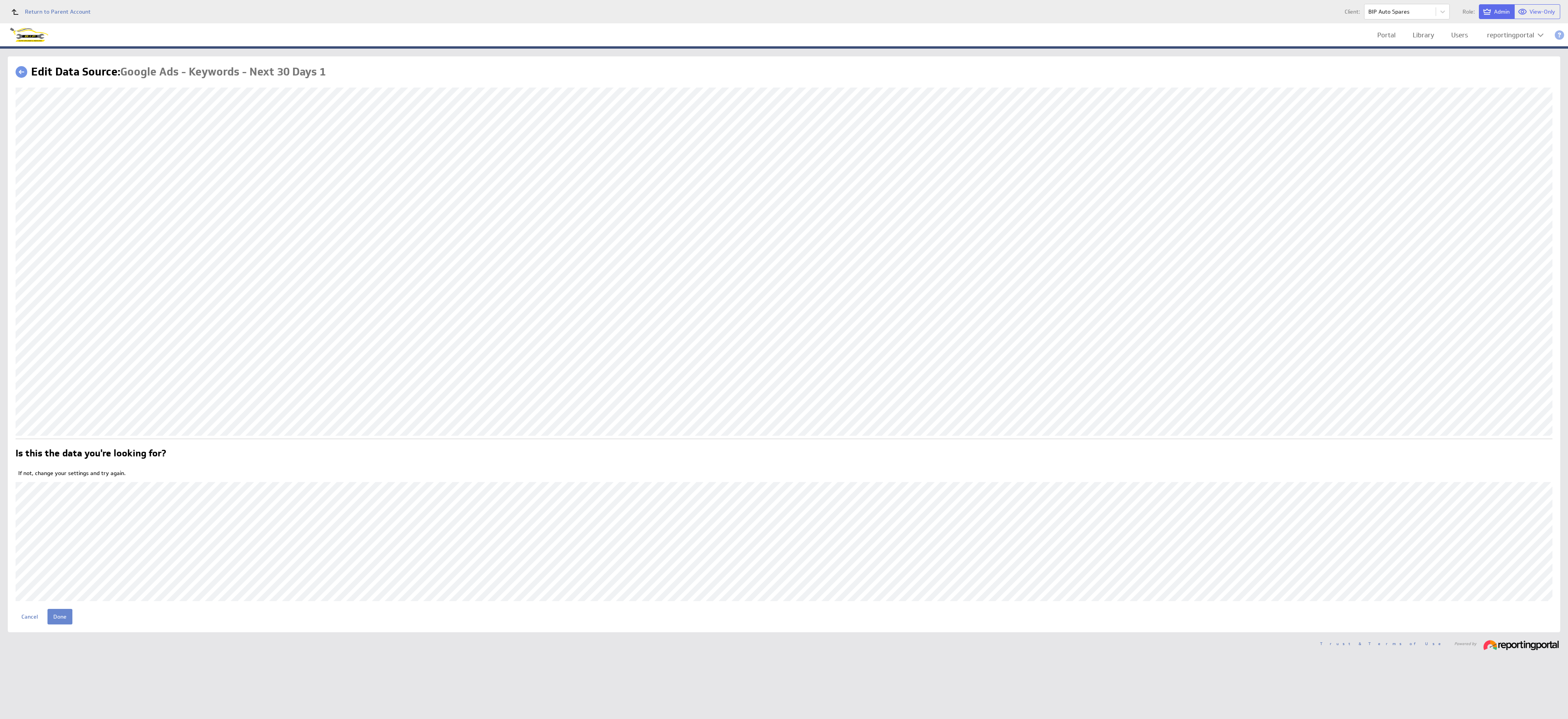
click at [60, 611] on input "Done" at bounding box center [60, 616] width 25 height 16
